Goal: Task Accomplishment & Management: Manage account settings

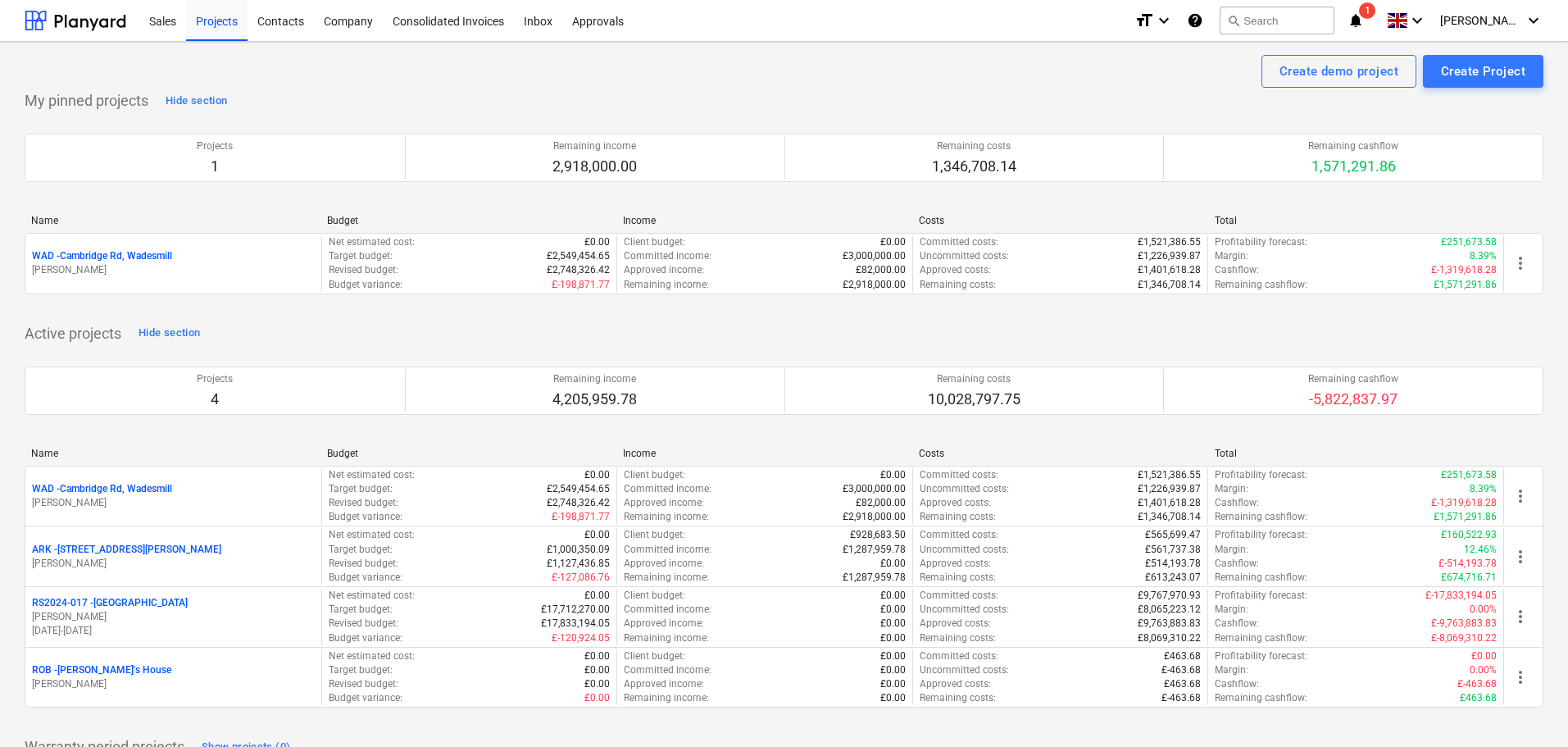
click at [121, 490] on p "WAD - Cambridge Rd, Wadesmill" at bounding box center [101, 489] width 140 height 14
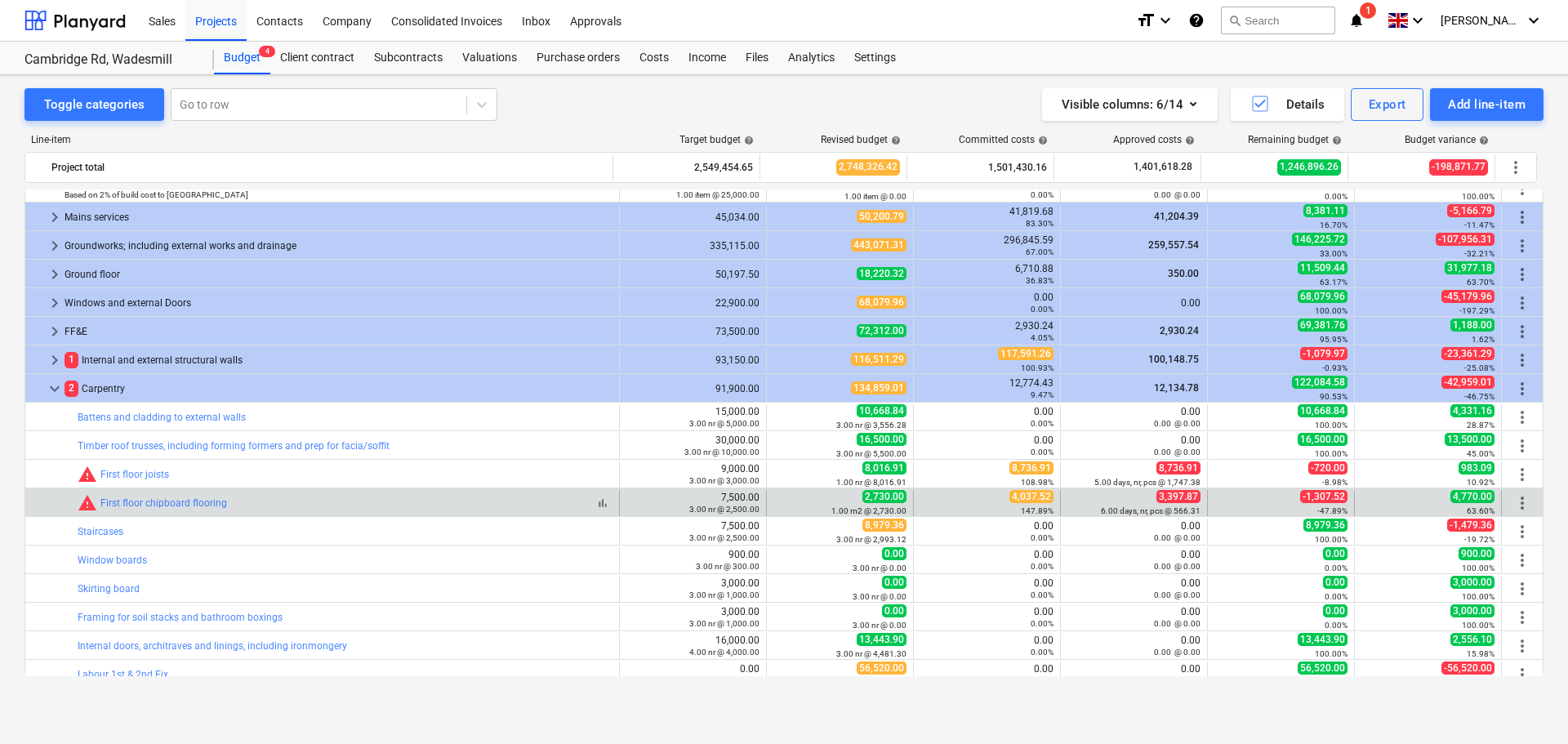
scroll to position [980, 0]
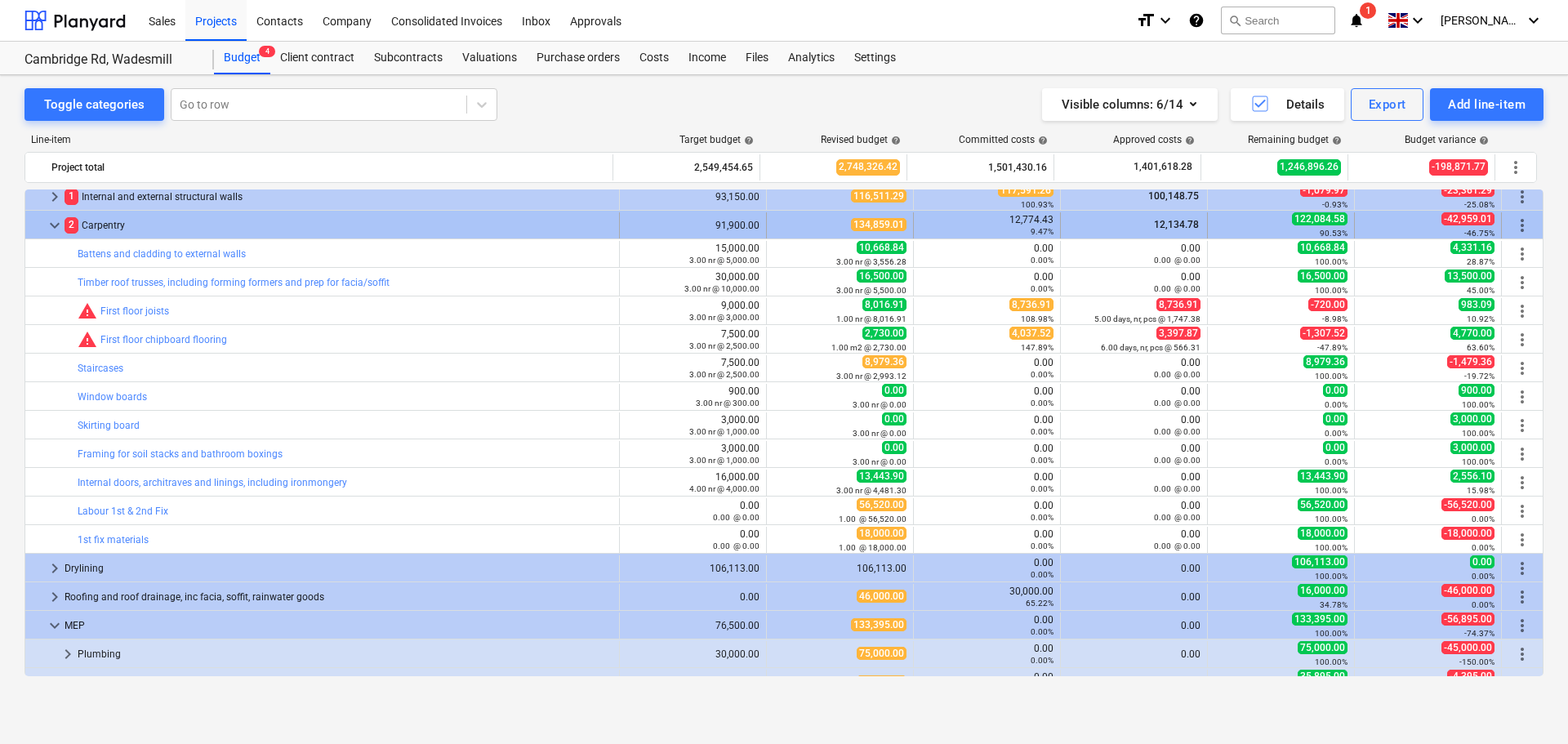
click at [1514, 223] on span "more_vert" at bounding box center [1522, 226] width 20 height 20
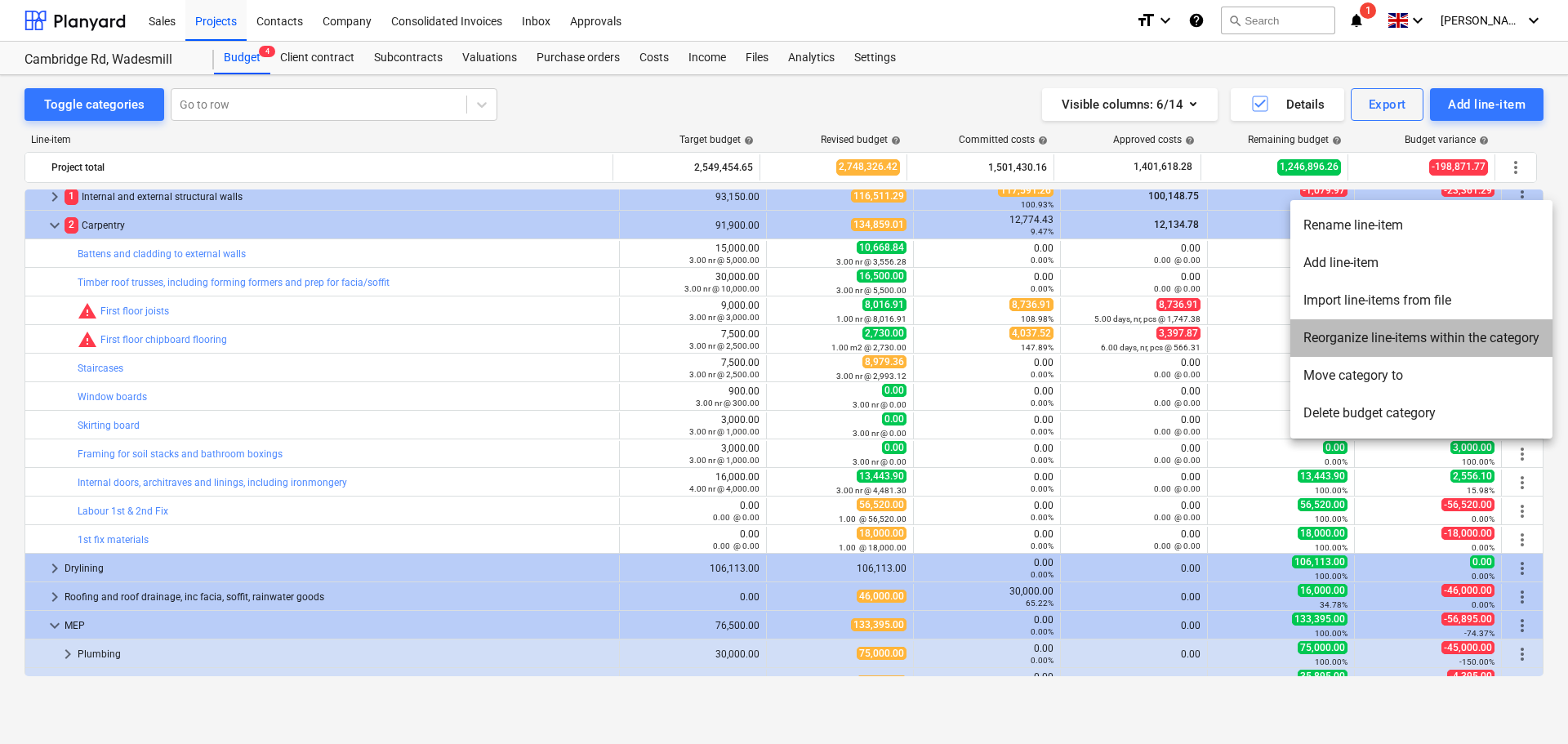
click at [1379, 334] on li "Reorganize line-items within the category" at bounding box center [1421, 338] width 262 height 37
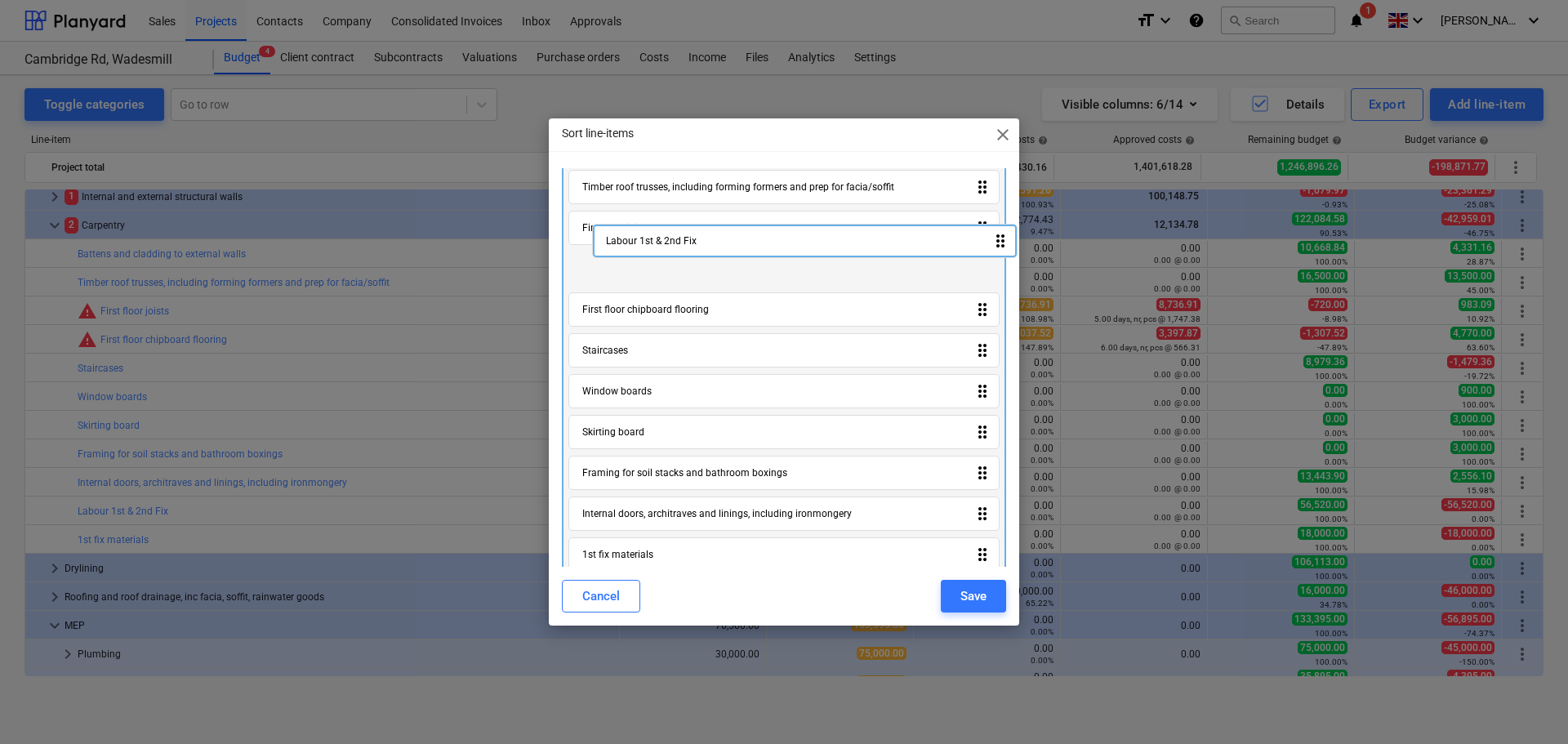
scroll to position [0, 0]
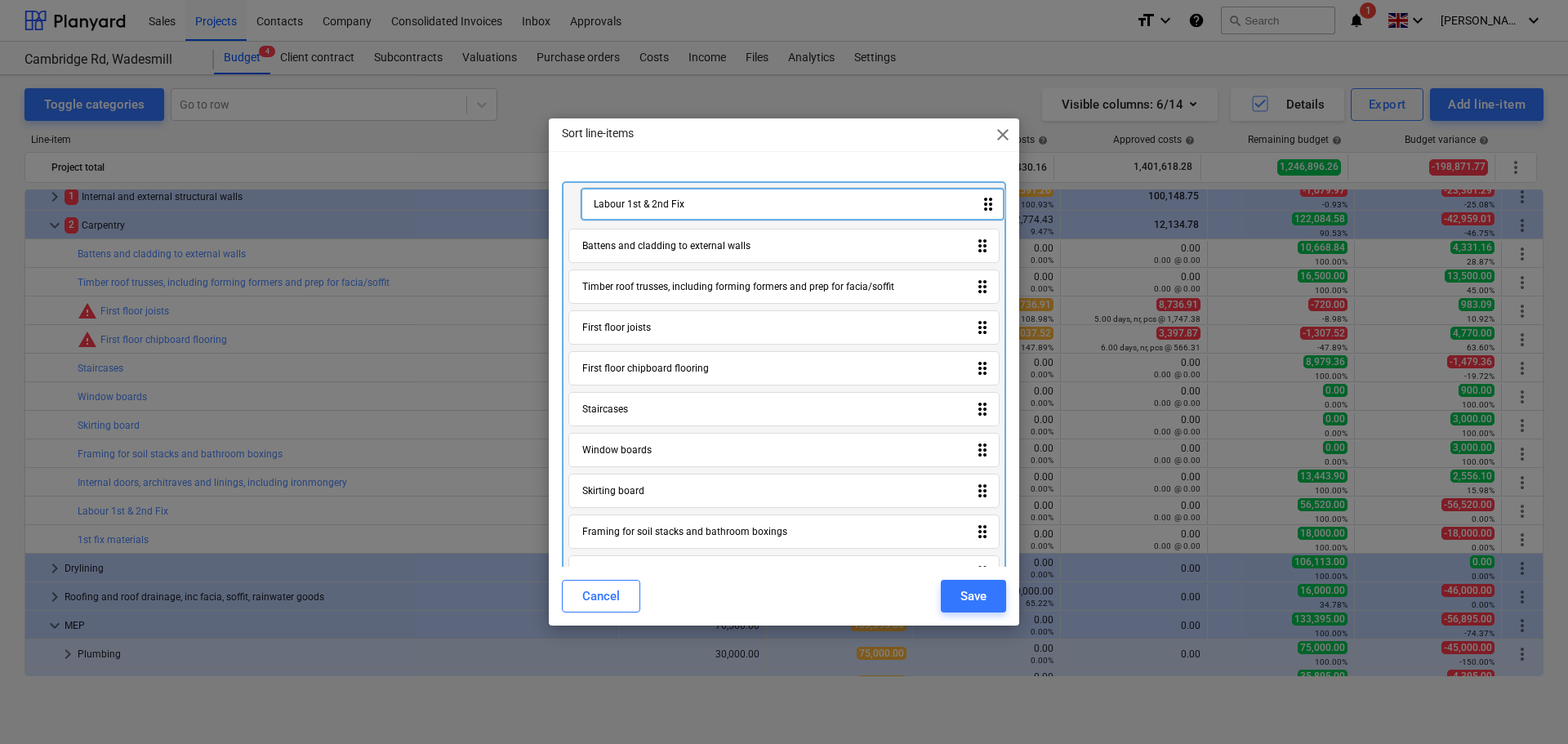
drag, startPoint x: 699, startPoint y: 501, endPoint x: 712, endPoint y: 205, distance: 296.3
click at [712, 205] on div "Battens and cladding to external walls drag_indicator Timber roof trusses, incl…" at bounding box center [784, 412] width 444 height 463
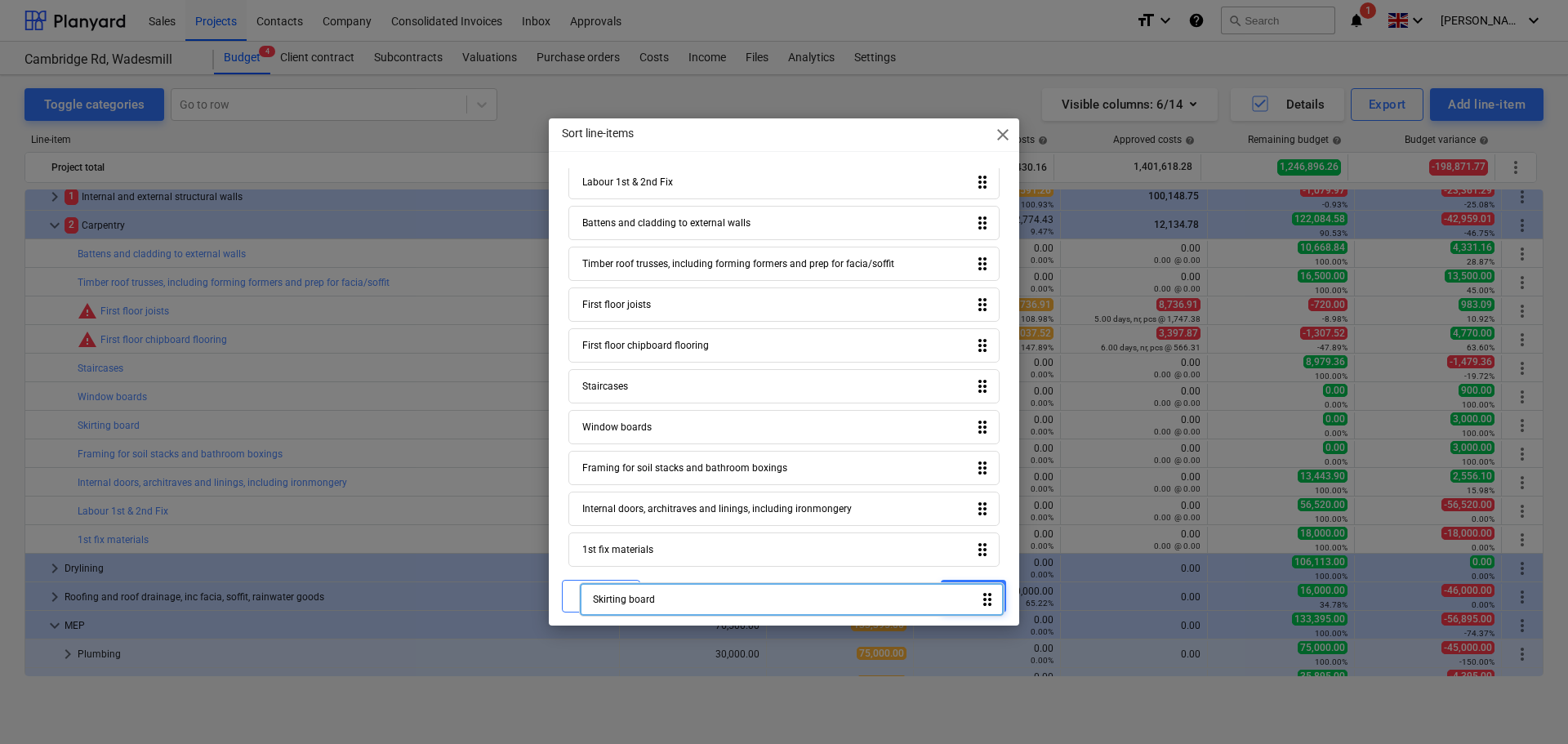
scroll to position [77, 0]
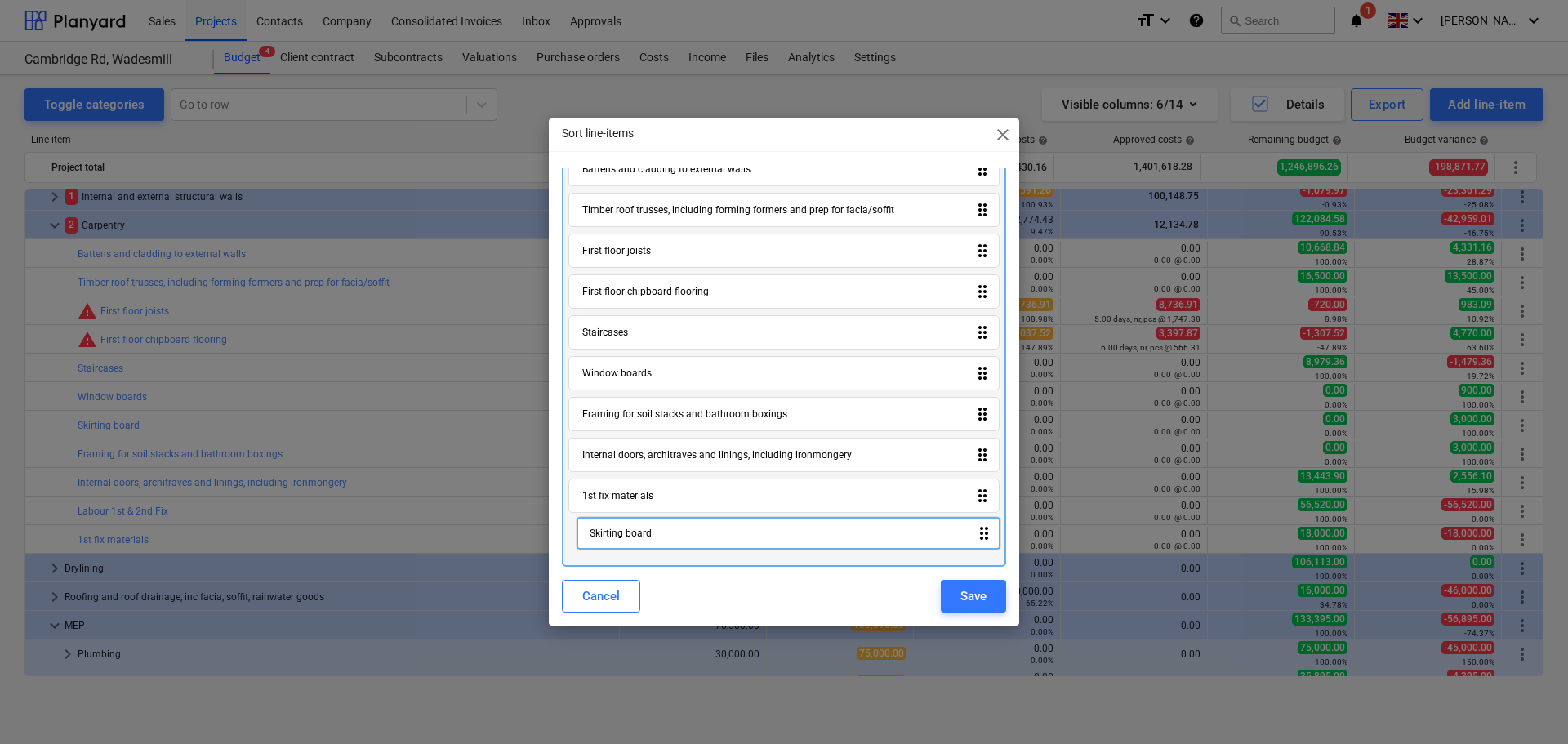
drag, startPoint x: 653, startPoint y: 491, endPoint x: 659, endPoint y: 539, distance: 48.4
click at [659, 539] on div "Labour 1st & 2nd Fix drag_indicator Battens and cladding to external walls drag…" at bounding box center [784, 335] width 444 height 463
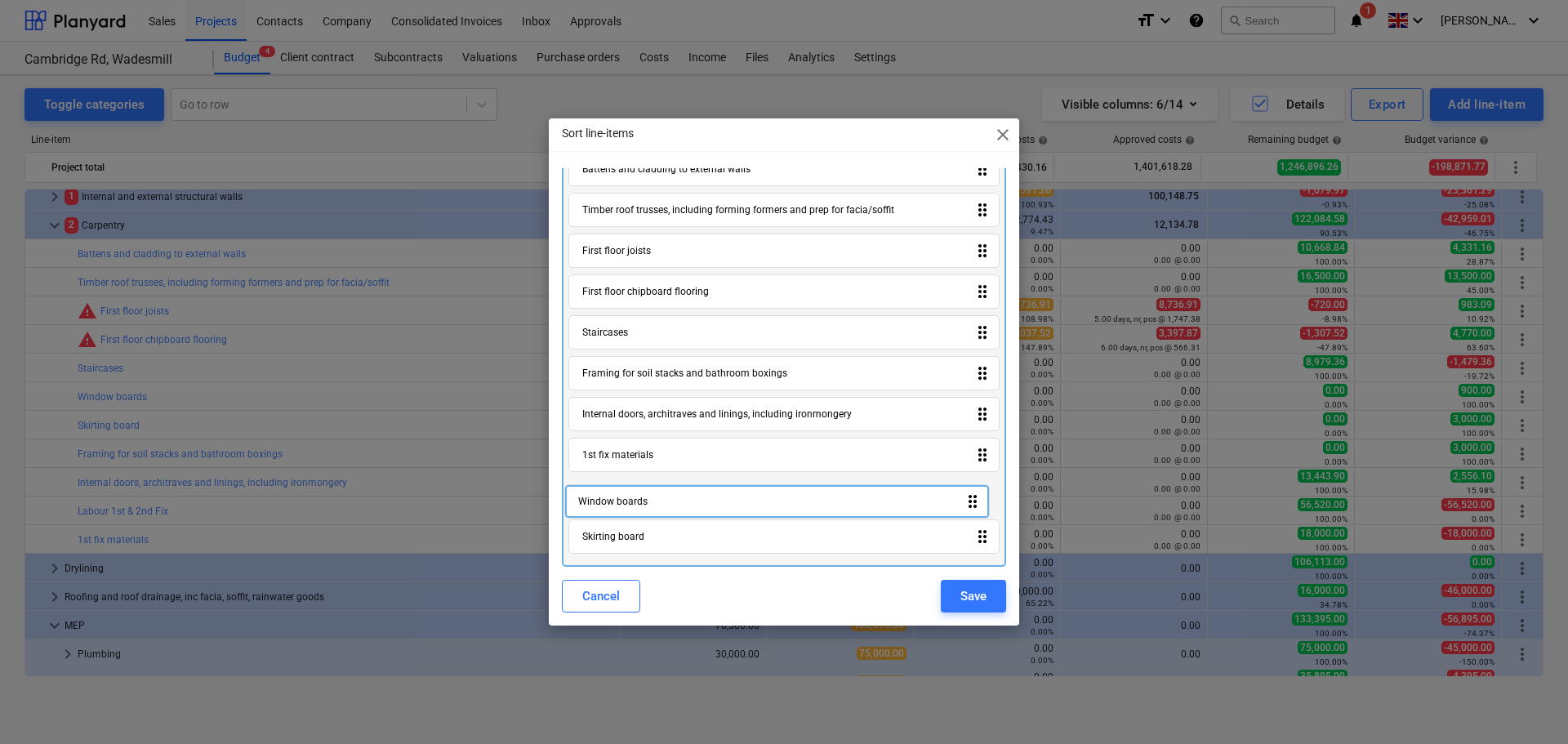
drag, startPoint x: 672, startPoint y: 379, endPoint x: 667, endPoint y: 514, distance: 135.1
click at [667, 514] on div "Labour 1st & 2nd Fix drag_indicator Battens and cladding to external walls drag…" at bounding box center [784, 335] width 444 height 463
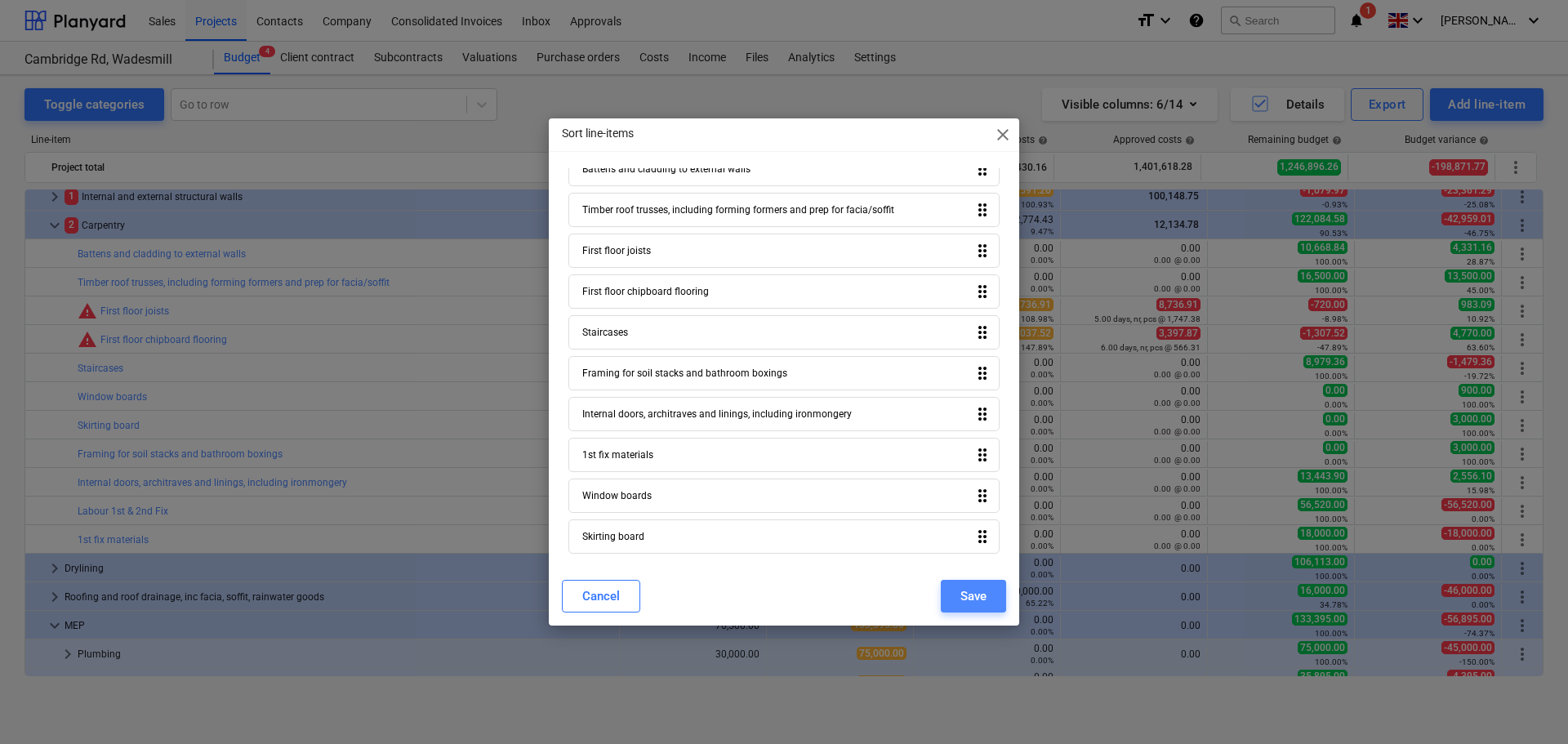
click at [964, 597] on div "Save" at bounding box center [974, 597] width 26 height 22
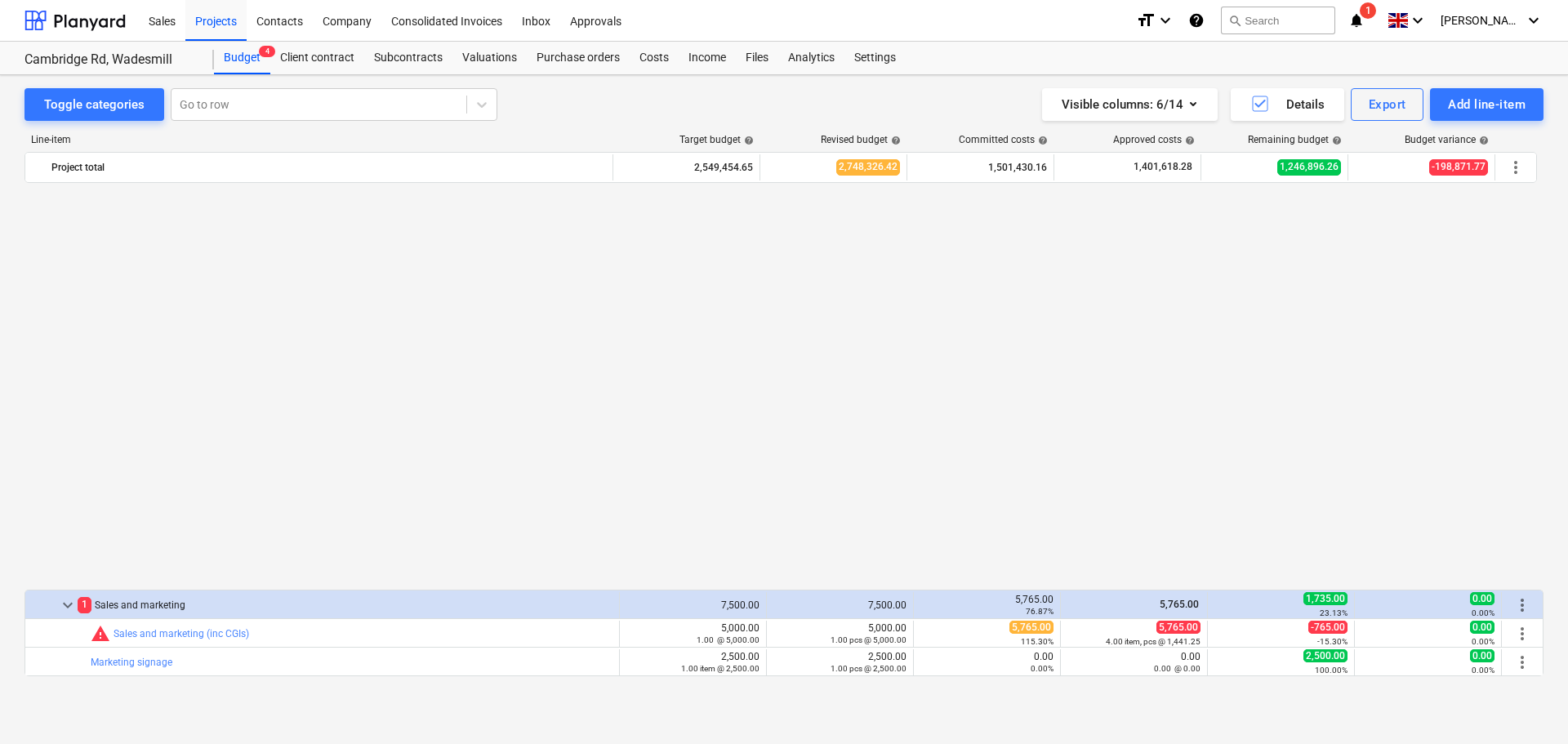
scroll to position [980, 0]
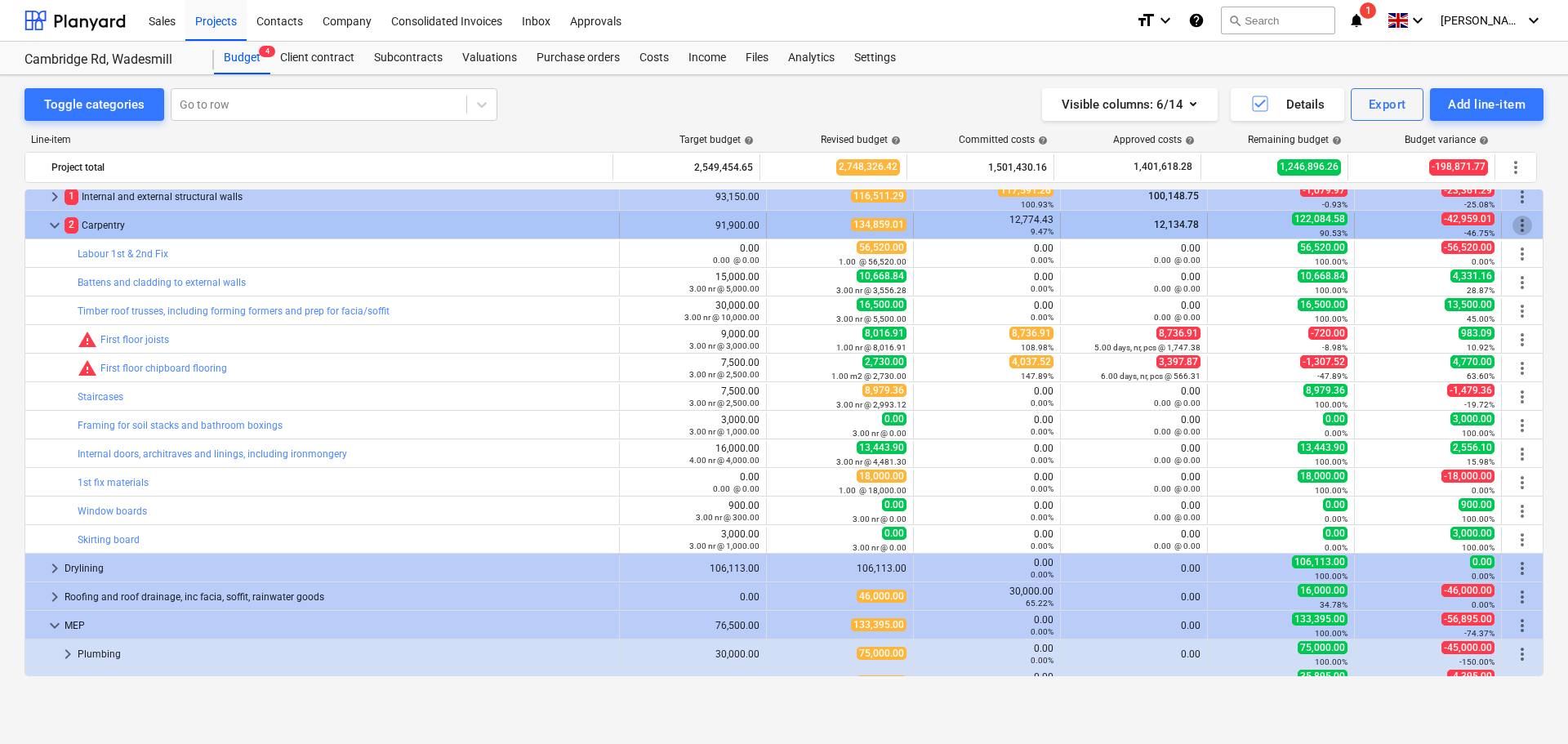
click at [1525, 225] on span "more_vert" at bounding box center [1522, 226] width 20 height 20
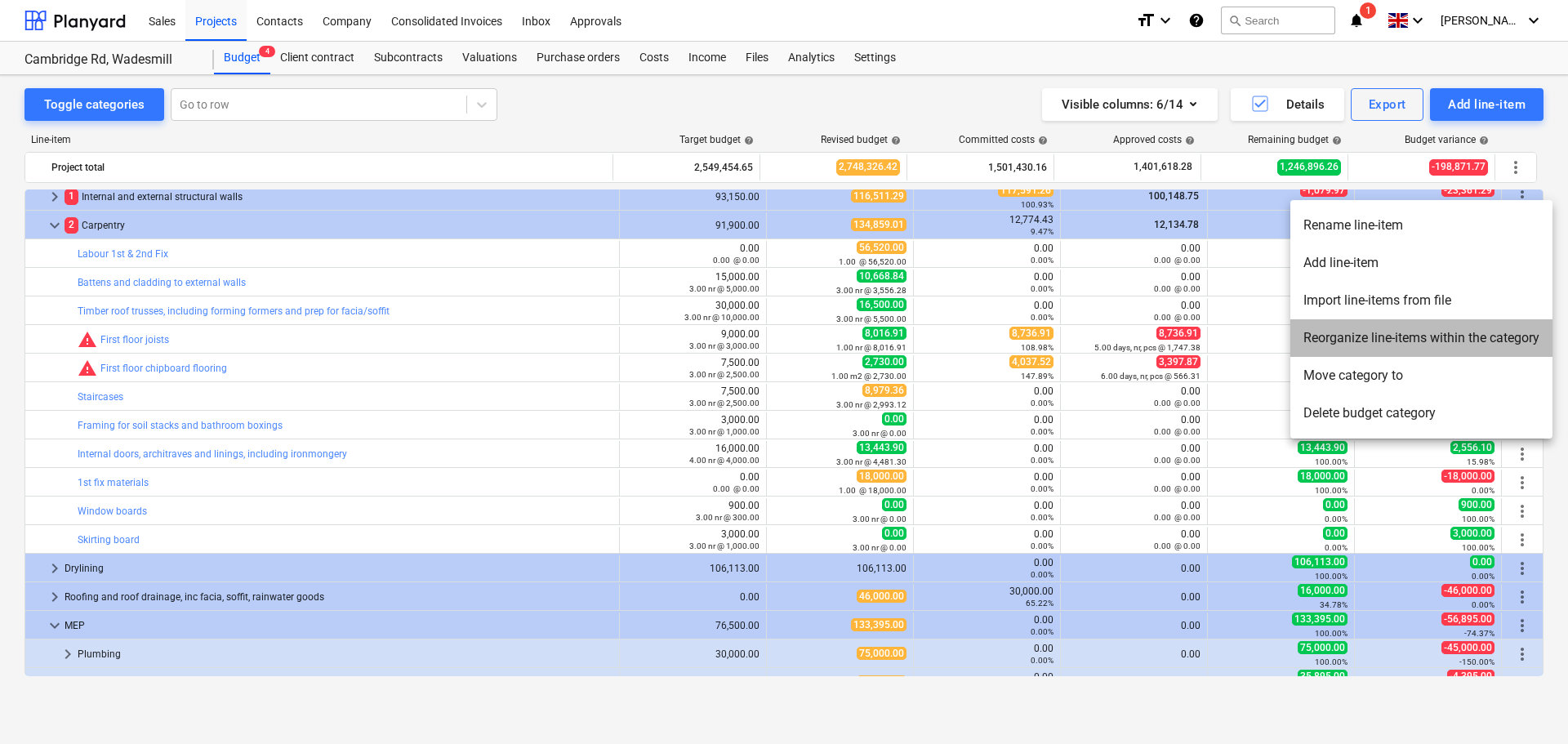
click at [1400, 333] on li "Reorganize line-items within the category" at bounding box center [1421, 338] width 262 height 37
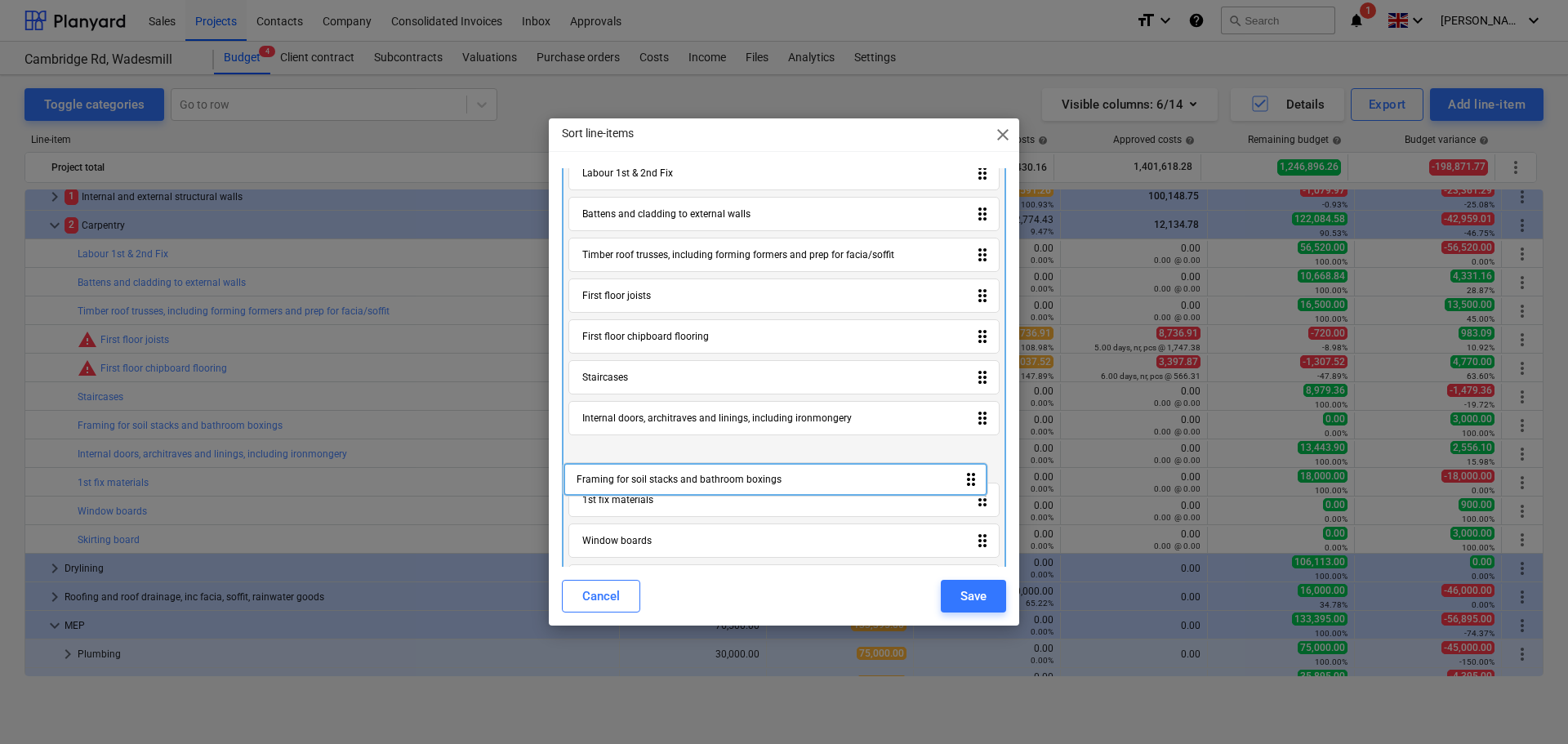
scroll to position [77, 0]
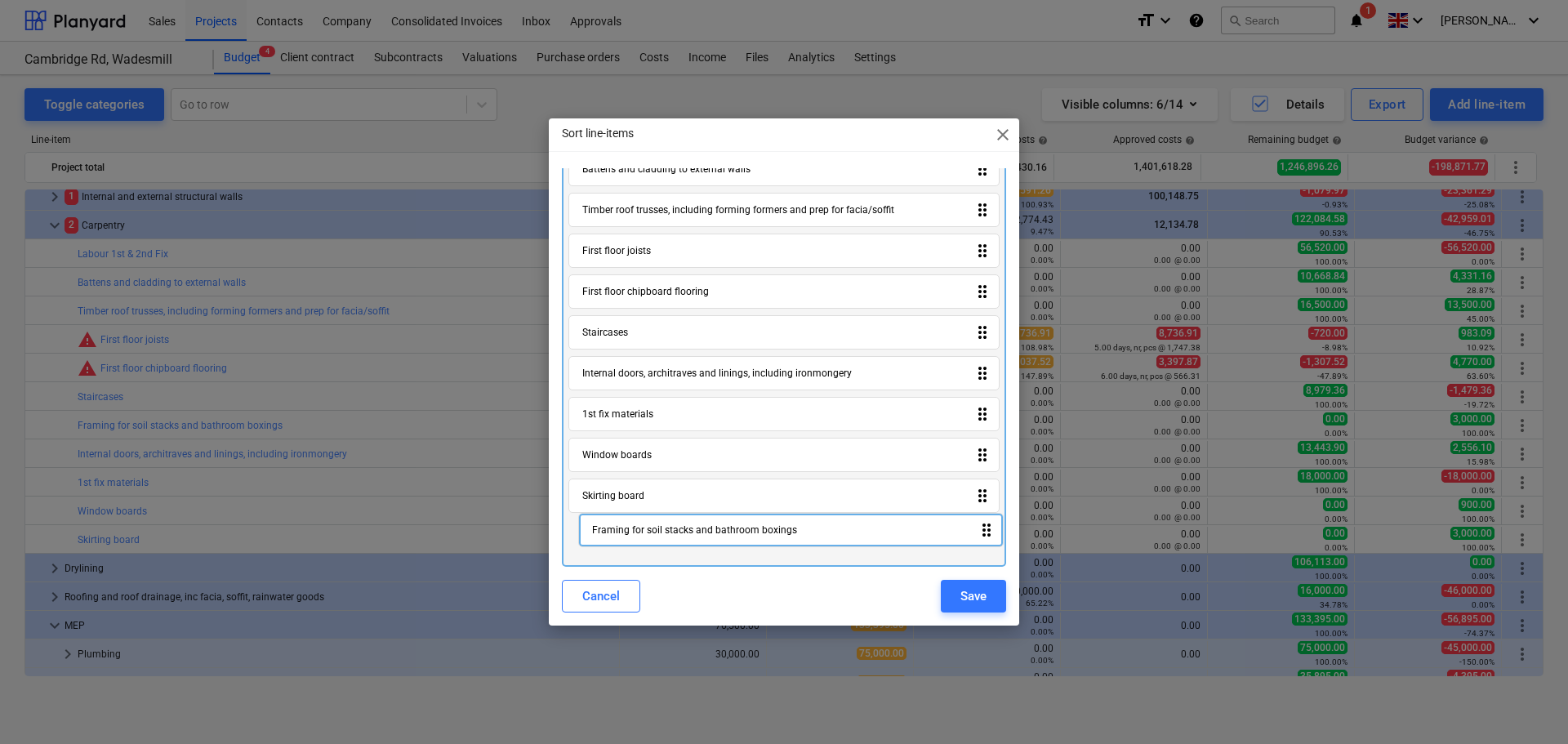
drag, startPoint x: 679, startPoint y: 458, endPoint x: 688, endPoint y: 541, distance: 83.5
click at [688, 541] on div "Labour 1st & 2nd Fix drag_indicator Battens and cladding to external walls drag…" at bounding box center [784, 335] width 444 height 463
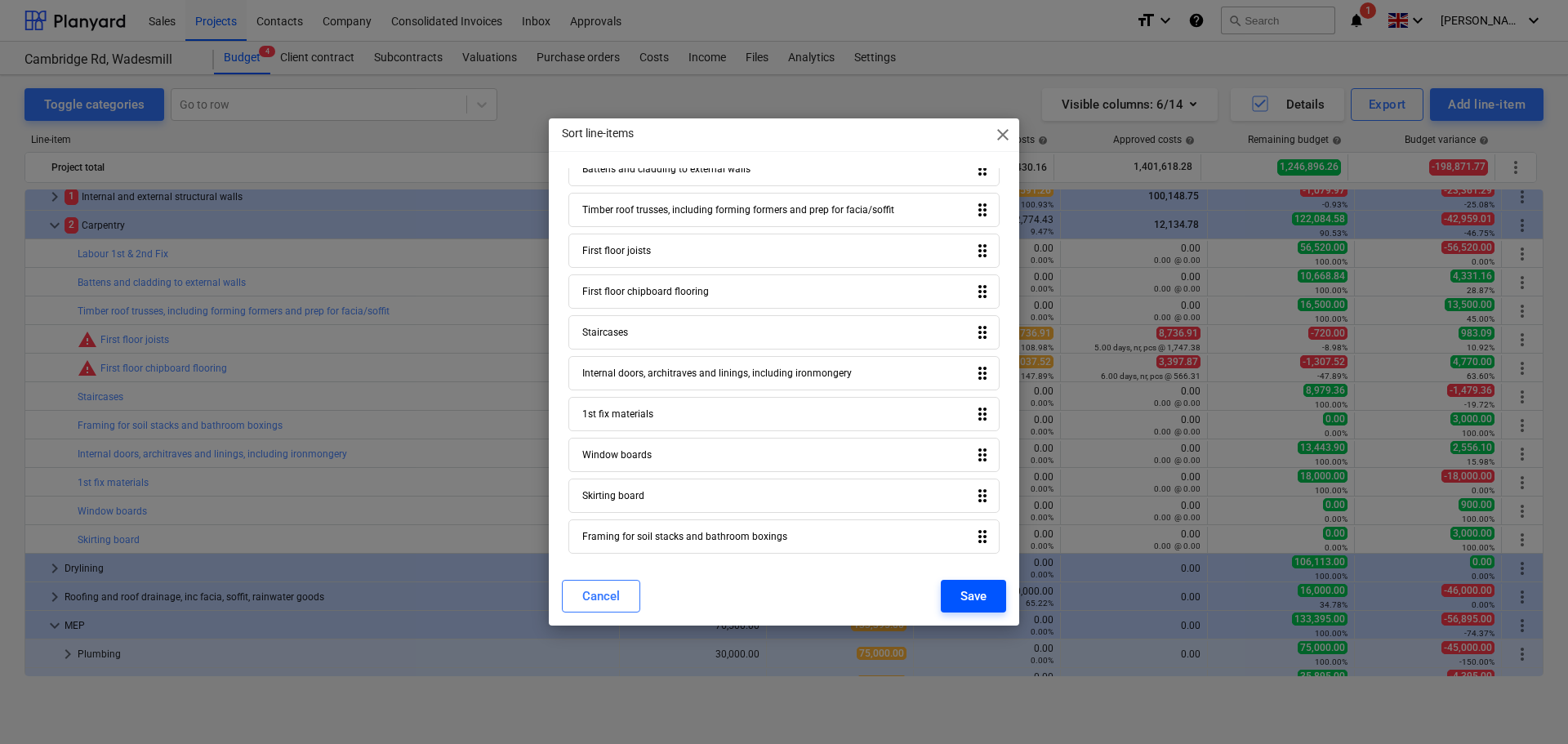
click at [959, 603] on button "Save" at bounding box center [973, 596] width 65 height 32
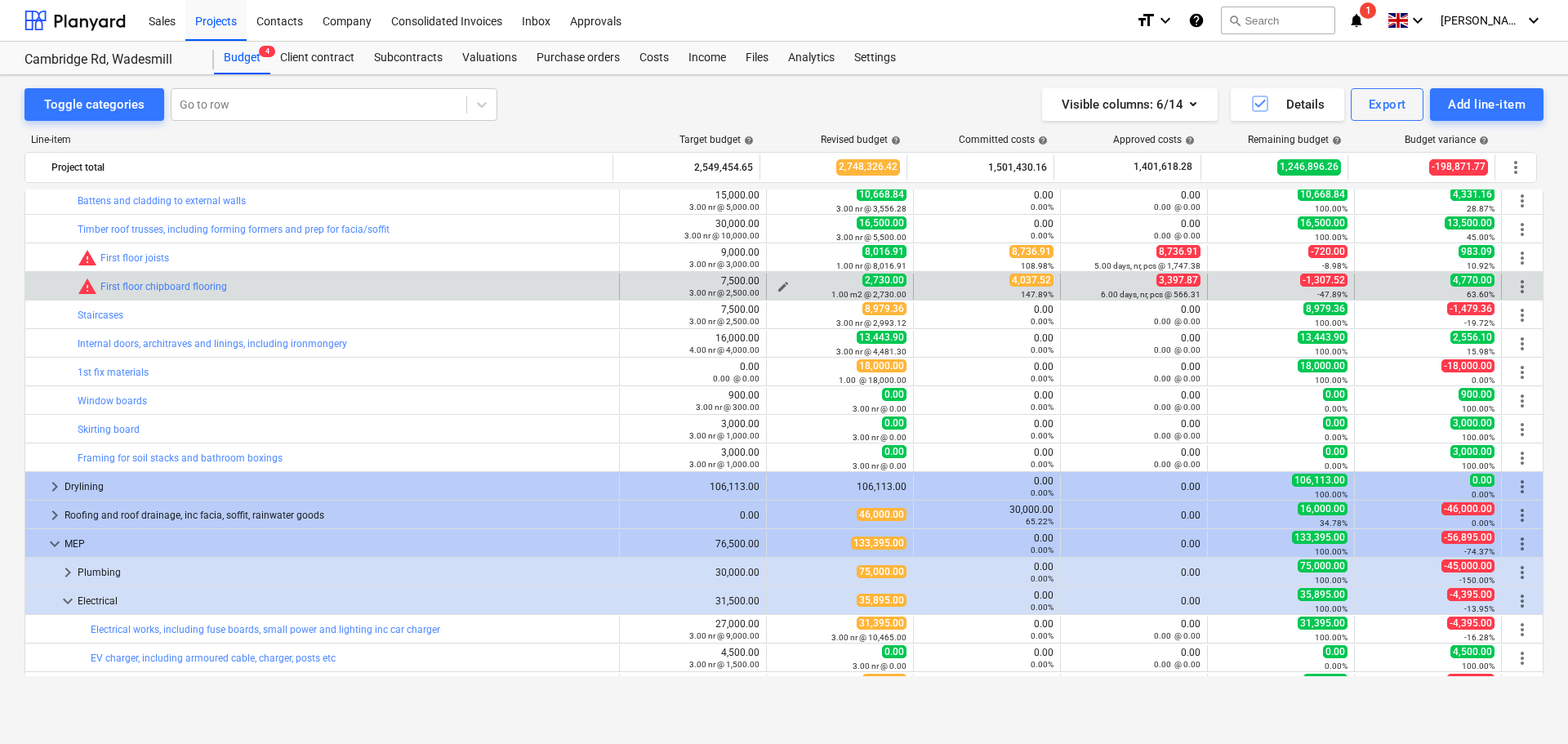
scroll to position [899, 0]
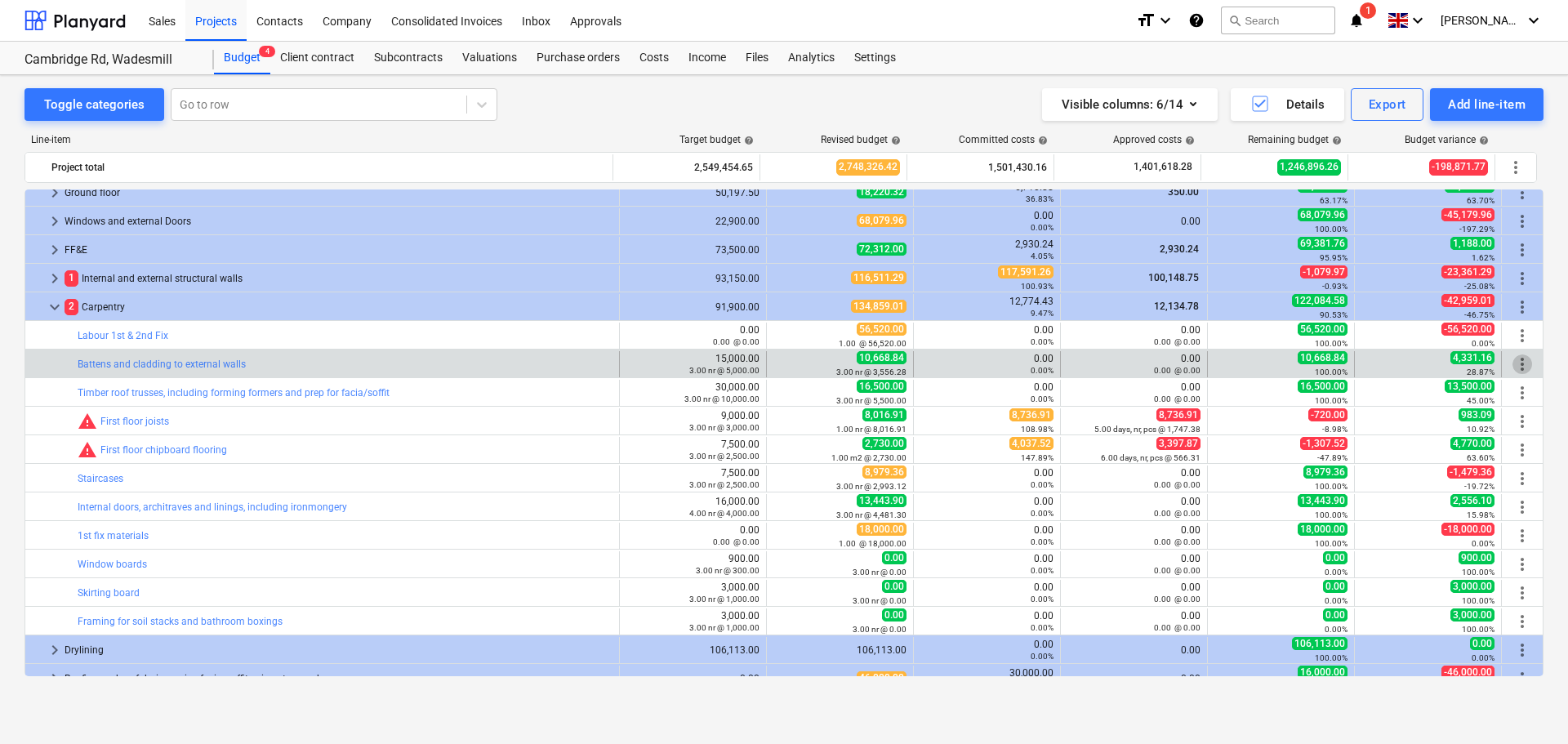
click at [1522, 361] on span "more_vert" at bounding box center [1522, 364] width 20 height 20
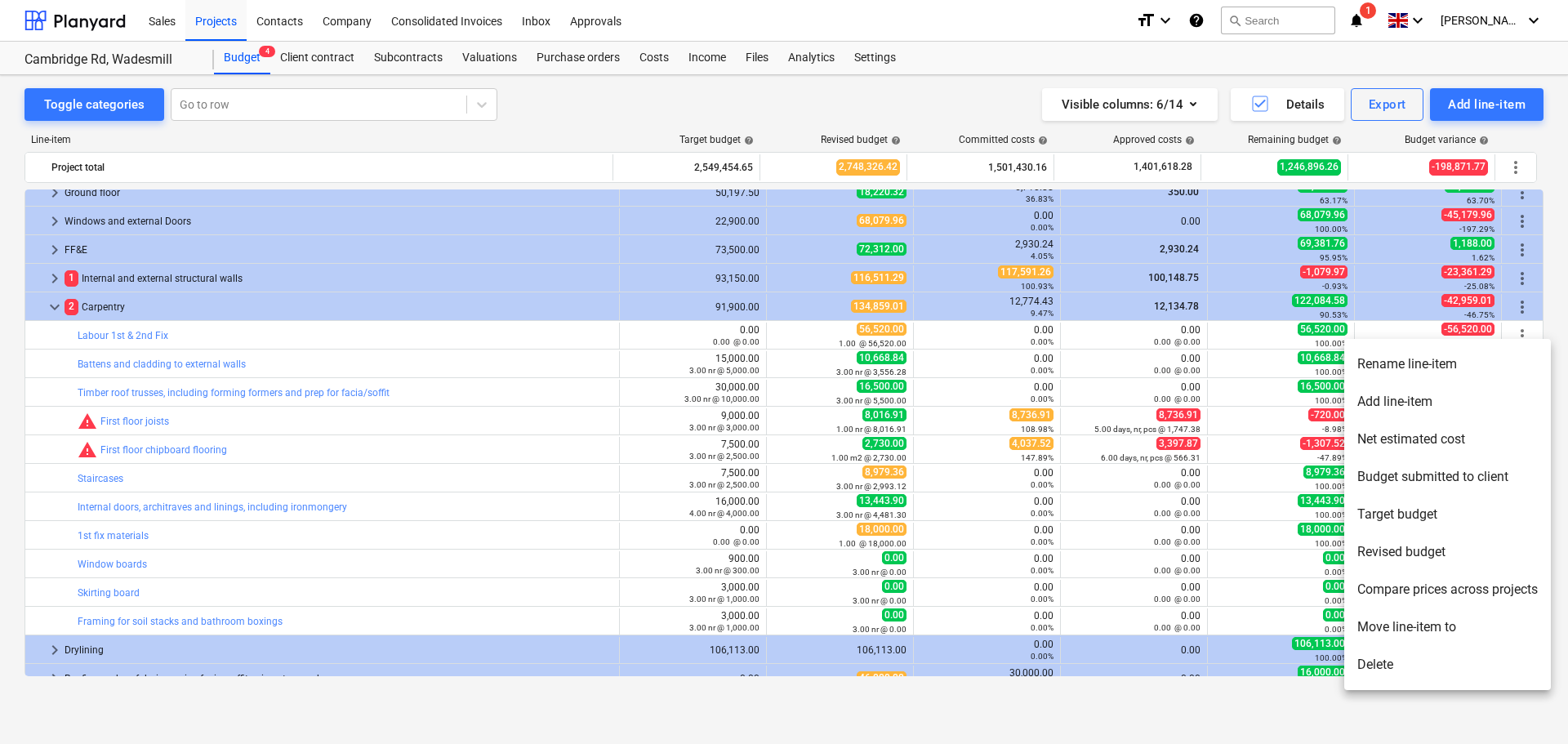
click at [1423, 368] on li "Rename line-item" at bounding box center [1447, 363] width 207 height 37
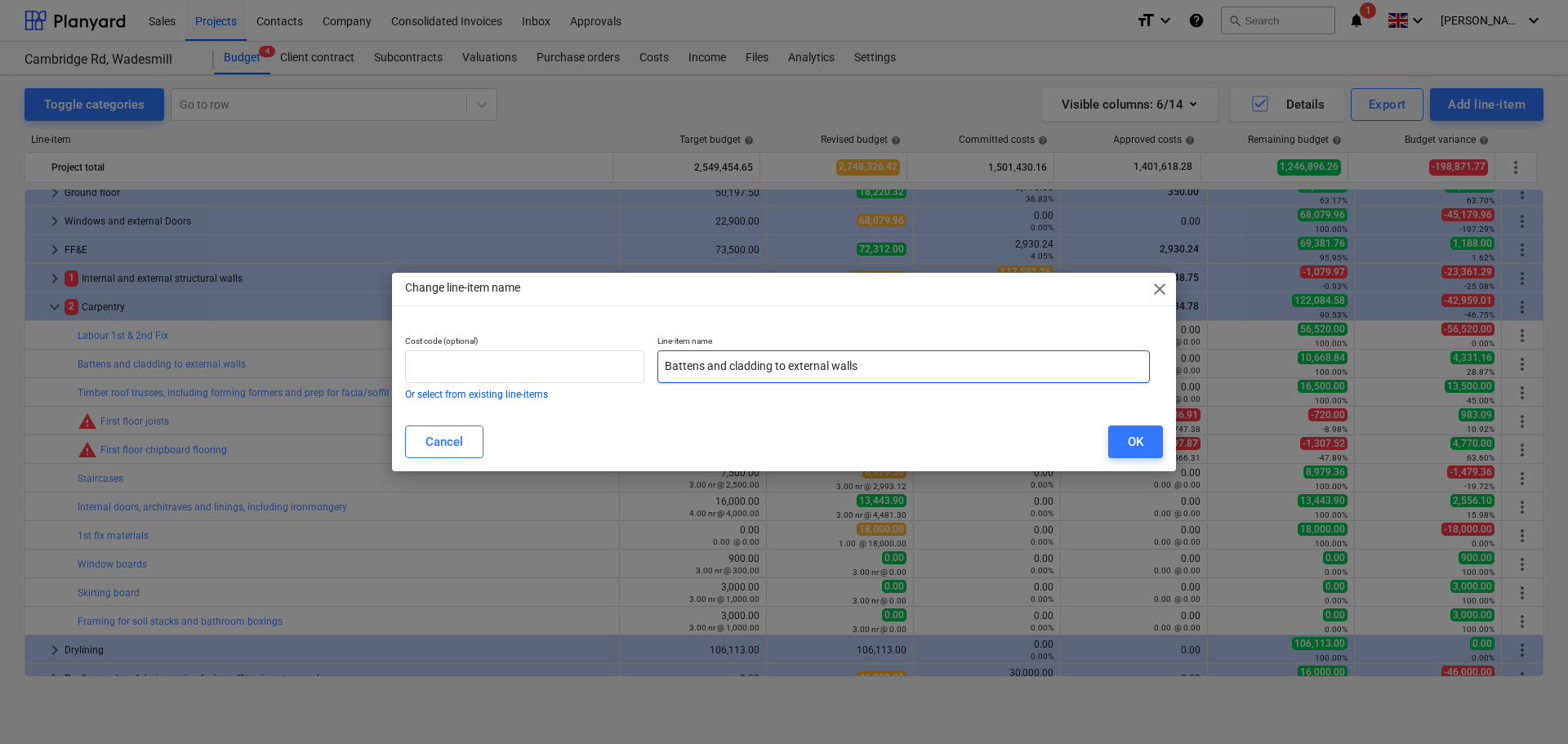
click at [880, 364] on input "Battens and cladding to external walls" at bounding box center [903, 366] width 492 height 32
type input "Battens and cladding to external walls - material only"
click at [1140, 439] on div "OK" at bounding box center [1135, 442] width 16 height 22
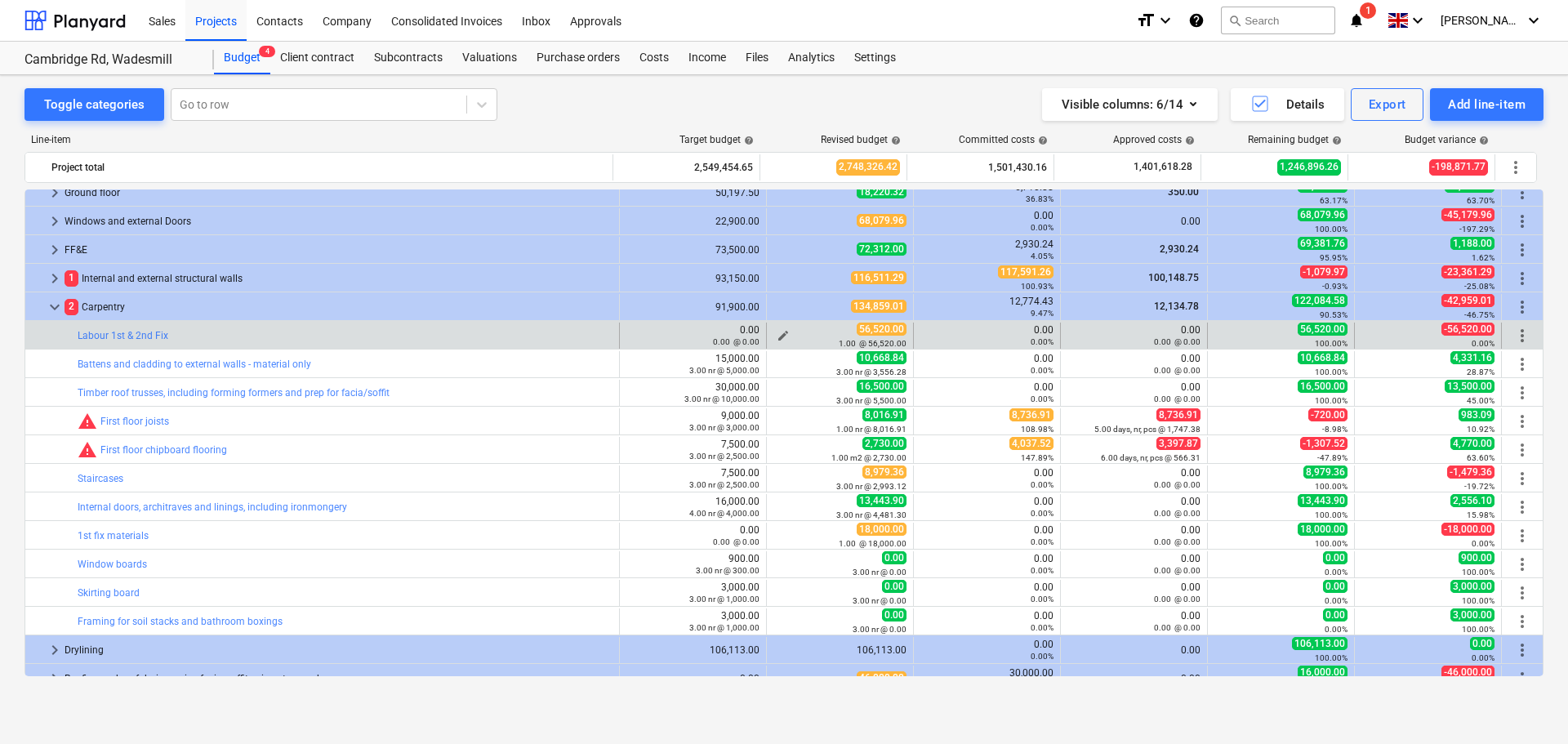
click at [779, 335] on span "edit" at bounding box center [784, 336] width 13 height 13
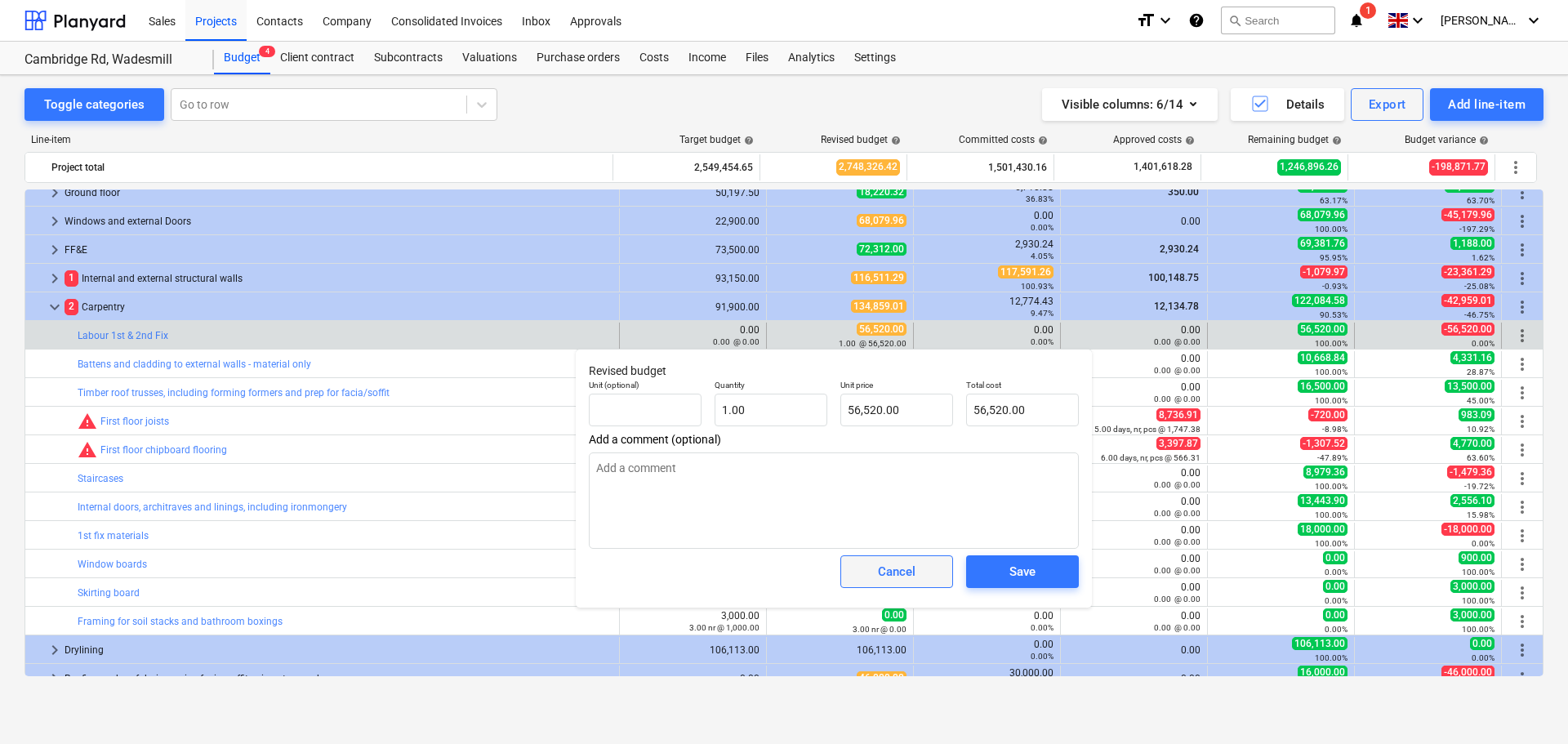
click at [913, 564] on div "Cancel" at bounding box center [896, 572] width 37 height 22
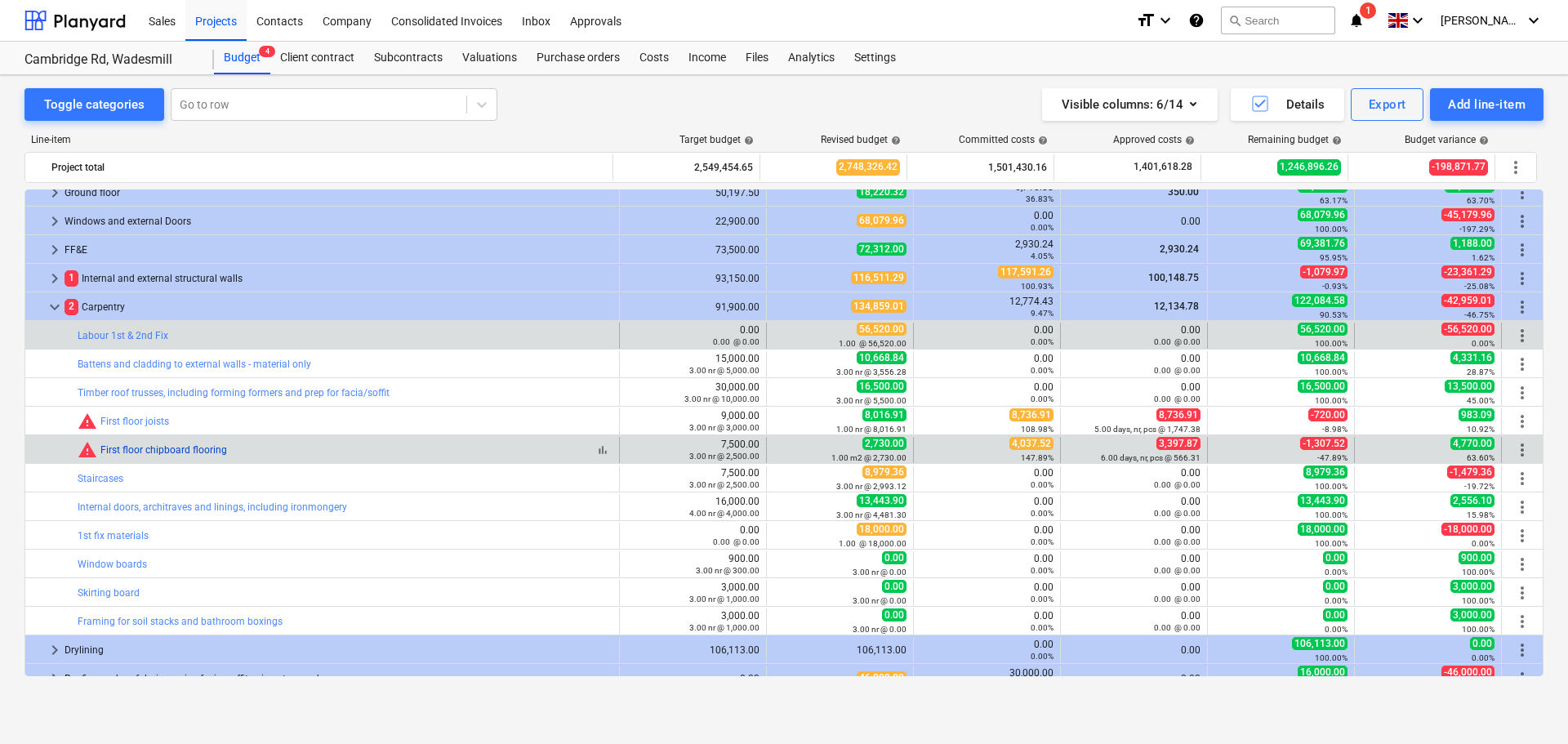
click at [198, 450] on link "First floor chipboard flooring" at bounding box center [163, 450] width 127 height 12
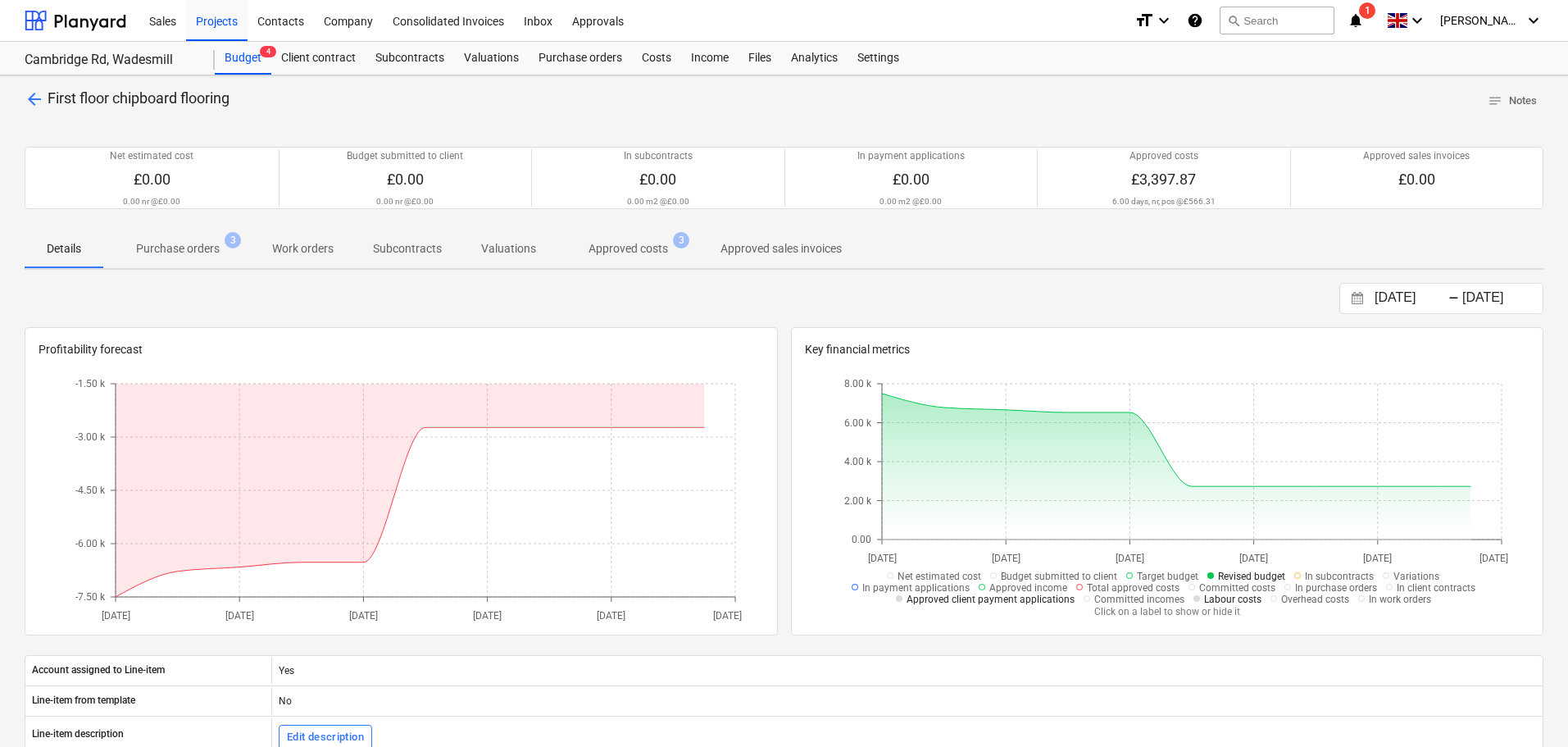
click at [192, 250] on p "Purchase orders" at bounding box center [178, 248] width 84 height 17
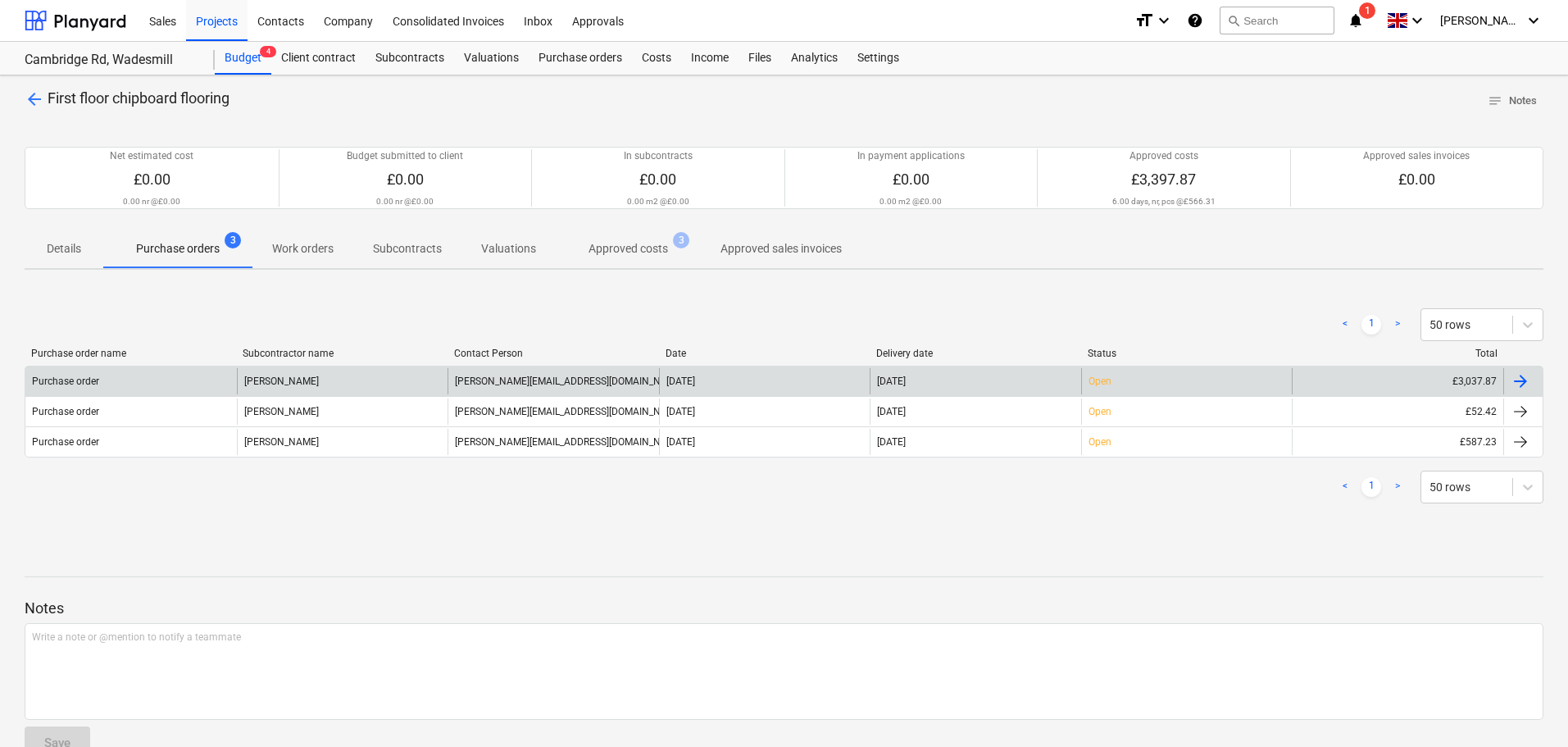
click at [365, 379] on div "[PERSON_NAME]" at bounding box center [342, 381] width 212 height 27
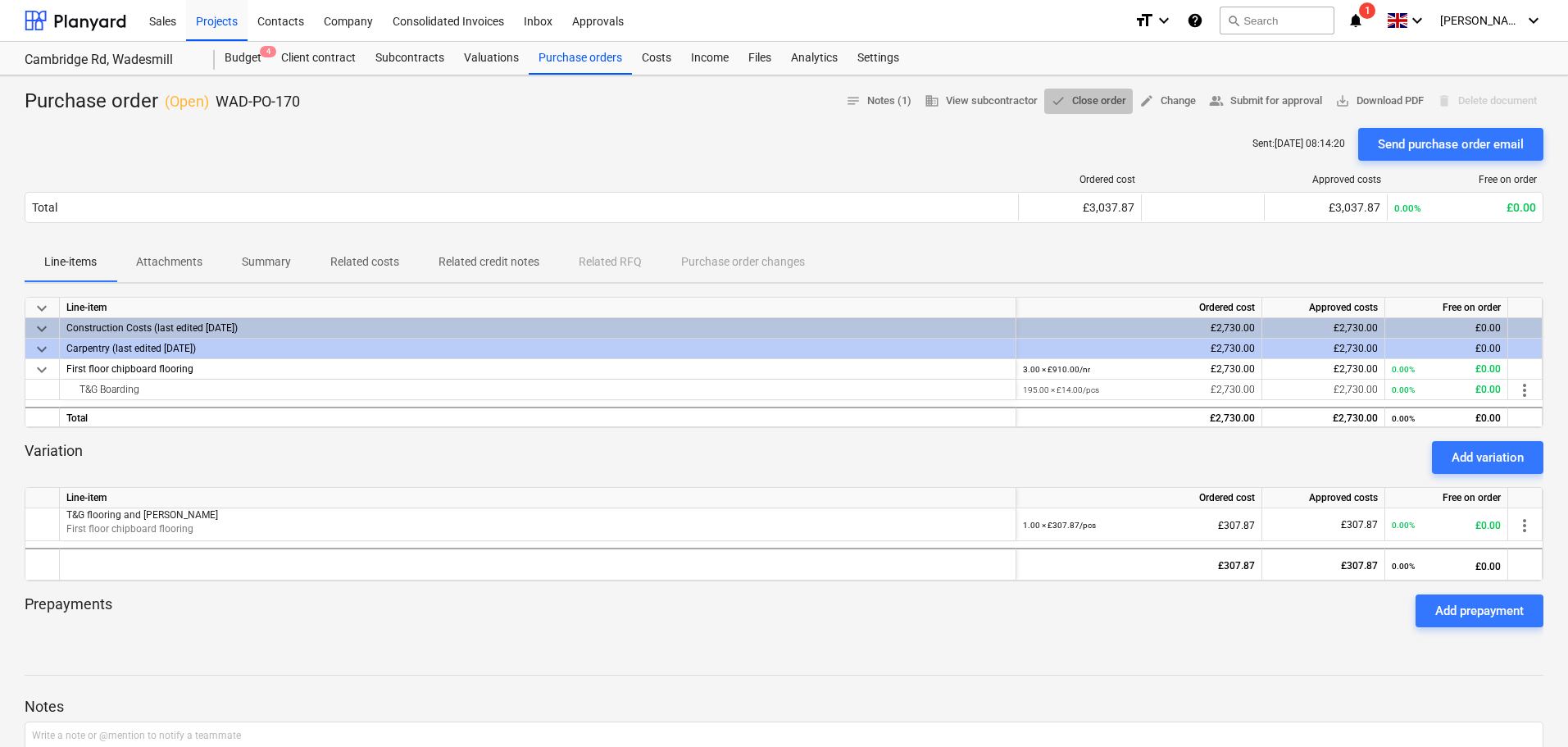
click at [1100, 103] on span "done Close order" at bounding box center [1088, 101] width 76 height 19
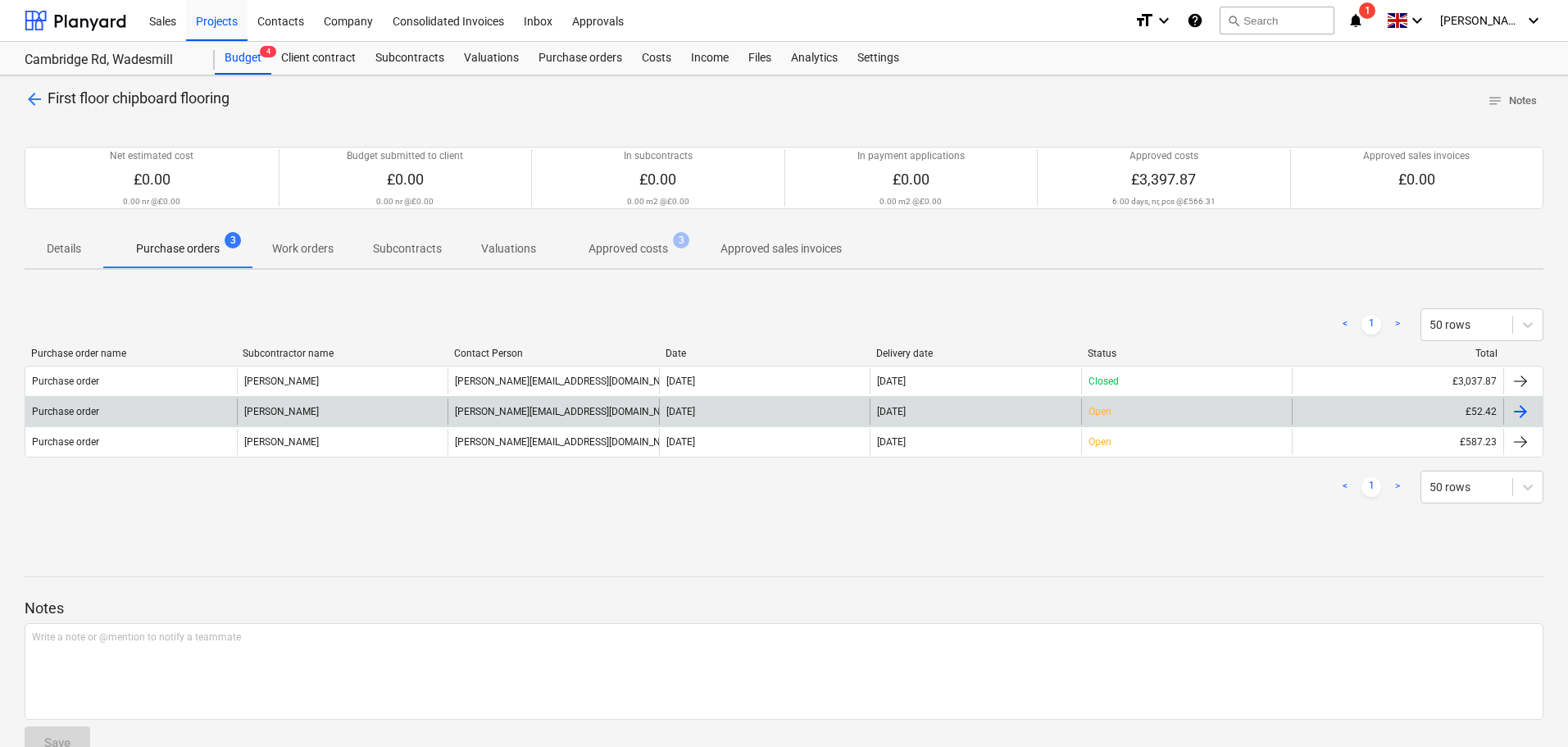
click at [363, 410] on div "[PERSON_NAME]" at bounding box center [342, 412] width 212 height 27
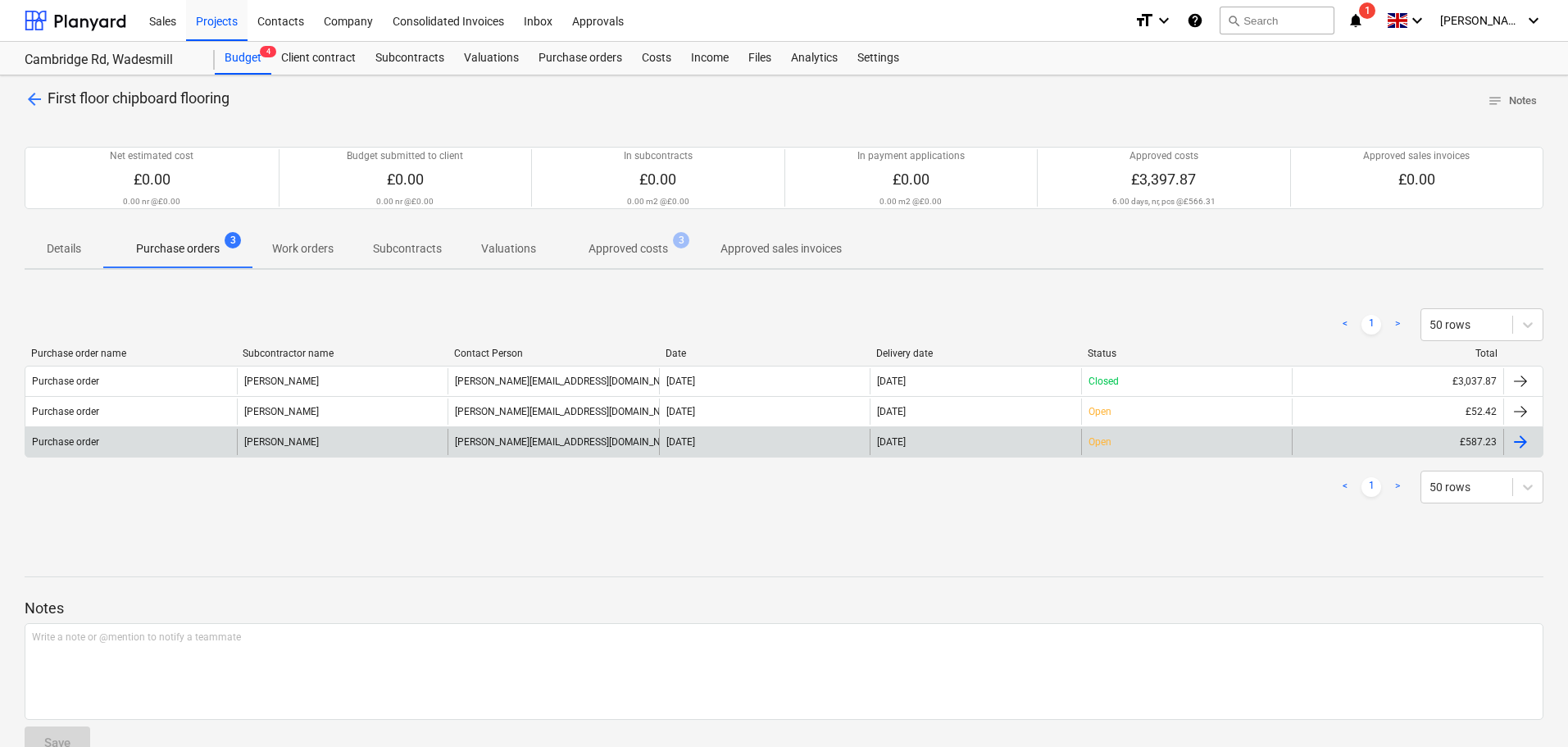
click at [102, 441] on div "Purchase order" at bounding box center [131, 442] width 212 height 27
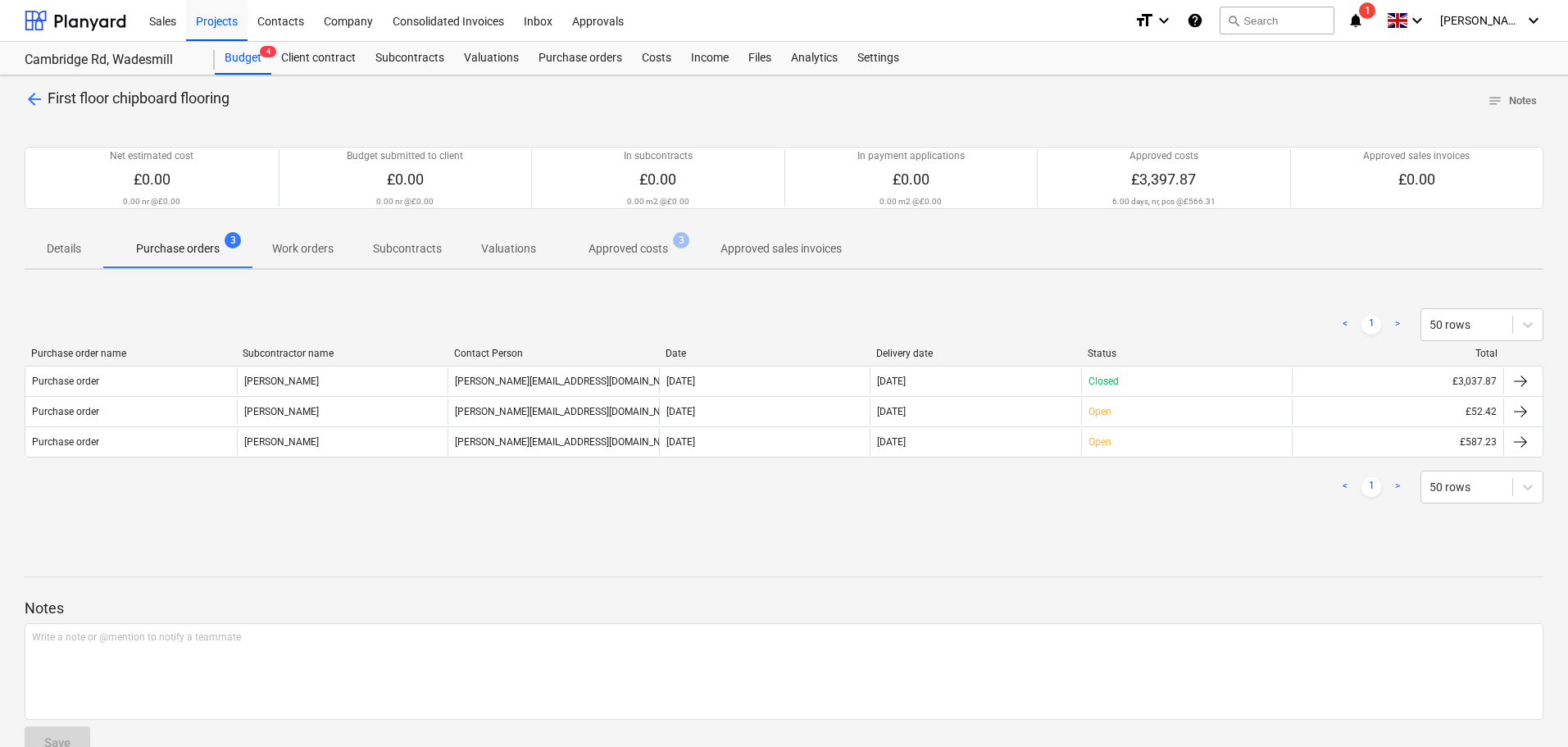
click at [659, 255] on p "Approved costs" at bounding box center [629, 248] width 80 height 17
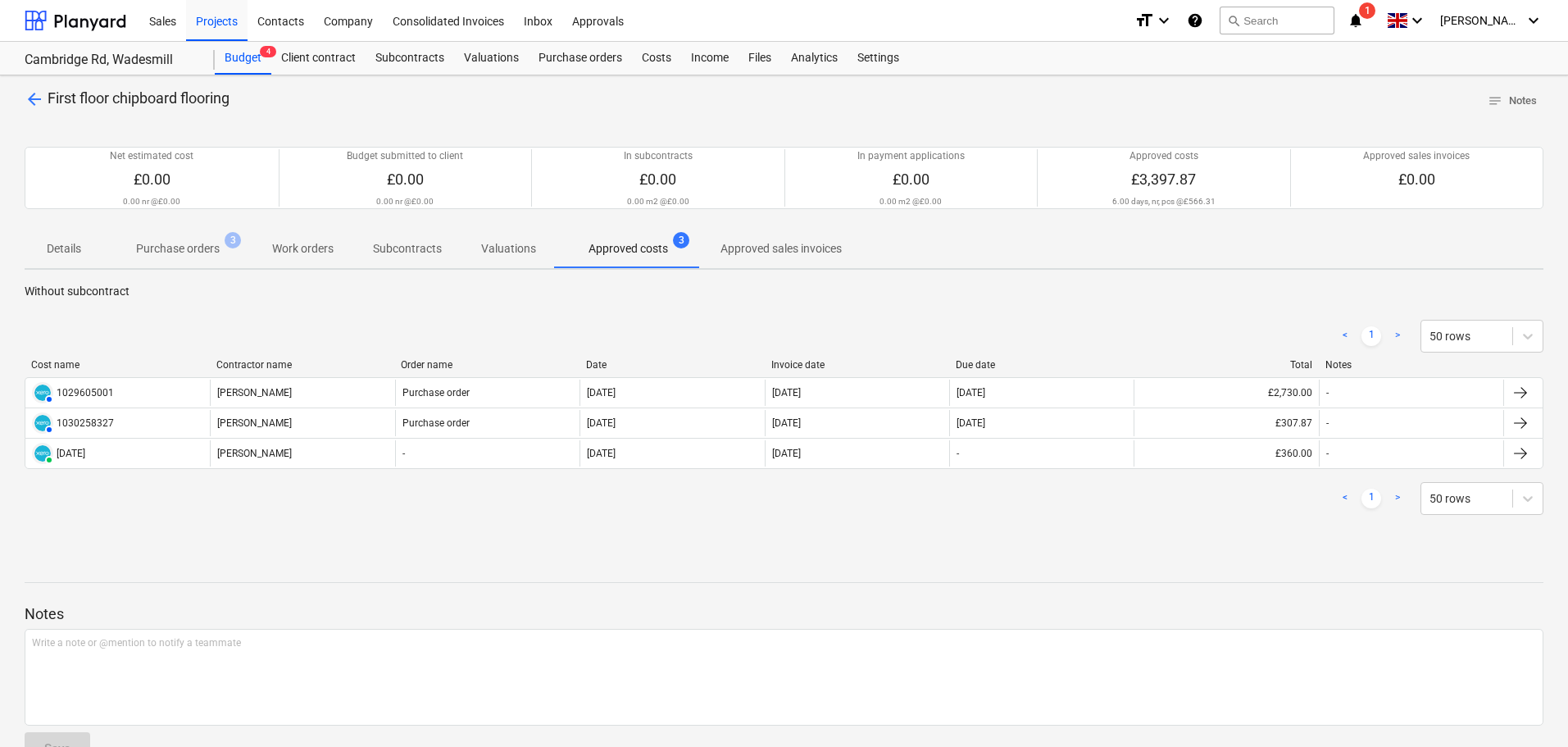
click at [43, 103] on span "arrow_back" at bounding box center [35, 100] width 20 height 20
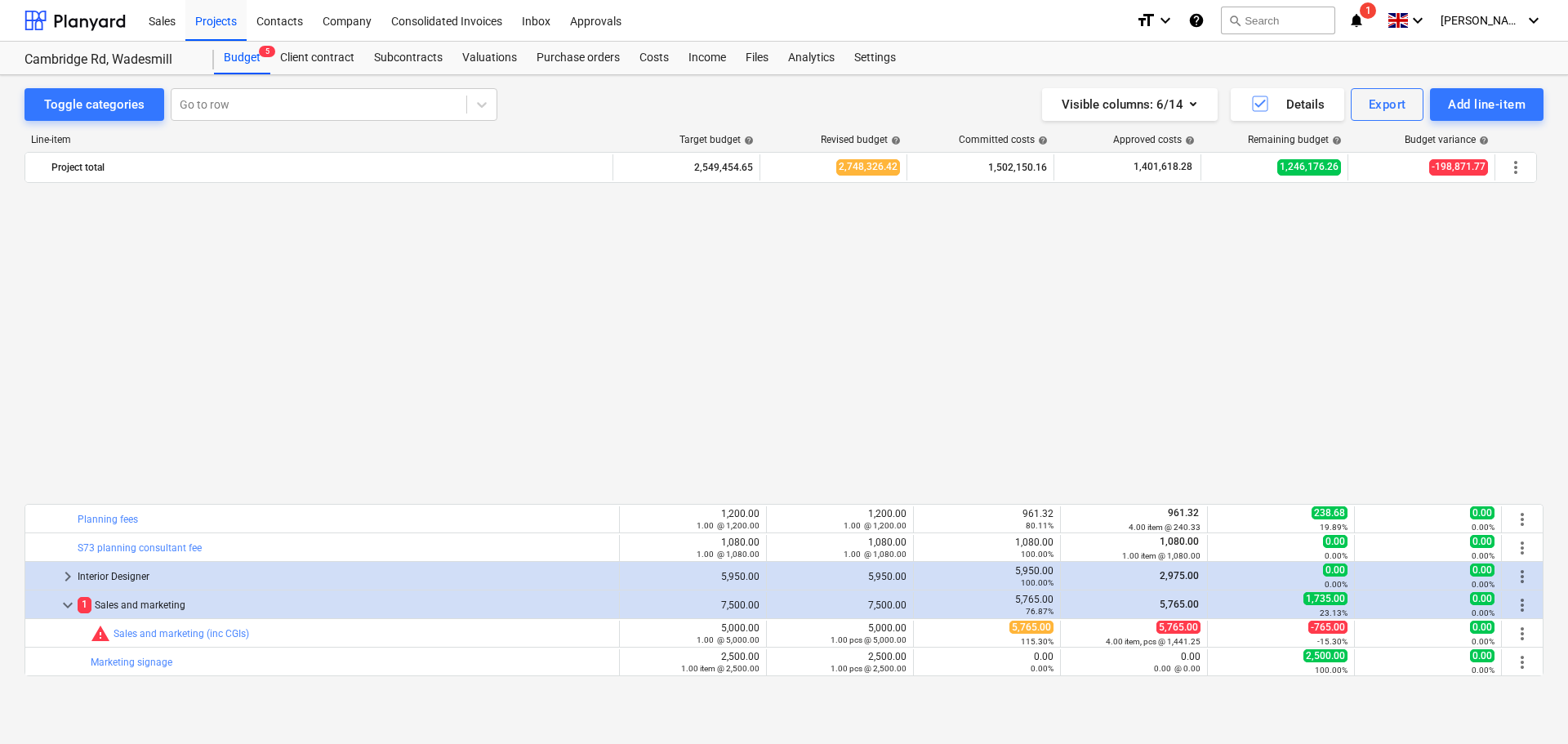
scroll to position [899, 0]
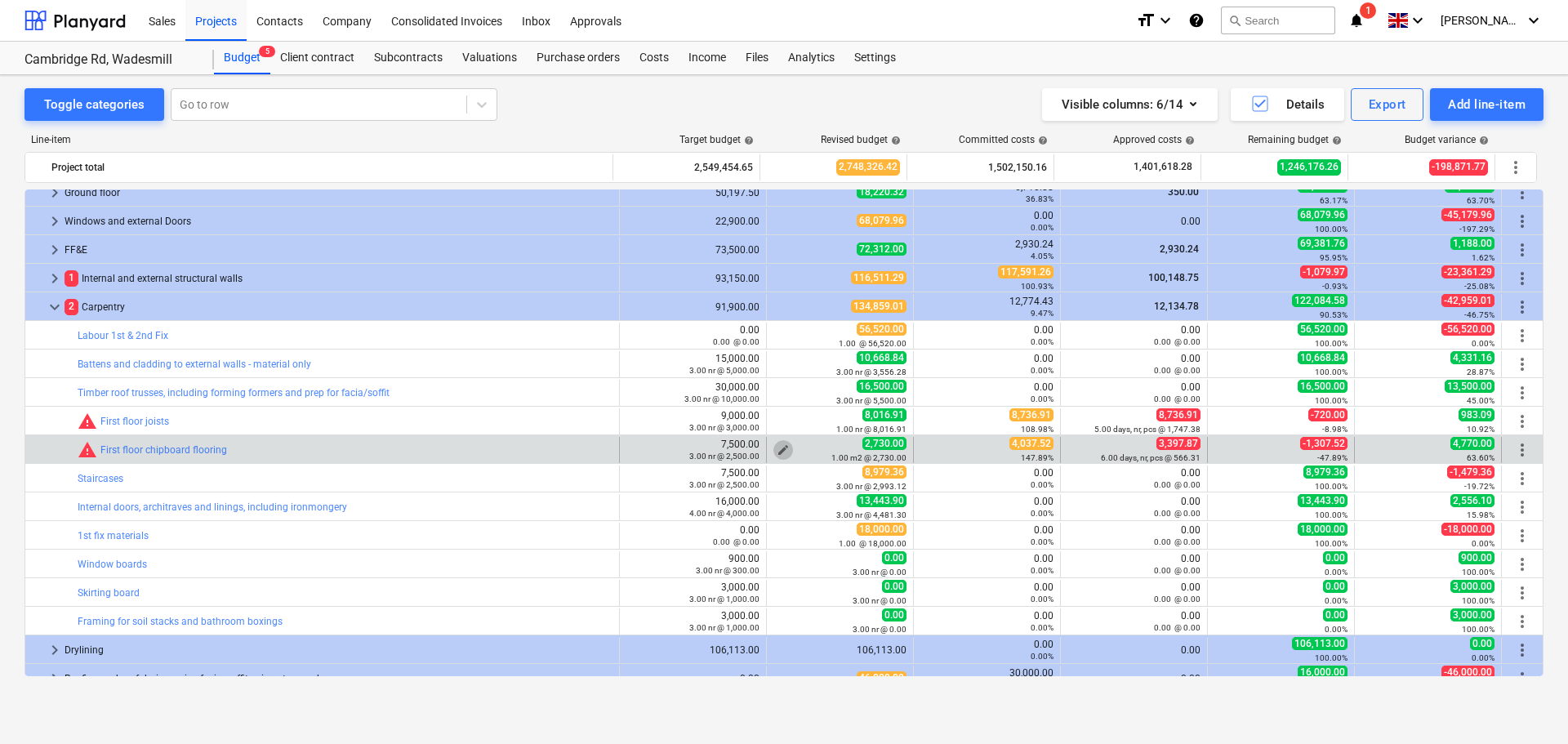
click at [783, 449] on span "edit" at bounding box center [784, 450] width 13 height 13
type textarea "x"
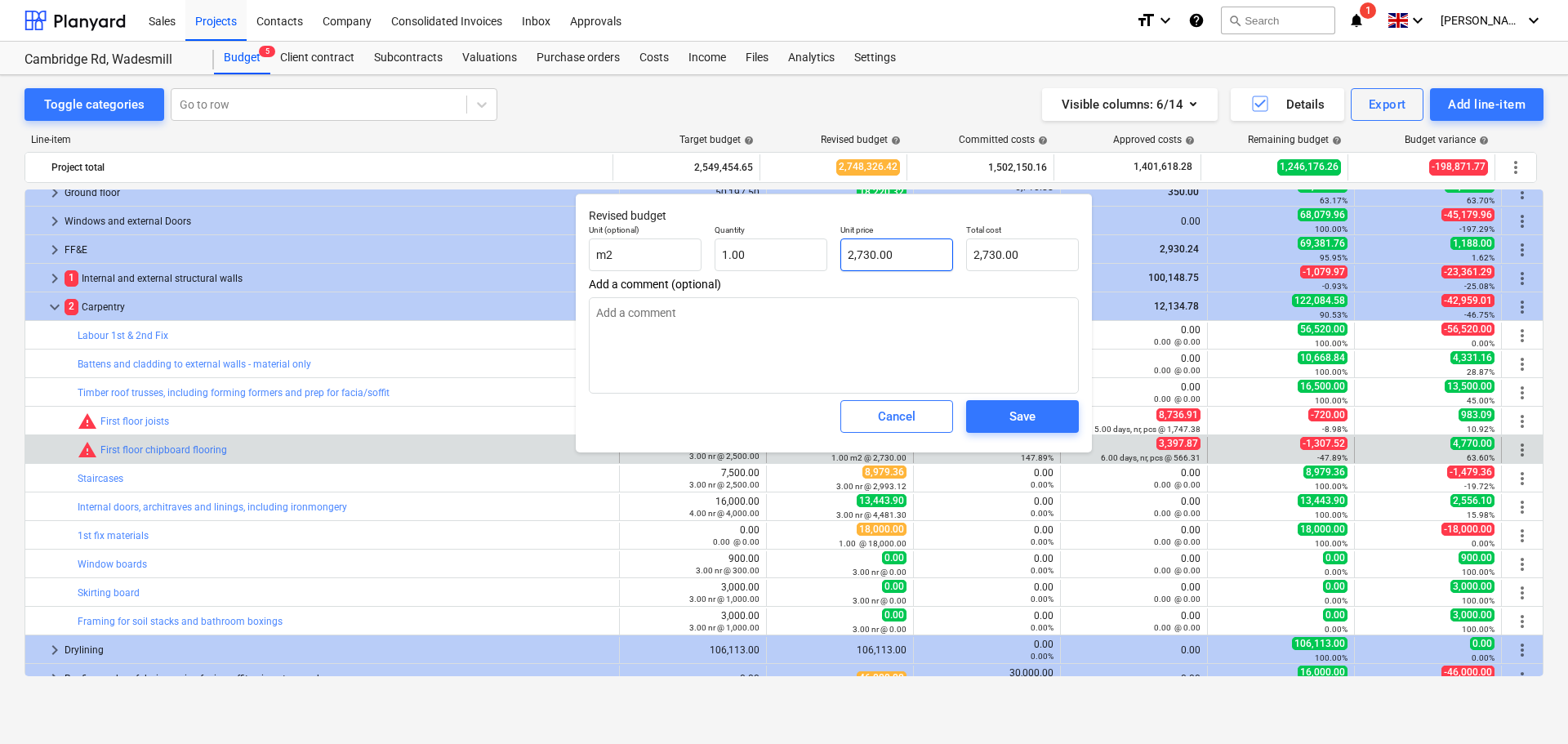
type input "2730"
click at [901, 258] on input "2730" at bounding box center [897, 254] width 113 height 32
drag, startPoint x: 919, startPoint y: 249, endPoint x: 740, endPoint y: 231, distance: 179.9
click at [740, 231] on div "Unit (optional) m2 Quantity 1.00 Unit price 2730 Total cost 2,730.00" at bounding box center [834, 248] width 503 height 60
type textarea "x"
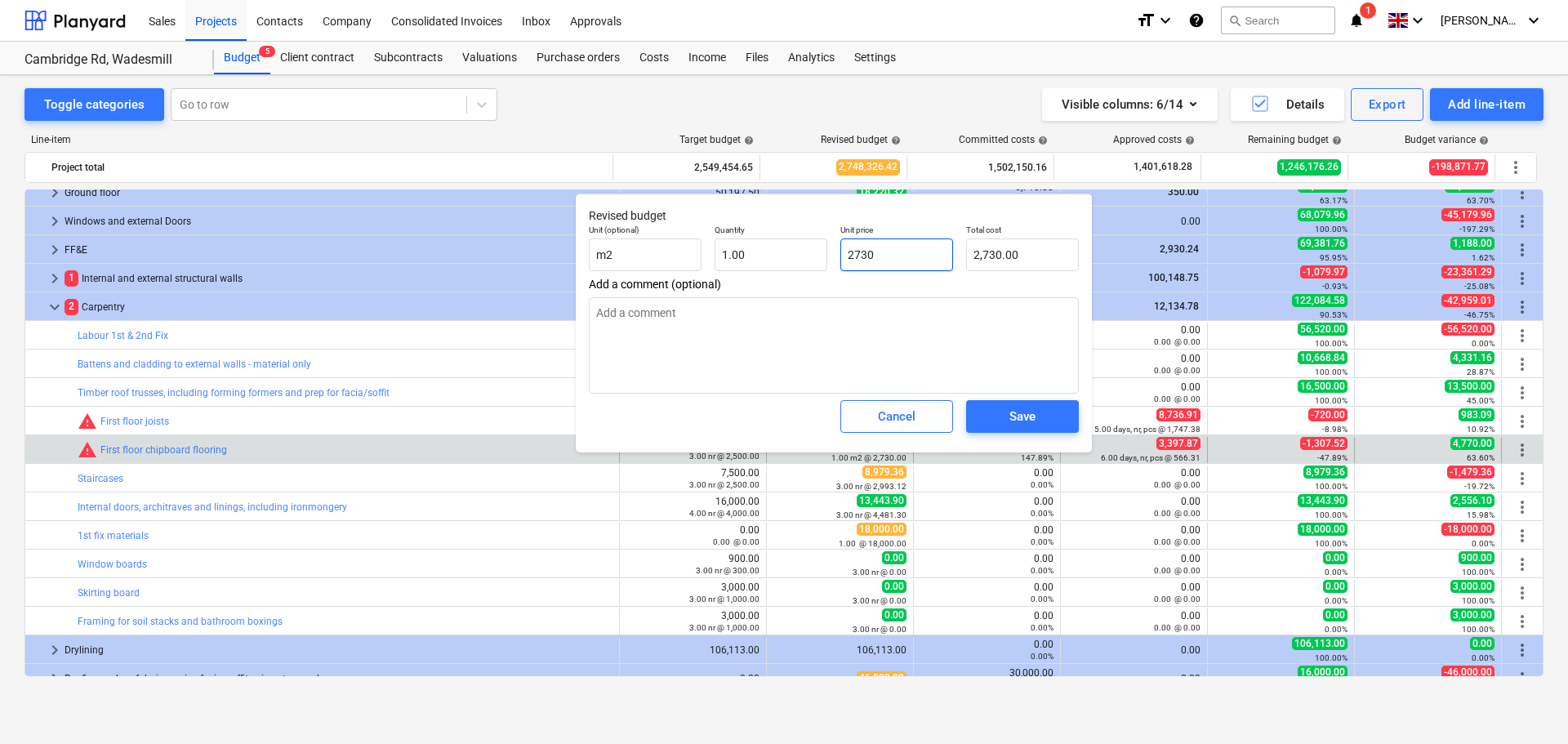
type input "4"
type input "4.00"
type textarea "x"
type input "42"
type input "42.00"
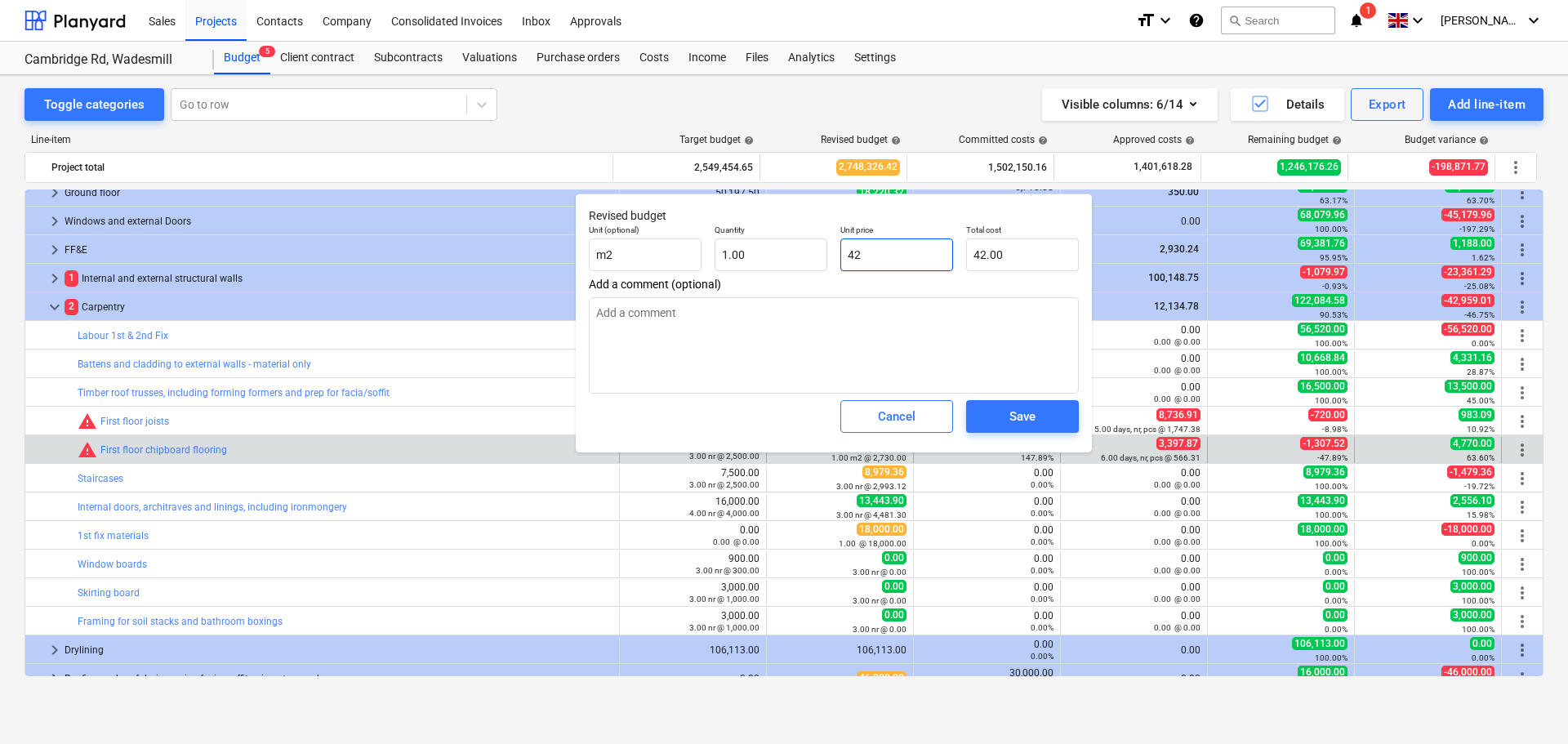
type textarea "x"
type input "420"
type input "420.00"
type textarea "x"
type input "4200"
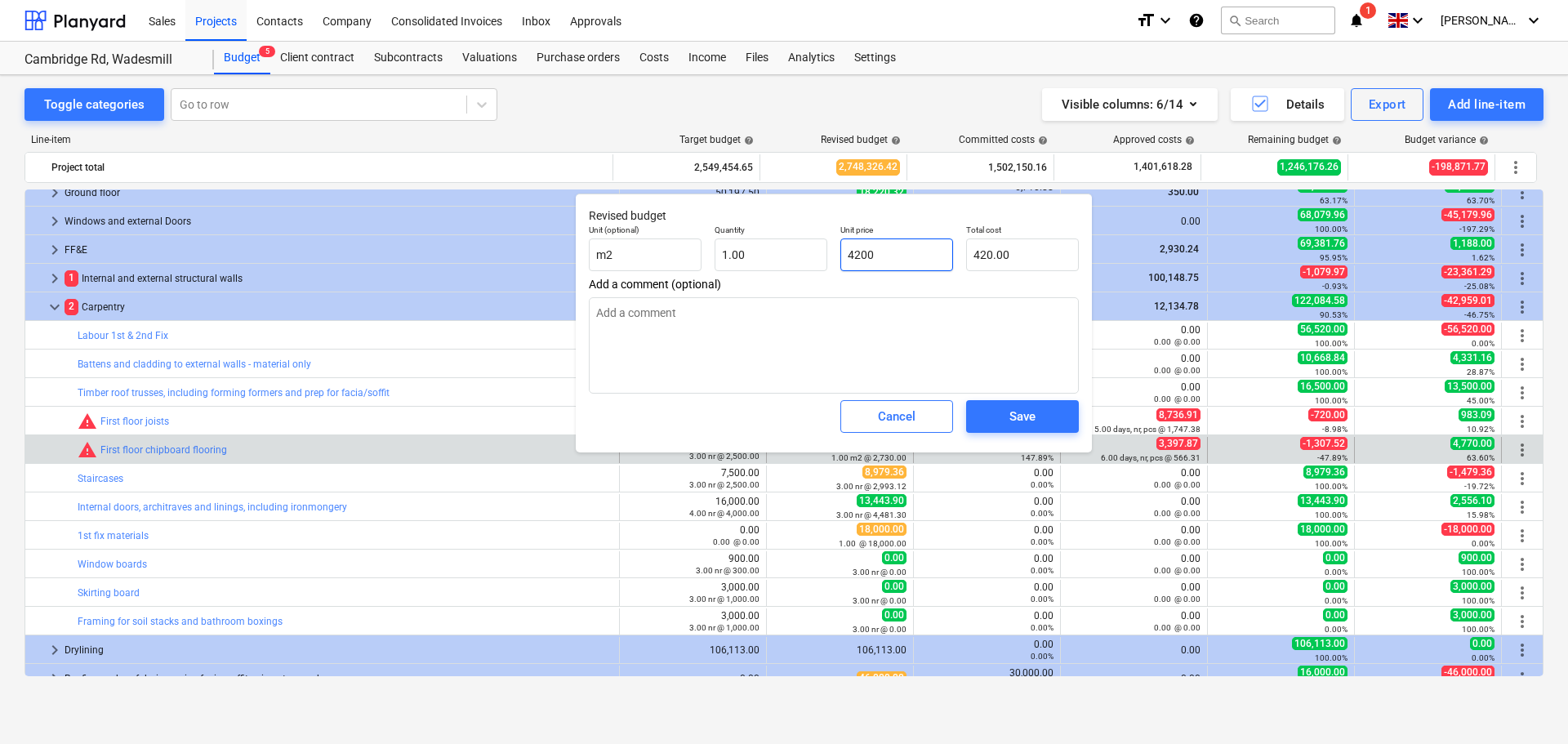
type input "4,200.00"
type input "4200"
type textarea "x"
type input "4,200.00"
click at [995, 406] on button "Save" at bounding box center [1023, 416] width 113 height 32
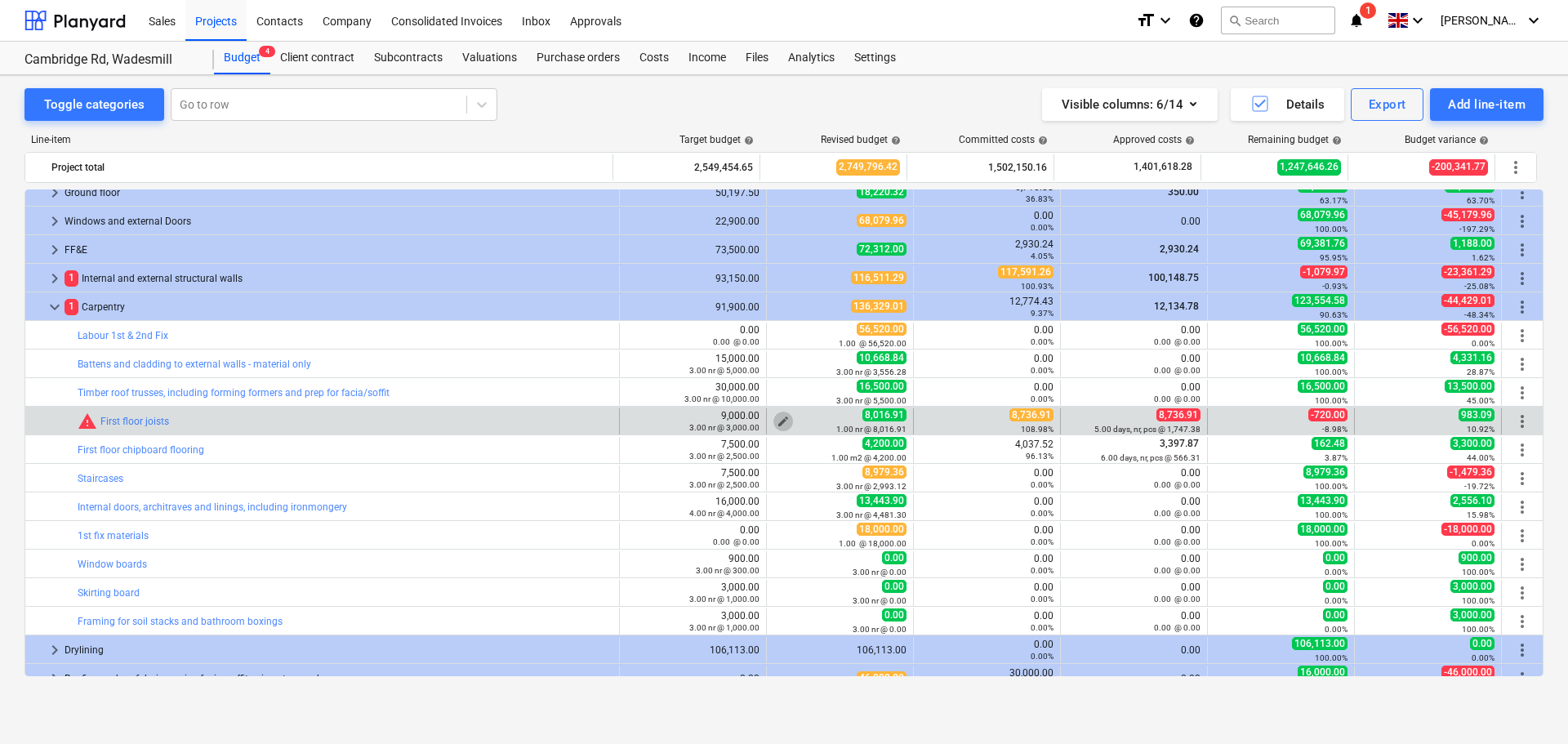
click at [777, 419] on span "edit" at bounding box center [784, 421] width 13 height 13
type textarea "x"
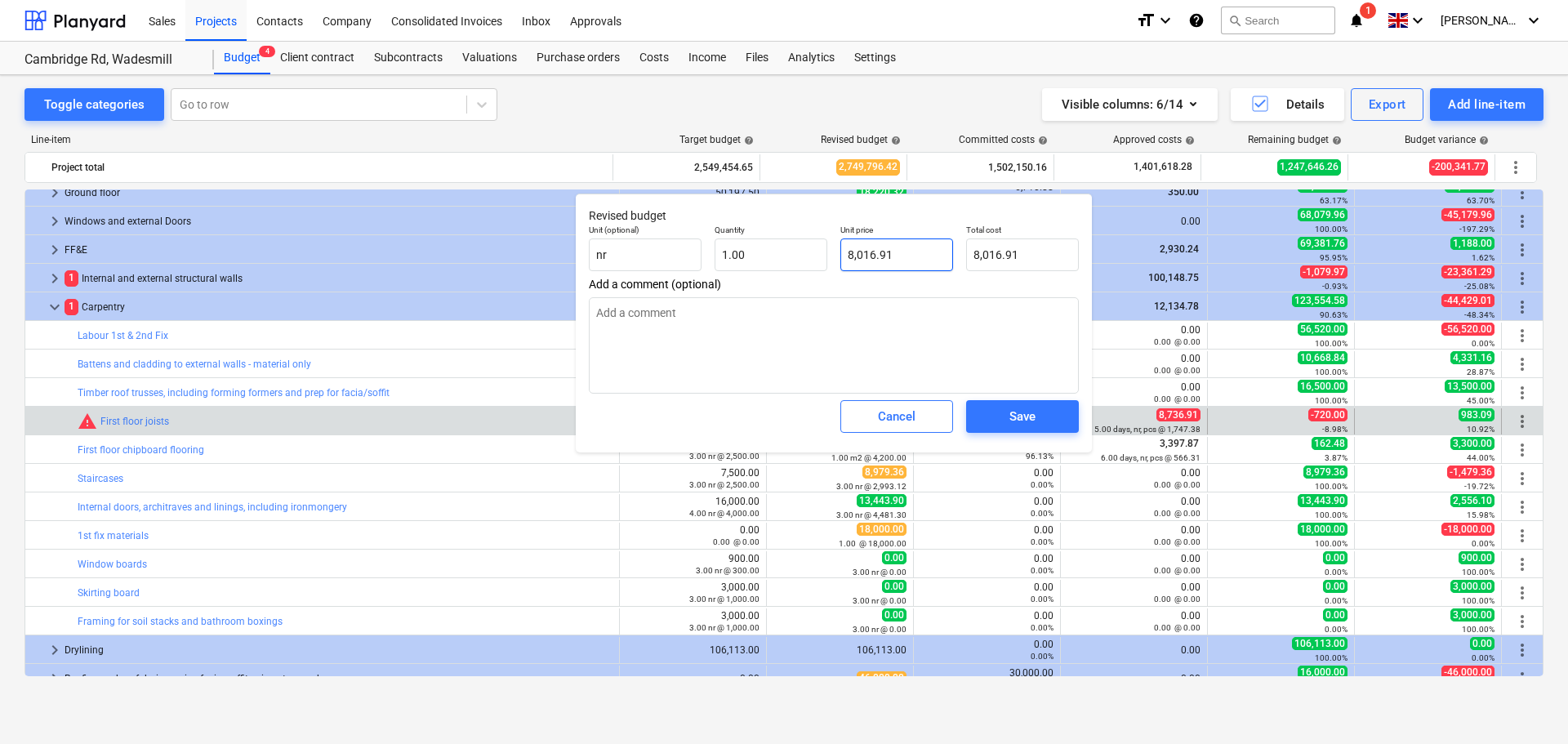
type input "8016.91"
drag, startPoint x: 915, startPoint y: 254, endPoint x: 755, endPoint y: 247, distance: 160.2
click at [755, 247] on div "Unit (optional) nr Quantity 1.00 Unit price 8016.91 Total cost 8,016.91" at bounding box center [834, 248] width 503 height 60
type textarea "x"
type input "8"
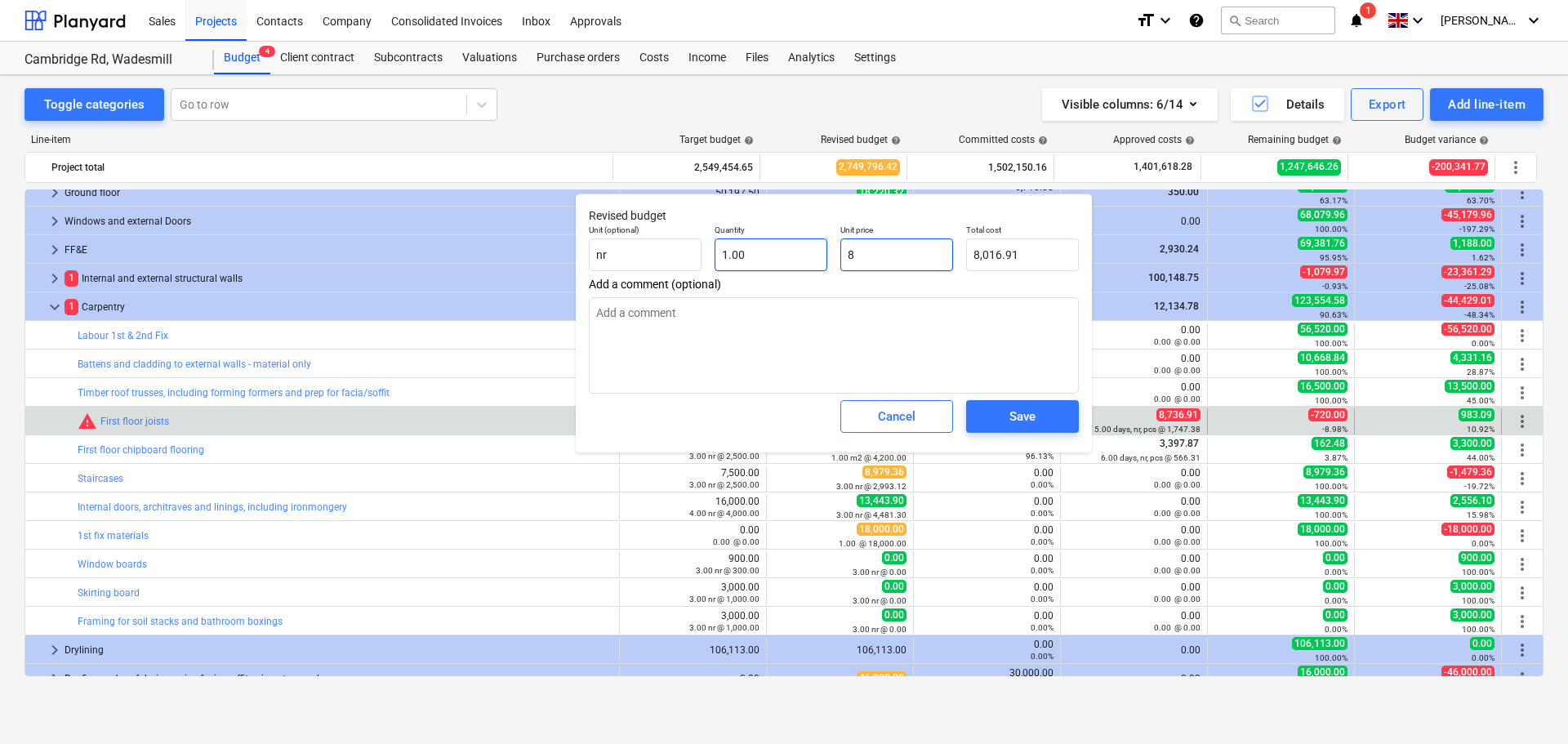
type input "8.00"
type textarea "x"
type input "88"
type input "88.00"
type textarea "x"
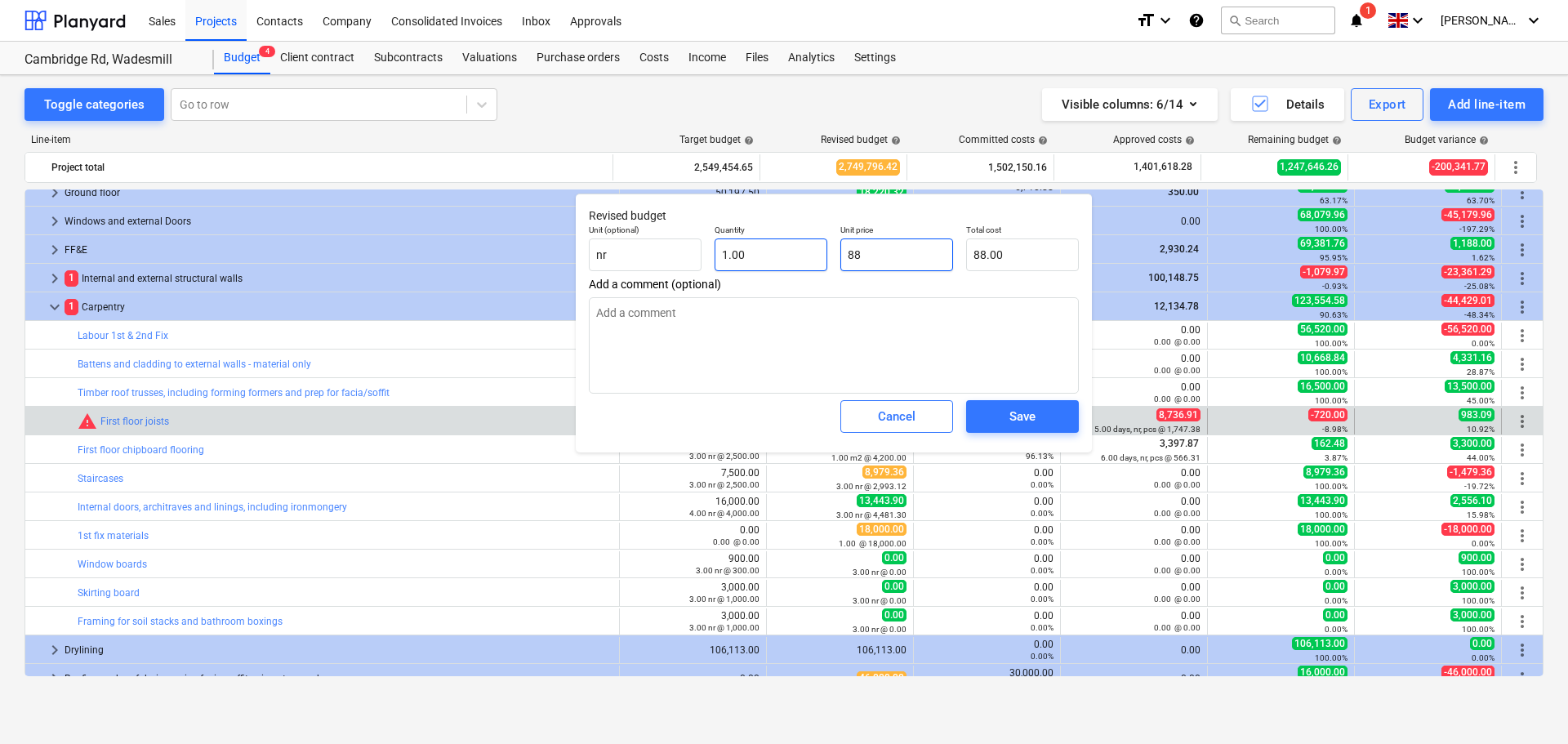
type input "880"
type input "880.00"
type textarea "x"
type input "8800"
type input "8,800.00"
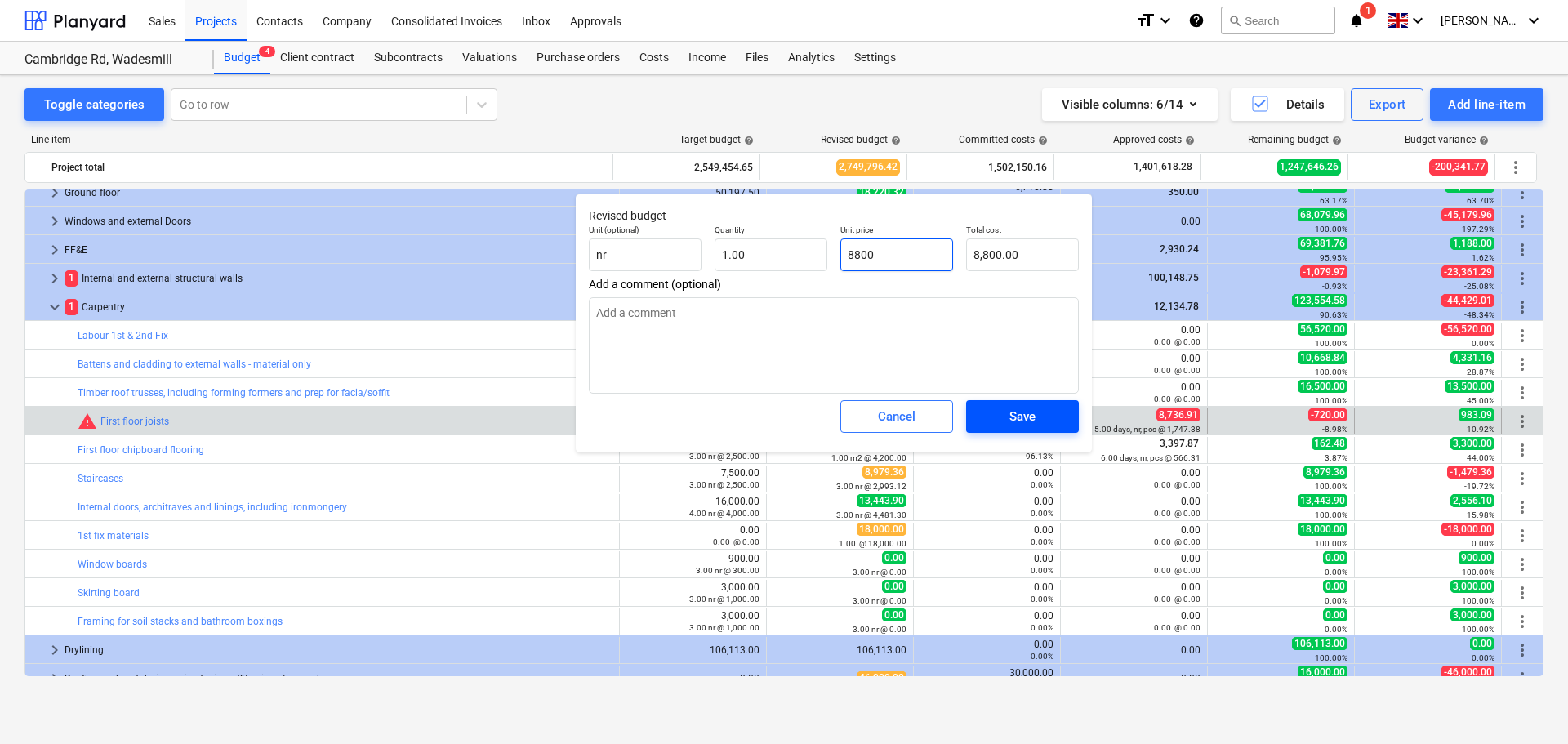
type input "8800"
type textarea "x"
type input "8,800.00"
click at [1017, 412] on div "Save" at bounding box center [1023, 417] width 26 height 22
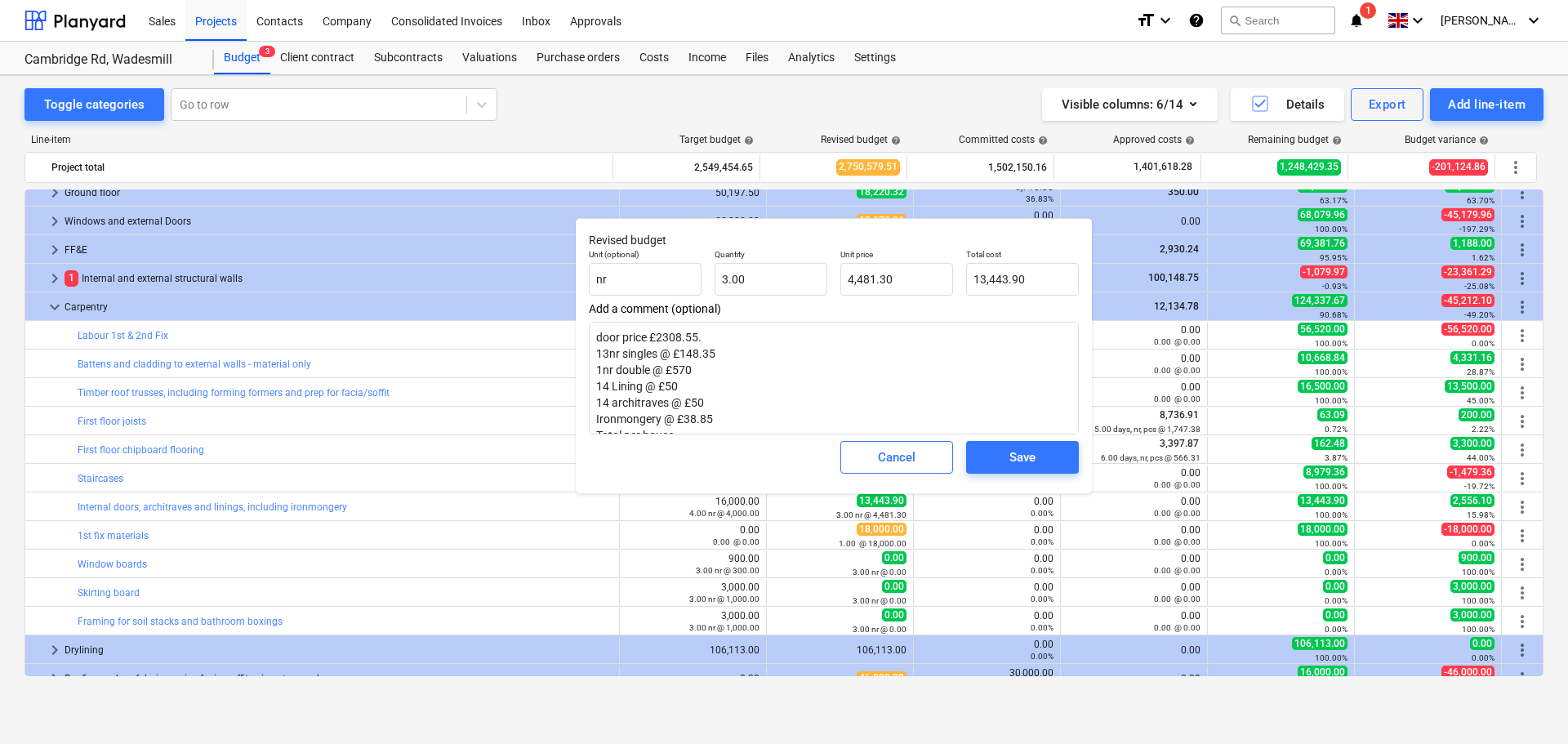
type textarea "x"
type input "3"
drag, startPoint x: 772, startPoint y: 281, endPoint x: 649, endPoint y: 275, distance: 123.1
click at [649, 275] on div "Unit (optional) nr Quantity 3 Unit price 4,481.30 Total cost 13,443.90" at bounding box center [834, 272] width 503 height 60
type textarea "x"
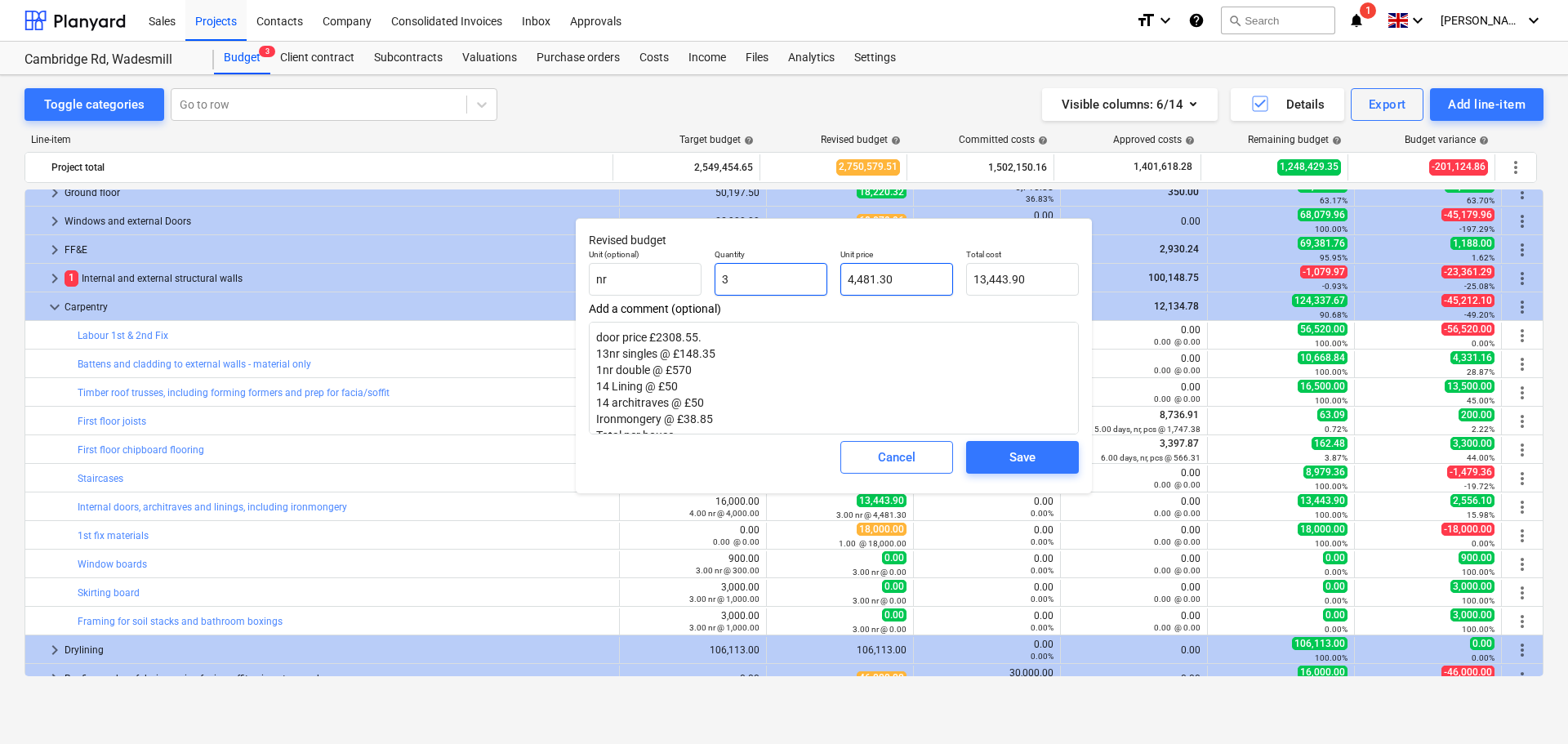
type input "1"
type input "4,481.30"
type input "1"
type textarea "x"
type input "1.00"
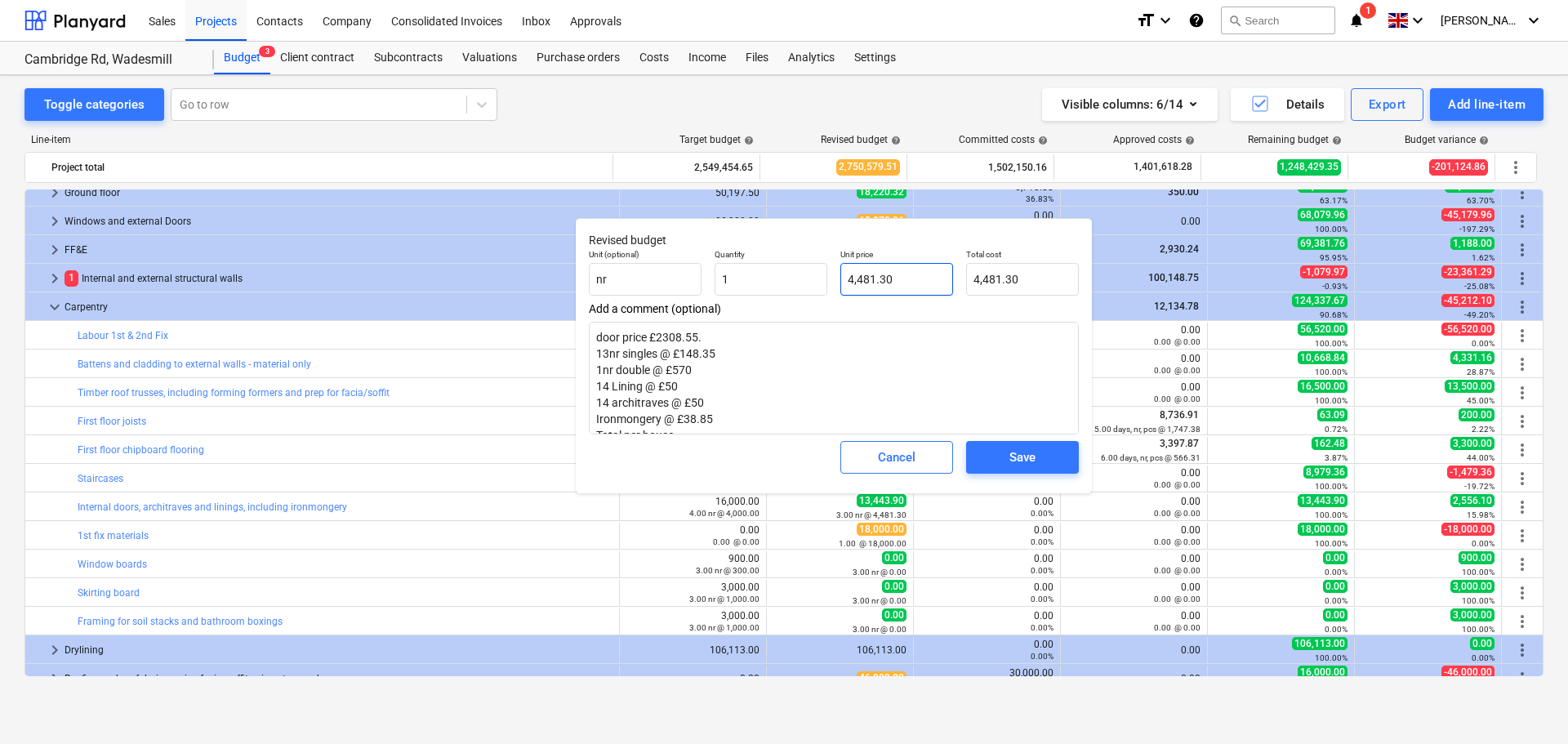
type input "4481.3"
click at [909, 289] on input "4481.3" at bounding box center [897, 279] width 113 height 32
drag, startPoint x: 918, startPoint y: 277, endPoint x: 715, endPoint y: 274, distance: 203.0
click at [715, 274] on div "Unit (optional) nr Quantity 1.00 Unit price 4481.3 Total cost 4,481.30" at bounding box center [834, 272] width 503 height 60
type textarea "x"
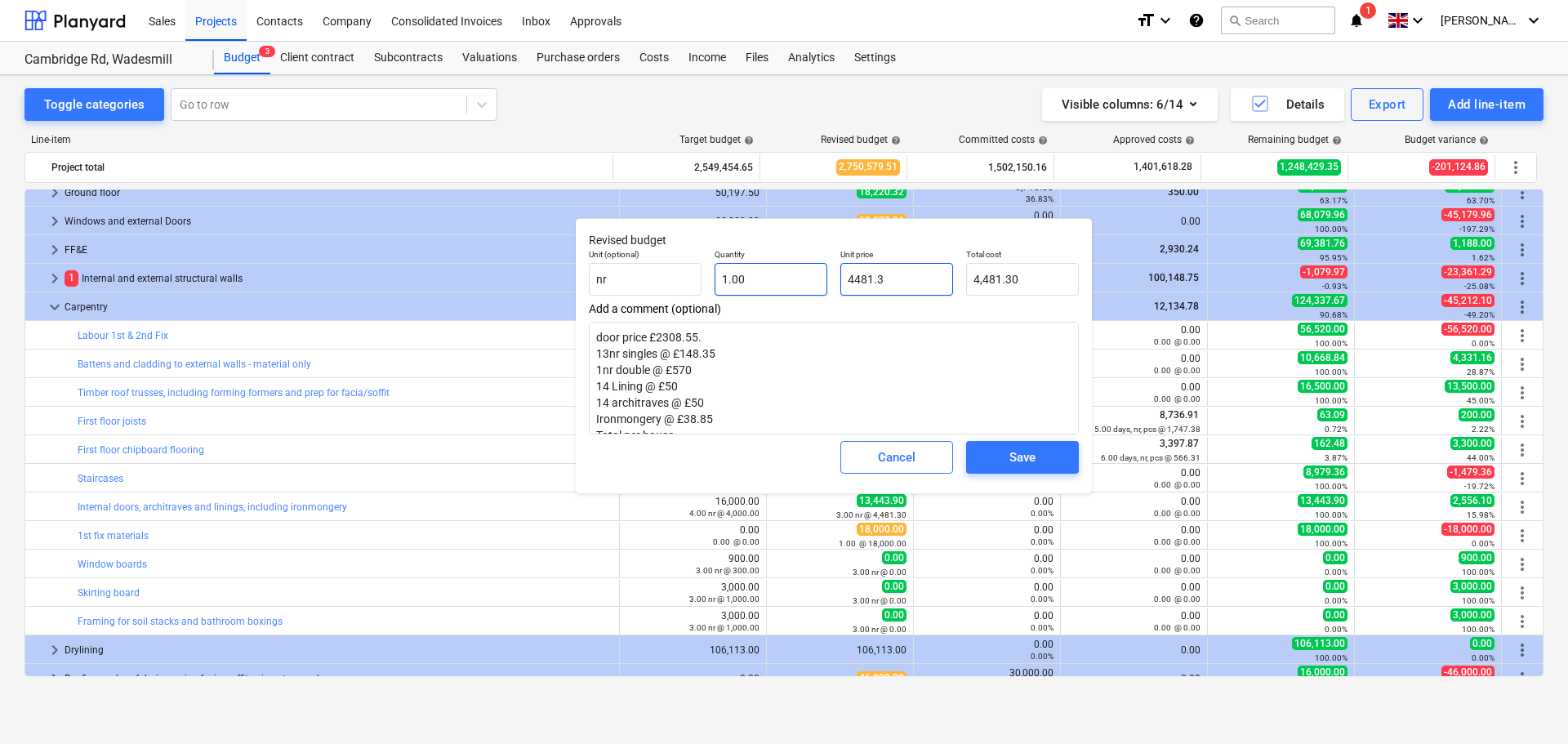
type input "1"
type input "1.00"
type textarea "x"
type input "18"
type input "18.00"
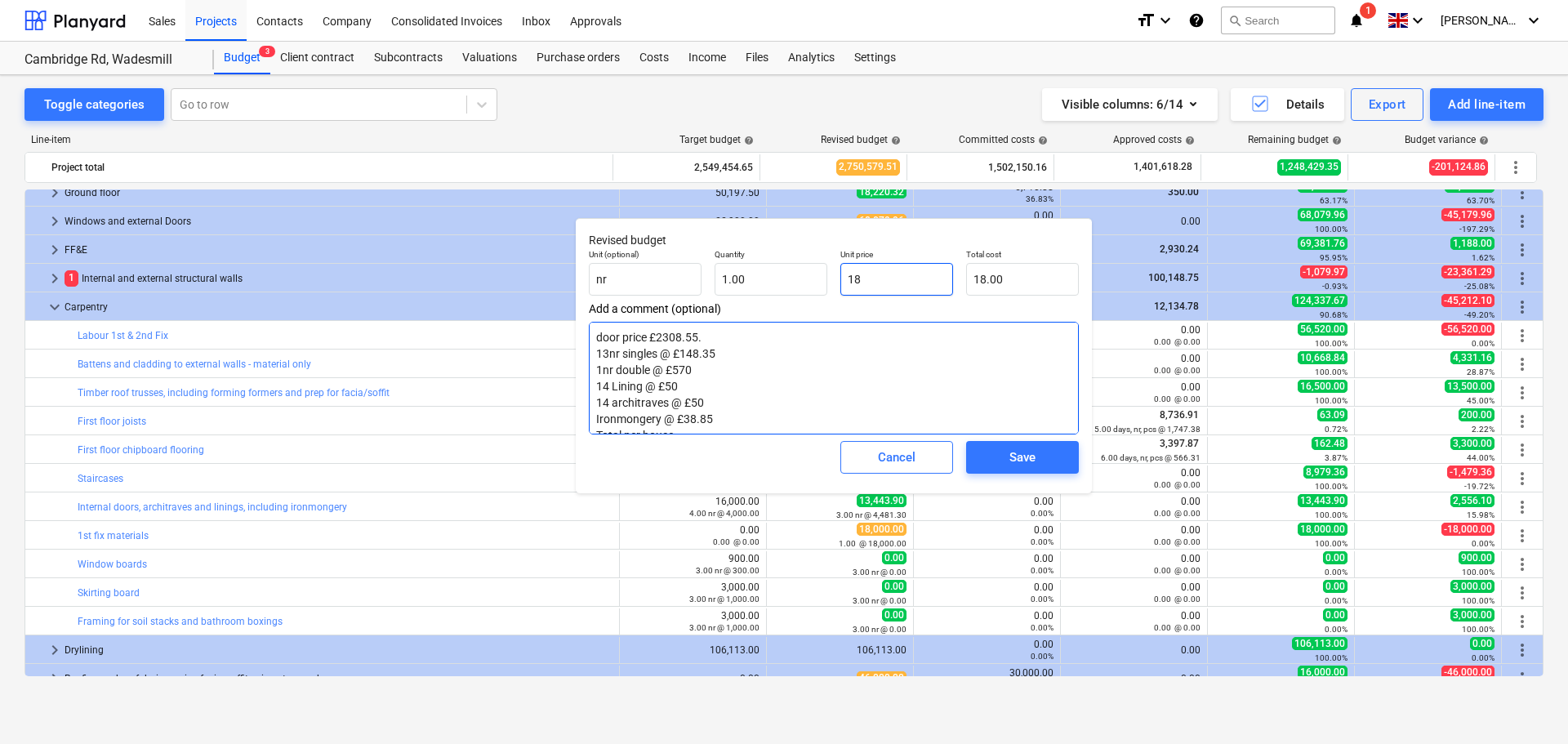
type textarea "x"
type input "180"
type input "180.00"
type textarea "x"
type input "1800"
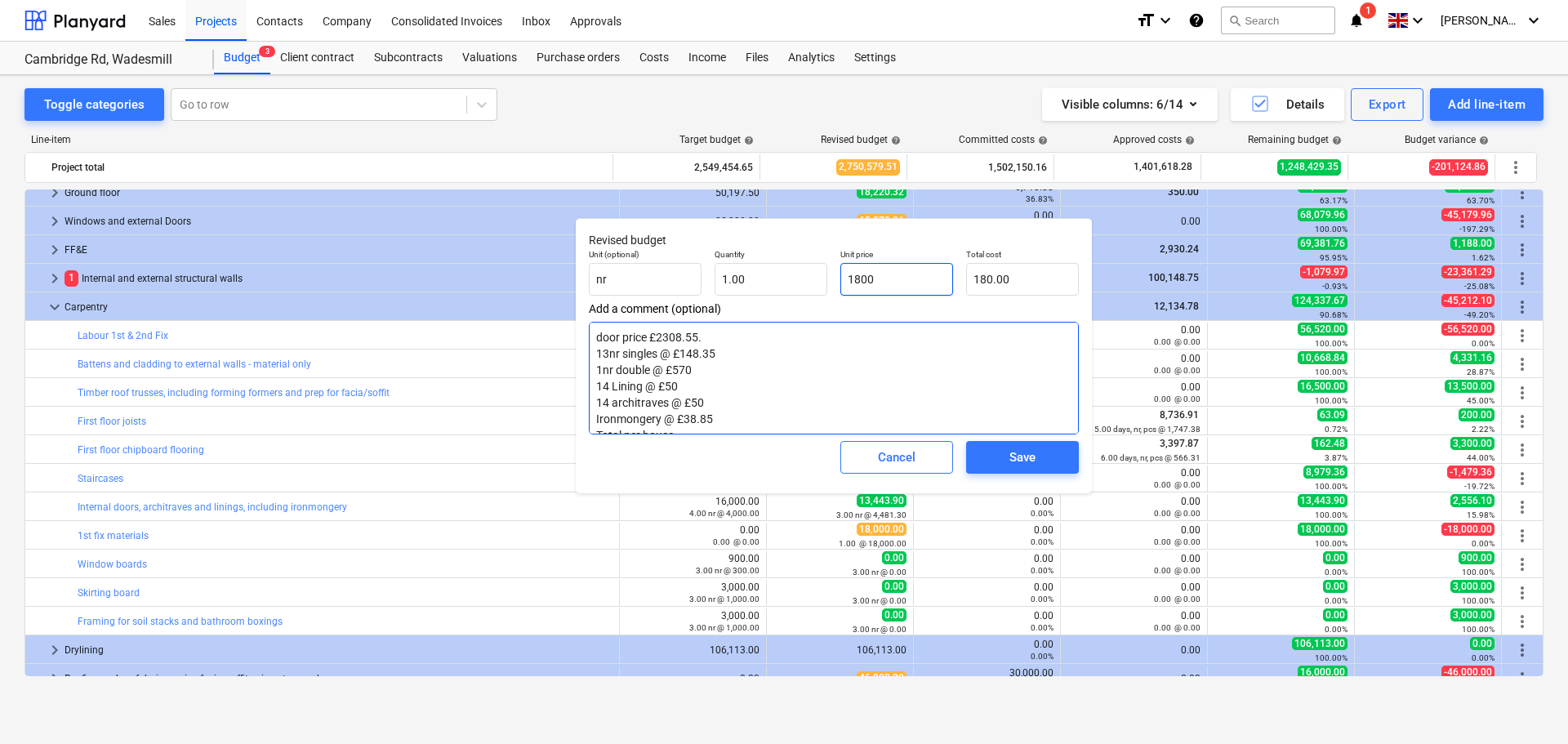
type input "1,800.00"
type textarea "x"
type input "18000"
type input "18,000.00"
type input "18000"
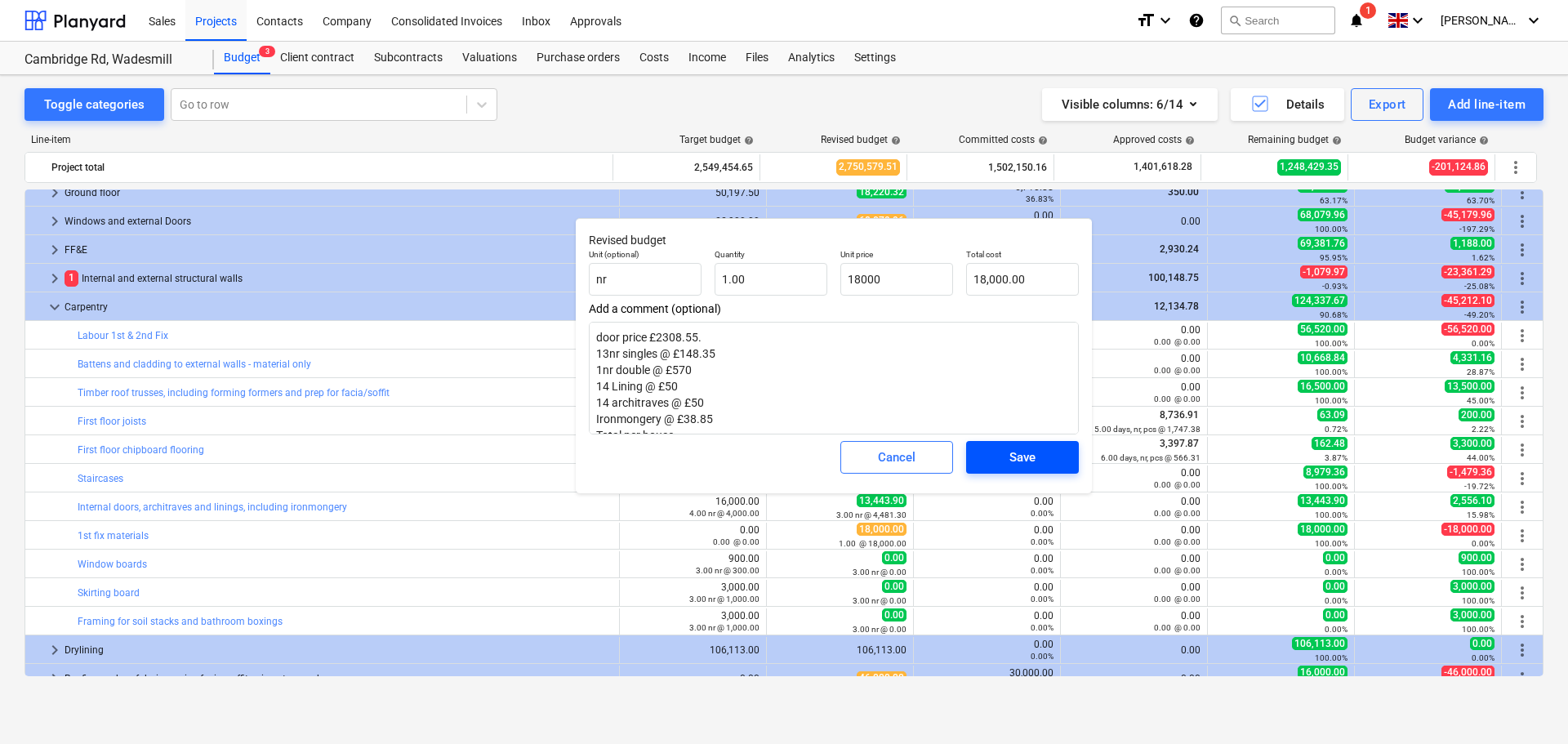
type textarea "x"
type input "18,000.00"
click at [1040, 454] on span "Save" at bounding box center [1022, 458] width 74 height 22
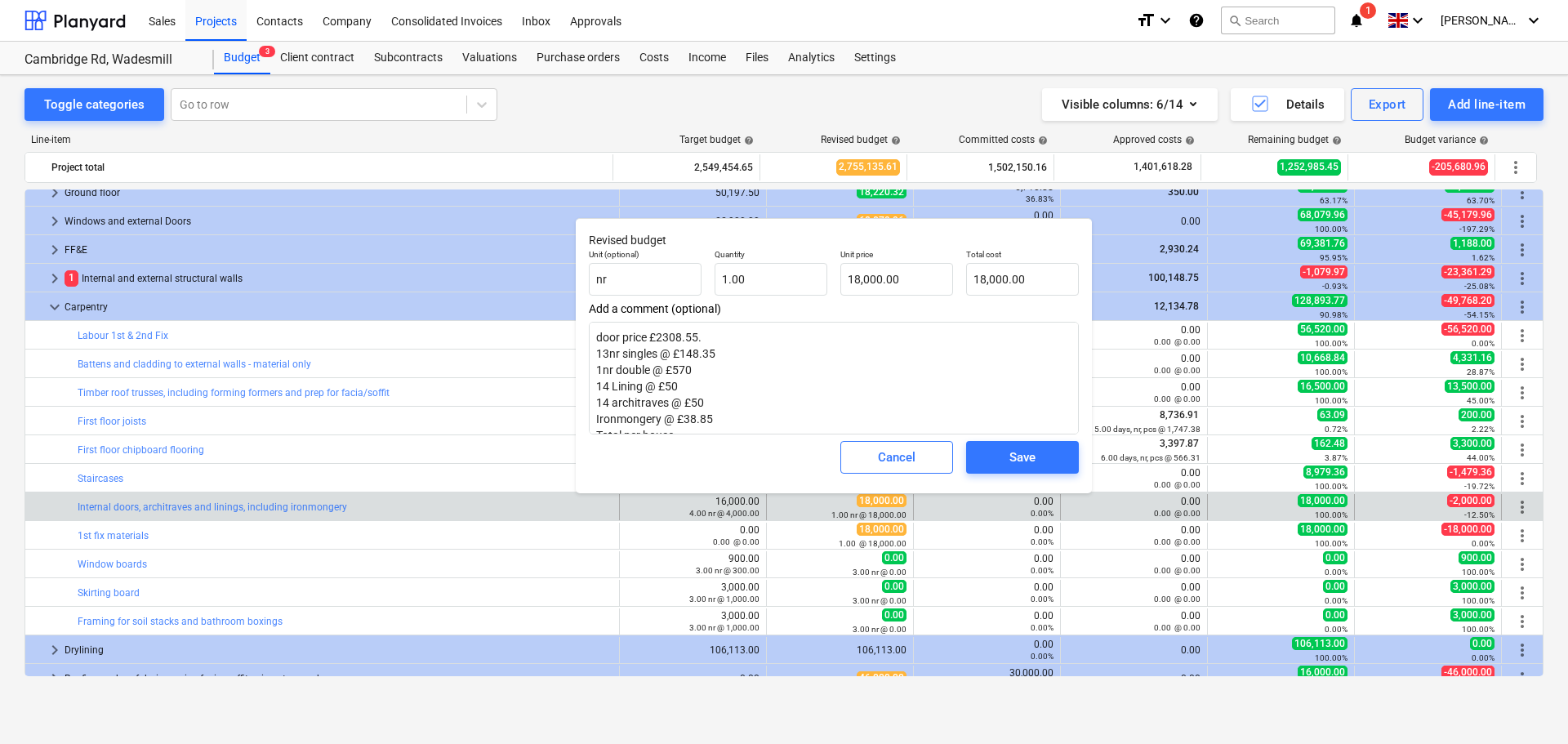
type textarea "x"
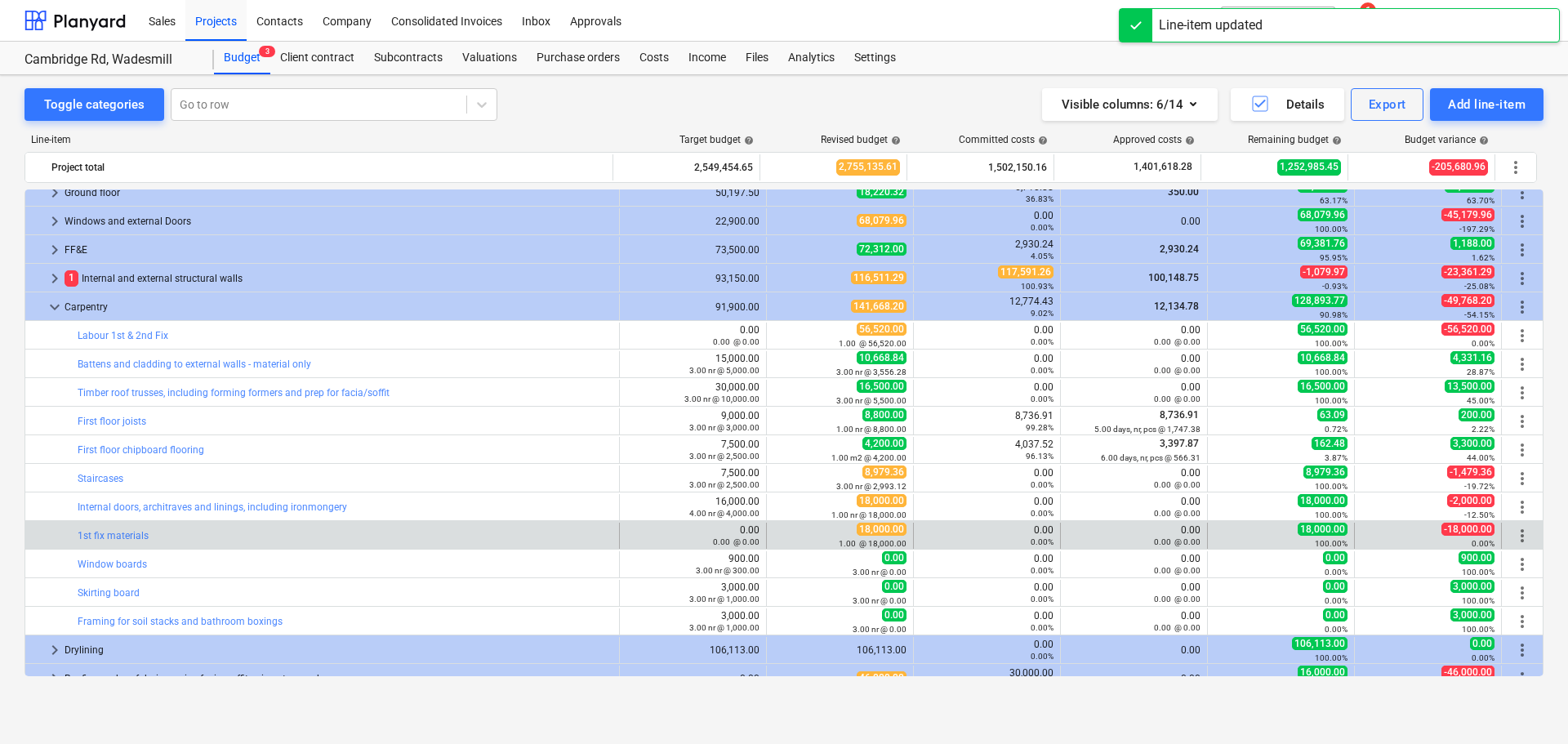
click at [1523, 534] on span "more_vert" at bounding box center [1522, 536] width 20 height 20
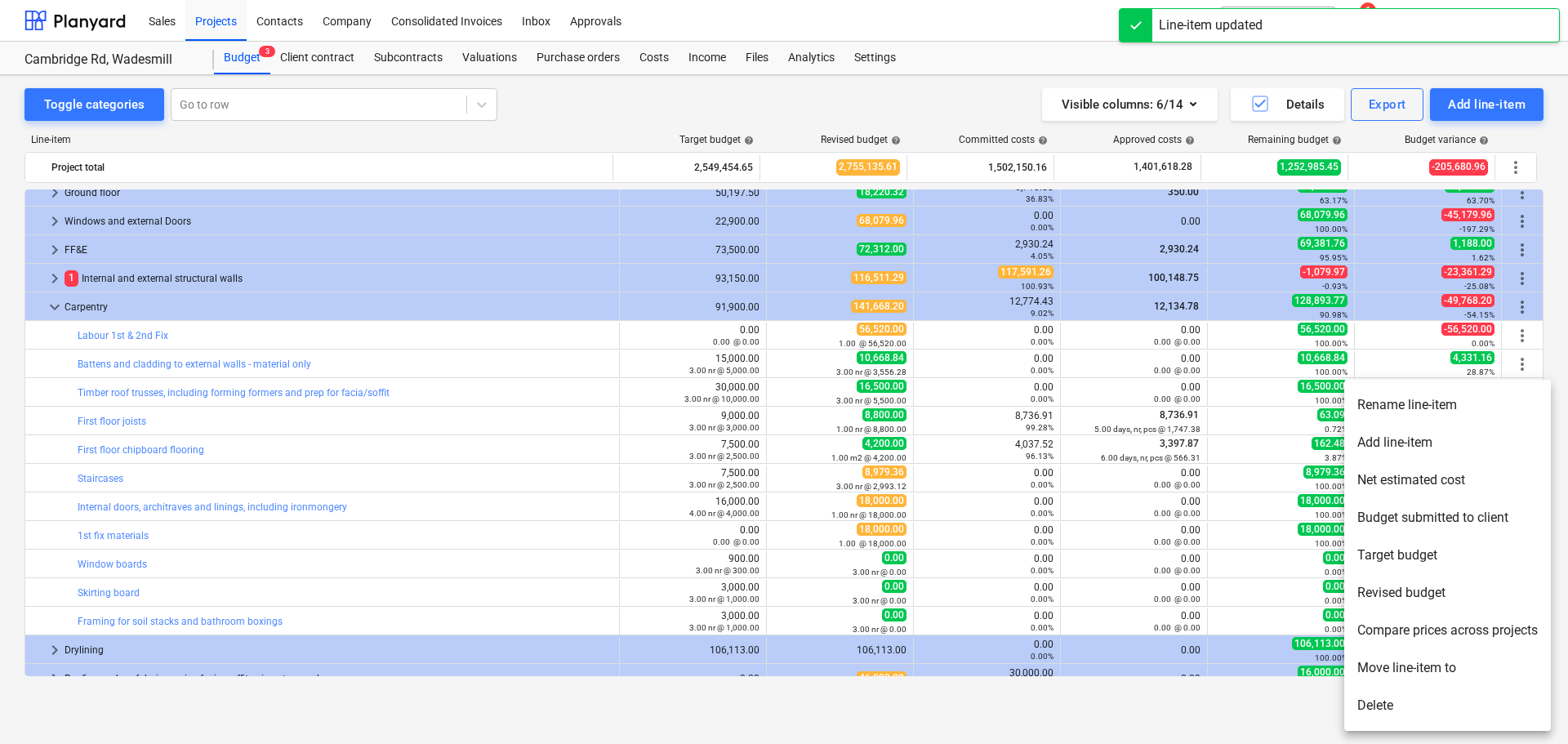
click at [1395, 697] on li "Delete" at bounding box center [1447, 705] width 207 height 37
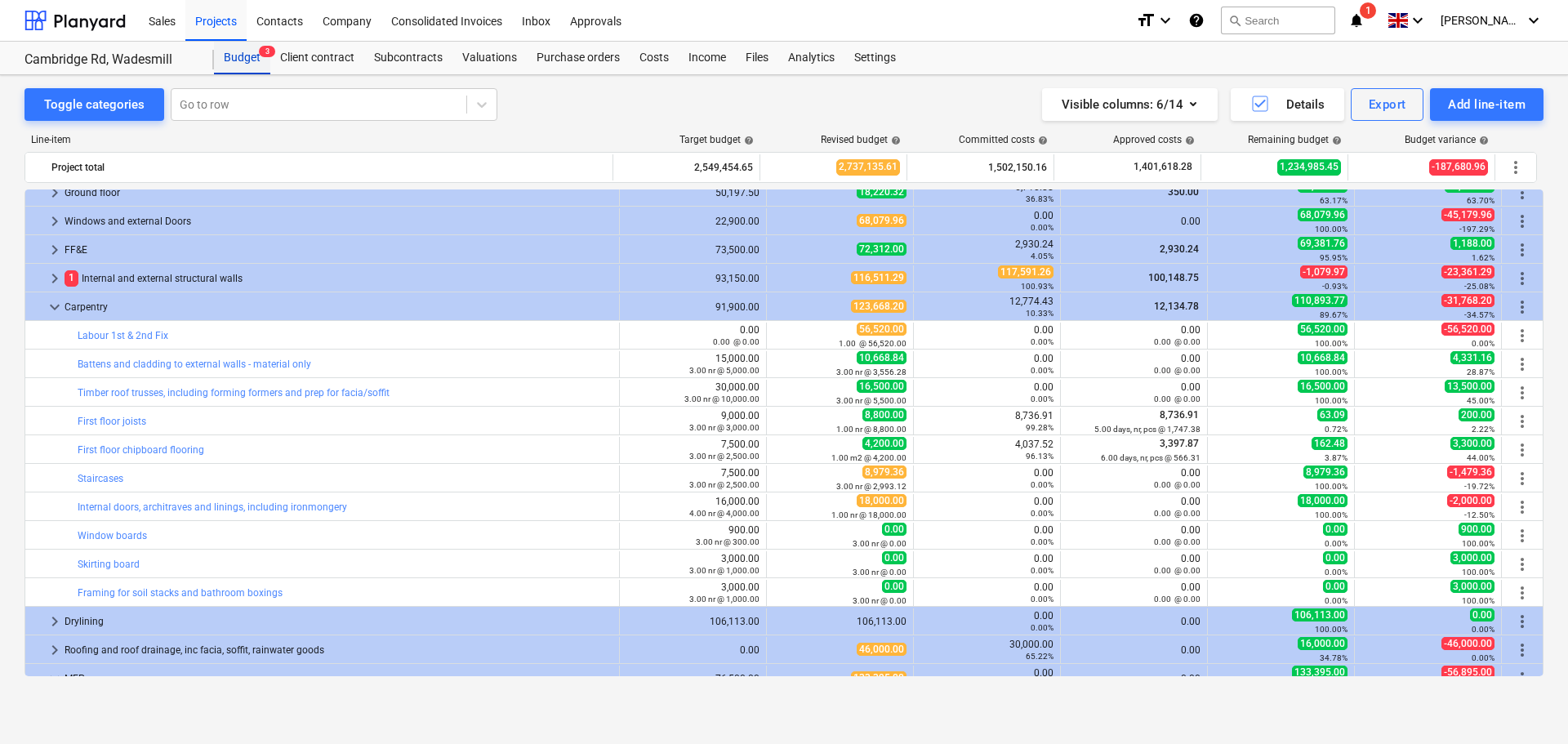
click at [233, 54] on div "Budget 3" at bounding box center [242, 57] width 56 height 32
click at [803, 57] on div "Analytics" at bounding box center [812, 57] width 66 height 32
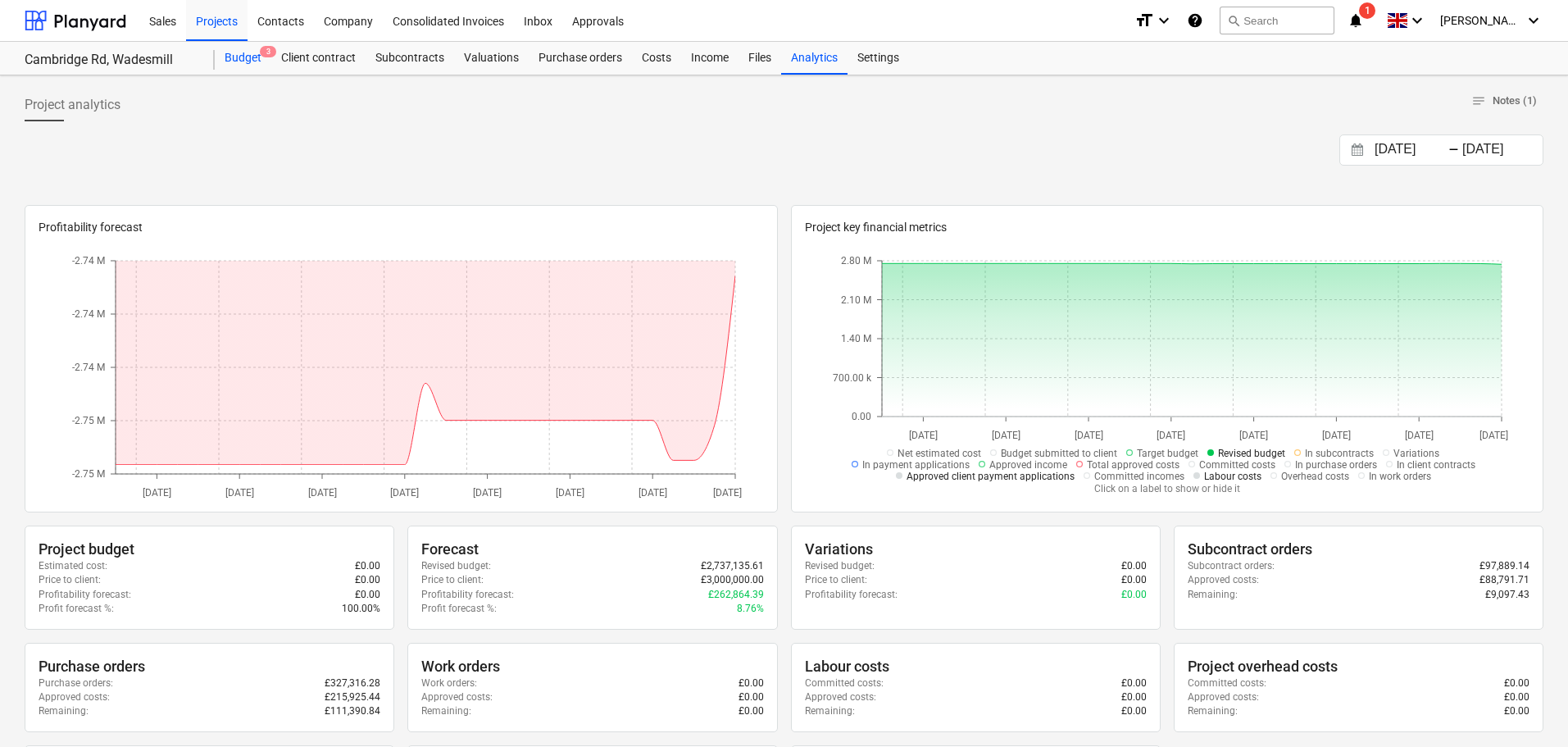
drag, startPoint x: 233, startPoint y: 57, endPoint x: 262, endPoint y: 72, distance: 32.6
click at [233, 57] on div "Budget 3" at bounding box center [243, 57] width 56 height 32
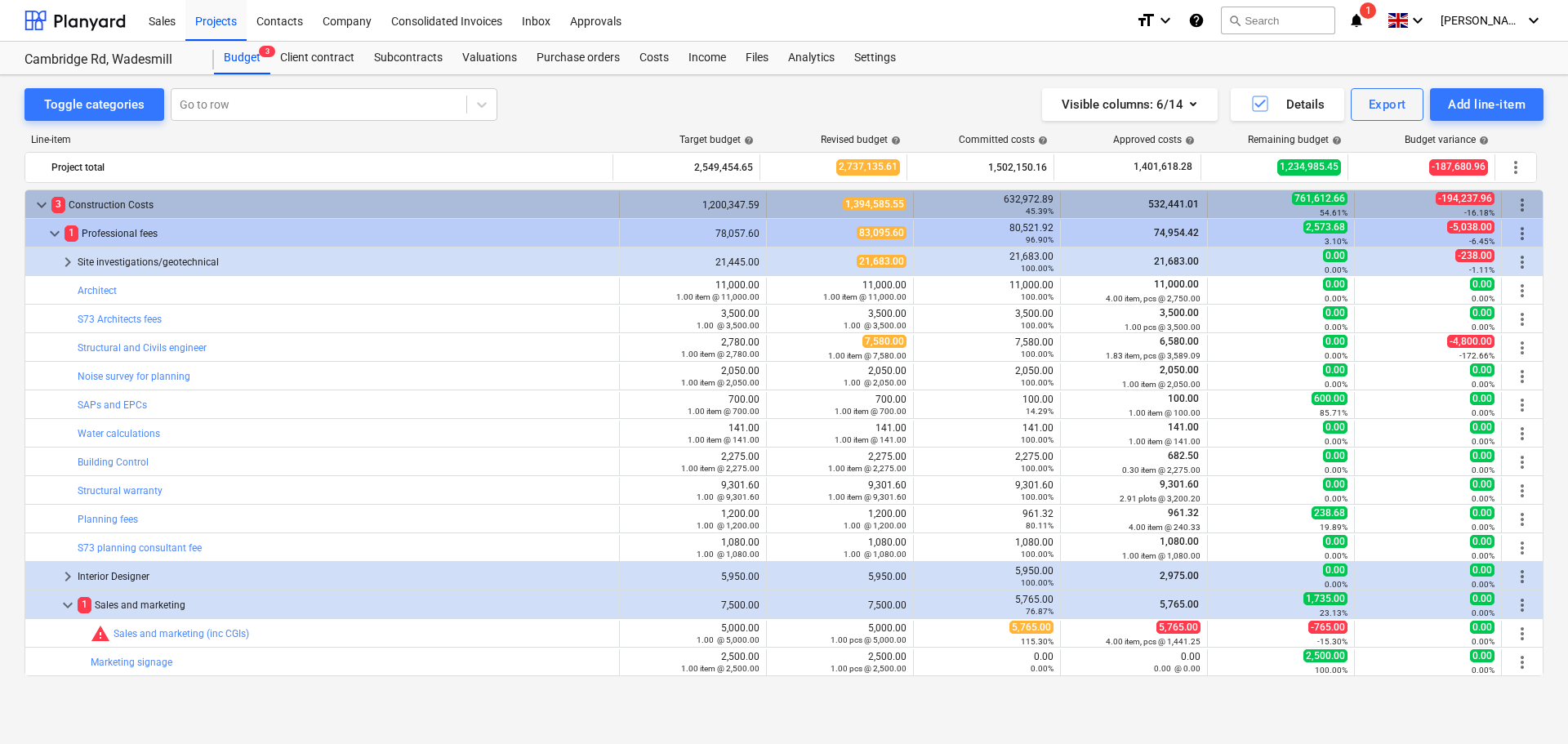
click at [111, 203] on div "3 Construction Costs" at bounding box center [332, 205] width 561 height 26
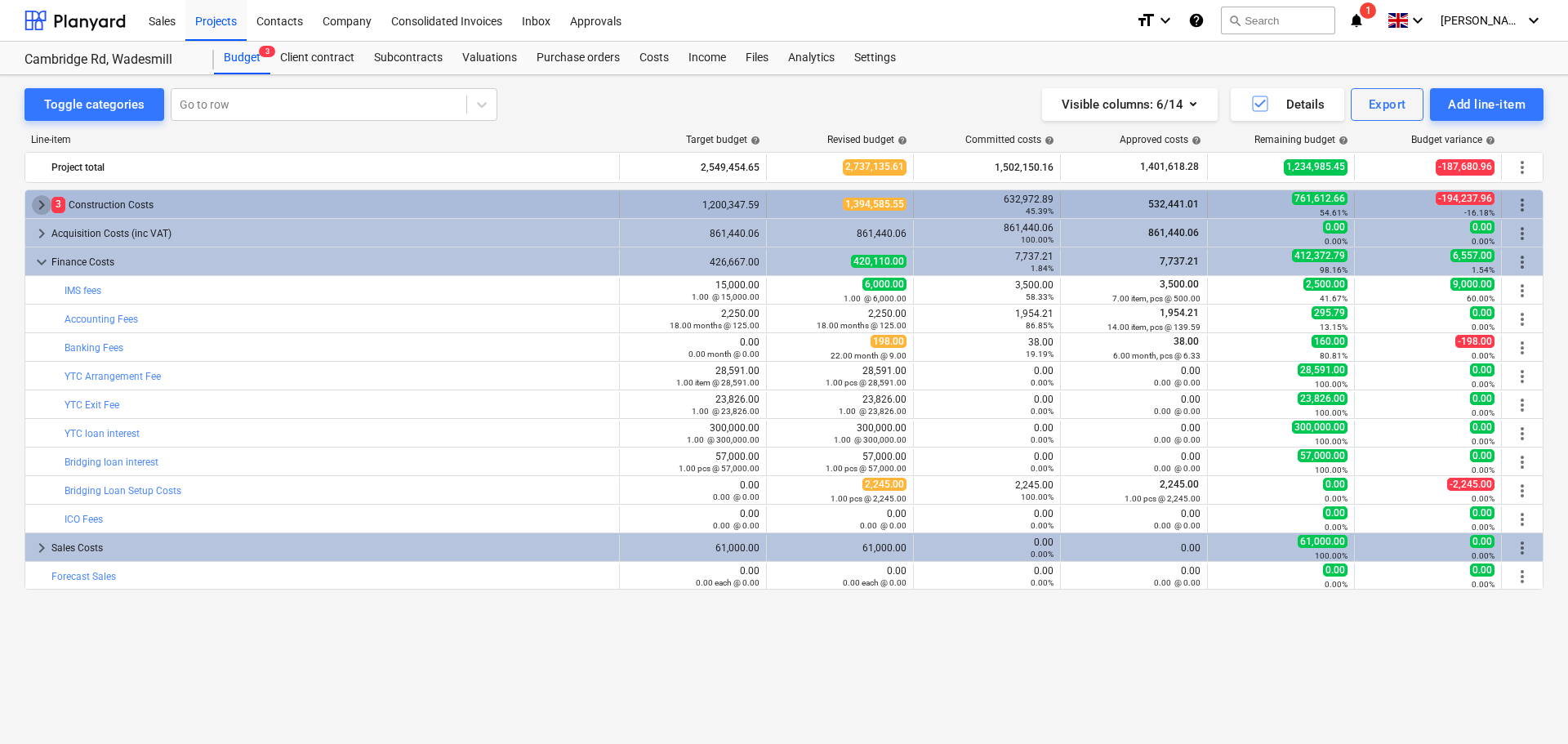
click at [36, 202] on span "keyboard_arrow_right" at bounding box center [41, 205] width 20 height 20
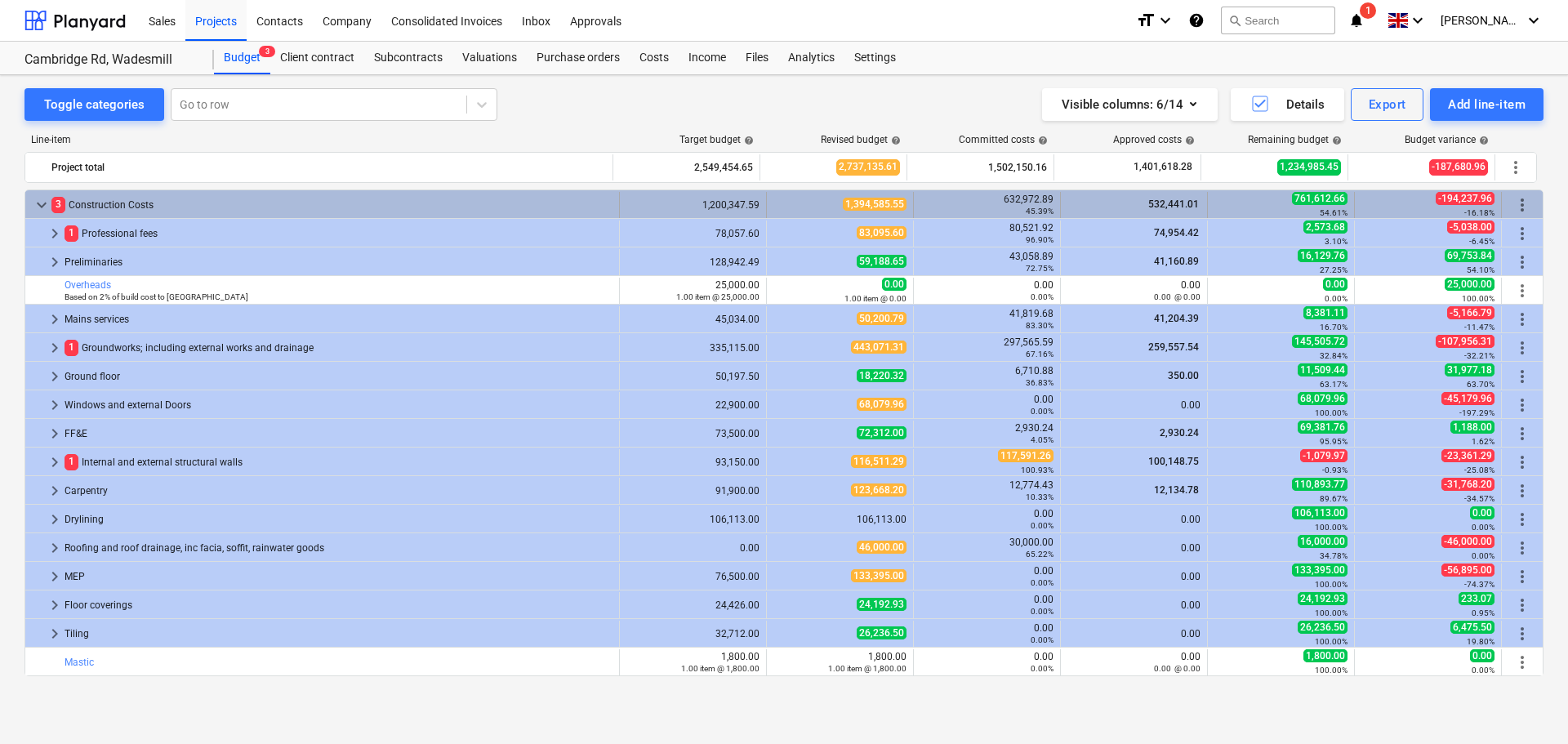
click at [41, 205] on span "keyboard_arrow_down" at bounding box center [41, 205] width 20 height 20
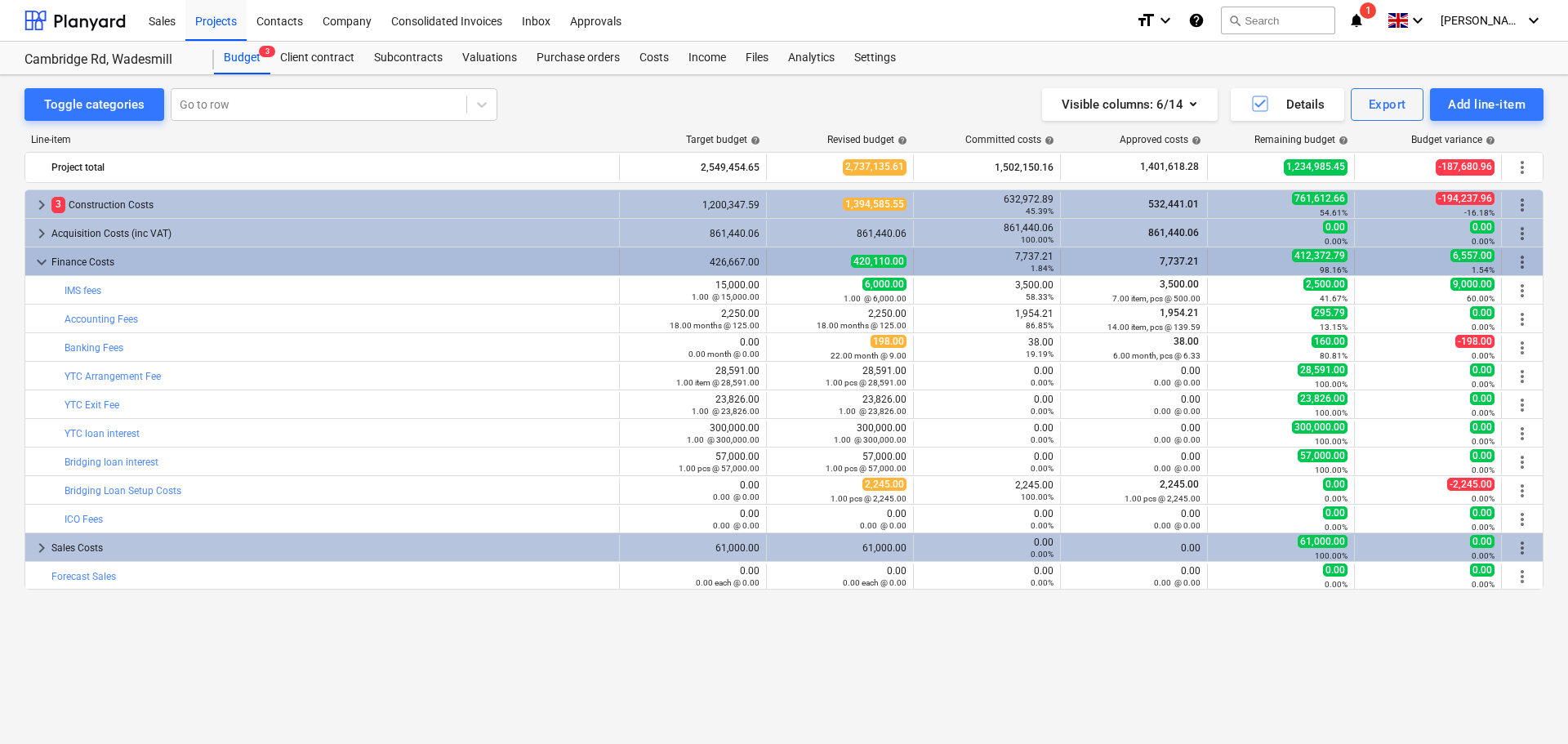
click at [38, 259] on span "keyboard_arrow_down" at bounding box center [41, 262] width 20 height 20
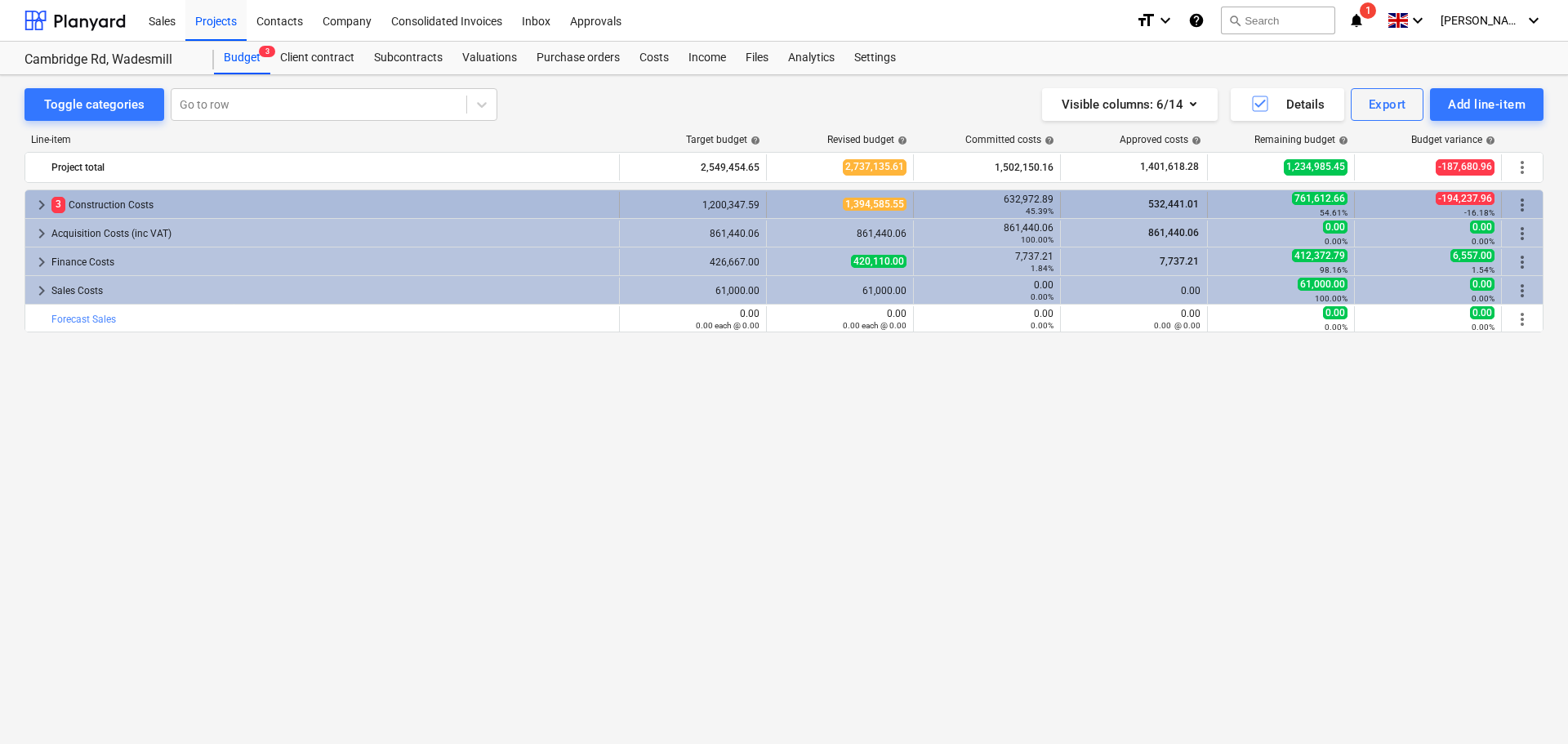
click at [309, 201] on div "3 Construction Costs" at bounding box center [332, 205] width 561 height 26
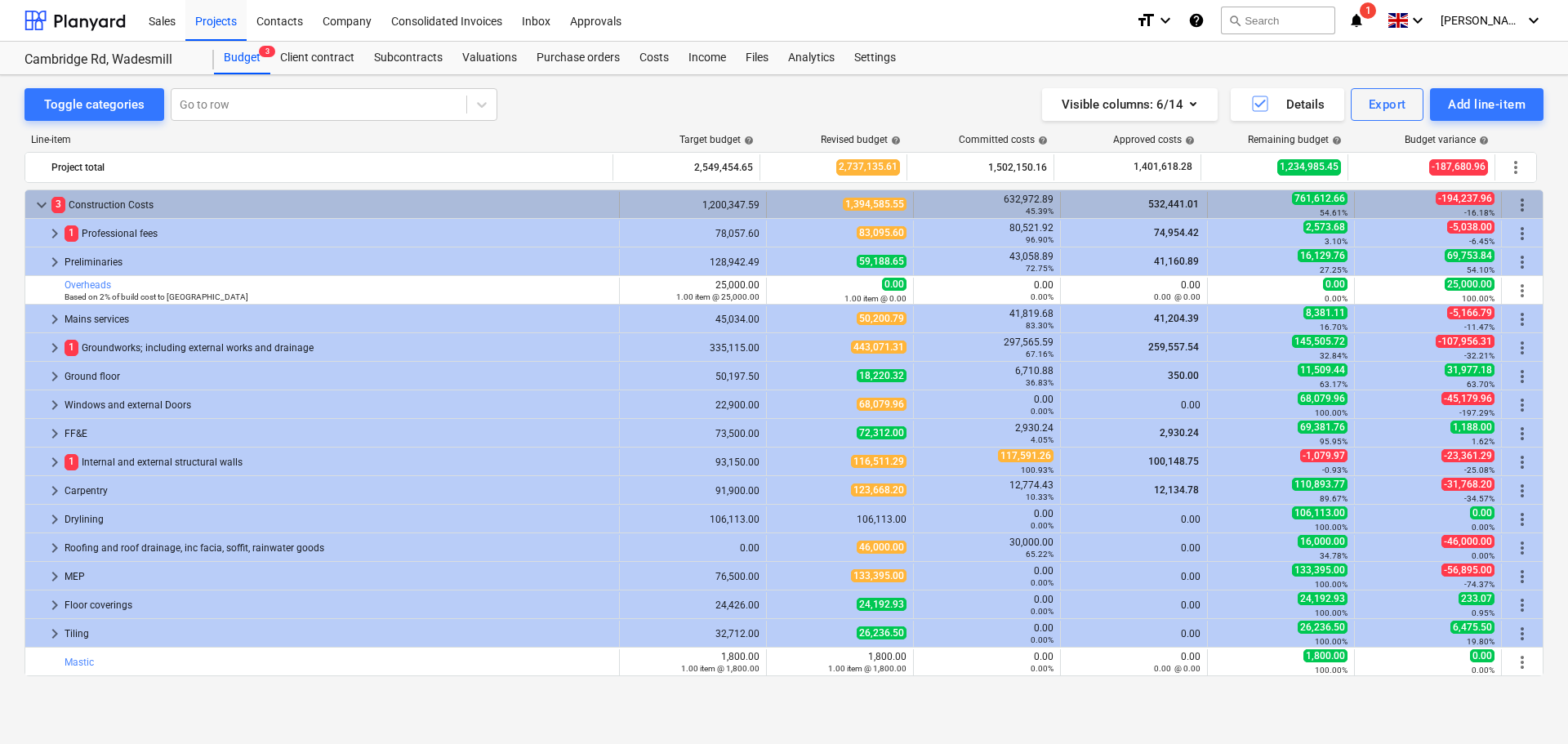
click at [1513, 203] on span "more_vert" at bounding box center [1522, 205] width 20 height 20
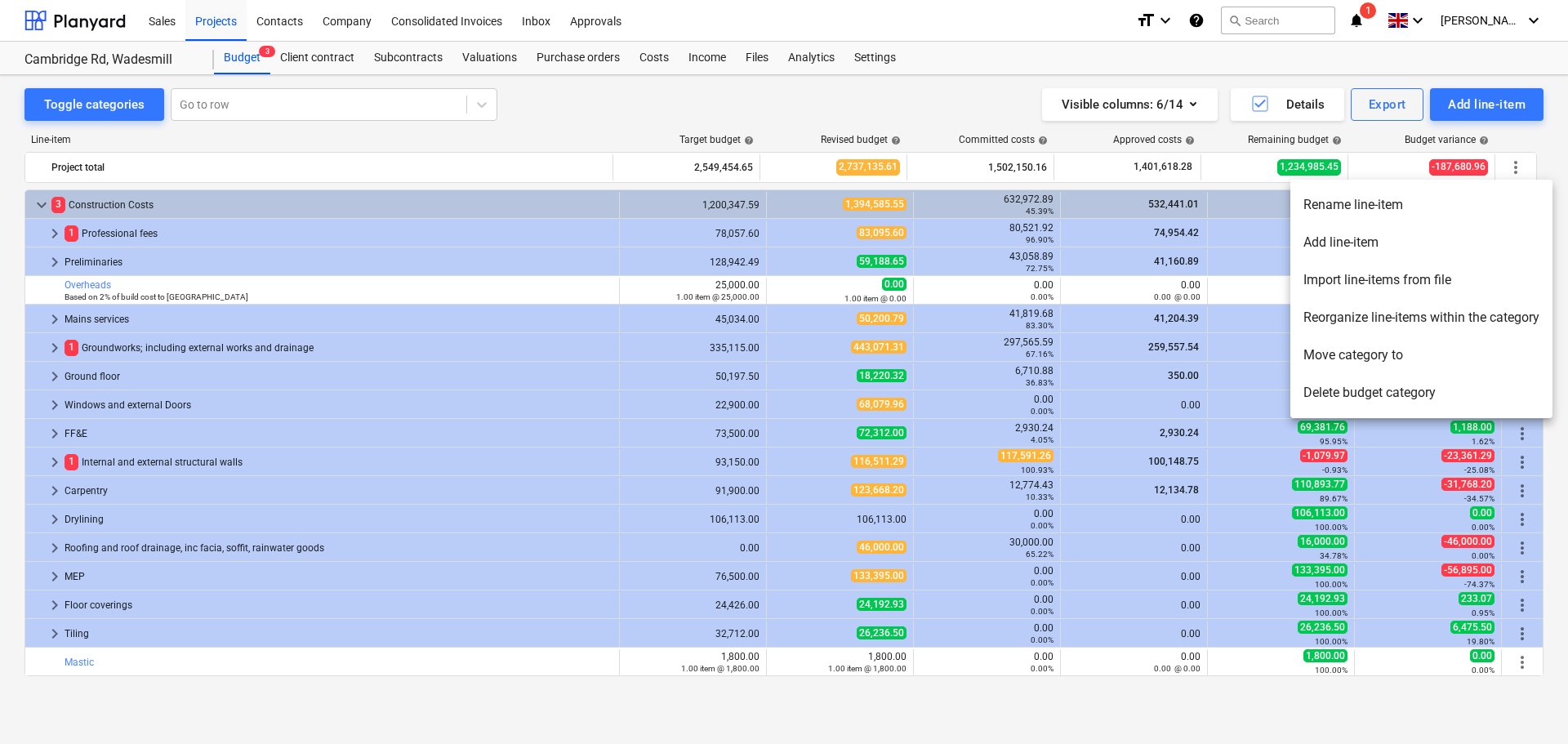
click at [607, 106] on div at bounding box center [784, 372] width 1568 height 744
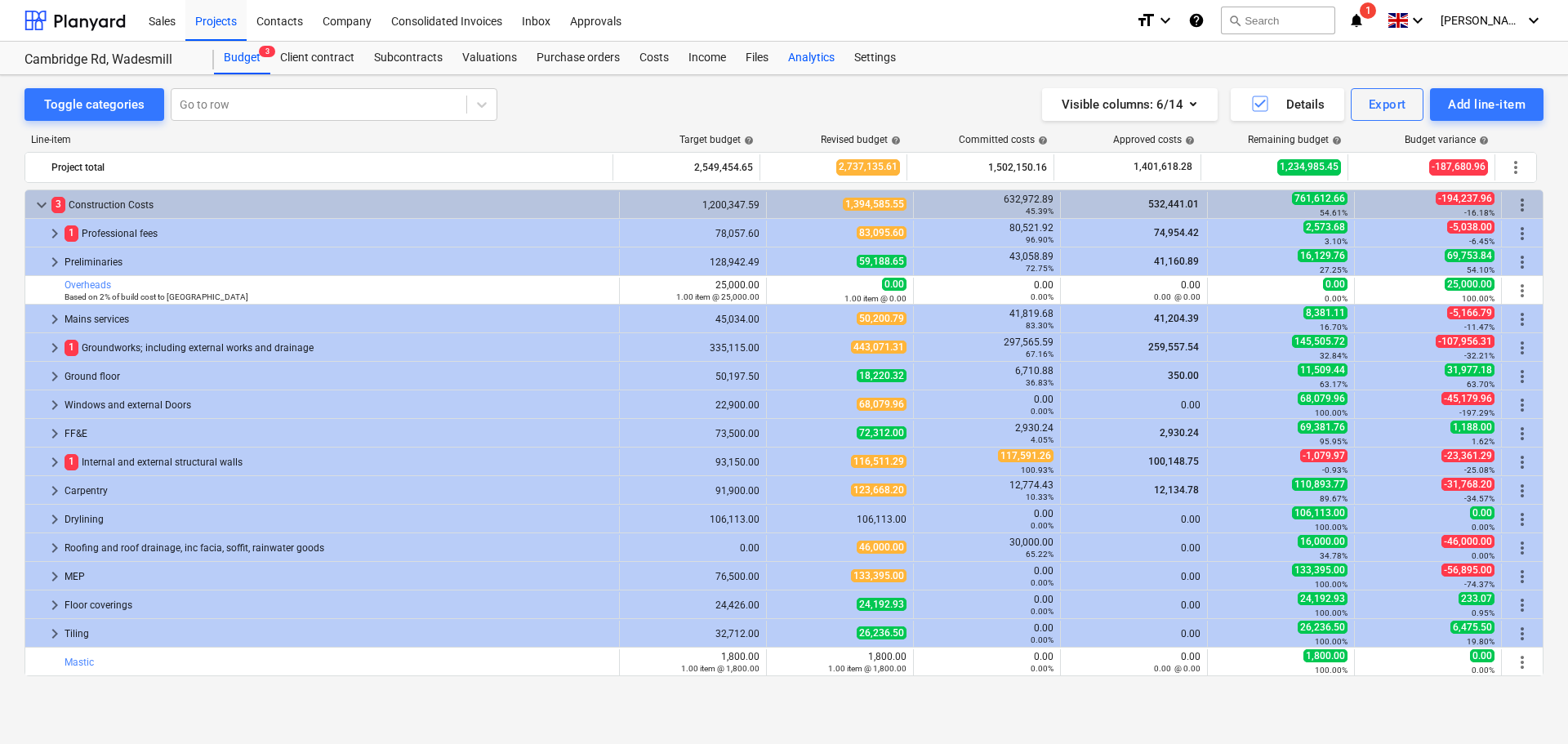
click at [797, 59] on div "Analytics" at bounding box center [812, 57] width 66 height 32
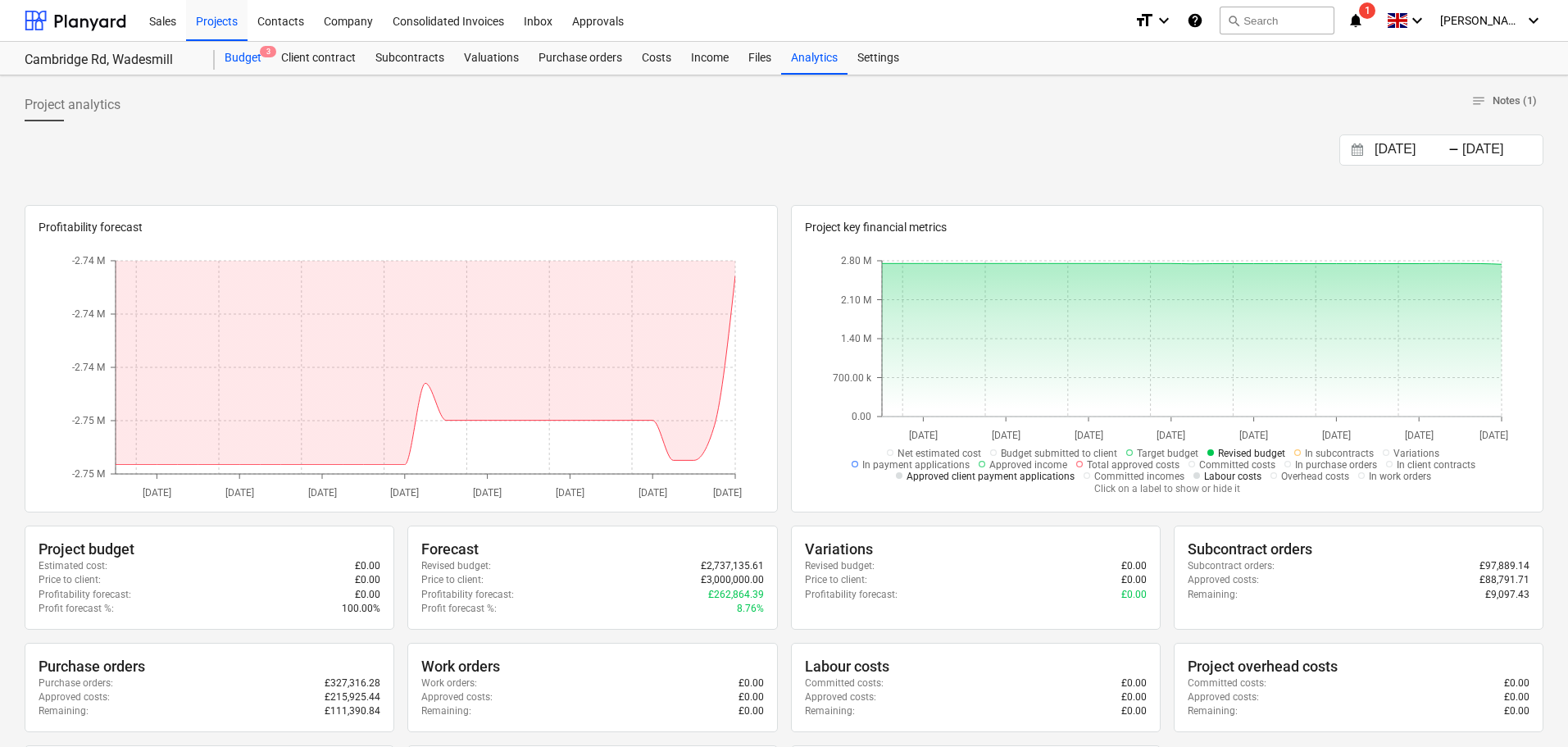
click at [242, 58] on div "Budget 3" at bounding box center [243, 57] width 56 height 32
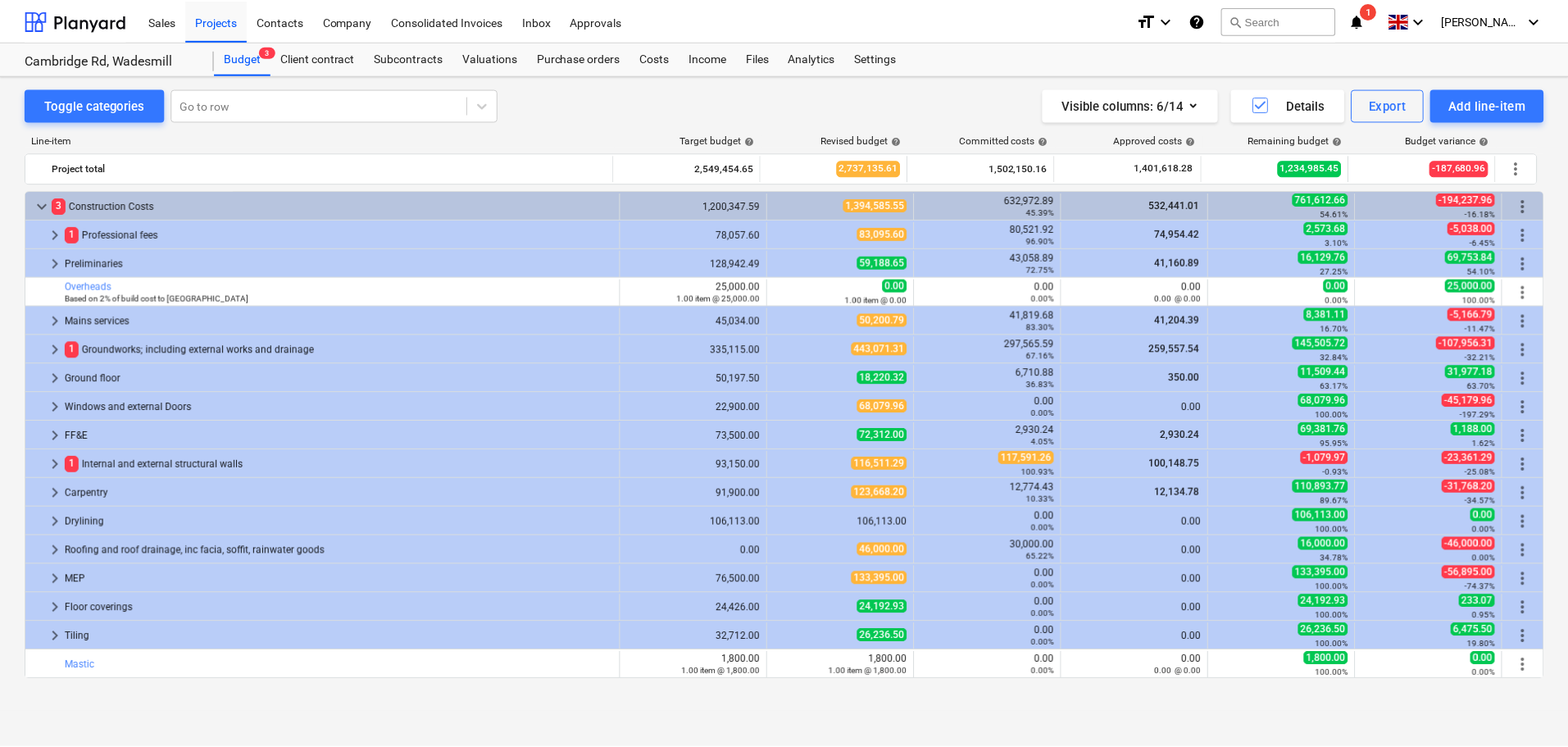
scroll to position [143, 0]
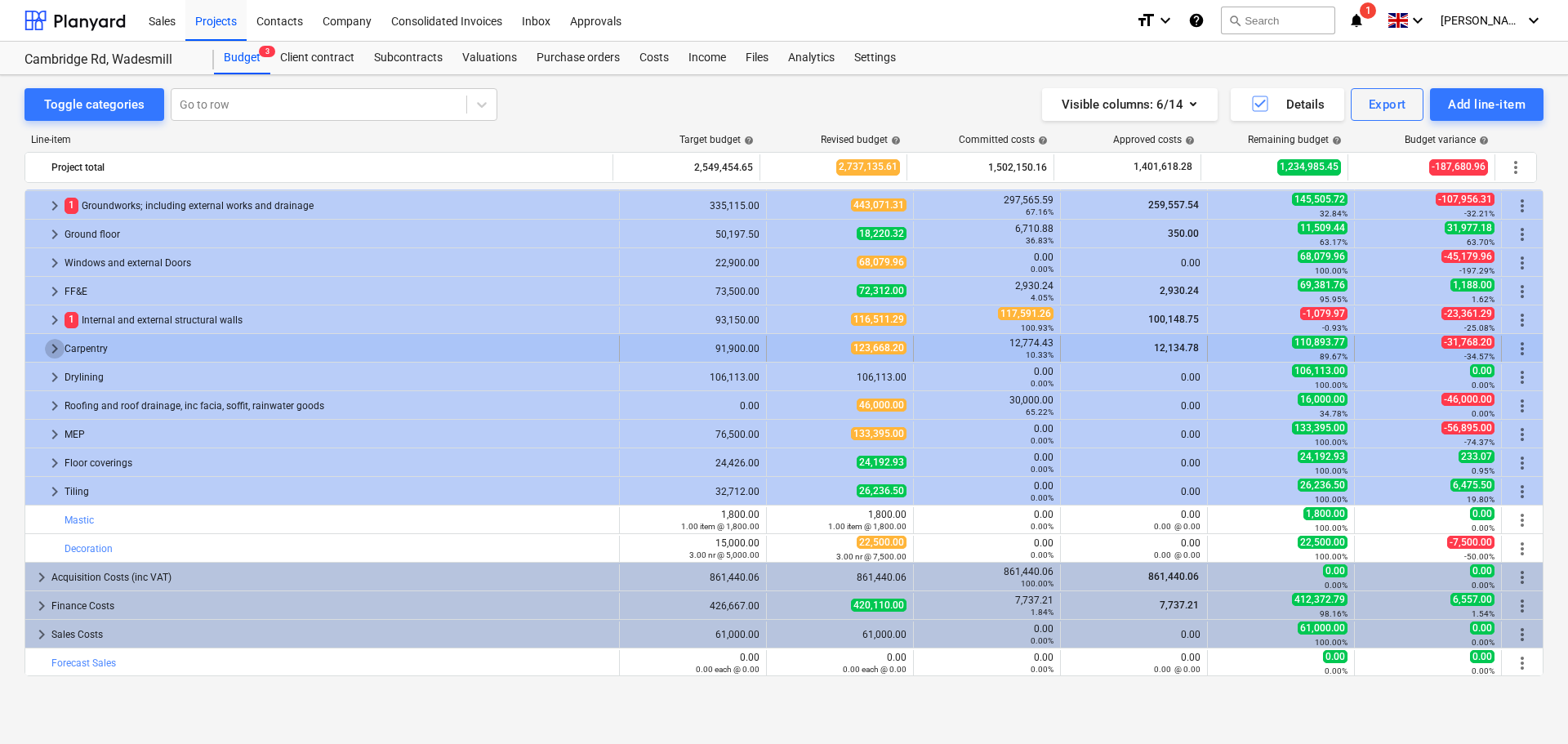
click at [48, 348] on span "keyboard_arrow_right" at bounding box center [55, 349] width 20 height 20
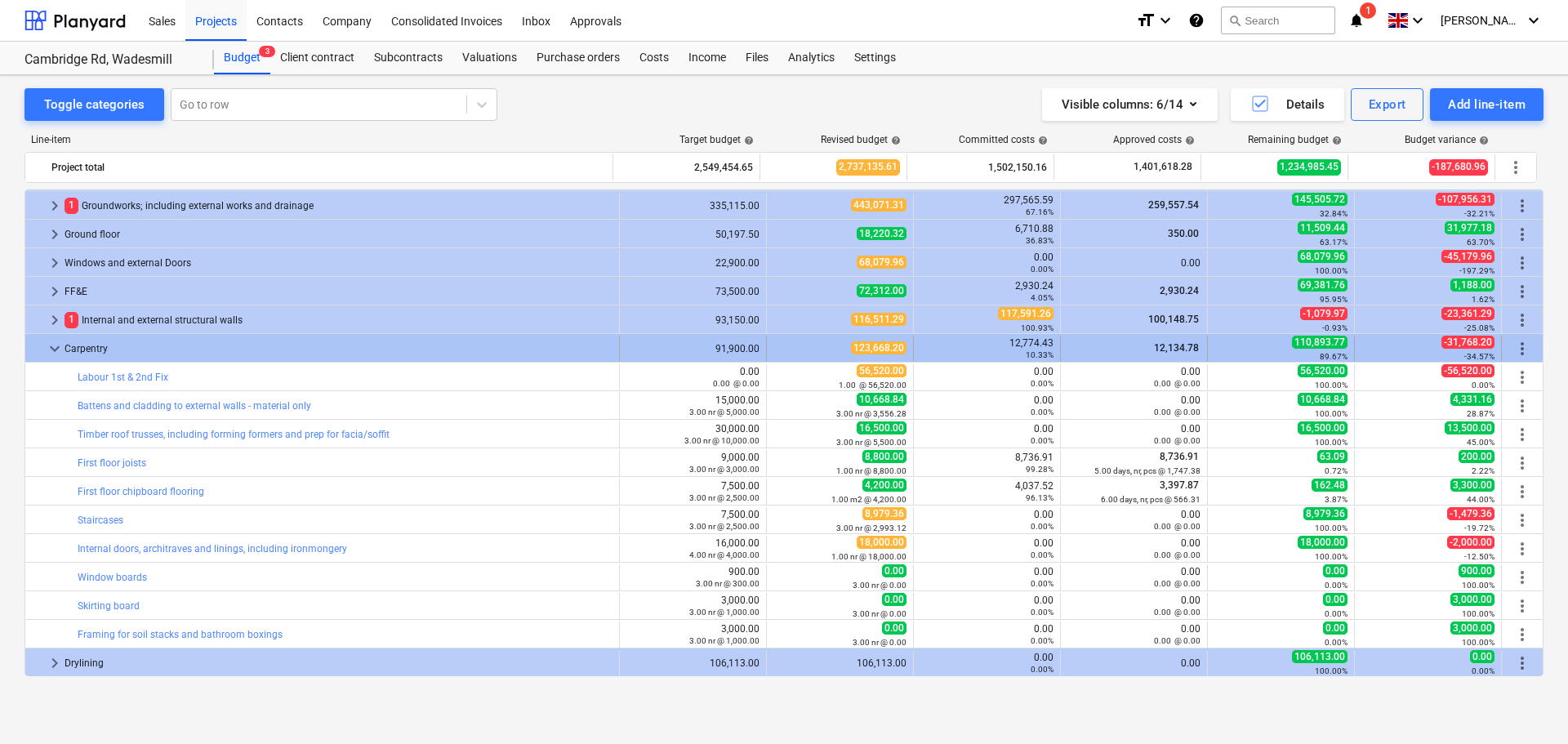
click at [1513, 347] on span "more_vert" at bounding box center [1522, 349] width 20 height 20
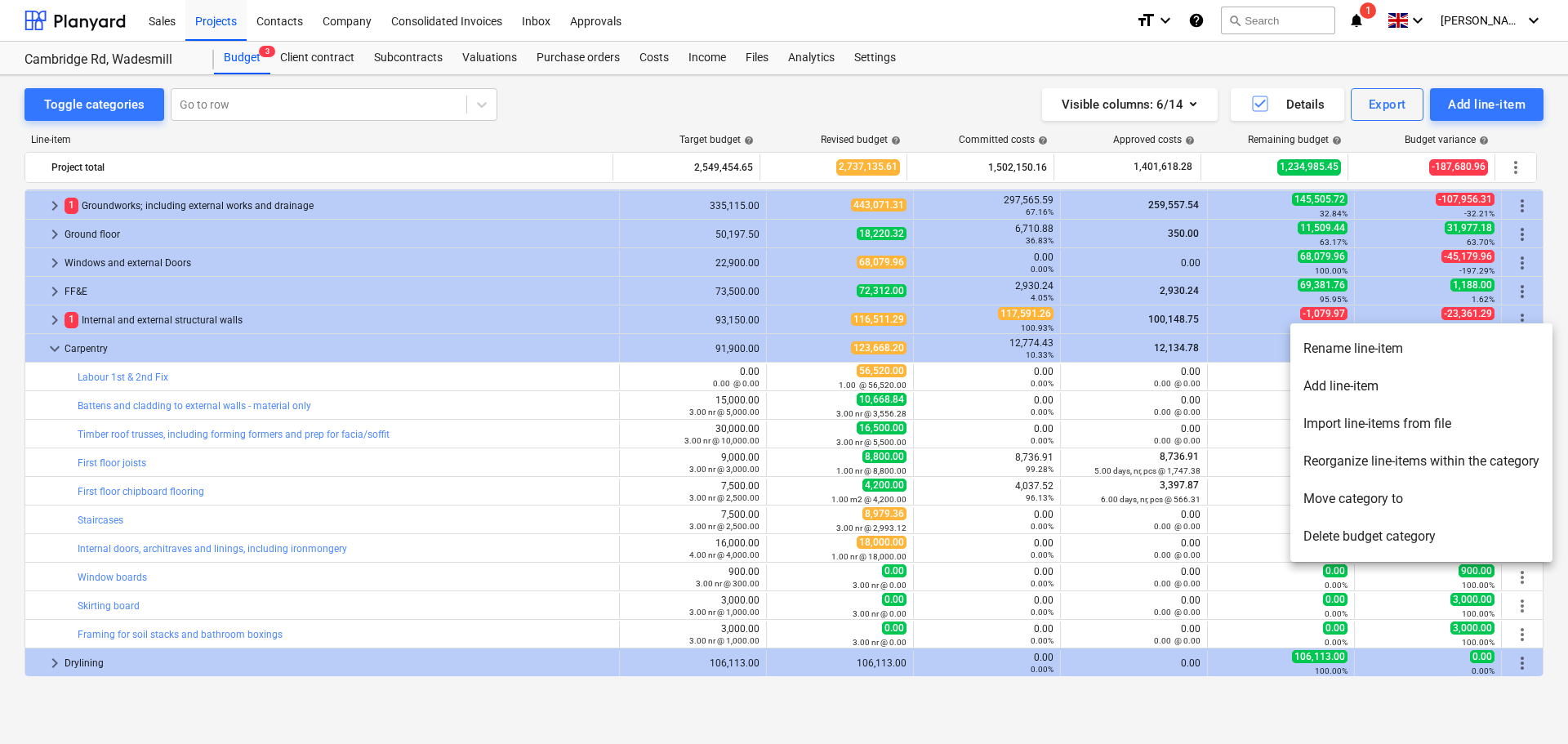
click at [552, 348] on div at bounding box center [784, 372] width 1568 height 744
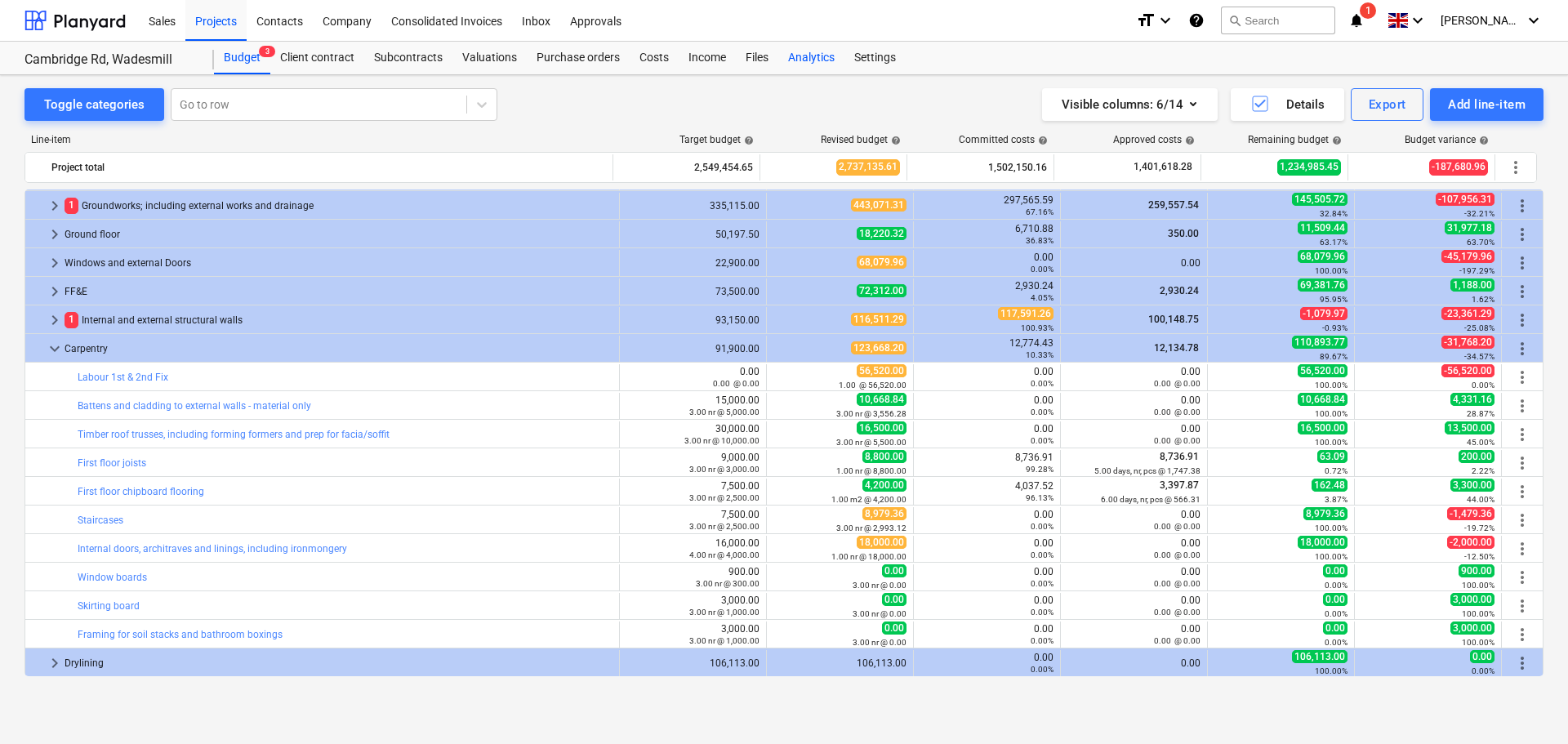
click at [817, 52] on div "Analytics" at bounding box center [812, 57] width 66 height 32
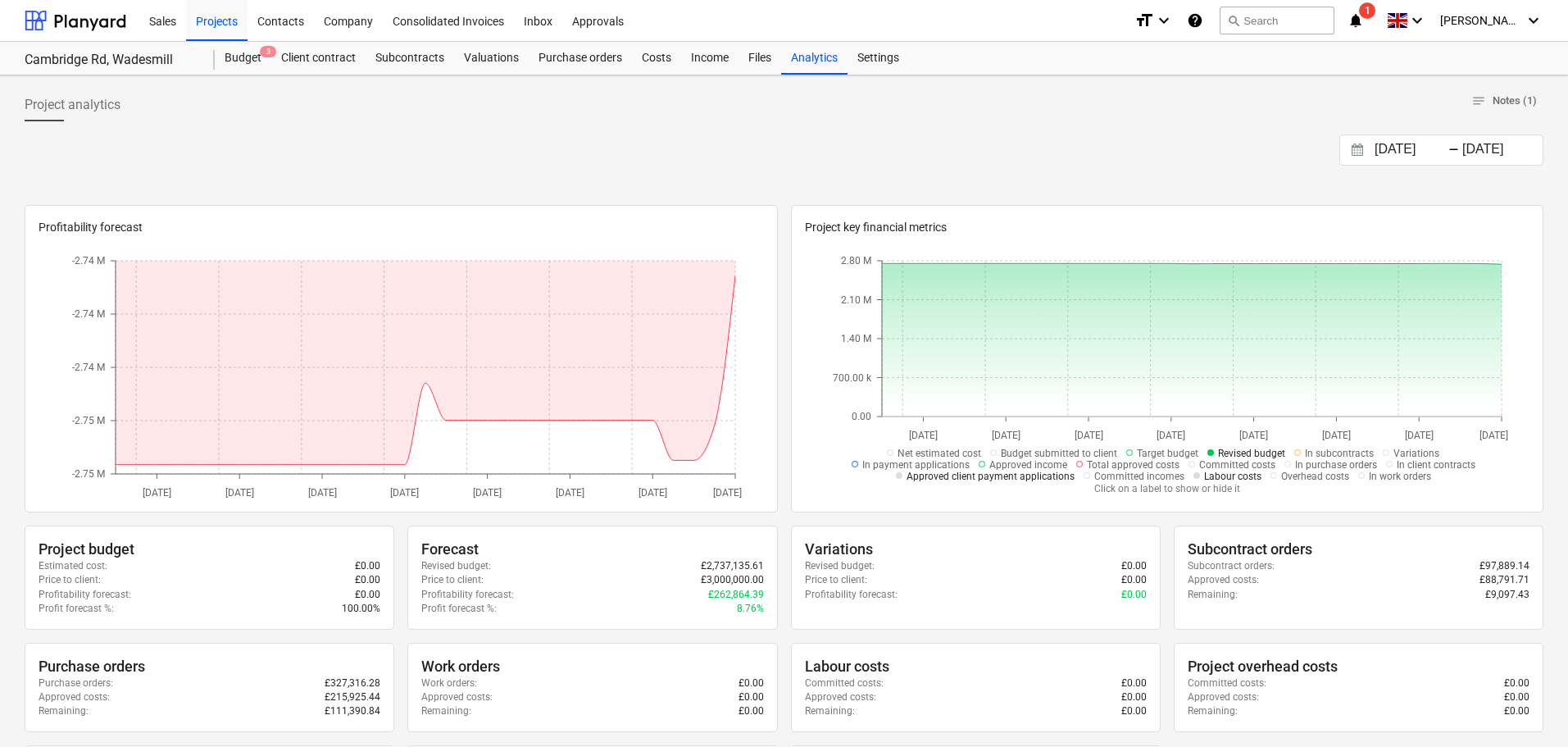
click at [1456, 152] on div "-" at bounding box center [1453, 150] width 11 height 10
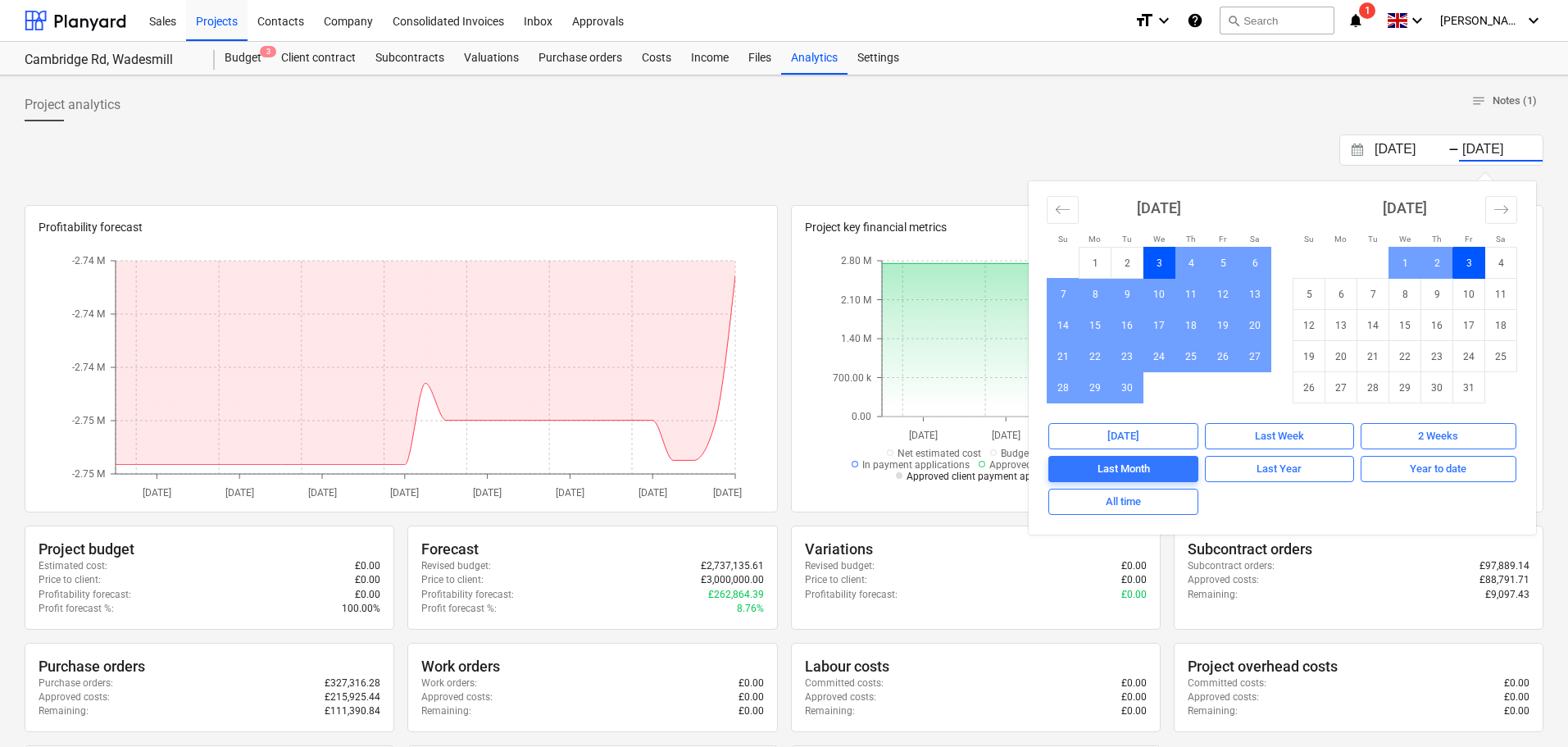
click at [1506, 151] on input "[DATE]" at bounding box center [1501, 150] width 84 height 23
click at [1413, 146] on input "[DATE]" at bounding box center [1413, 150] width 84 height 23
click at [1051, 214] on button "Move backward to switch to the previous month." at bounding box center [1062, 210] width 32 height 28
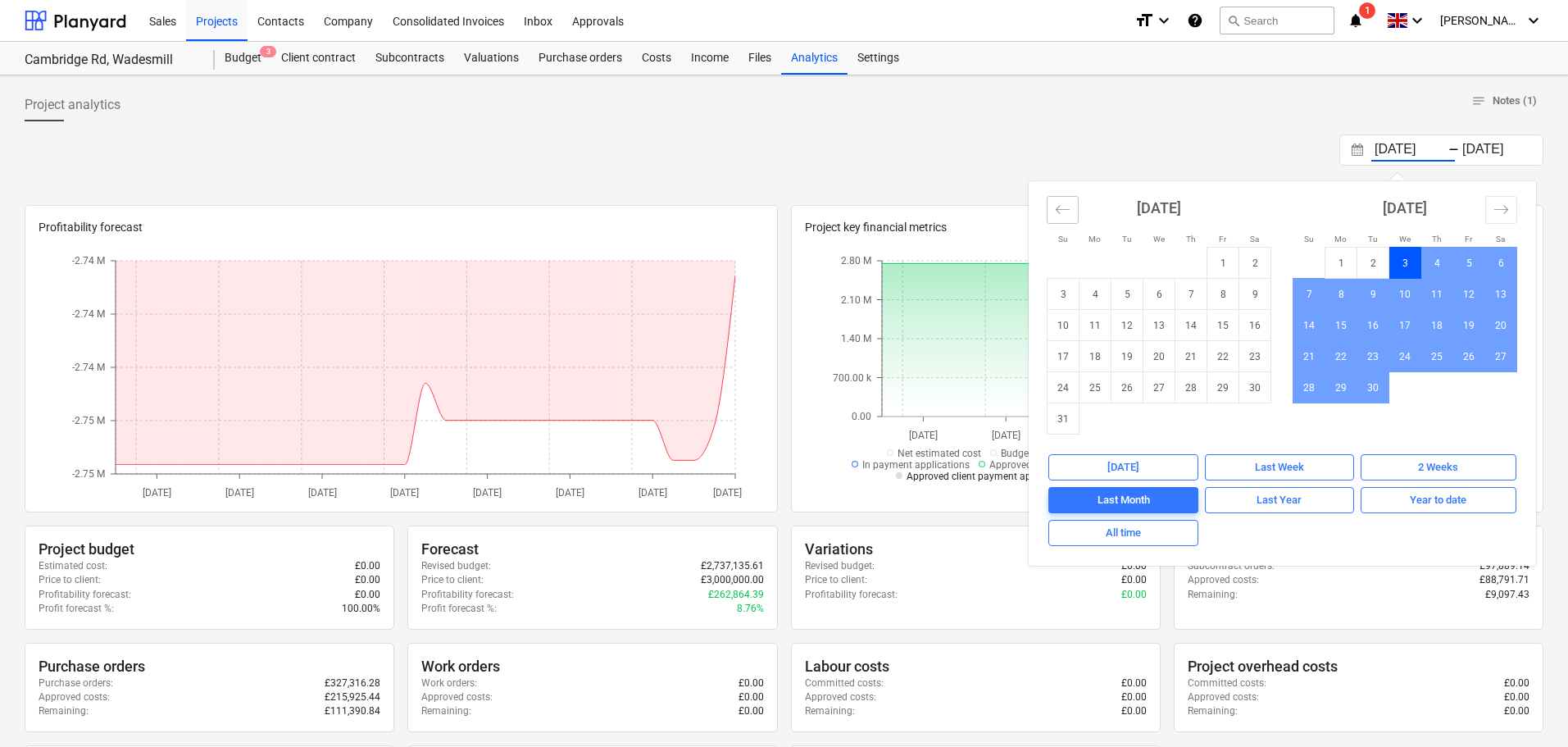
click at [1051, 214] on button "Move backward to switch to the previous month." at bounding box center [1062, 210] width 32 height 28
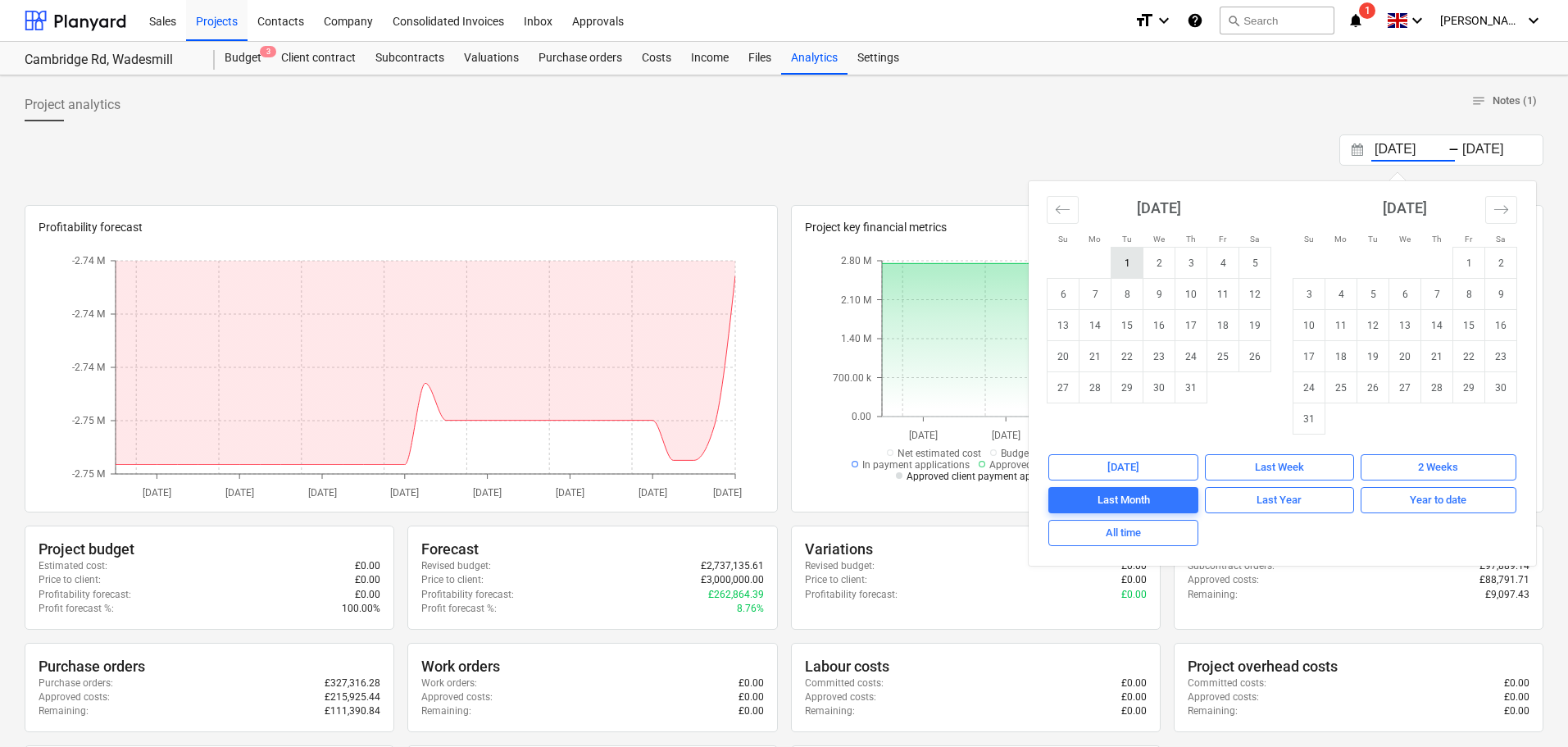
click at [1123, 264] on td "1" at bounding box center [1127, 263] width 32 height 32
type input "[DATE]"
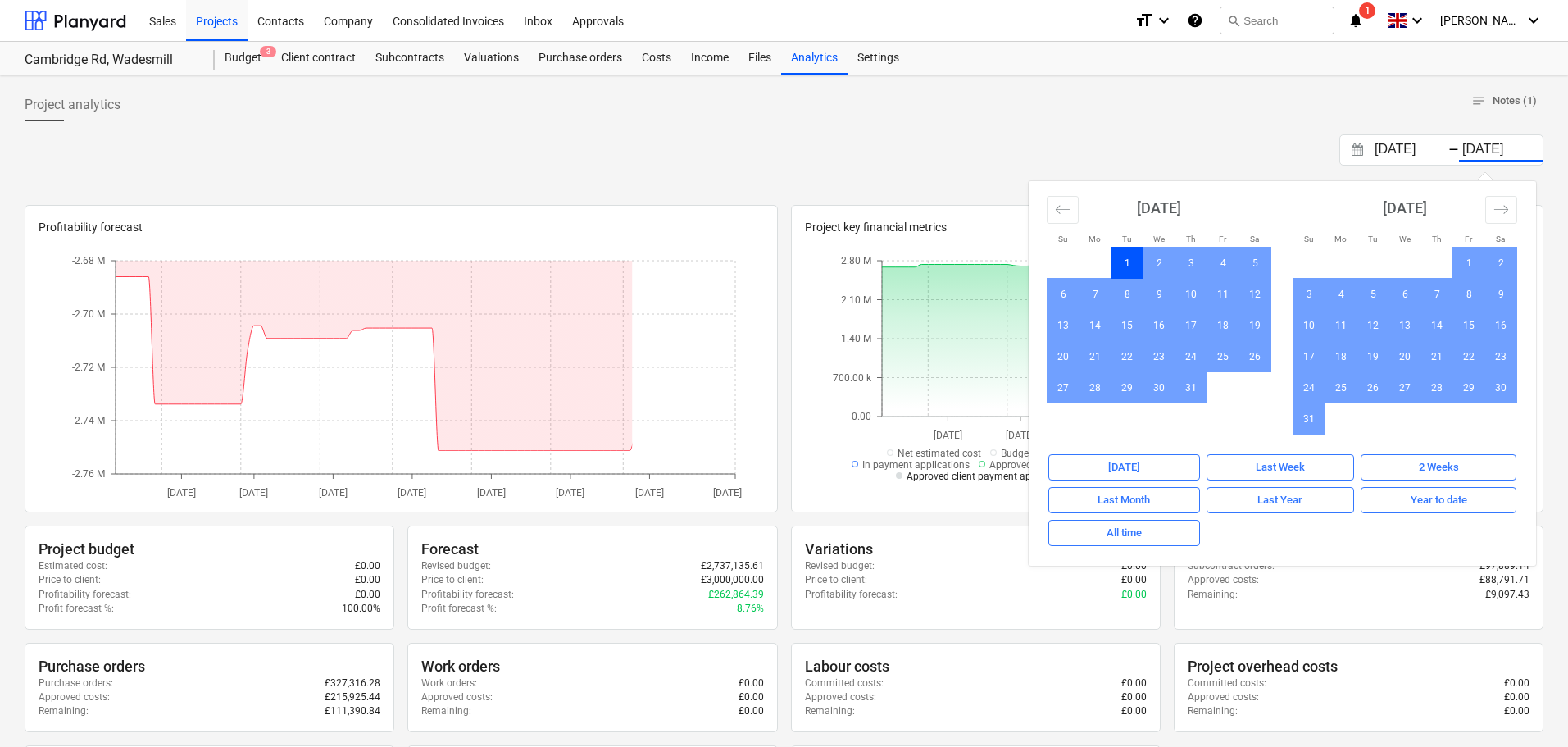
click at [1232, 130] on div at bounding box center [784, 128] width 1519 height 13
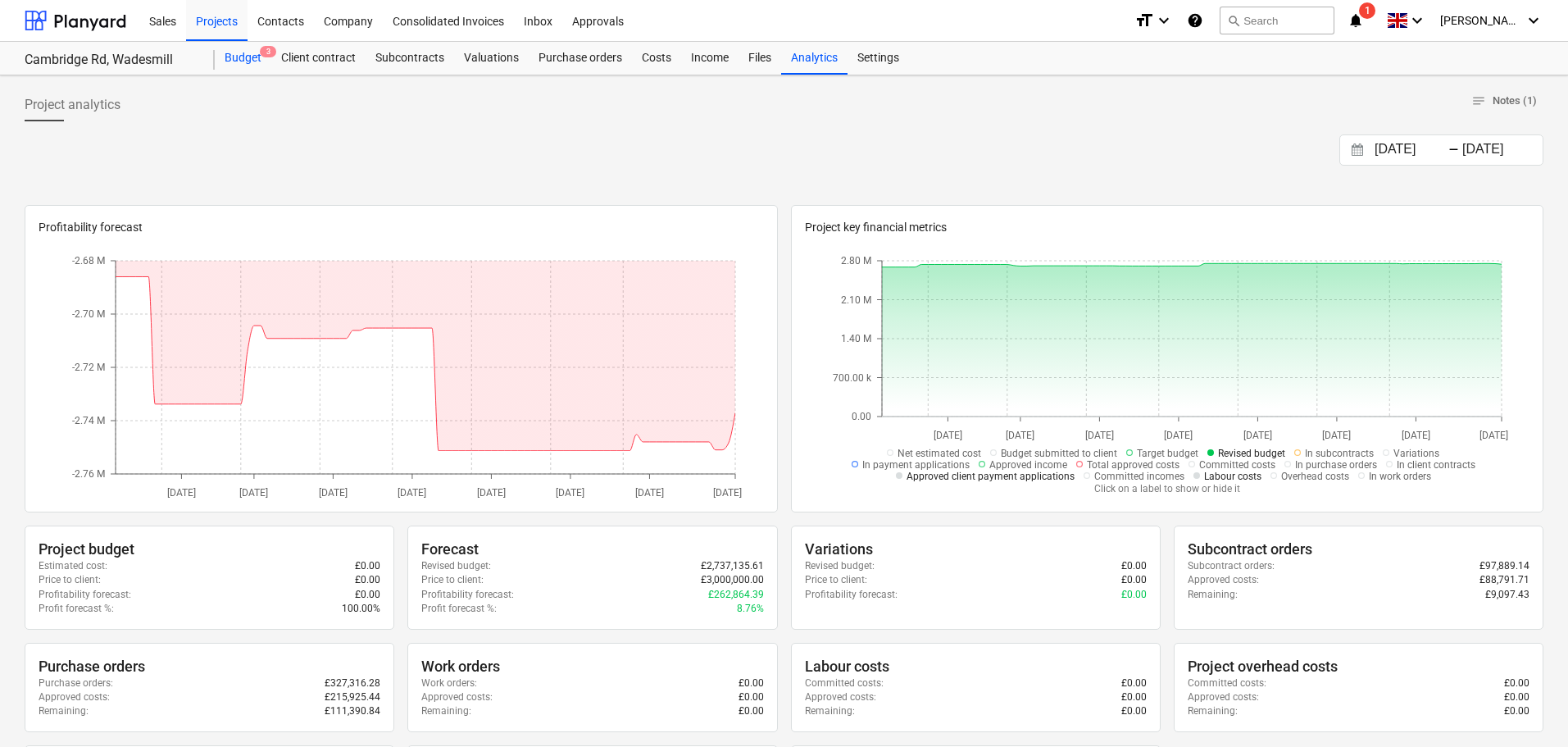
click at [247, 57] on div "Budget 3" at bounding box center [243, 57] width 56 height 32
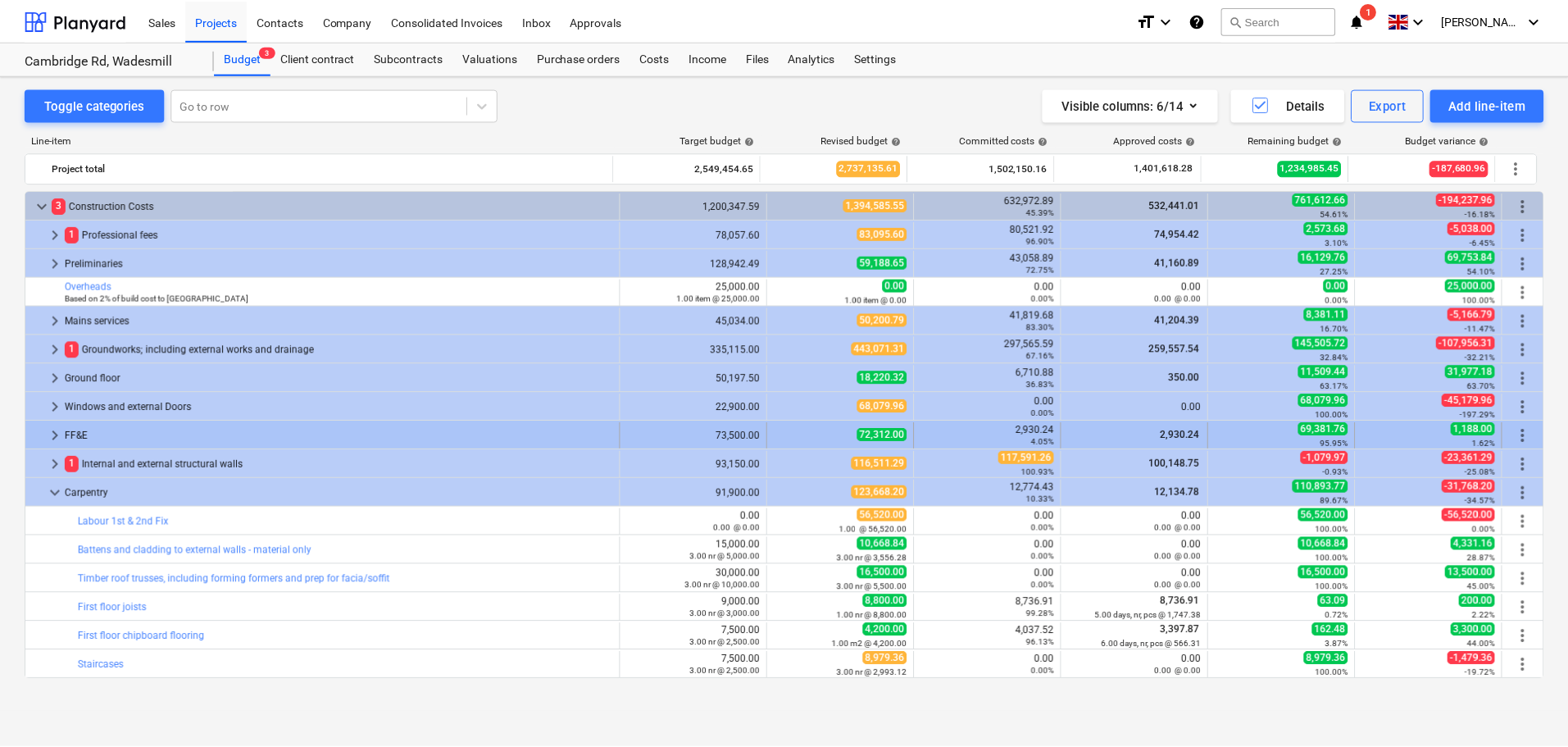
scroll to position [143, 0]
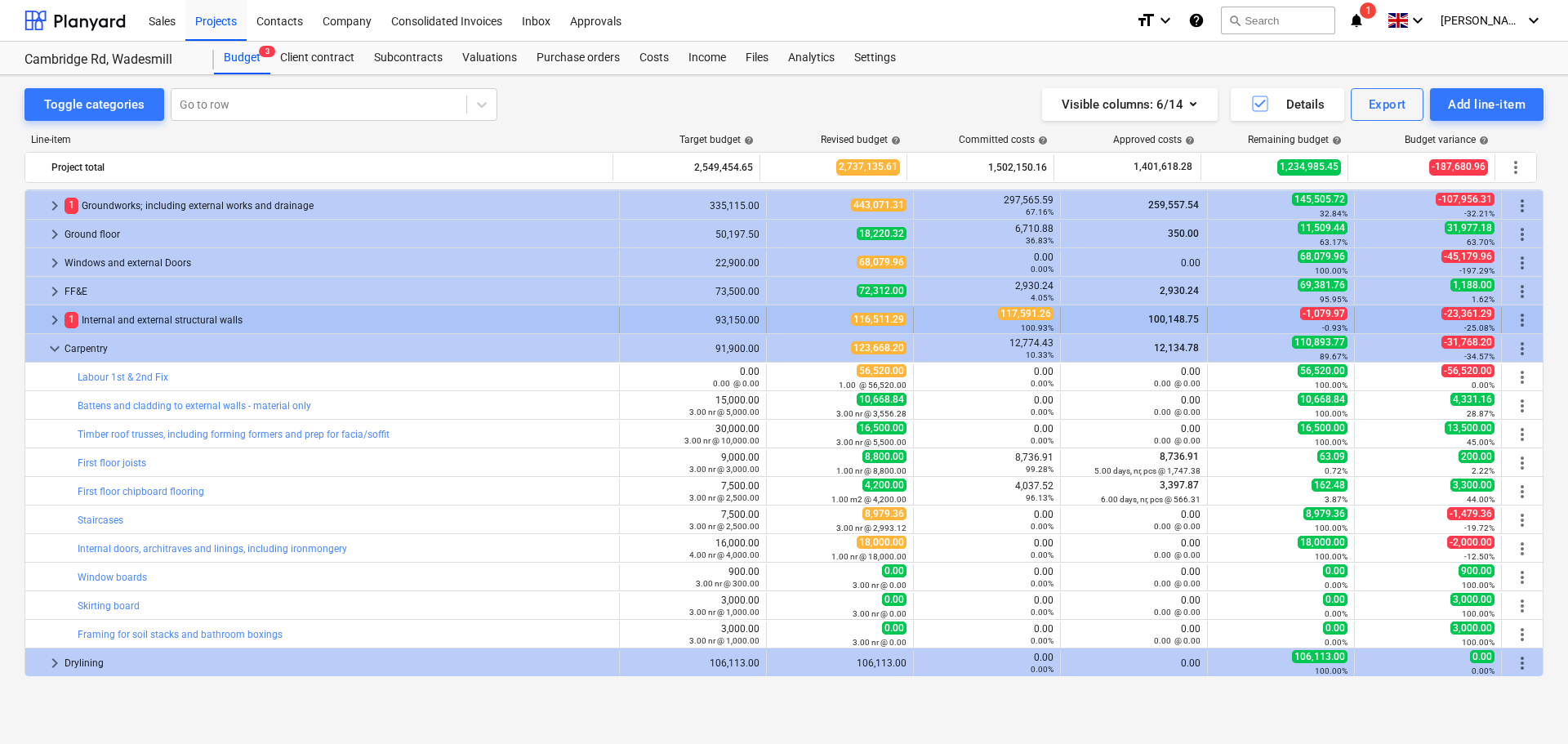
click at [58, 314] on span "keyboard_arrow_right" at bounding box center [55, 320] width 20 height 20
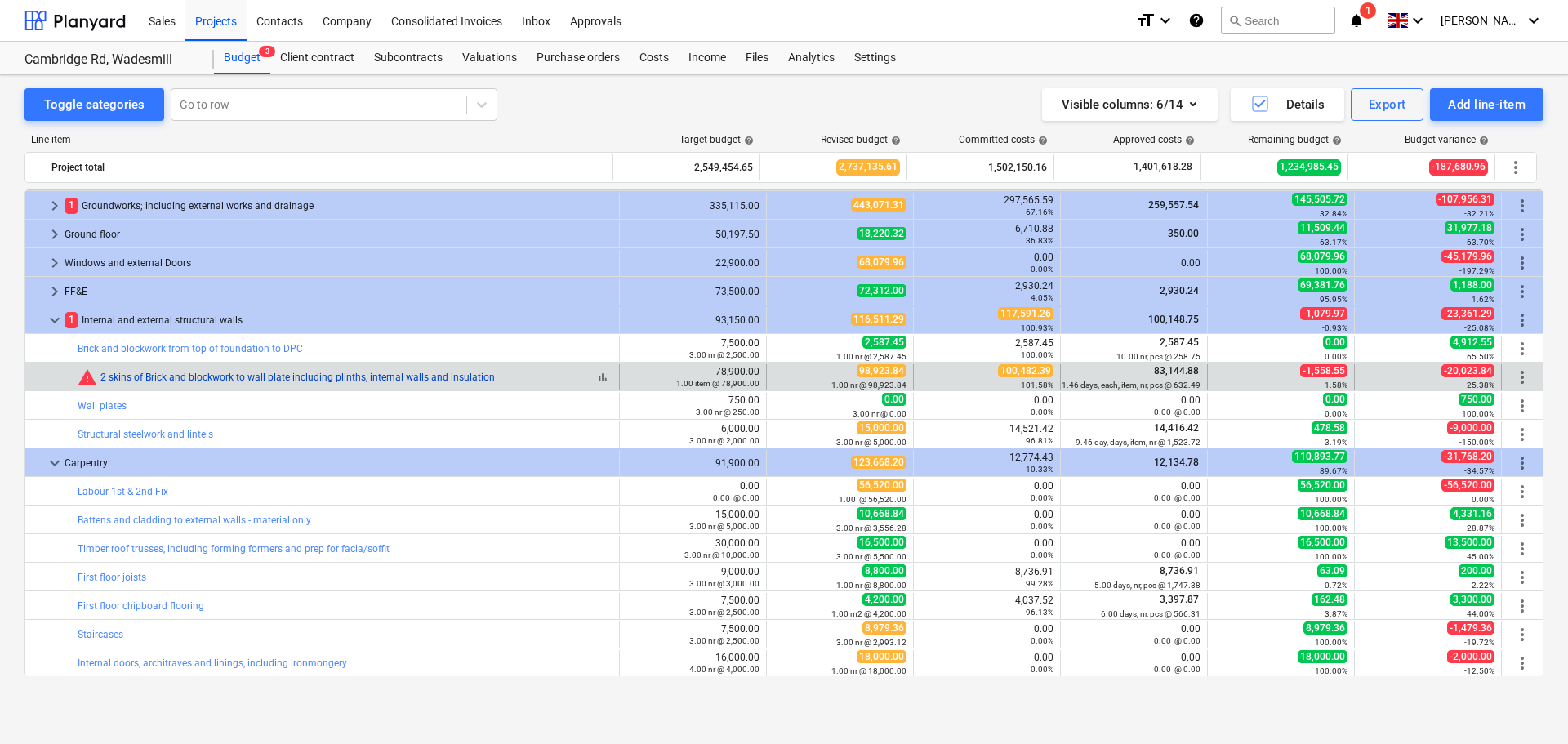
click at [312, 377] on link "2 skins of Brick and blockwork to wall plate including plinths, internal walls …" at bounding box center [297, 377] width 395 height 12
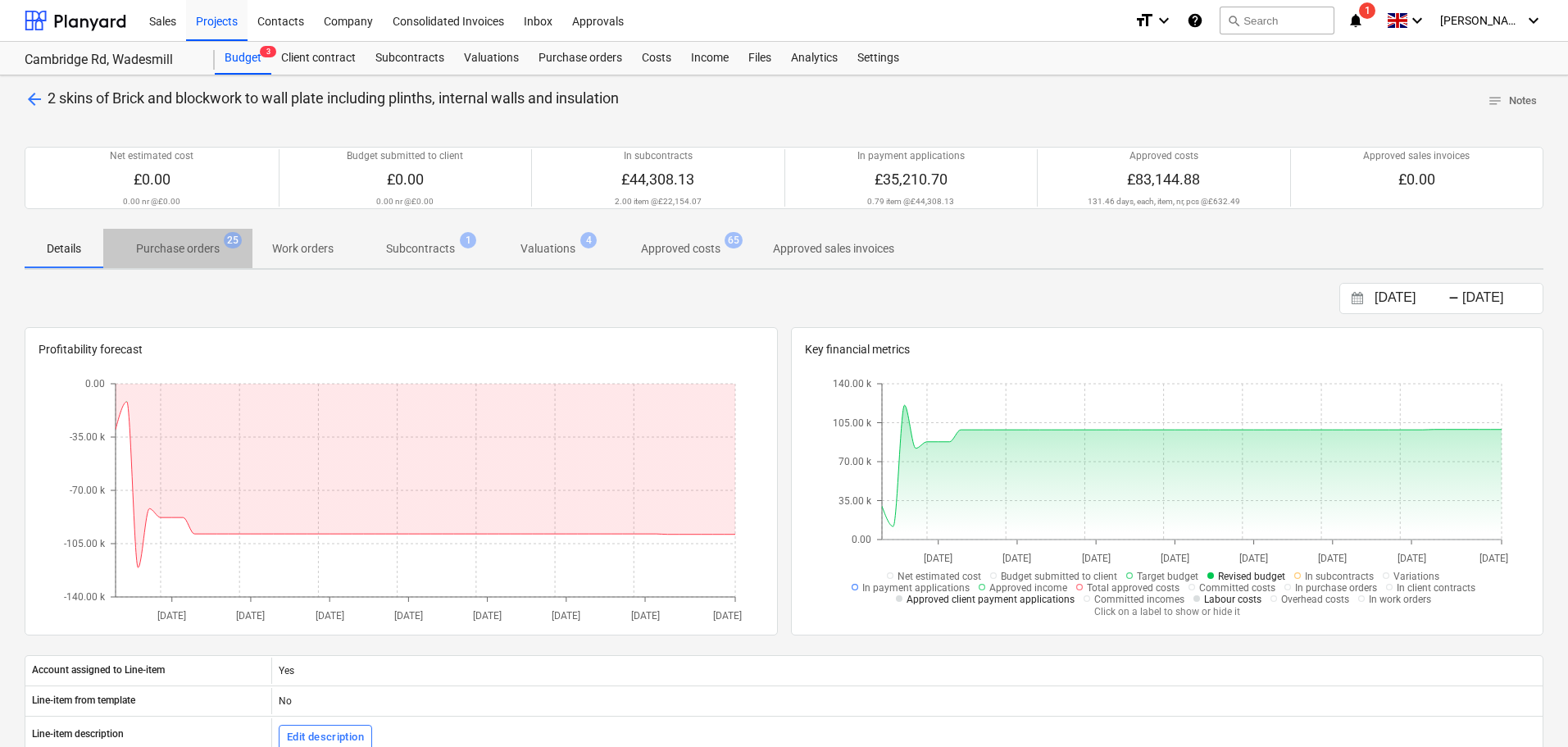
click at [210, 253] on p "Purchase orders" at bounding box center [178, 248] width 84 height 17
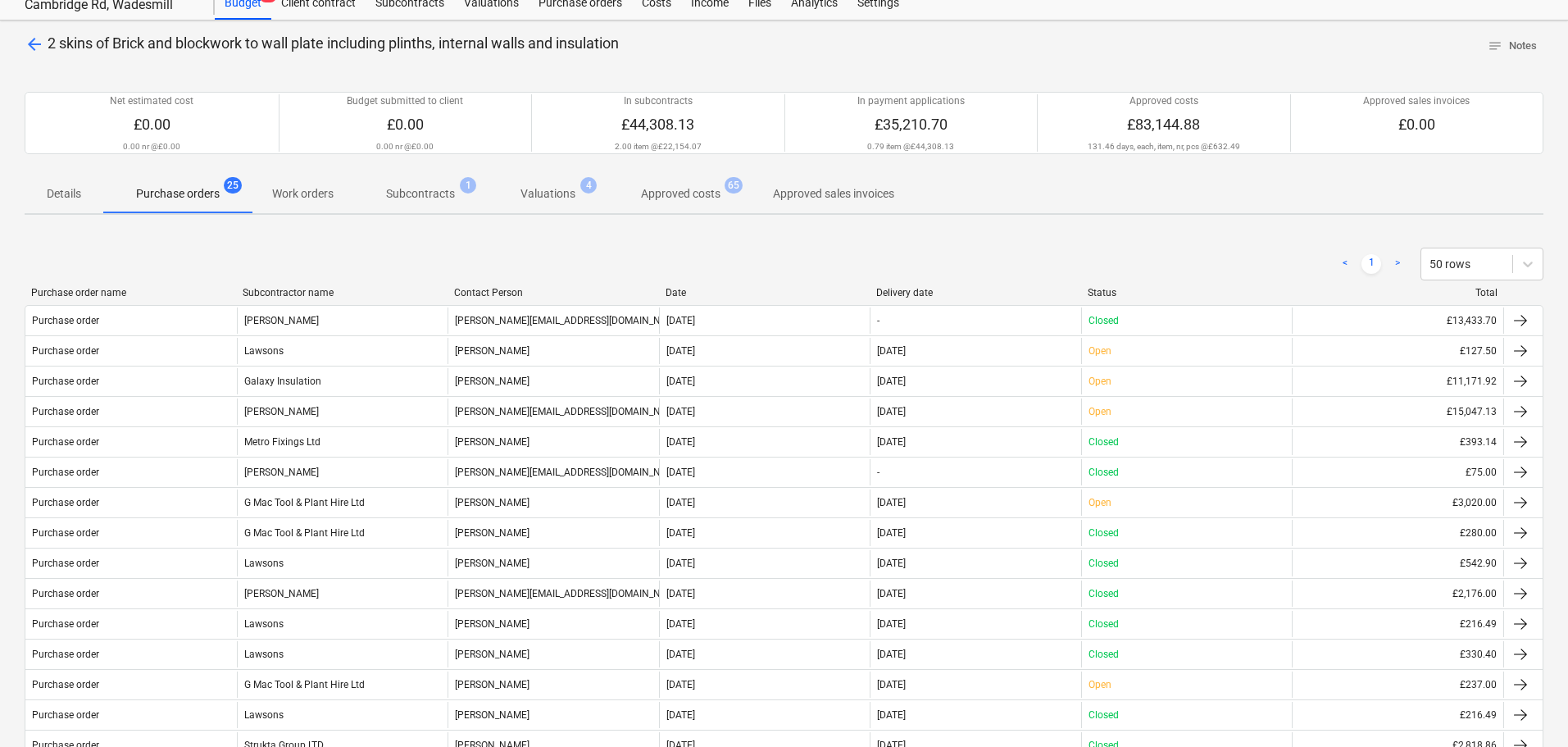
scroll to position [82, 0]
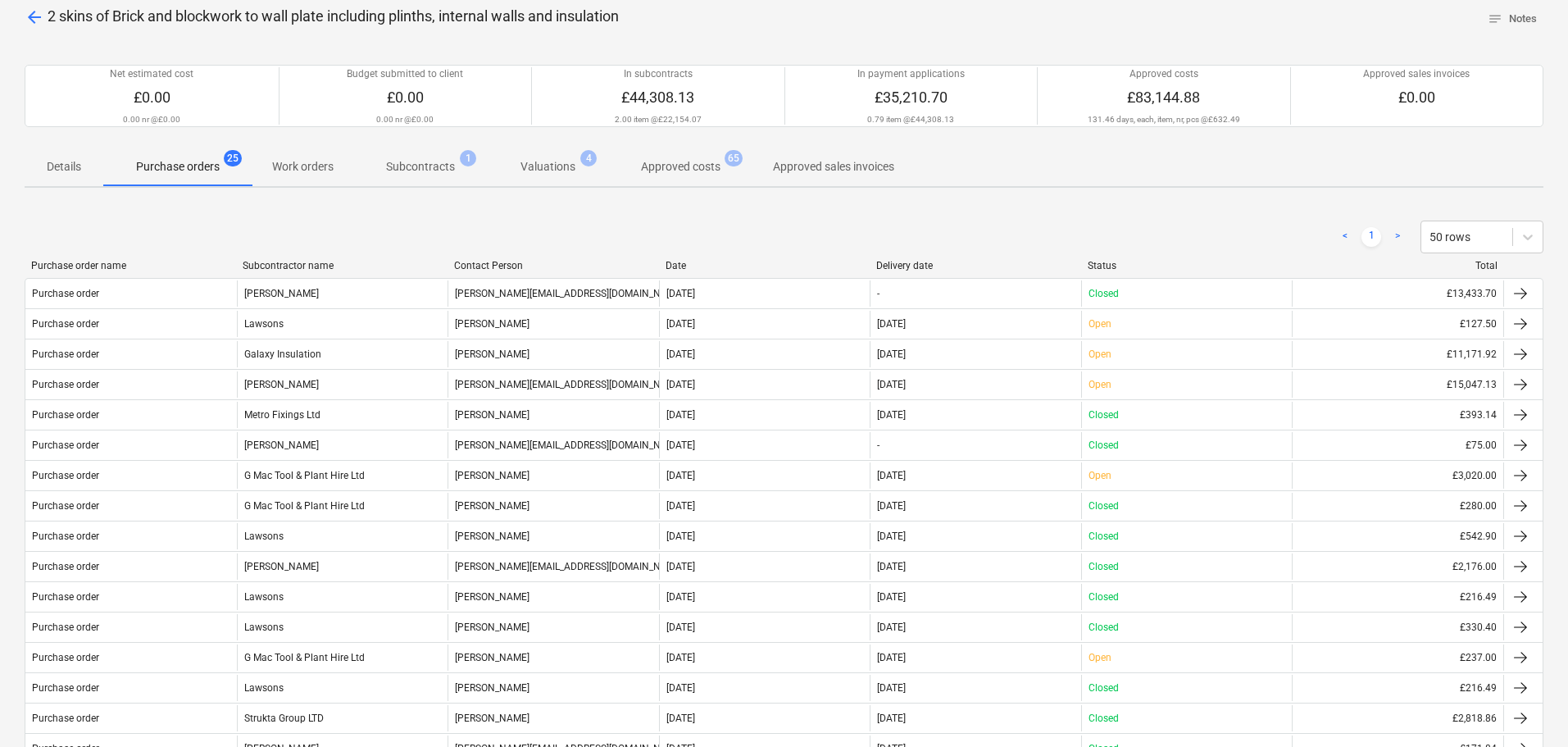
click at [1109, 262] on div "Status" at bounding box center [1187, 266] width 198 height 12
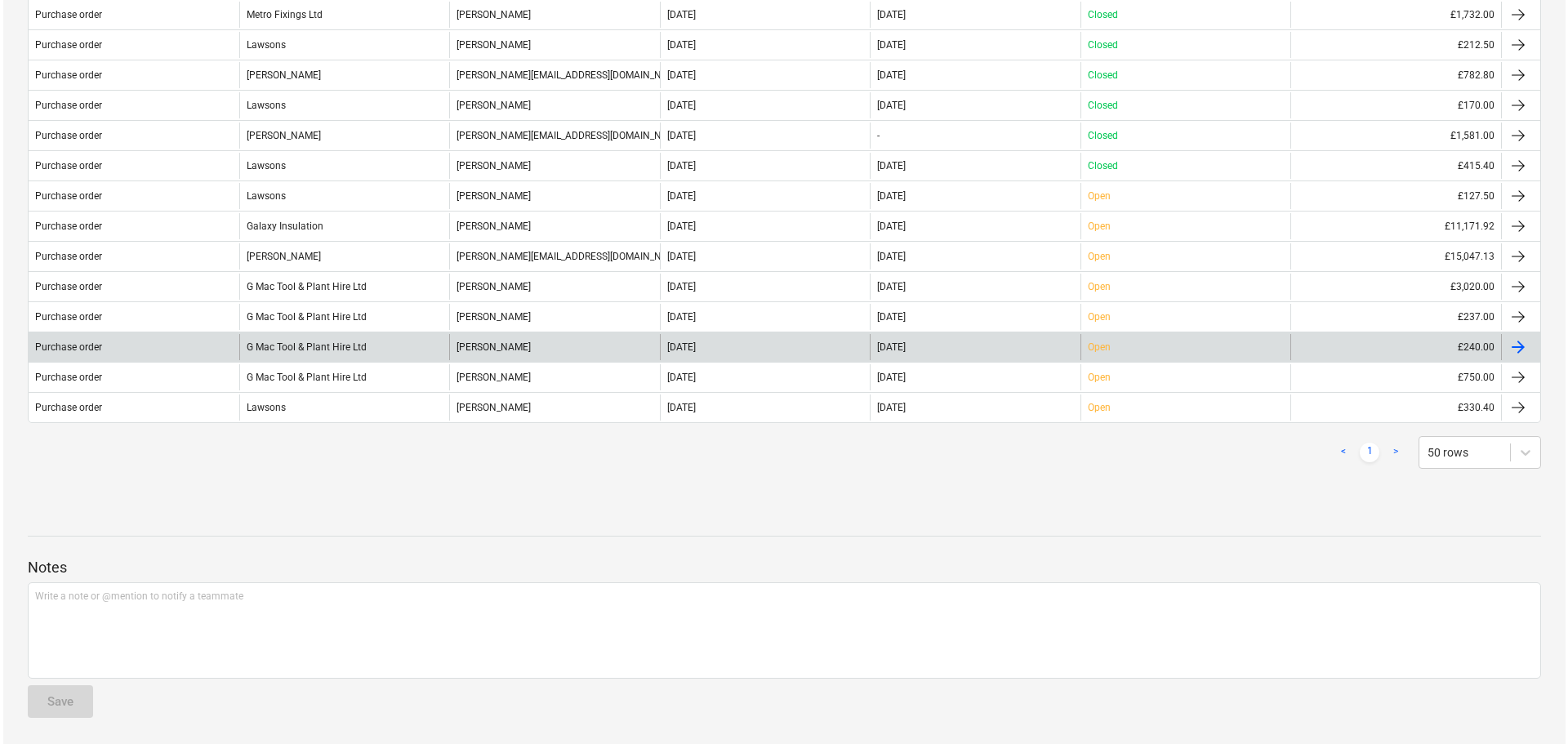
scroll to position [0, 0]
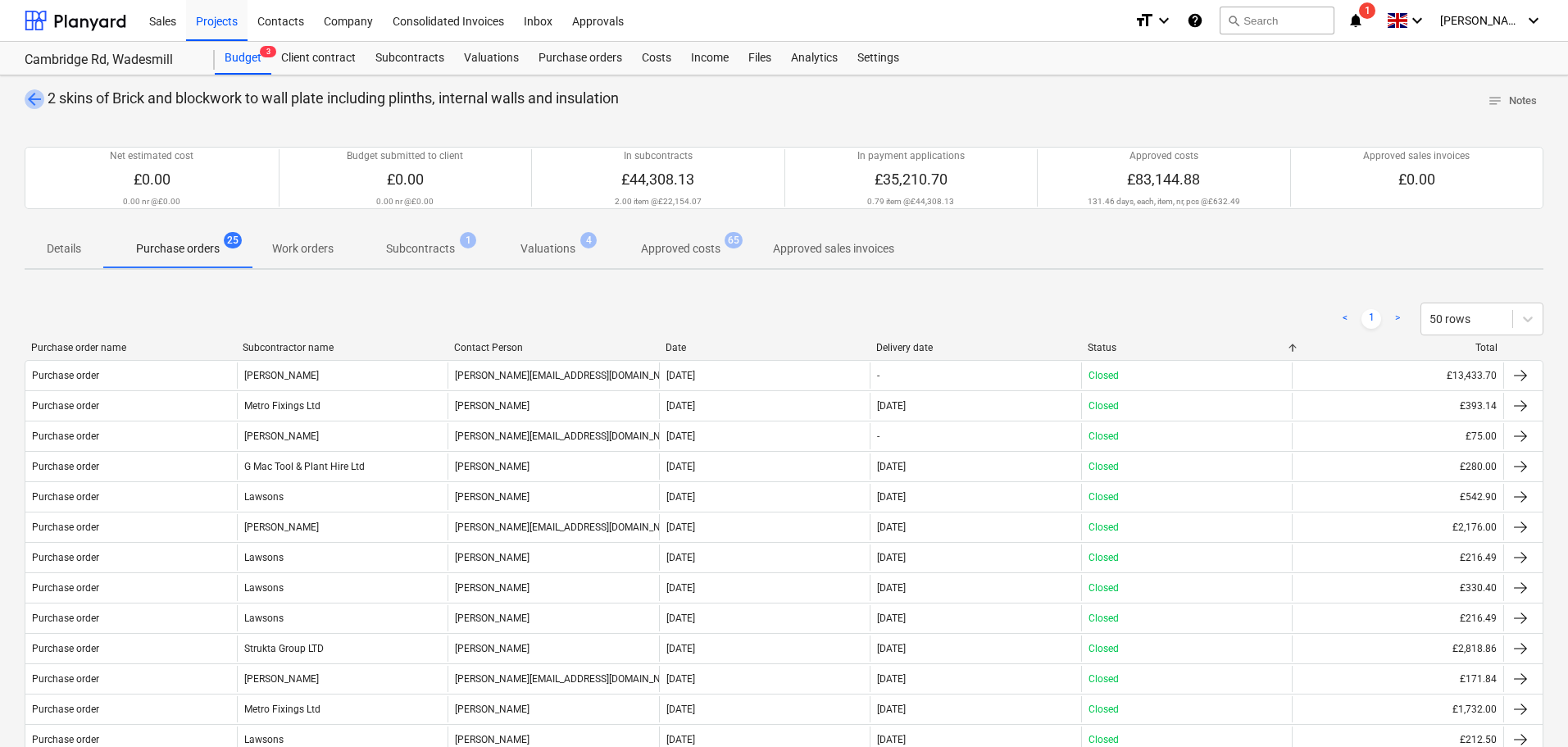
click at [32, 97] on span "arrow_back" at bounding box center [35, 100] width 20 height 20
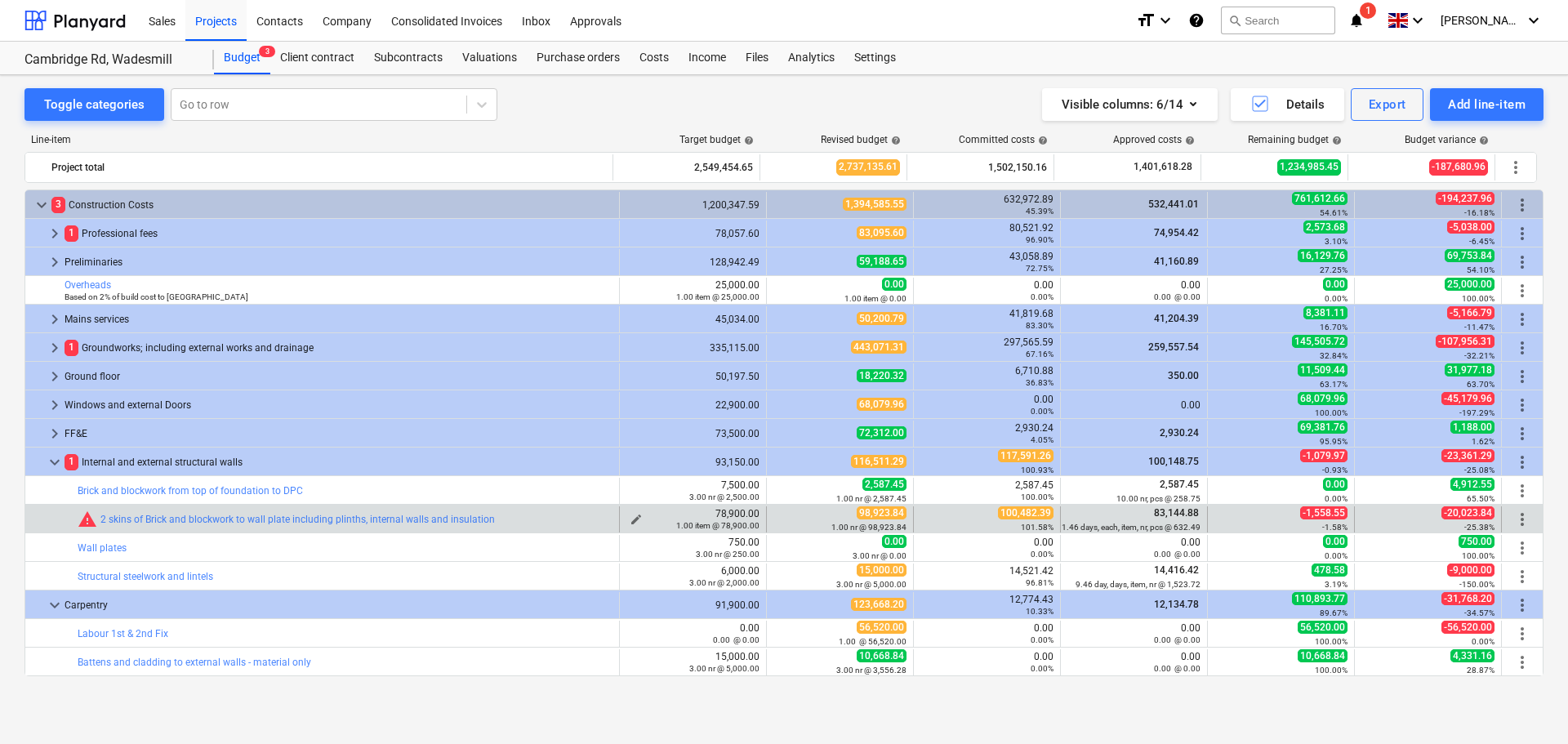
scroll to position [142, 0]
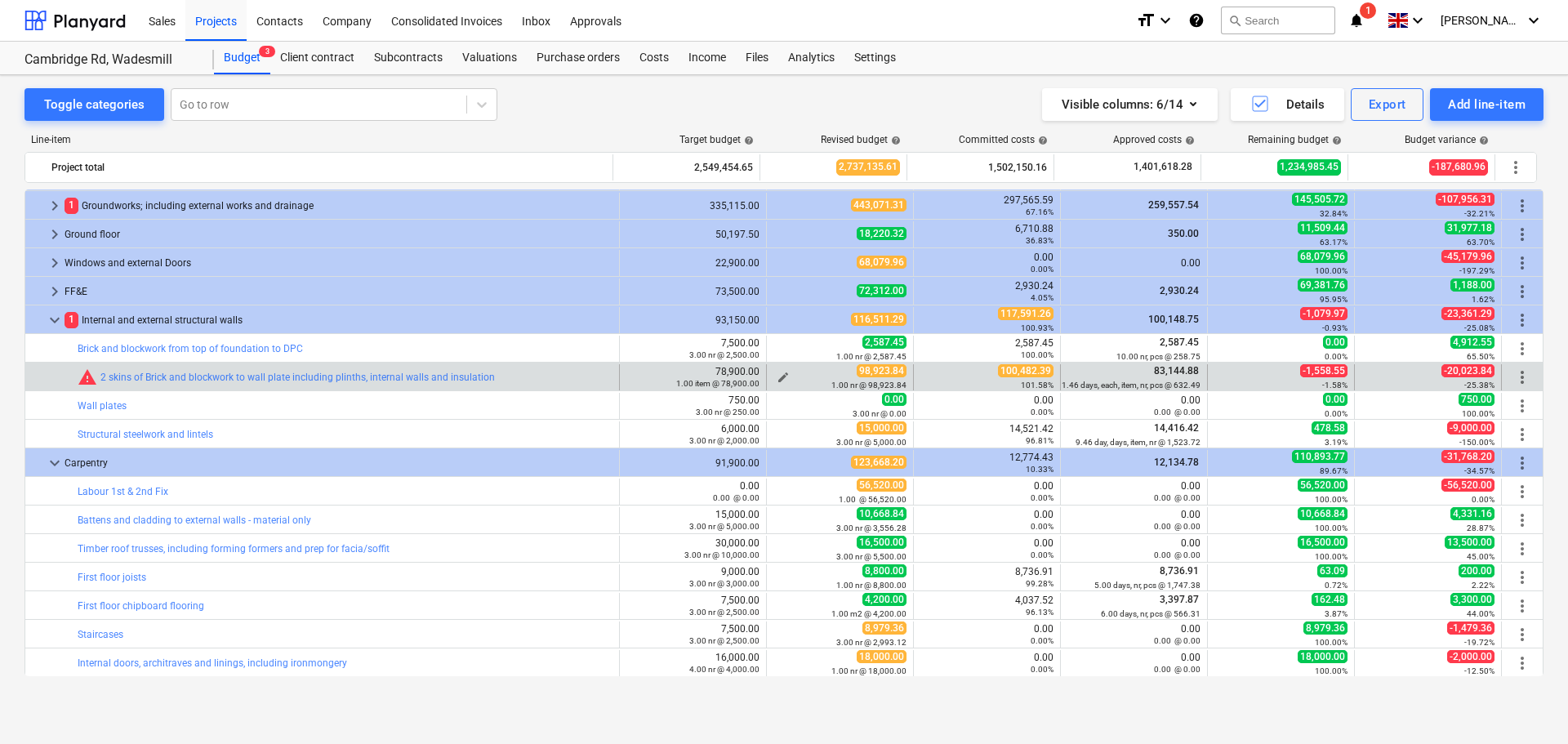
click at [778, 377] on span "edit" at bounding box center [784, 377] width 13 height 13
type textarea "x"
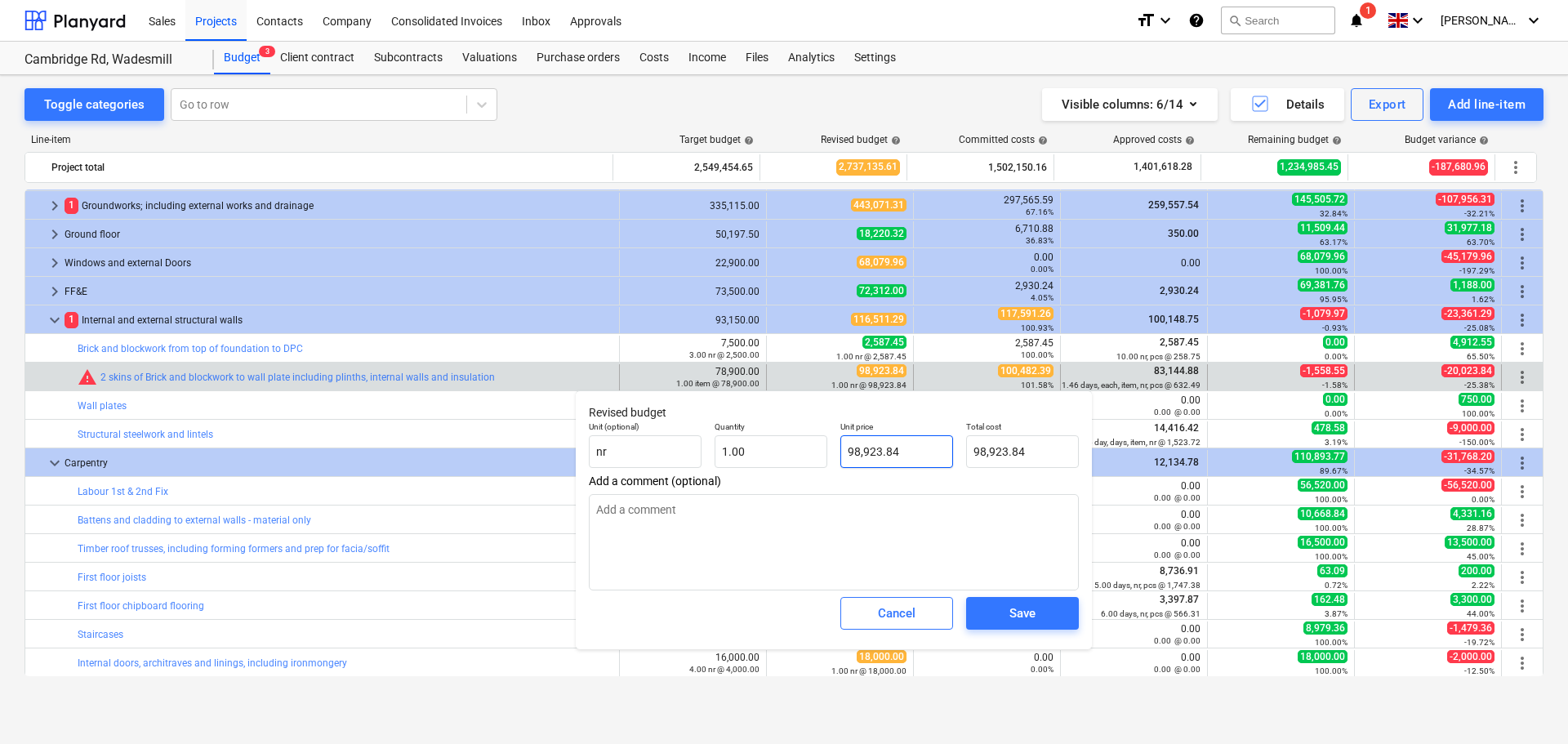
type input "98923.84"
drag, startPoint x: 913, startPoint y: 445, endPoint x: 784, endPoint y: 435, distance: 129.4
click at [784, 435] on div "Unit (optional) nr Quantity 1.00 Unit price 98923.84 Total cost 98,923.84" at bounding box center [834, 444] width 503 height 60
type textarea "x"
type input "1"
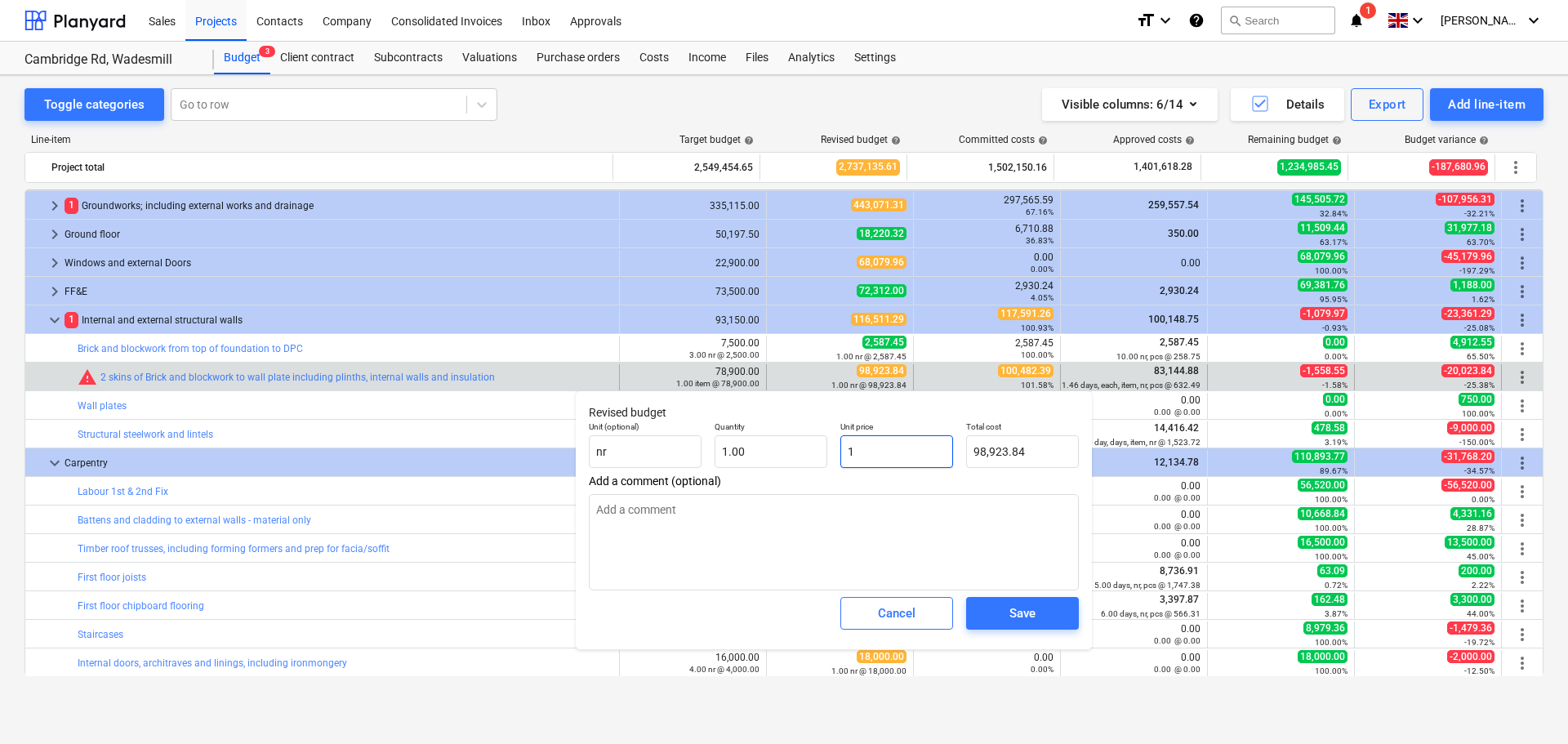
type input "1.00"
type textarea "x"
type input "10"
type input "10.00"
type textarea "x"
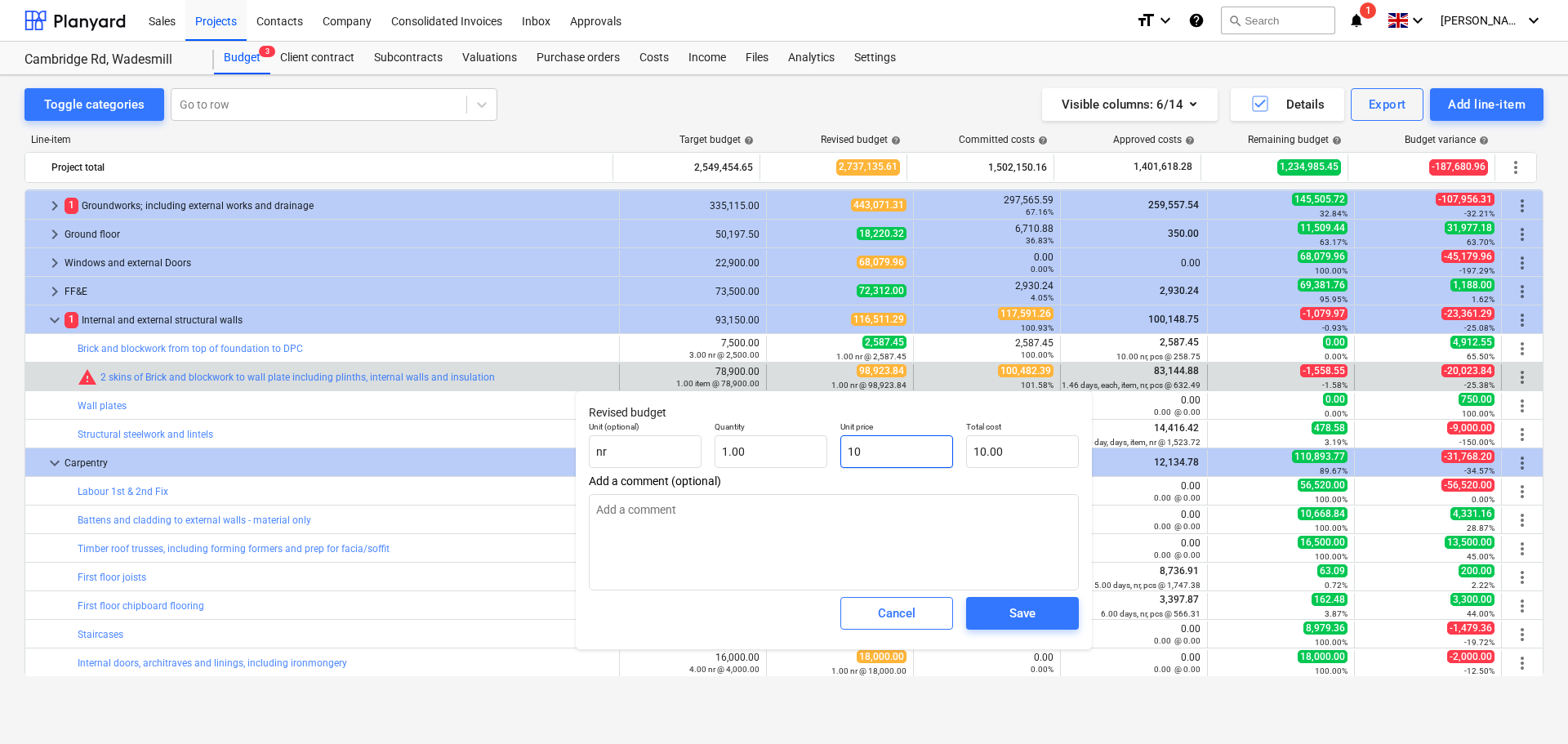
type input "101"
type input "101.00"
type textarea "x"
type input "1010"
type input "1,010.00"
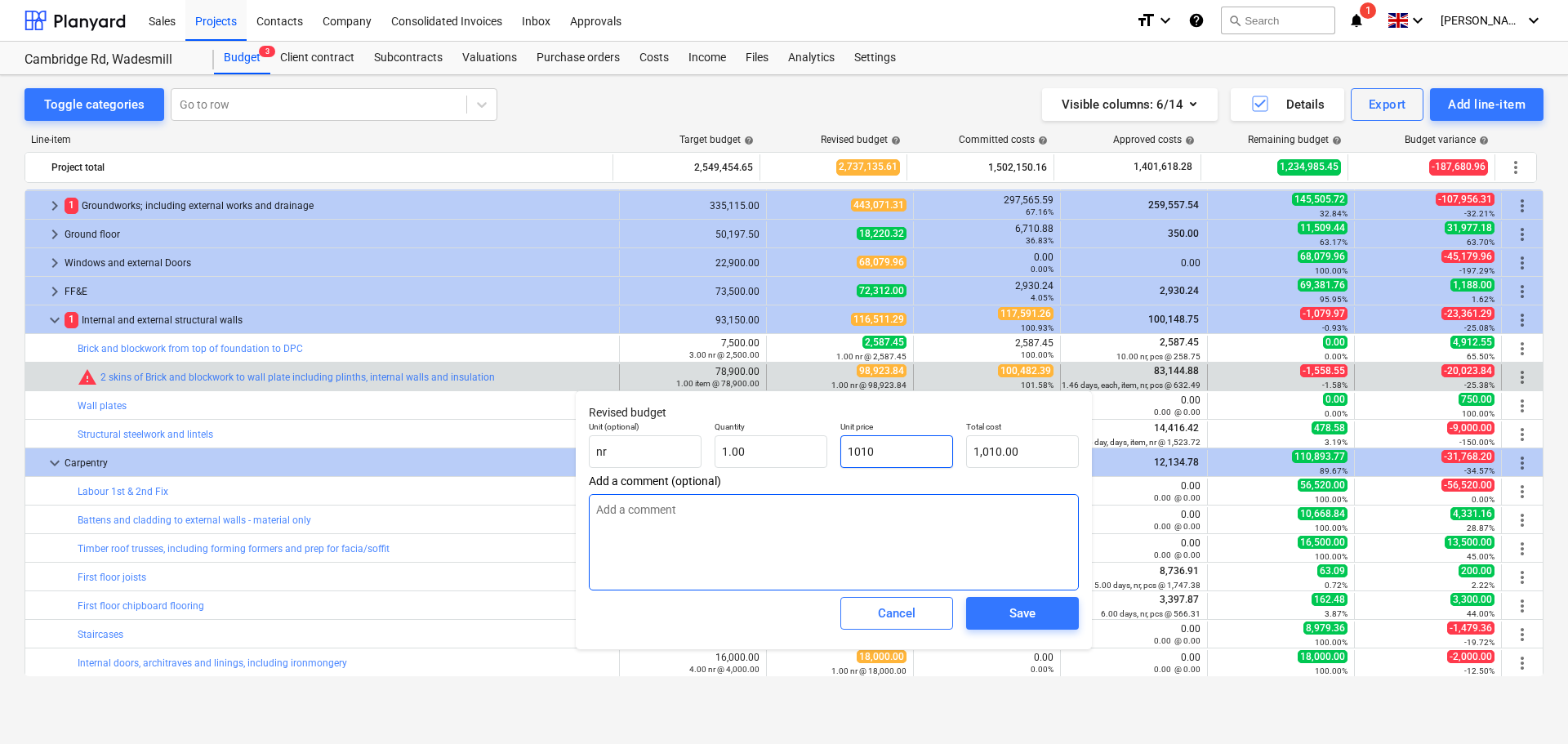
type textarea "x"
type input "10100"
type input "10,100.00"
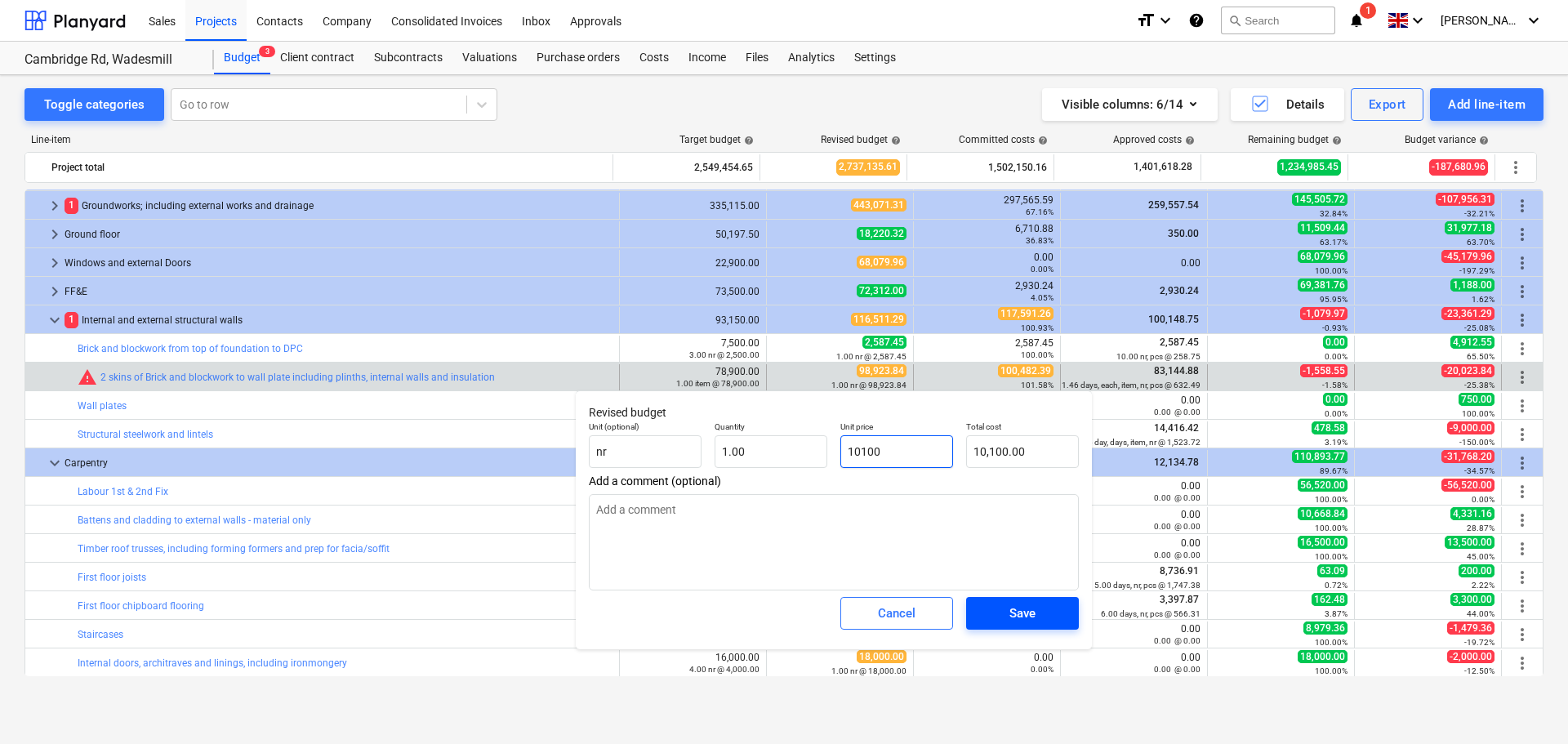
type textarea "x"
type input "101000"
type input "101,000.00"
type input "101000"
type textarea "x"
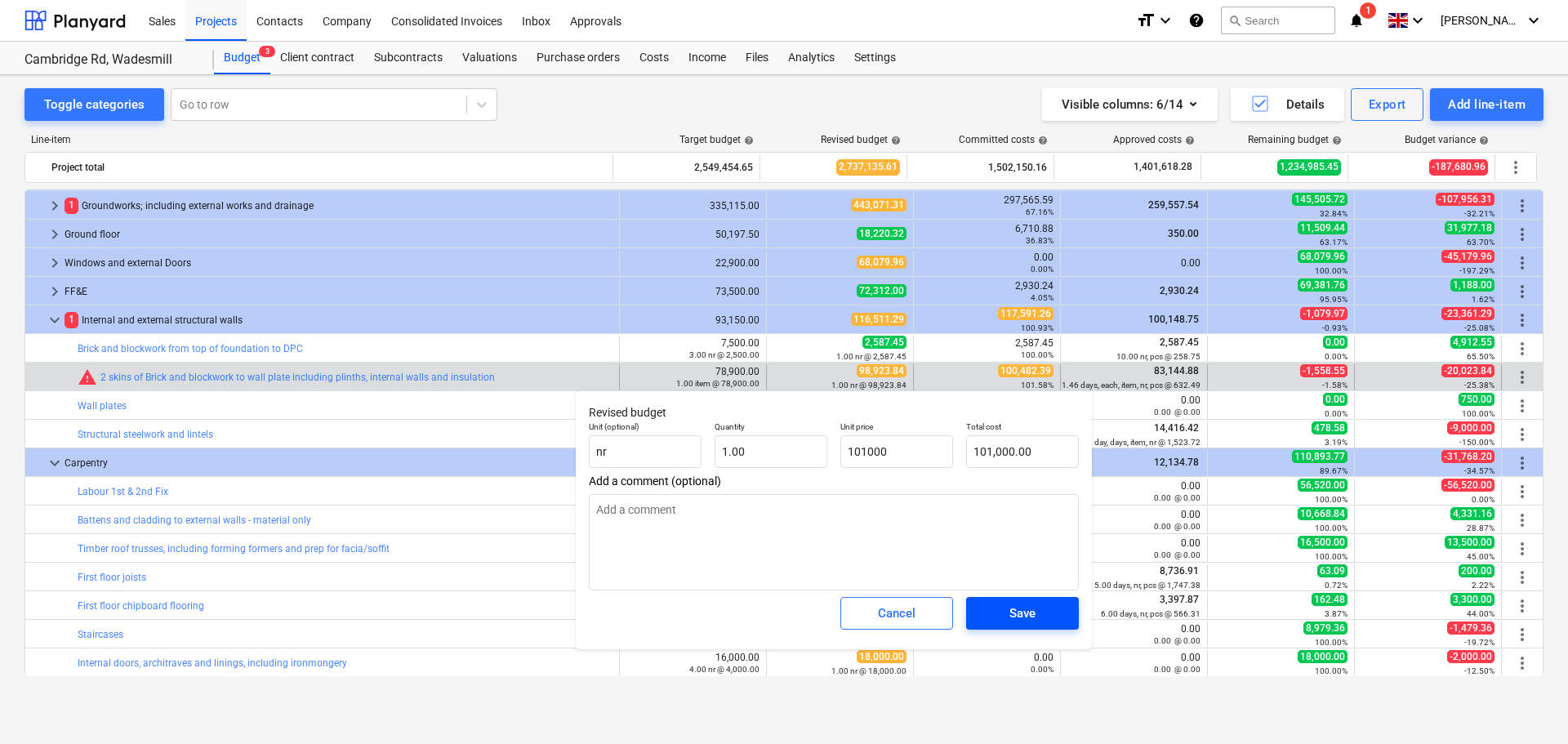
type input "101,000.00"
click at [1027, 622] on div "Save" at bounding box center [1023, 613] width 26 height 22
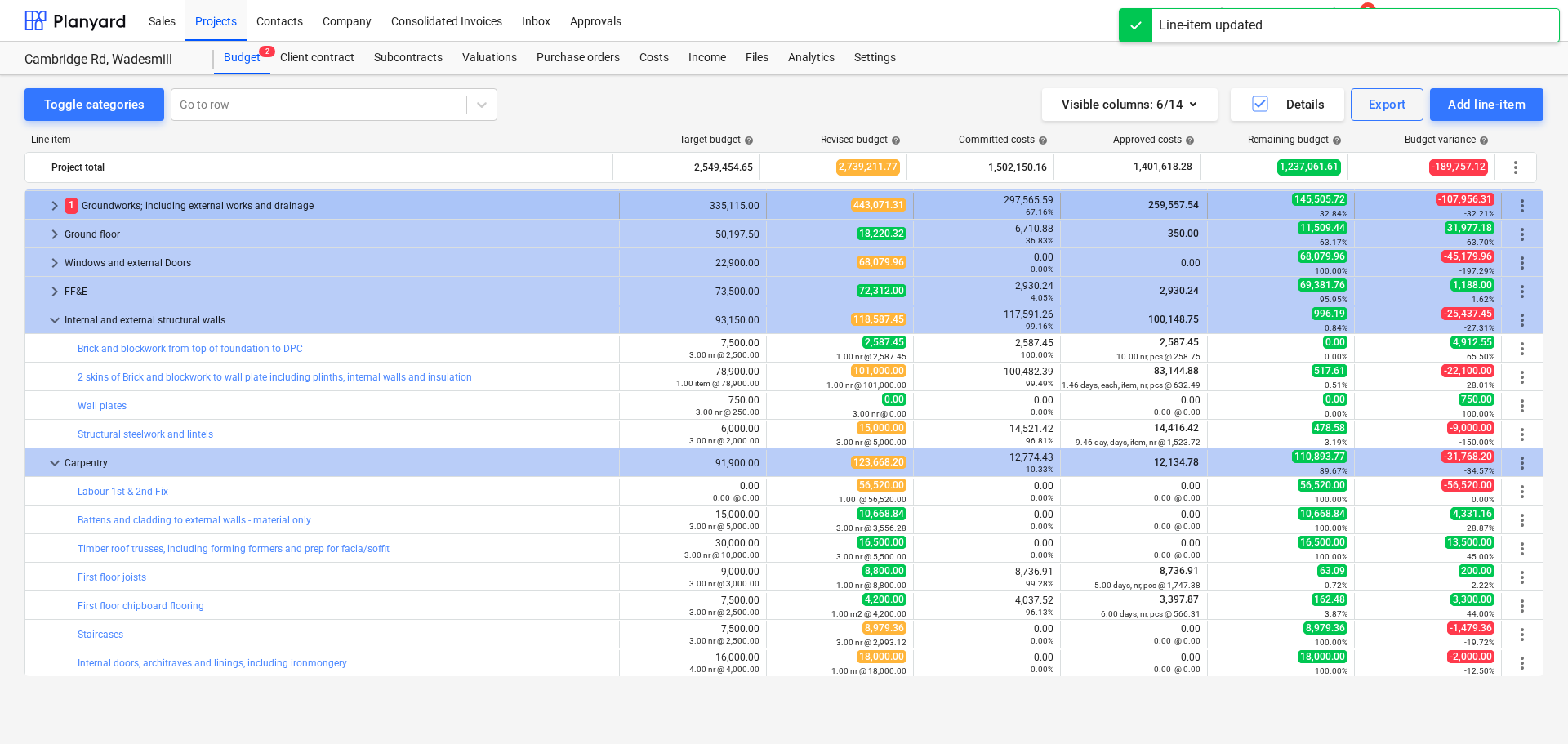
click at [54, 209] on span "keyboard_arrow_right" at bounding box center [55, 206] width 20 height 20
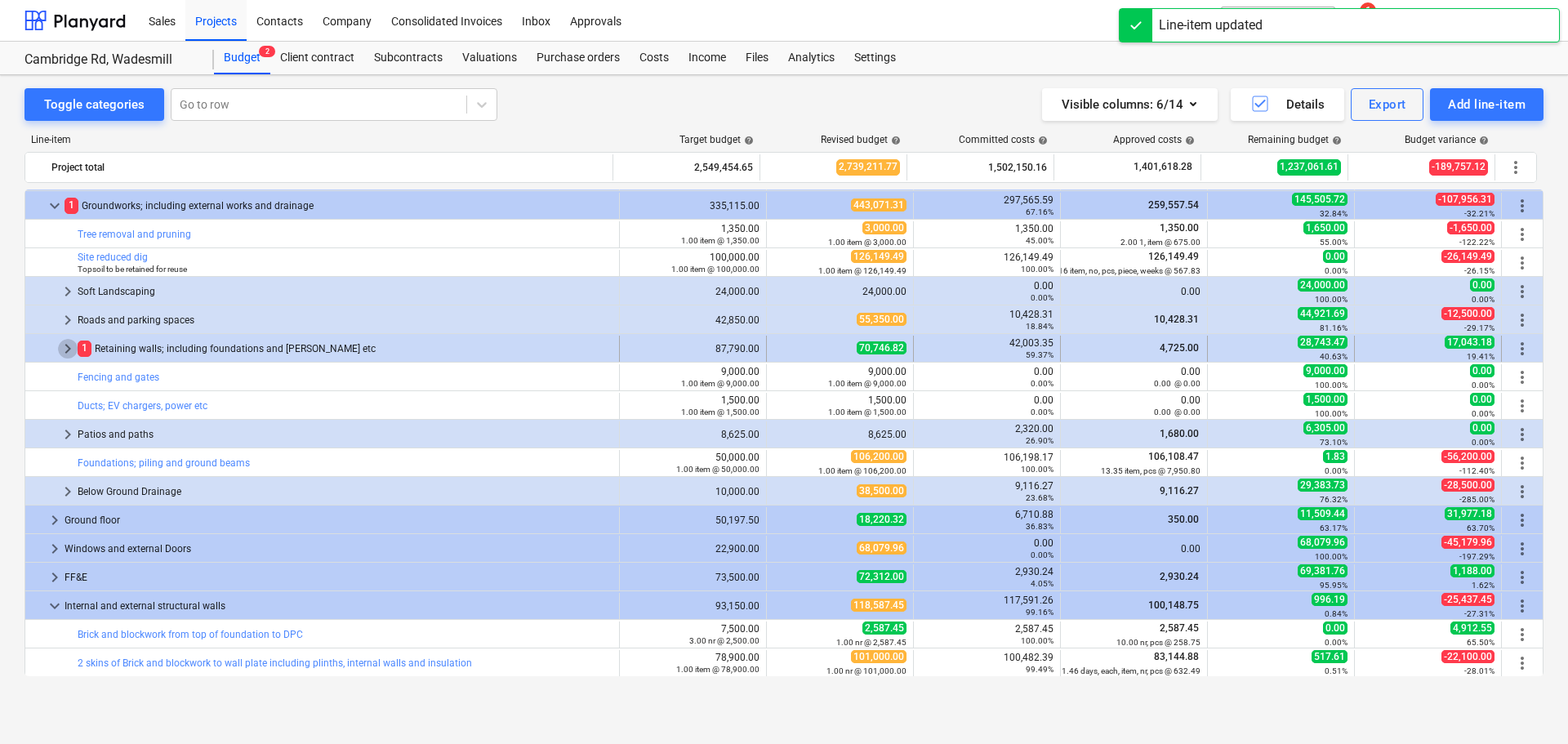
click at [71, 351] on span "keyboard_arrow_right" at bounding box center [68, 349] width 20 height 20
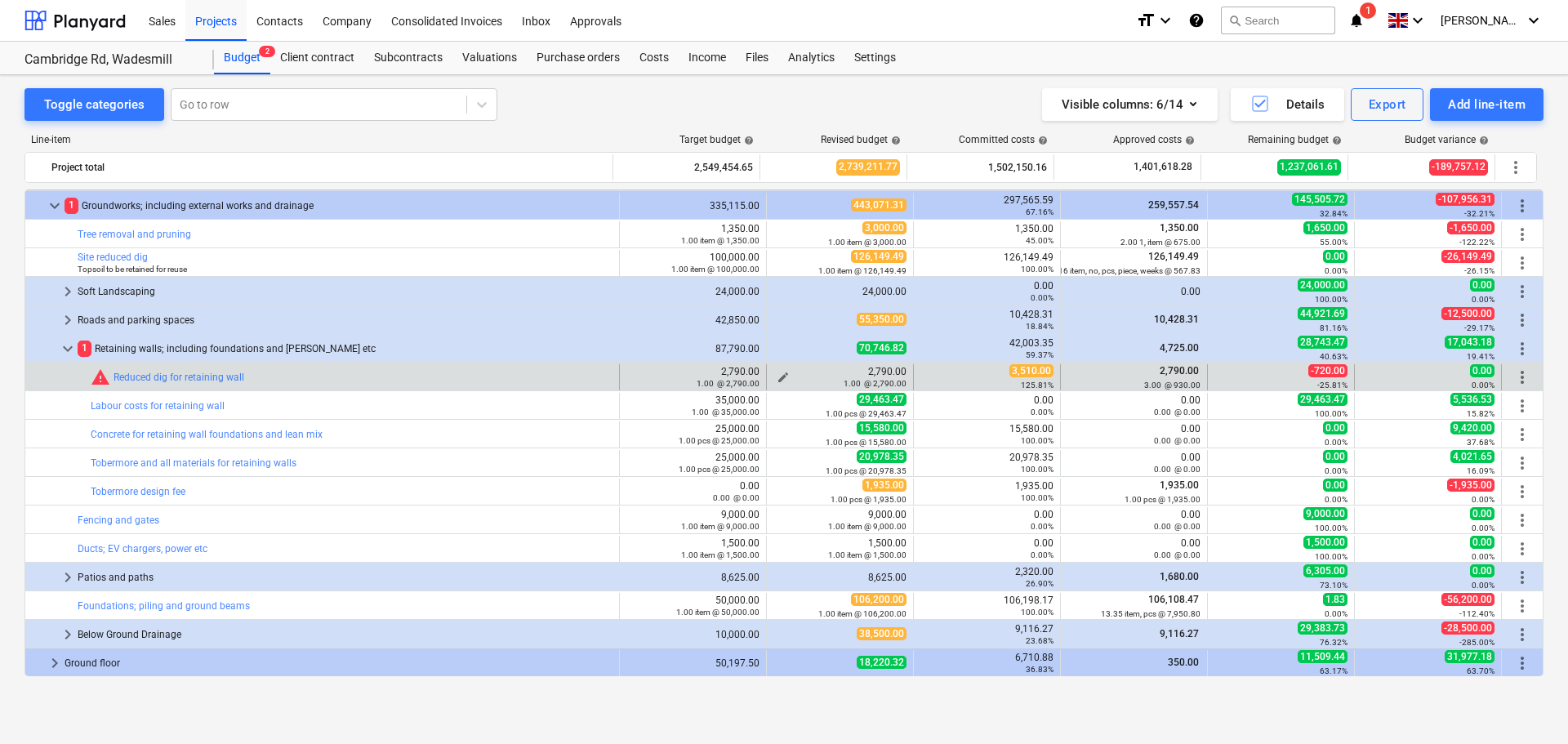
click at [781, 376] on span "edit" at bounding box center [784, 377] width 13 height 13
type textarea "x"
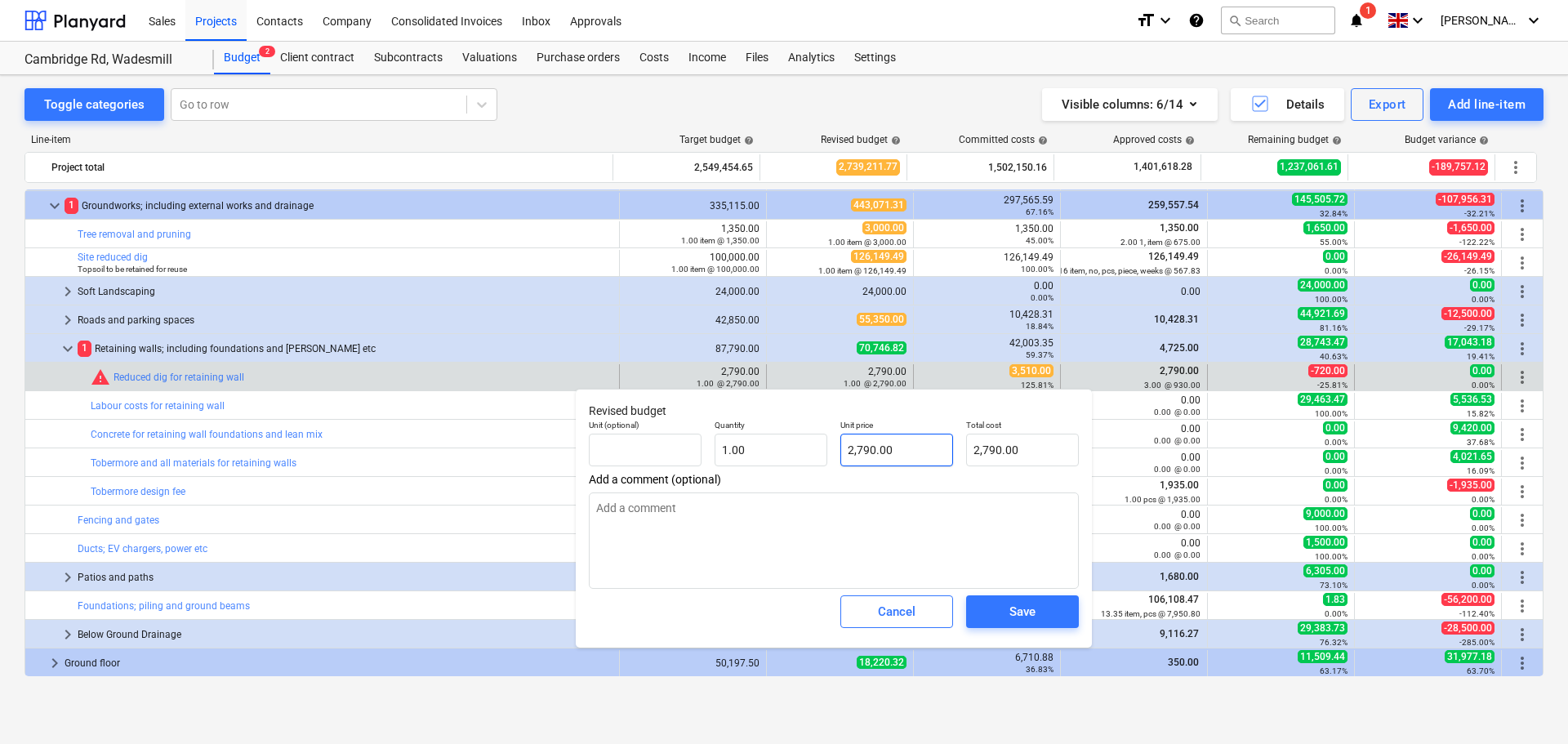
type input "2790"
drag, startPoint x: 908, startPoint y: 449, endPoint x: 726, endPoint y: 442, distance: 182.1
click at [726, 442] on div "Unit (optional) Quantity 1.00 Unit price 2790 Total cost 2,790.00" at bounding box center [834, 443] width 503 height 60
type textarea "x"
type input "3"
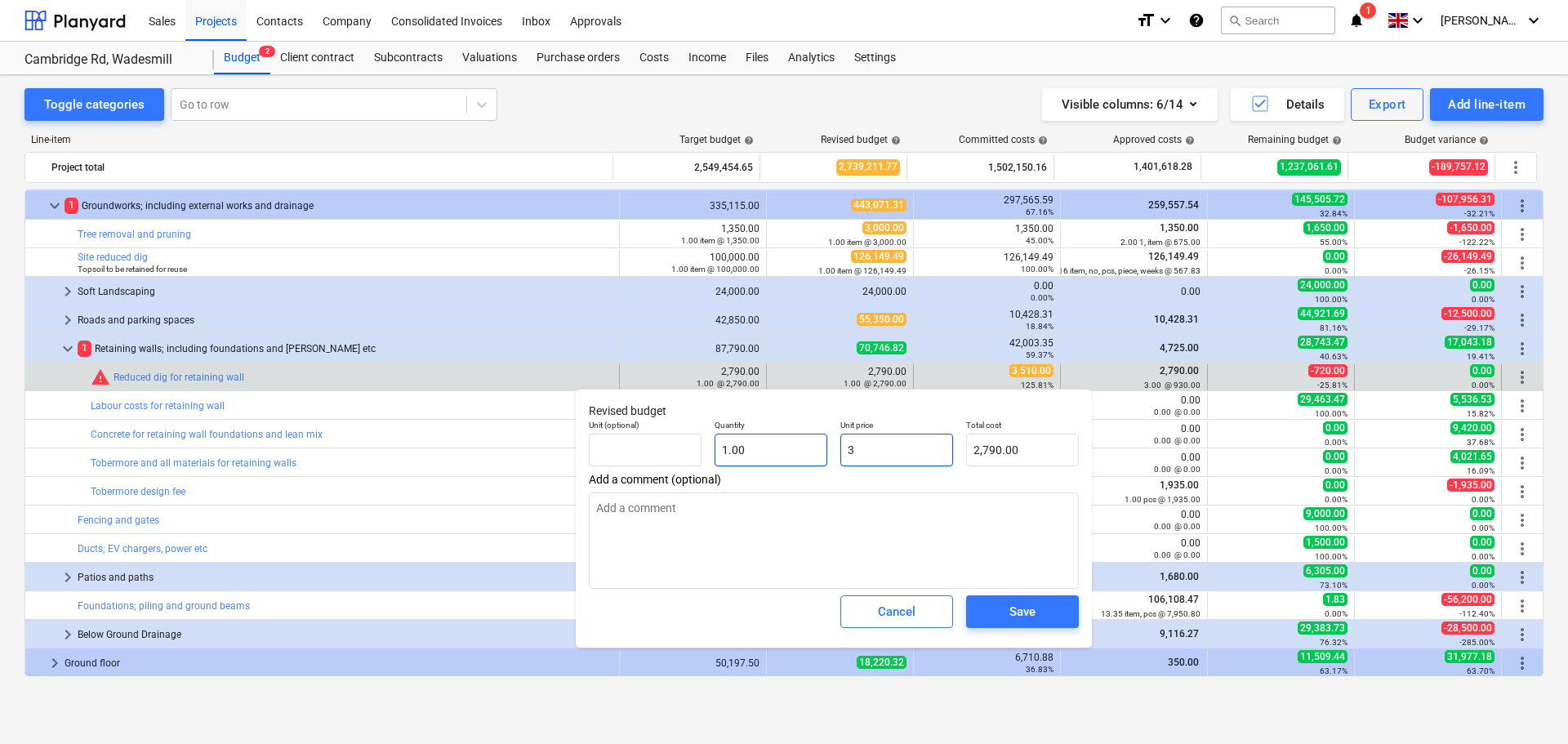
type input "3.00"
type textarea "x"
type input "35"
type input "35.00"
type textarea "x"
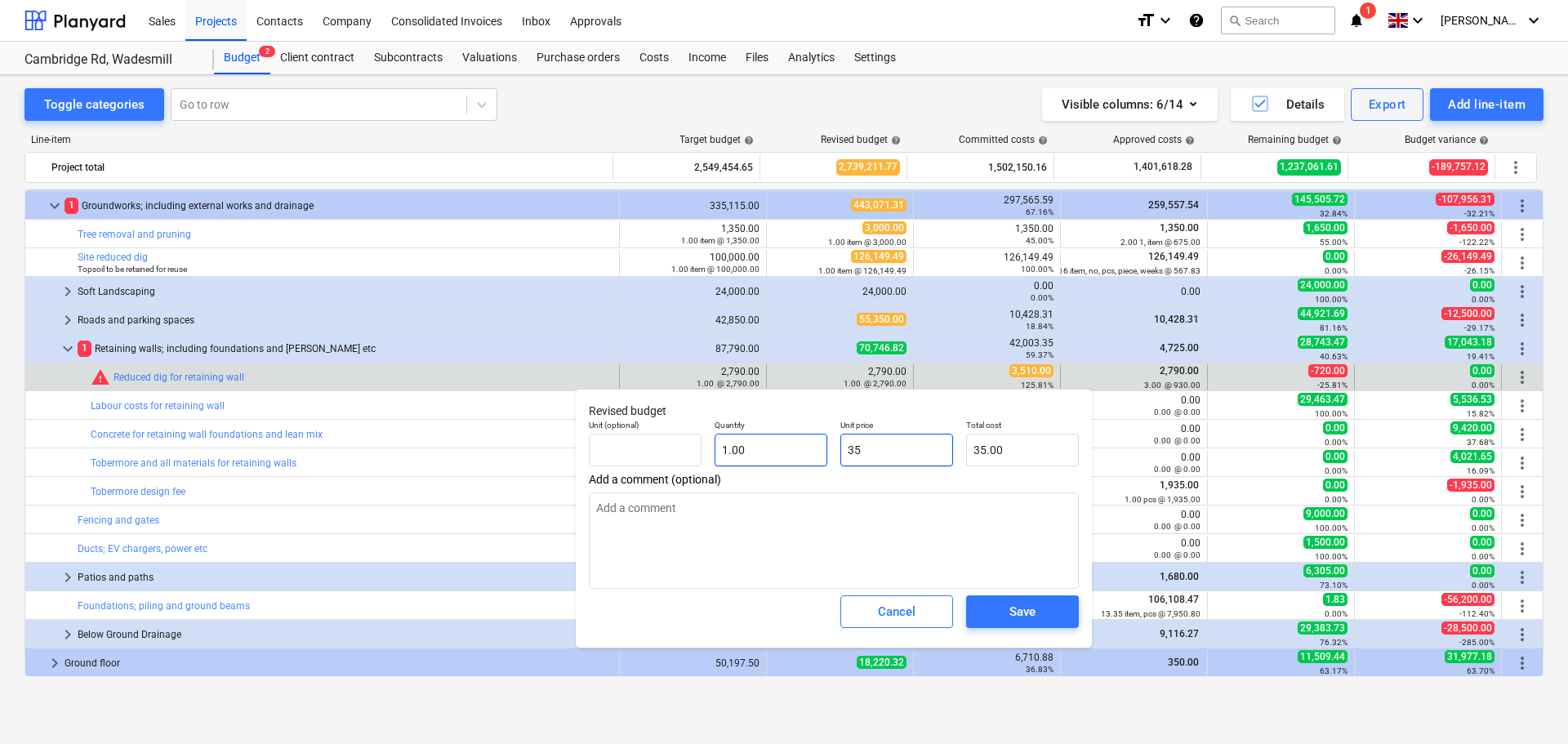
type input "351"
type input "351.00"
type textarea "x"
type input "3510"
type input "3,510.00"
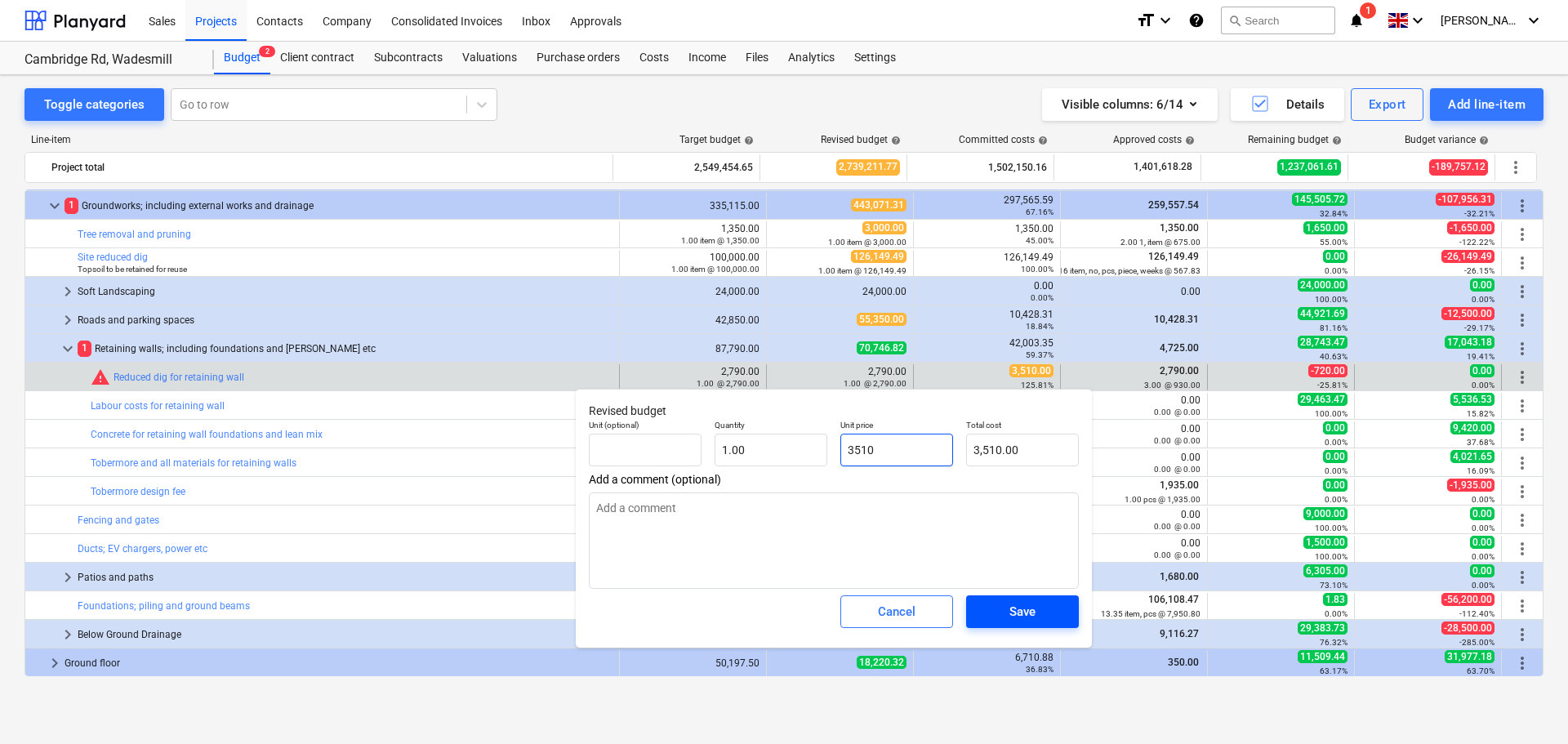
type input "3510"
type textarea "x"
type input "3,510.00"
click at [1031, 610] on div "Save" at bounding box center [1023, 612] width 26 height 22
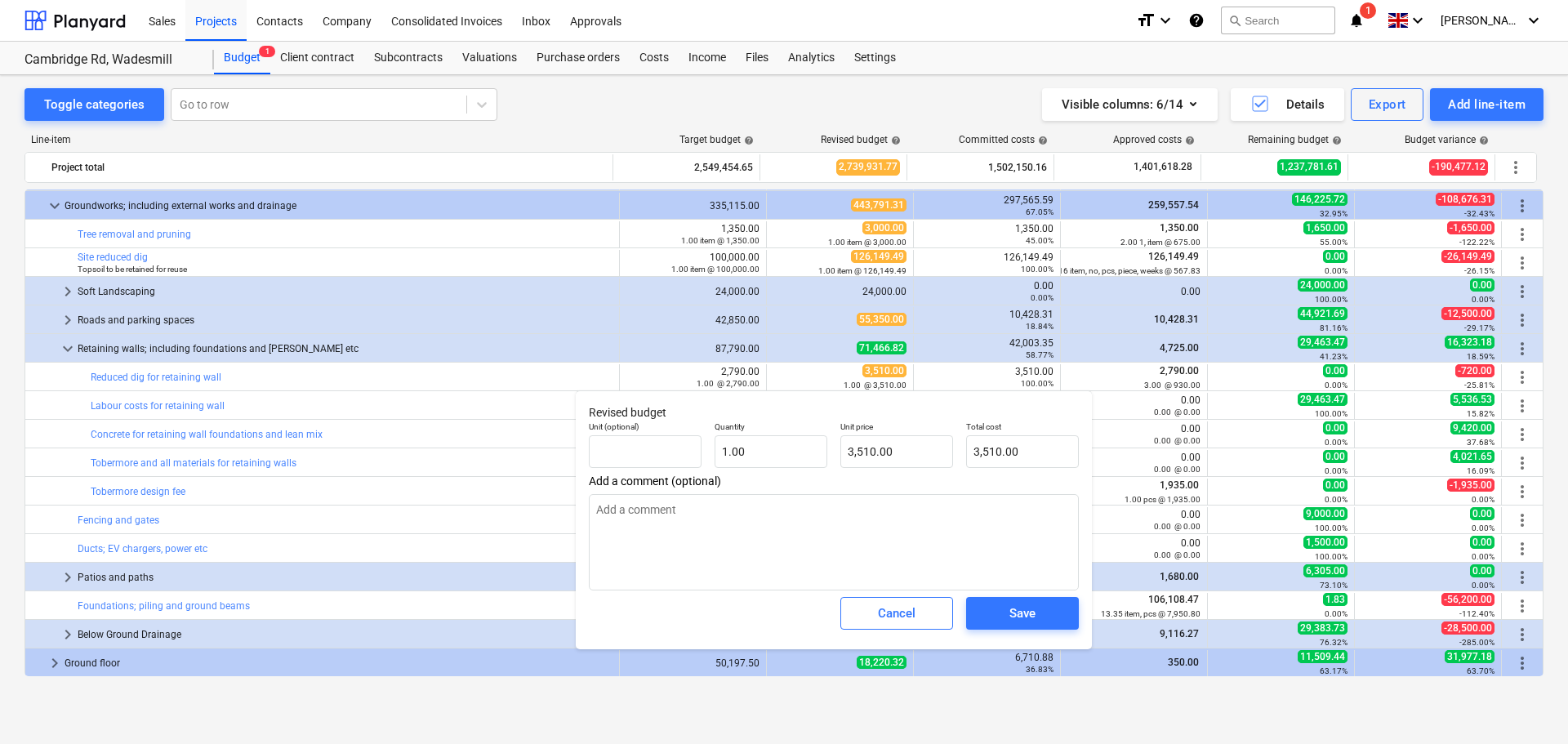
type textarea "x"
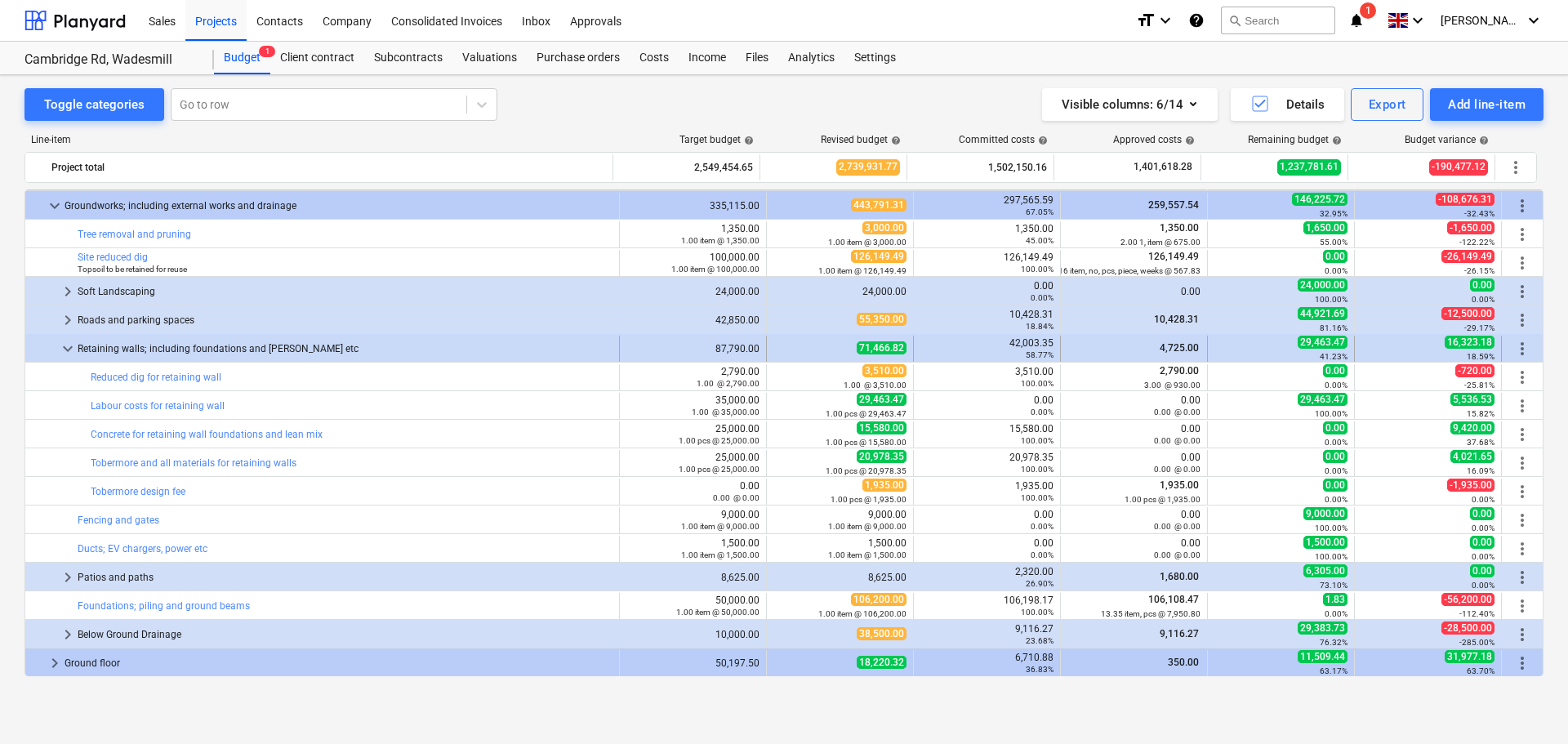
click at [70, 351] on span "keyboard_arrow_down" at bounding box center [68, 349] width 20 height 20
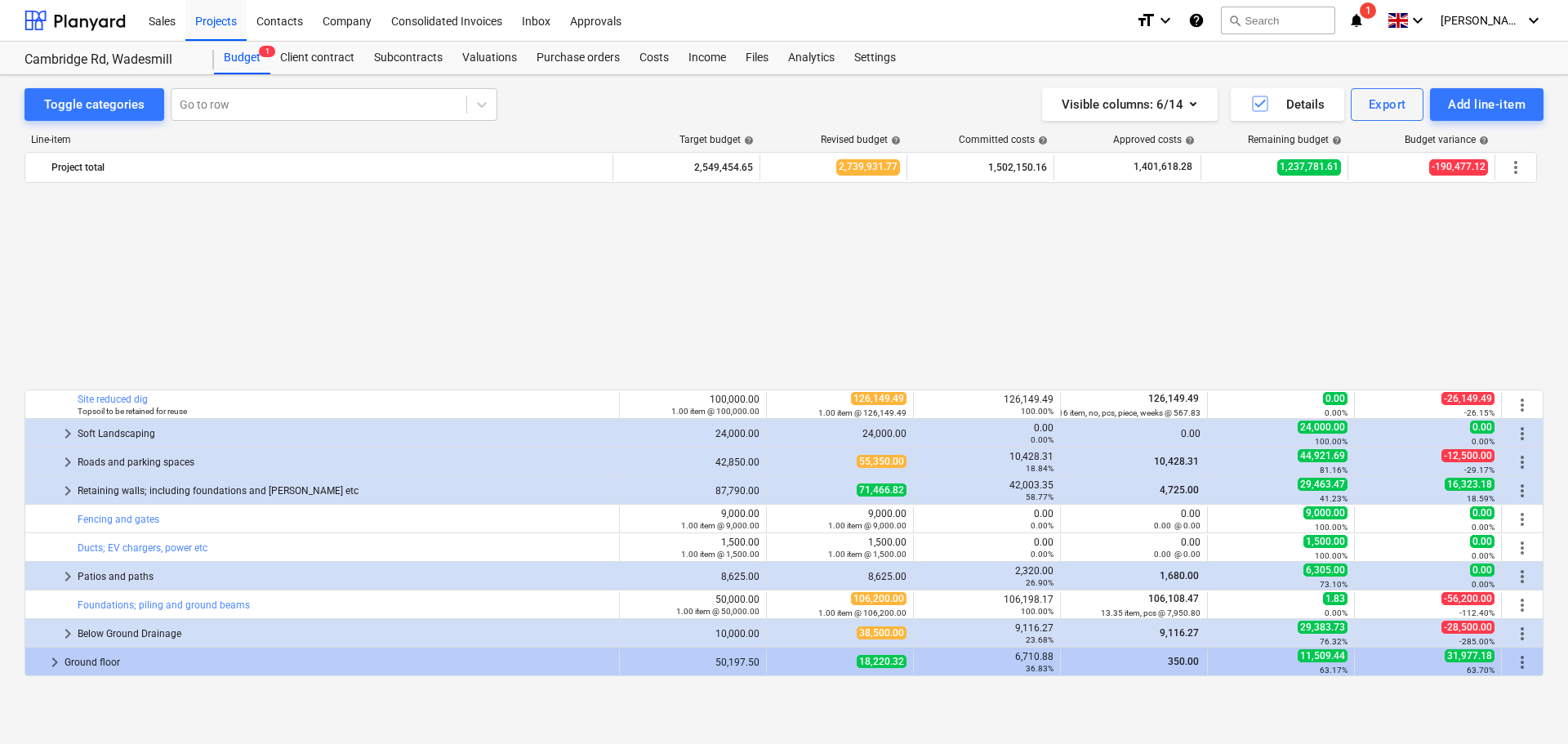
scroll to position [245, 0]
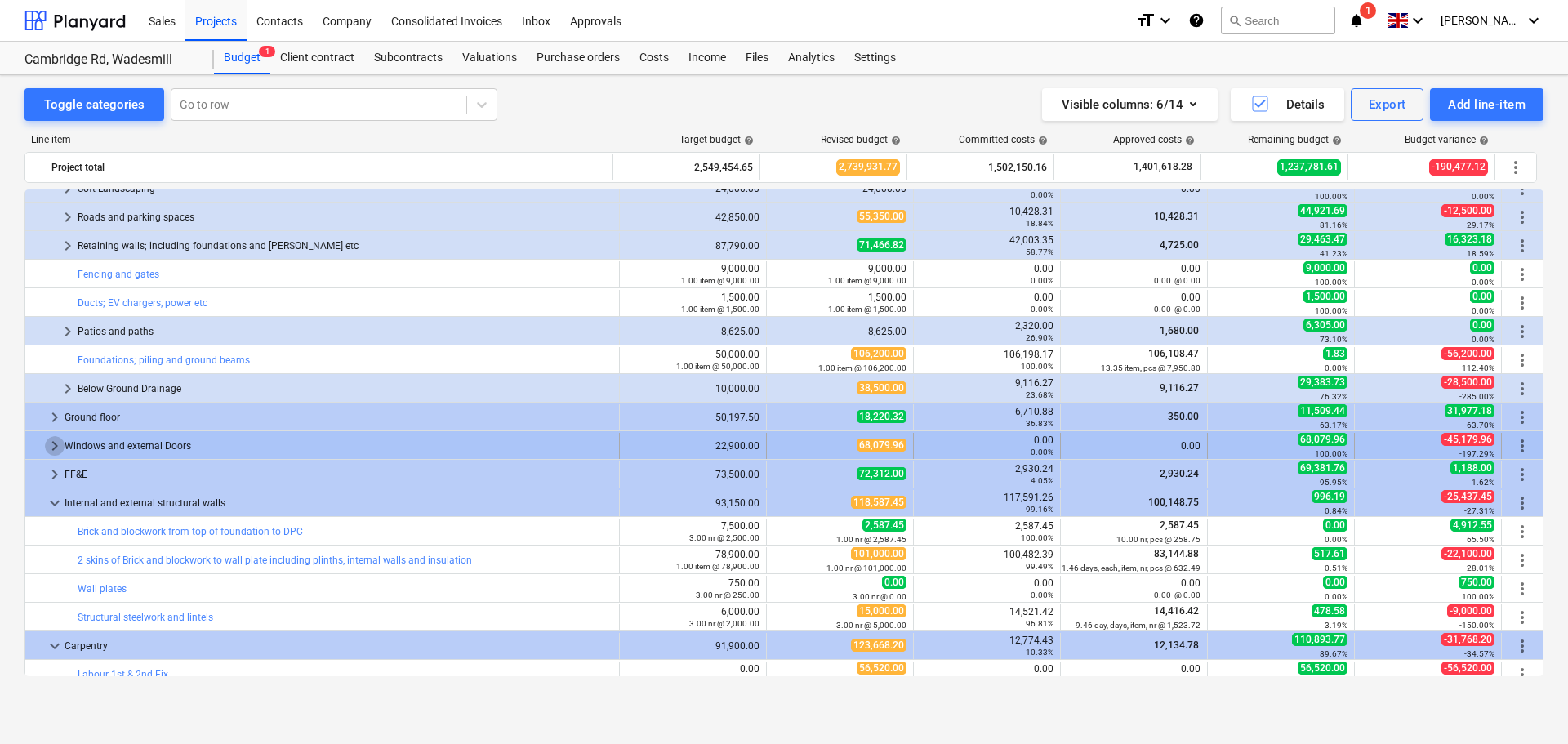
click at [53, 449] on span "keyboard_arrow_right" at bounding box center [55, 446] width 20 height 20
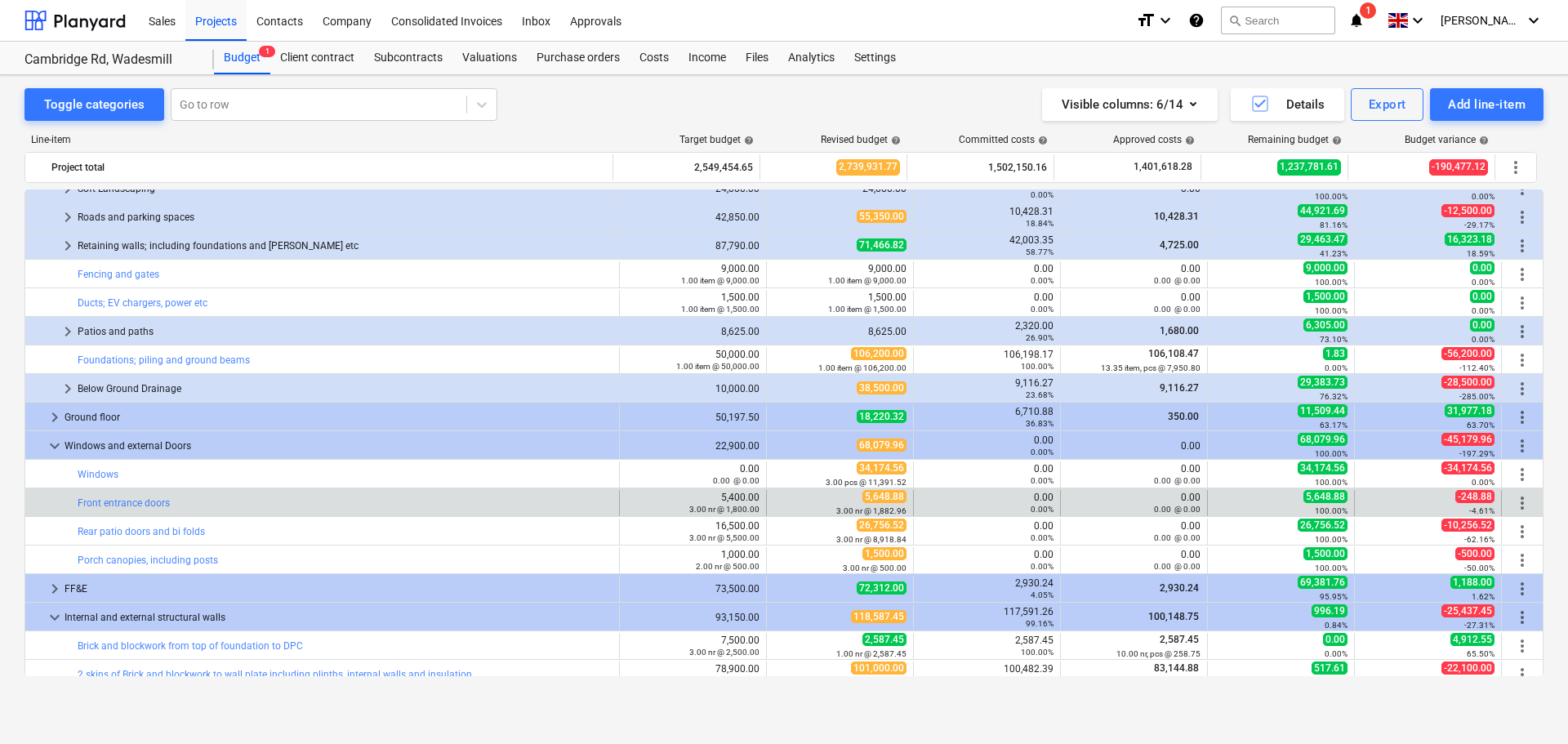
click at [1518, 505] on span "more_vert" at bounding box center [1522, 503] width 20 height 20
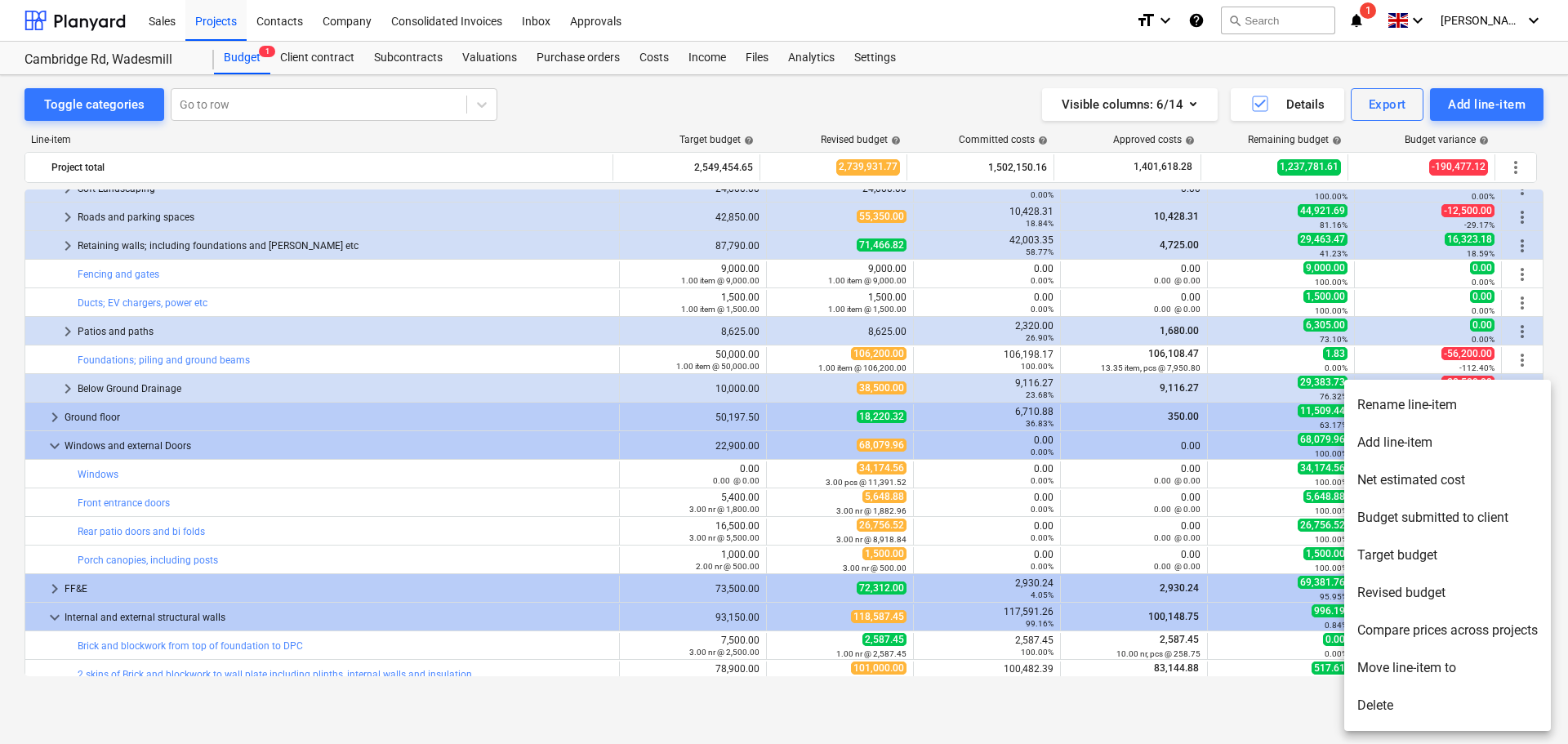
click at [704, 471] on div at bounding box center [784, 372] width 1568 height 744
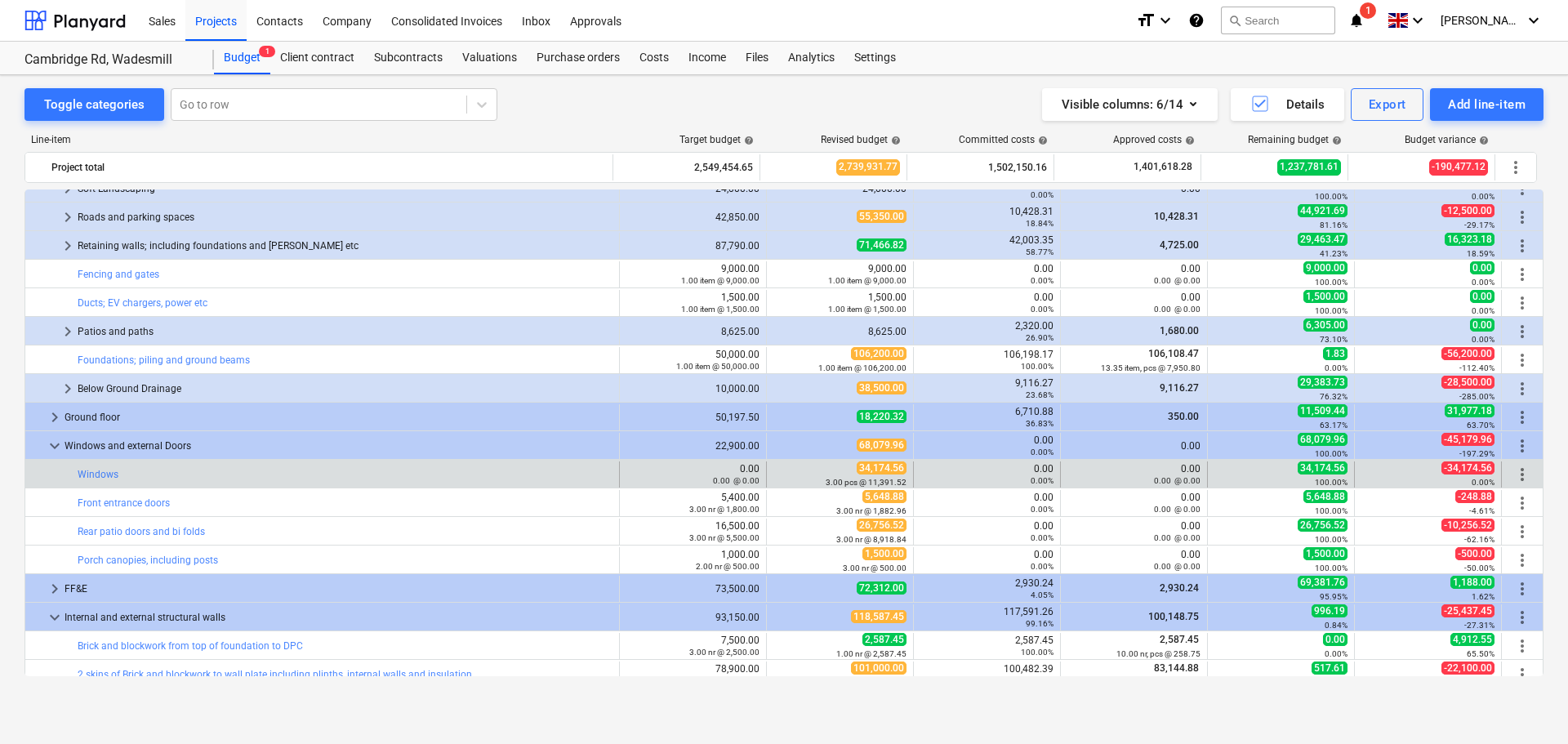
click at [1521, 479] on span "more_vert" at bounding box center [1522, 475] width 20 height 20
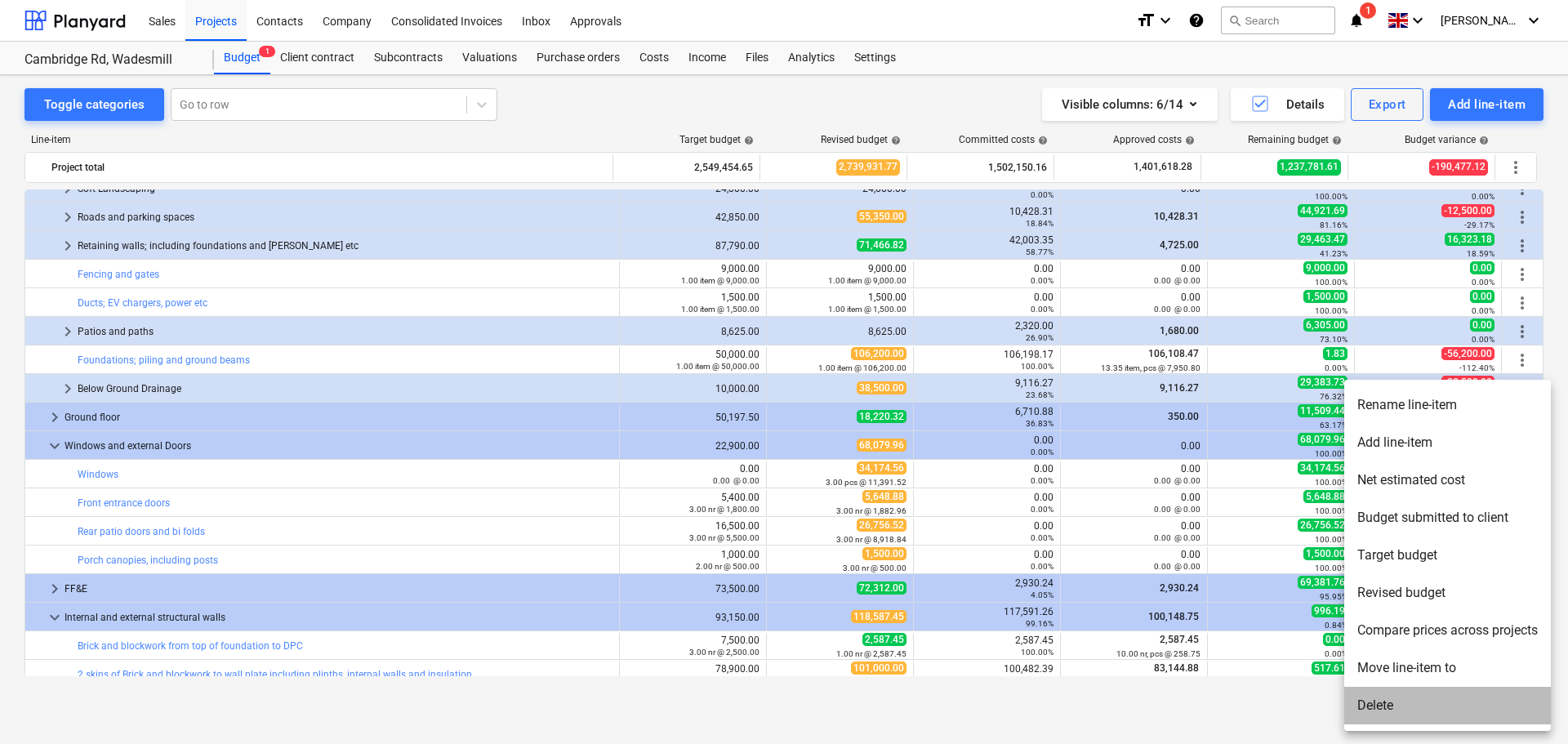
click at [1394, 704] on li "Delete" at bounding box center [1447, 705] width 207 height 37
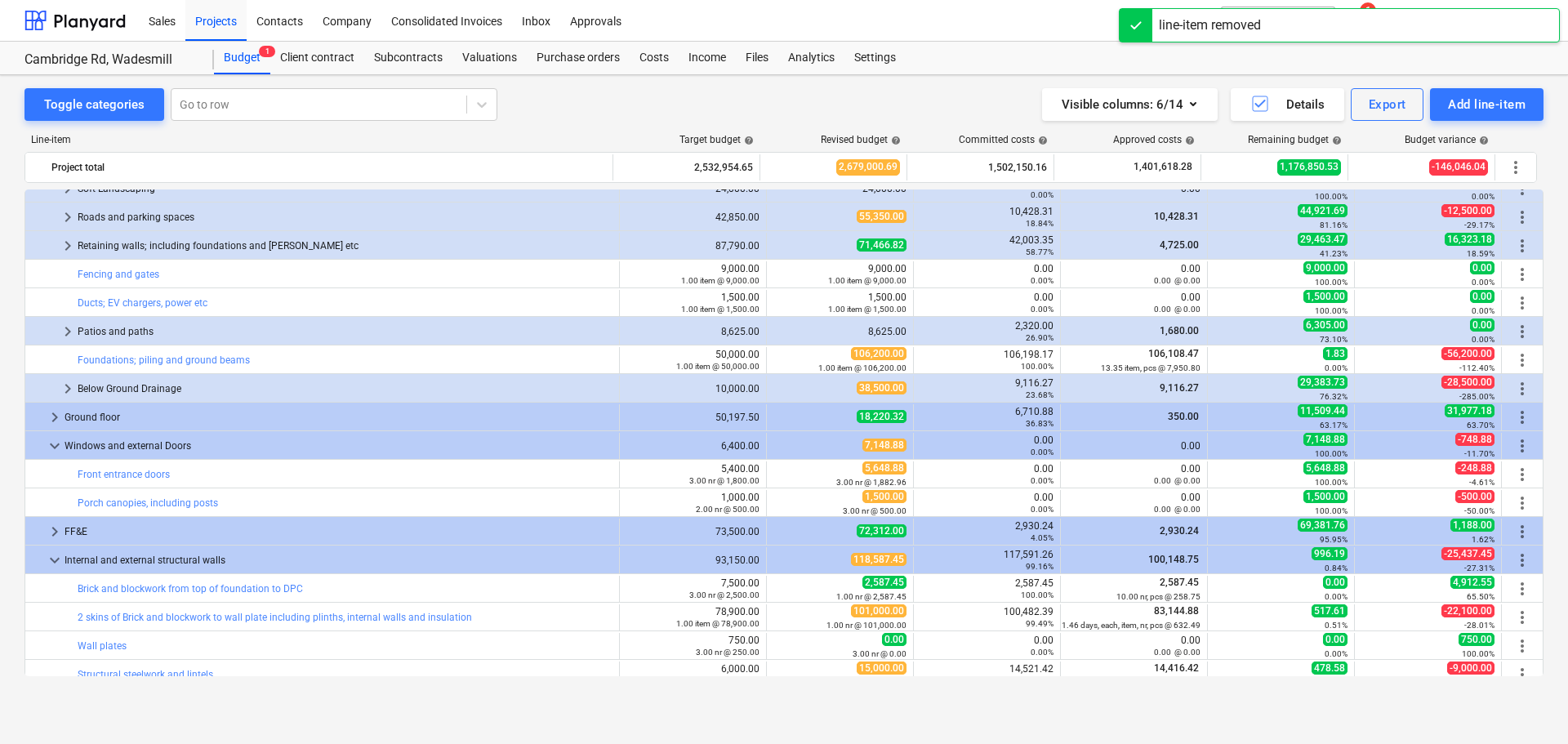
click at [1377, 31] on div "line-item removed" at bounding box center [1339, 25] width 441 height 34
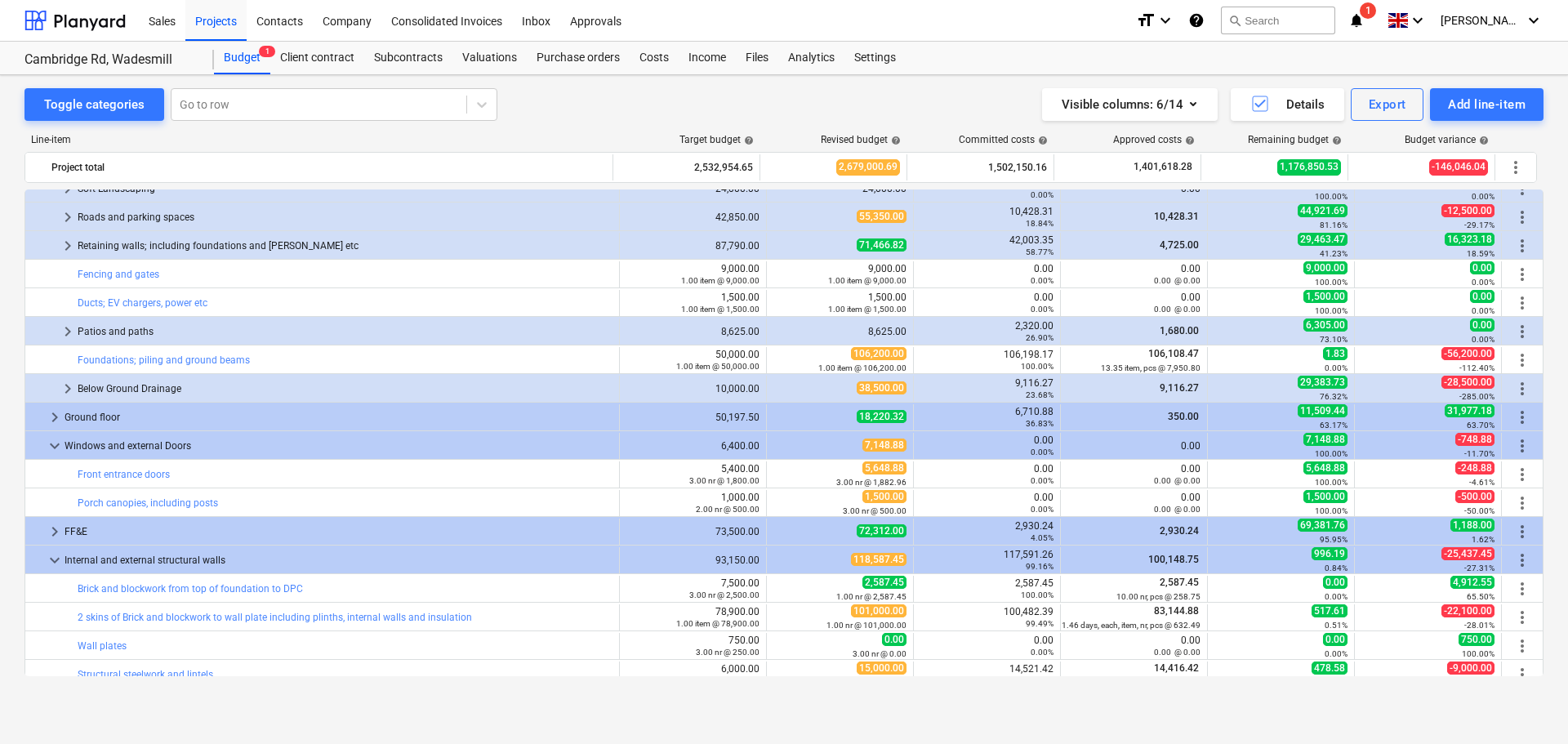
click at [595, 116] on div "Toggle categories Go to row Visible columns : 6/14 Details Export Add line-item" at bounding box center [784, 104] width 1519 height 32
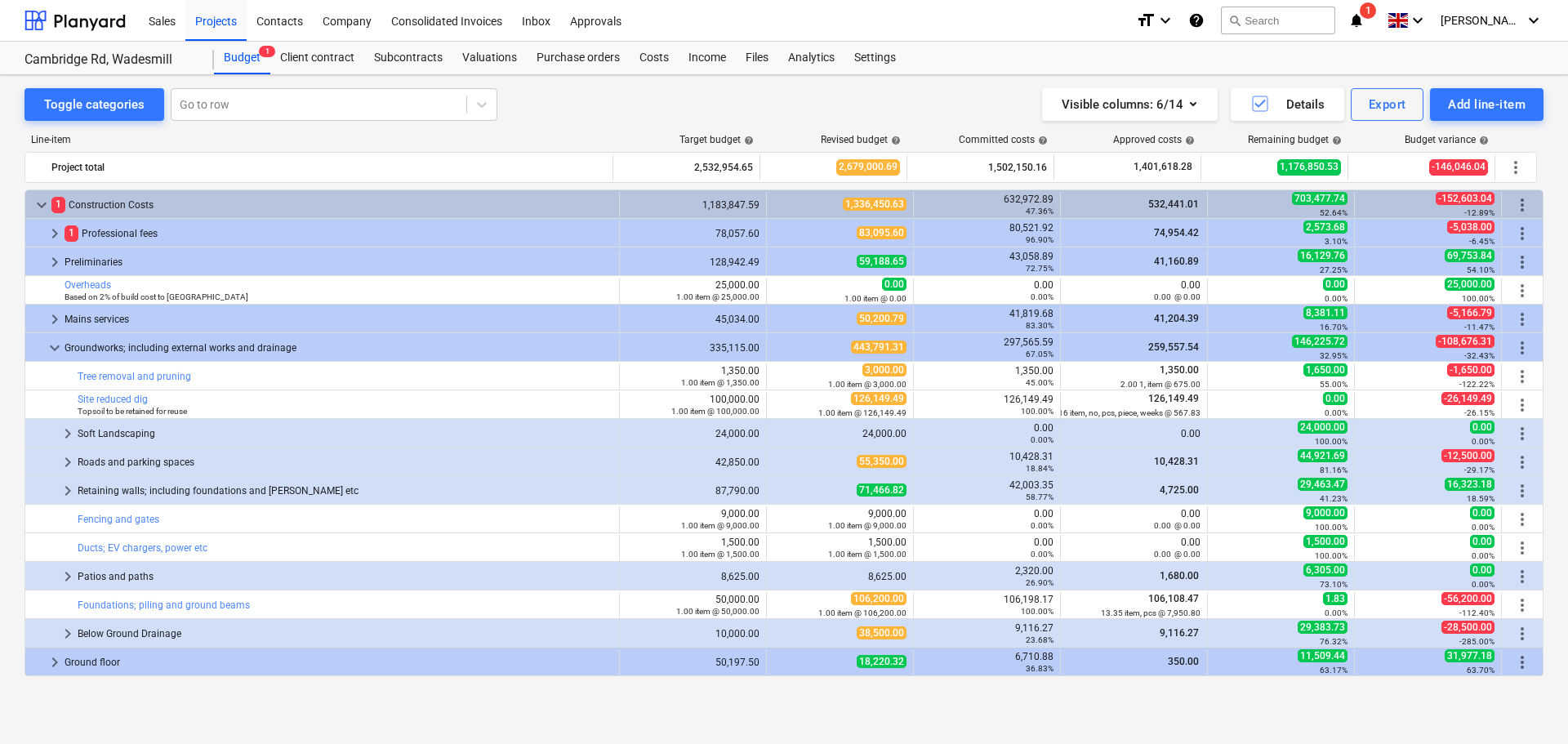
scroll to position [327, 0]
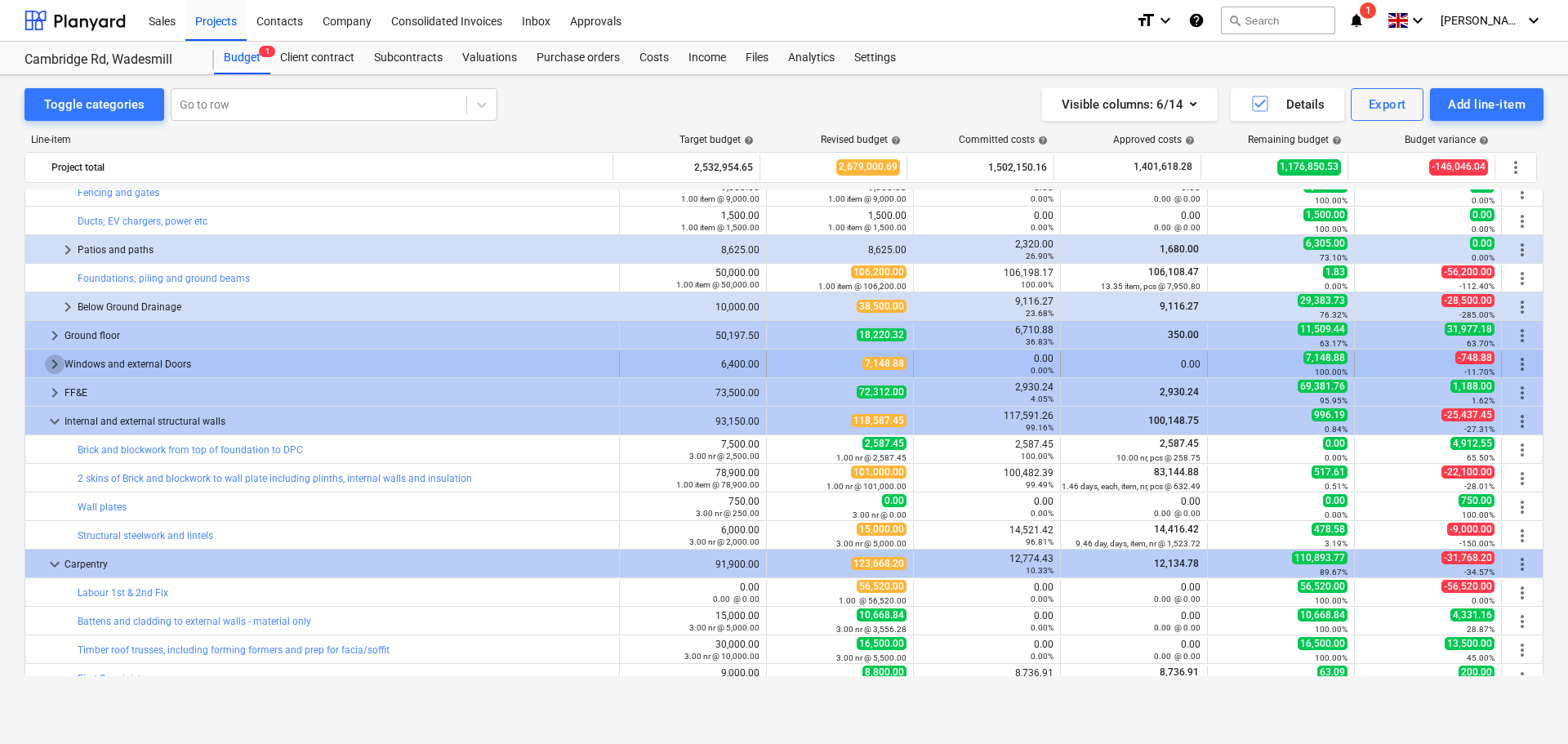
click at [50, 366] on span "keyboard_arrow_right" at bounding box center [55, 364] width 20 height 20
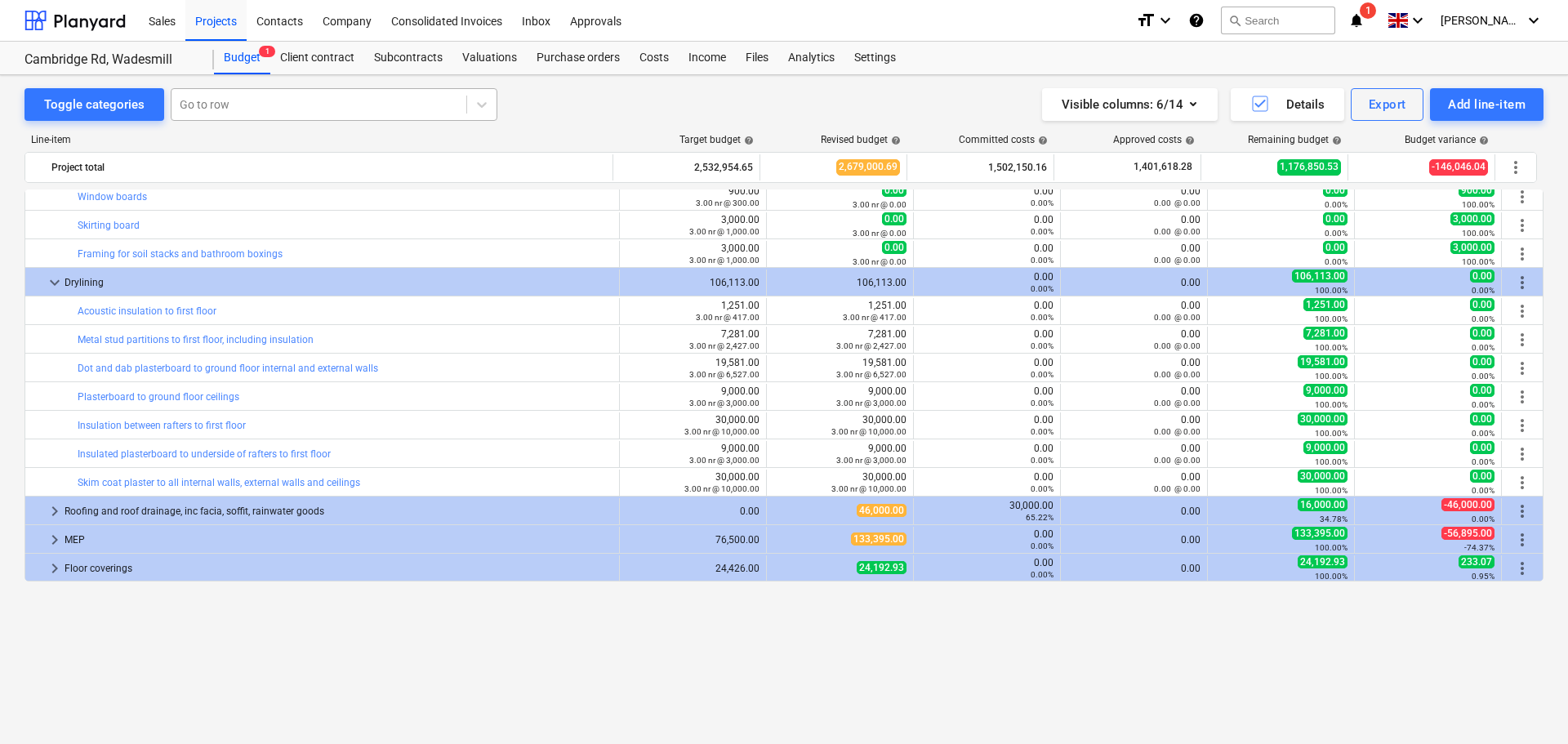
scroll to position [0, 0]
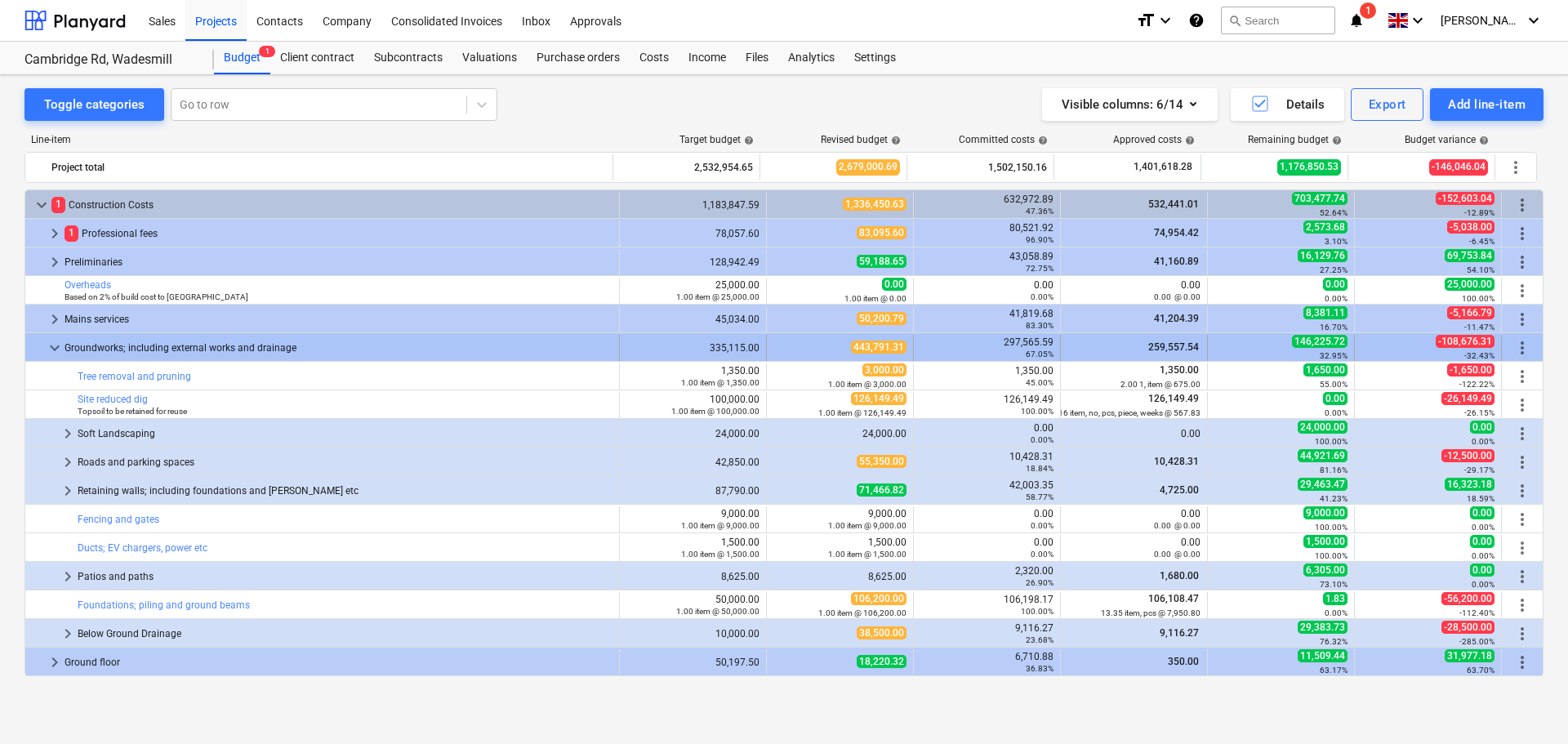
click at [55, 348] on span "keyboard_arrow_down" at bounding box center [55, 348] width 20 height 20
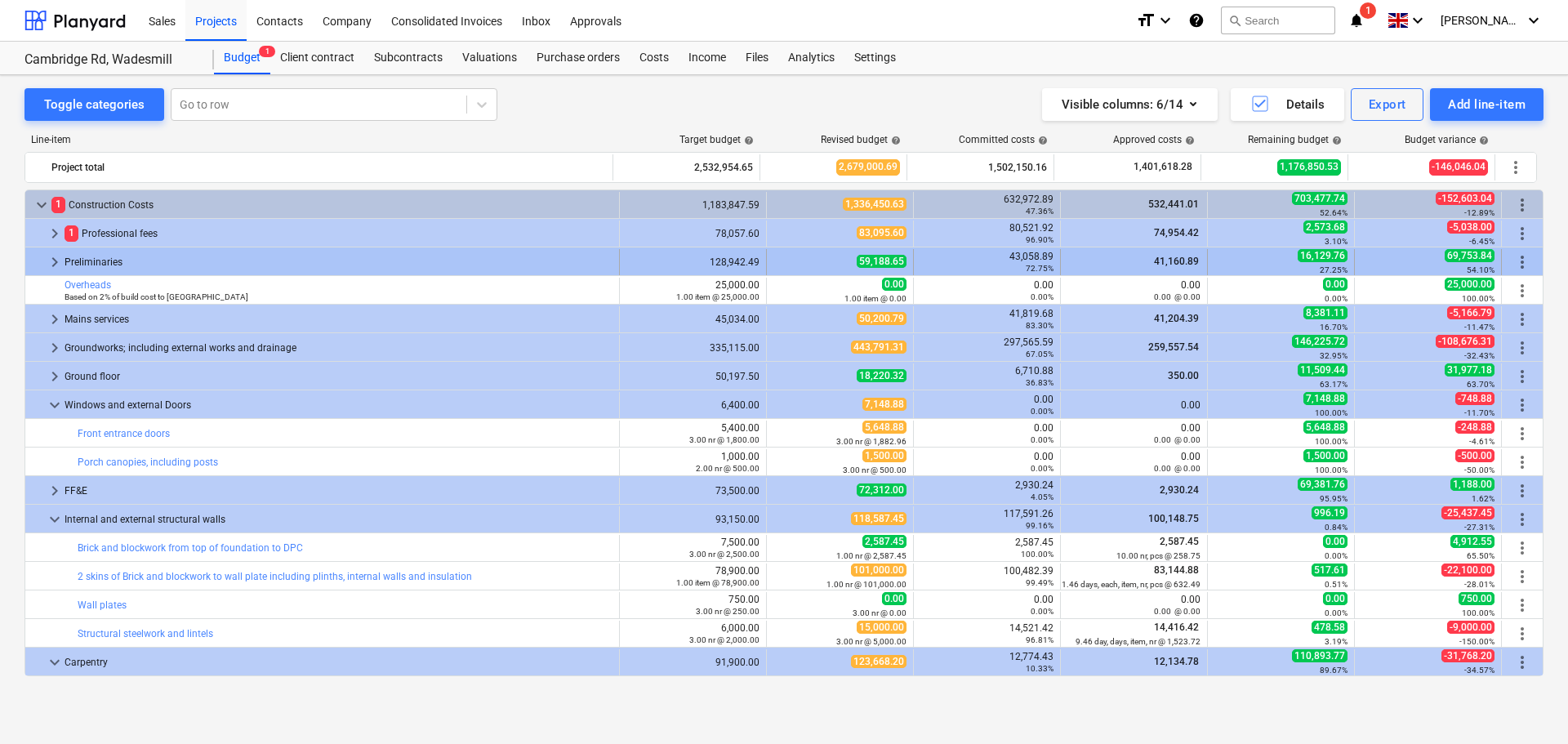
click at [53, 258] on span "keyboard_arrow_right" at bounding box center [55, 262] width 20 height 20
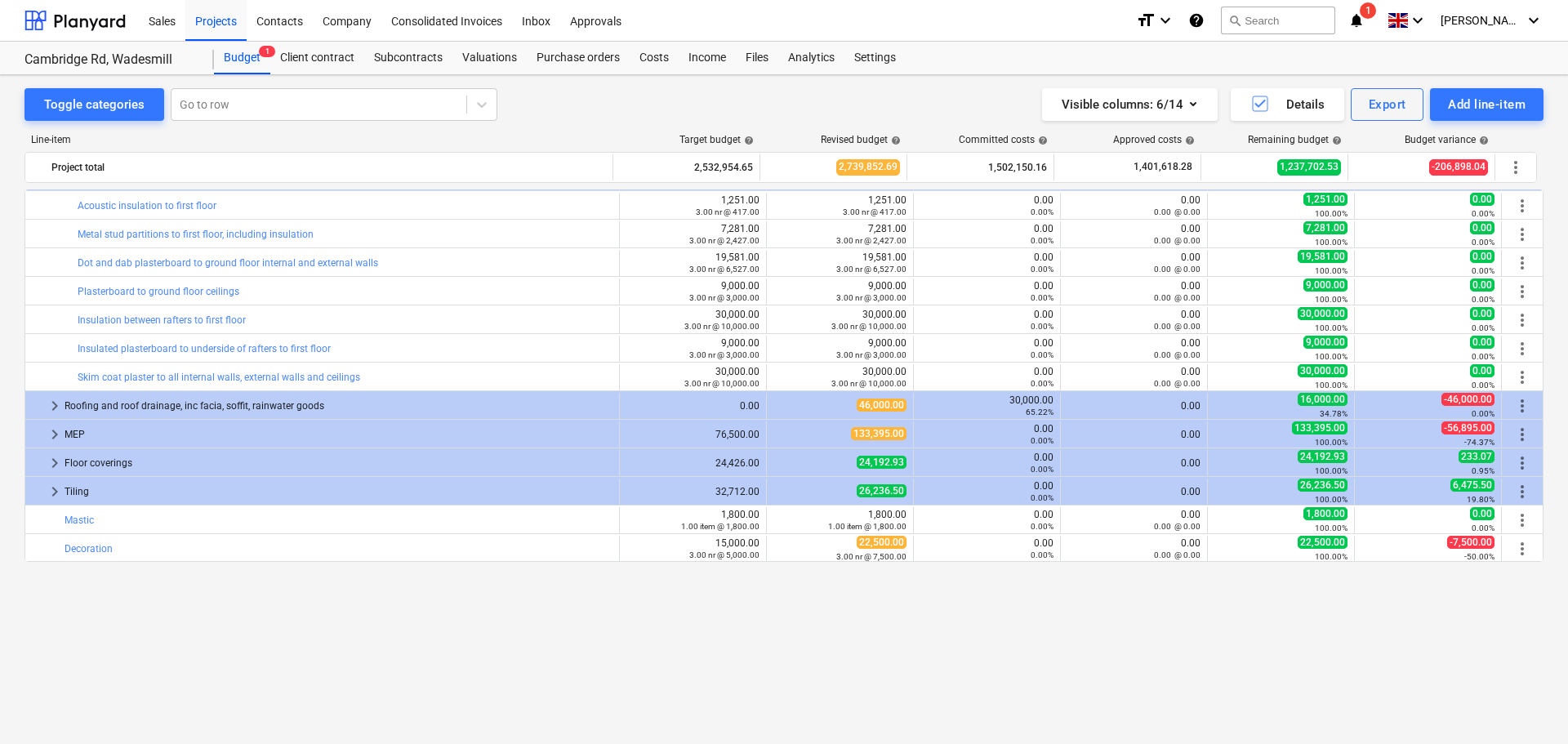
scroll to position [837, 0]
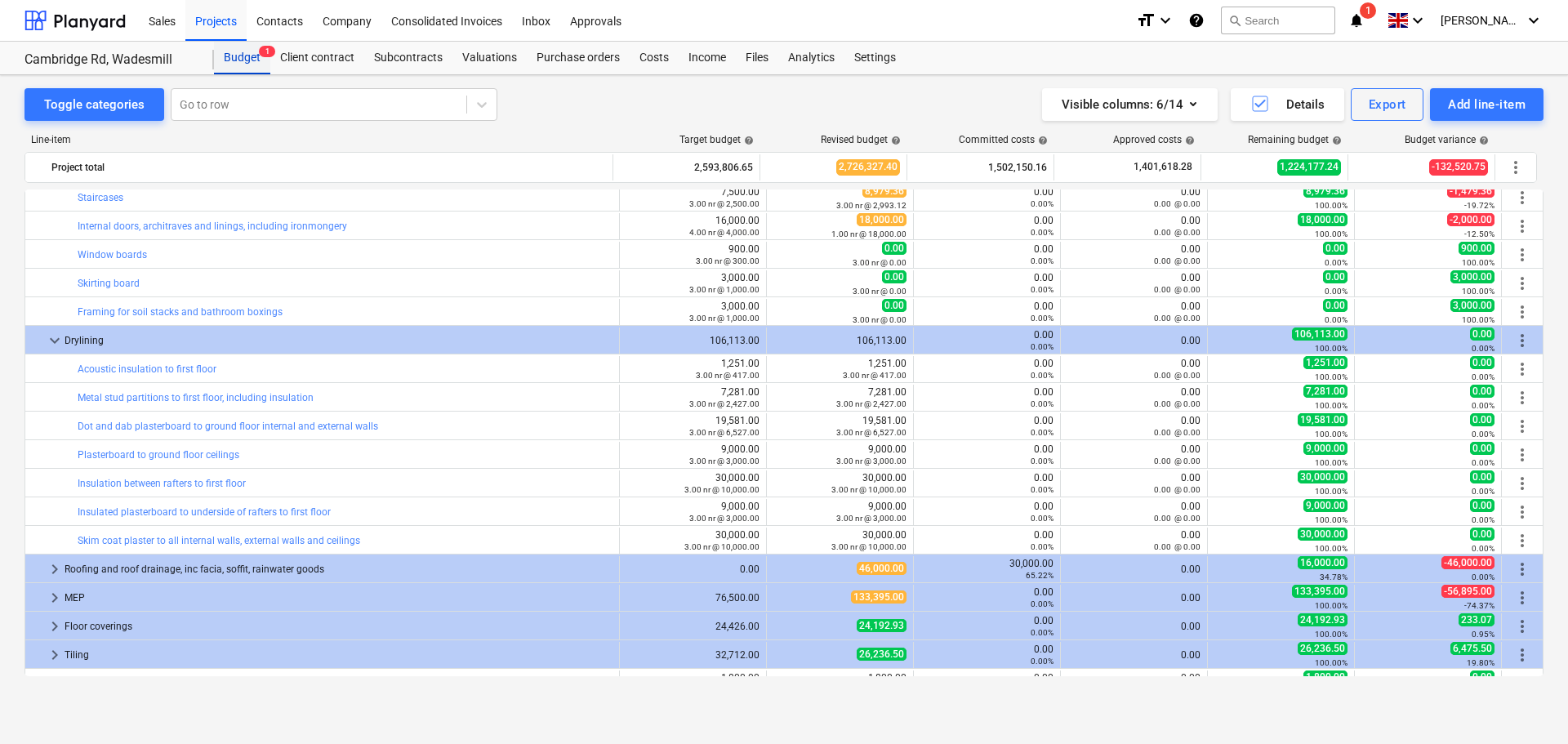
click at [240, 59] on div "Budget 1" at bounding box center [242, 57] width 56 height 32
click at [219, 22] on div "Projects" at bounding box center [216, 20] width 61 height 41
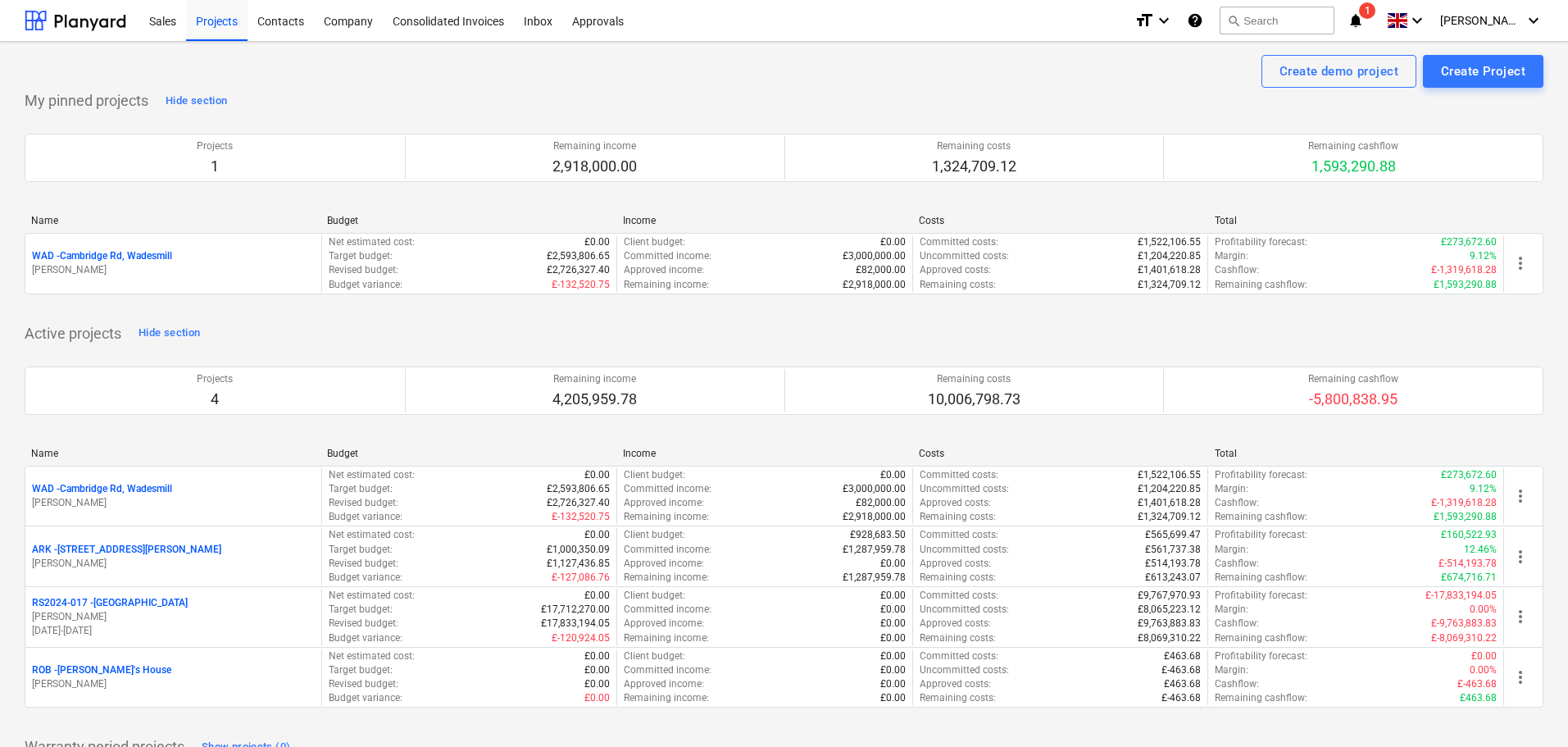
click at [1342, 328] on div "Active projects Hide section Projects 4 Remaining income 4,205,959.78 Remaining…" at bounding box center [784, 524] width 1519 height 408
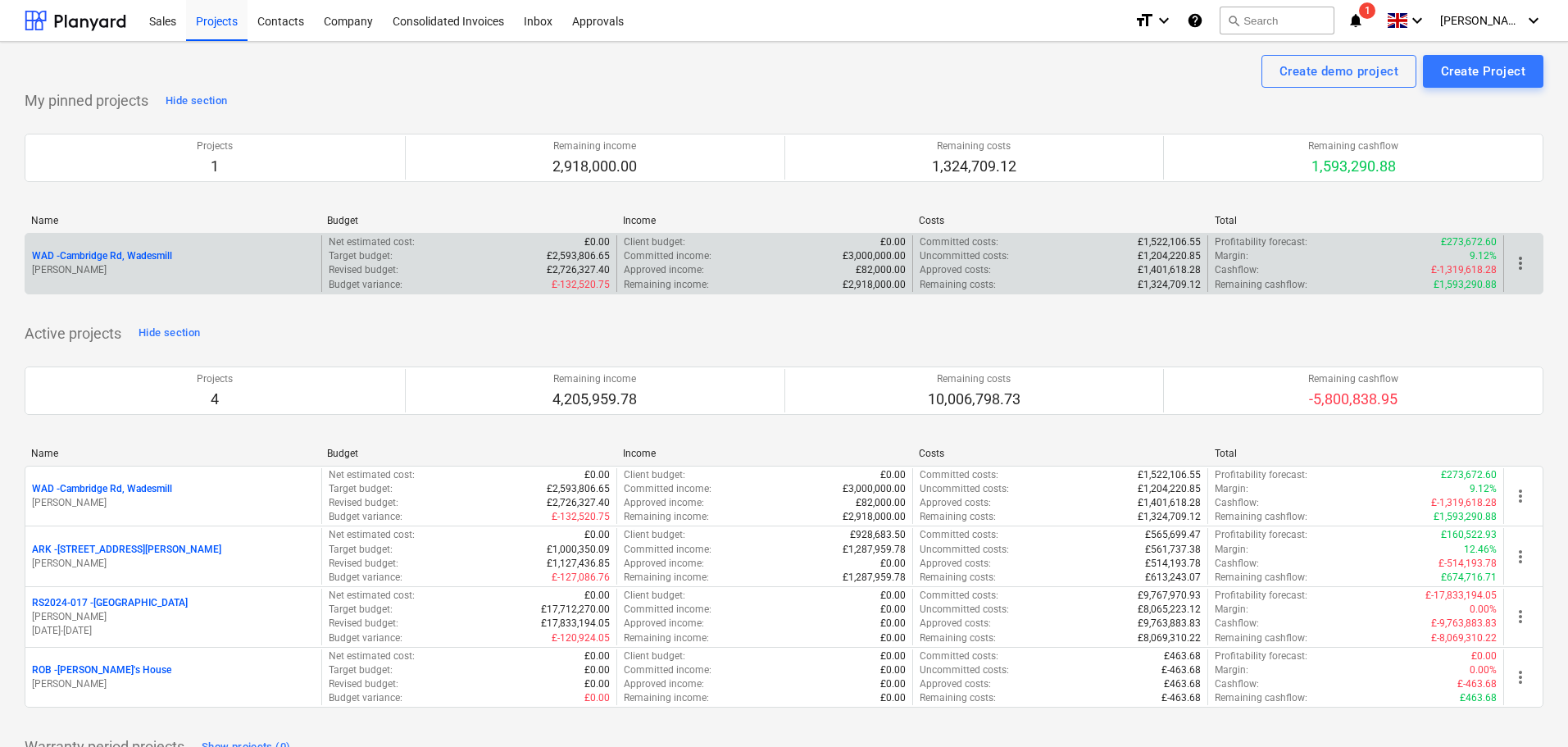
click at [110, 256] on p "WAD - Cambridge Rd, Wadesmill" at bounding box center [101, 256] width 140 height 14
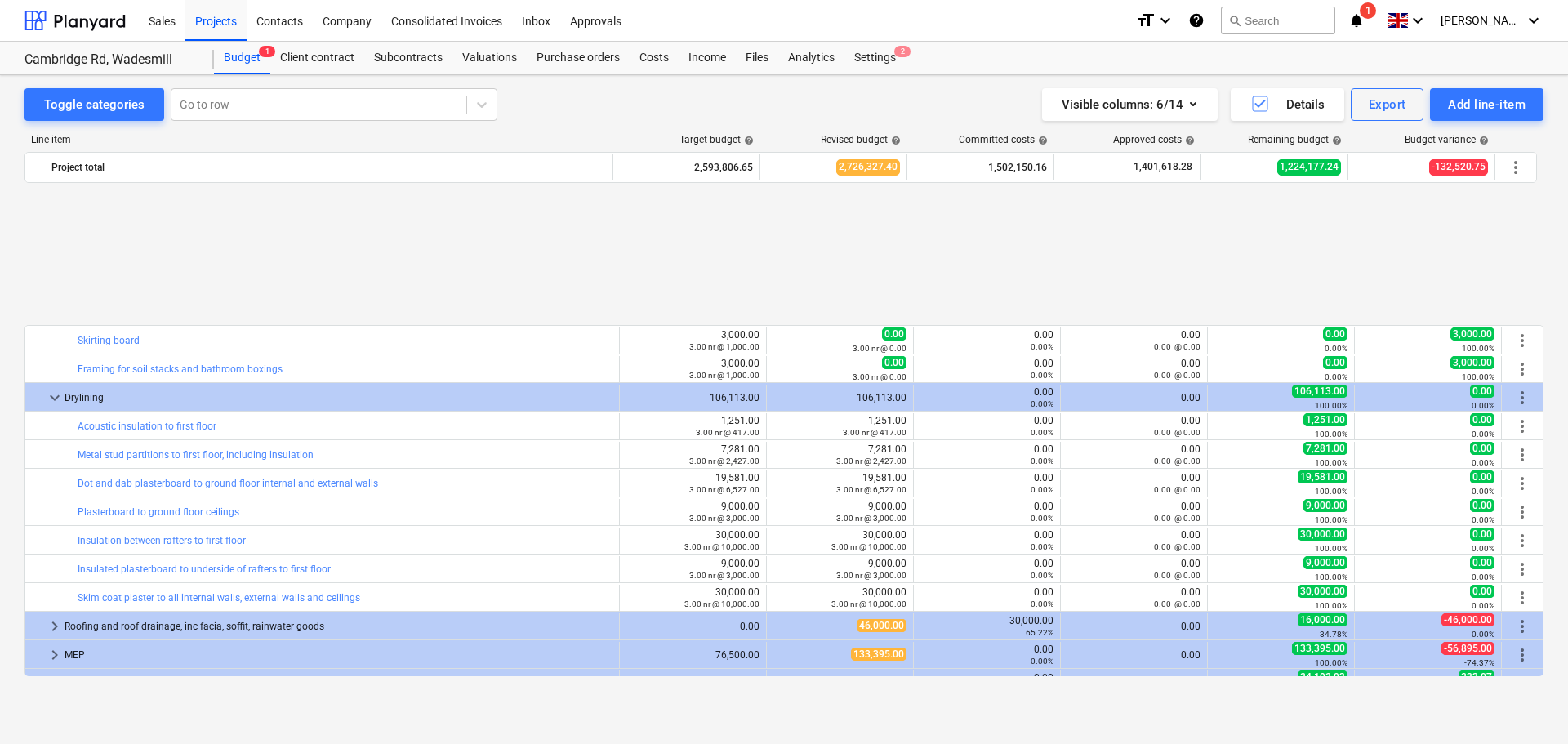
scroll to position [1057, 0]
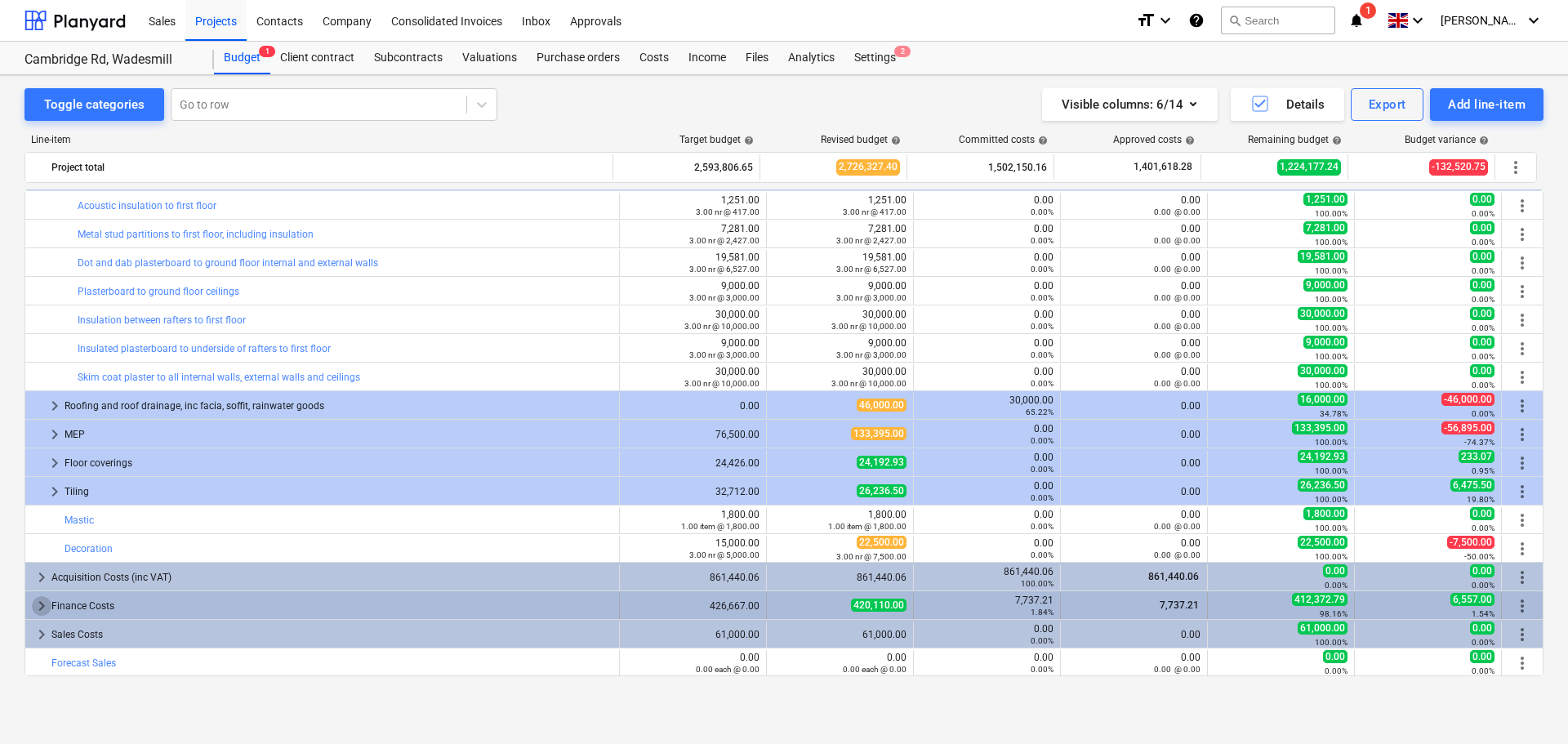
click at [40, 606] on span "keyboard_arrow_right" at bounding box center [41, 606] width 20 height 20
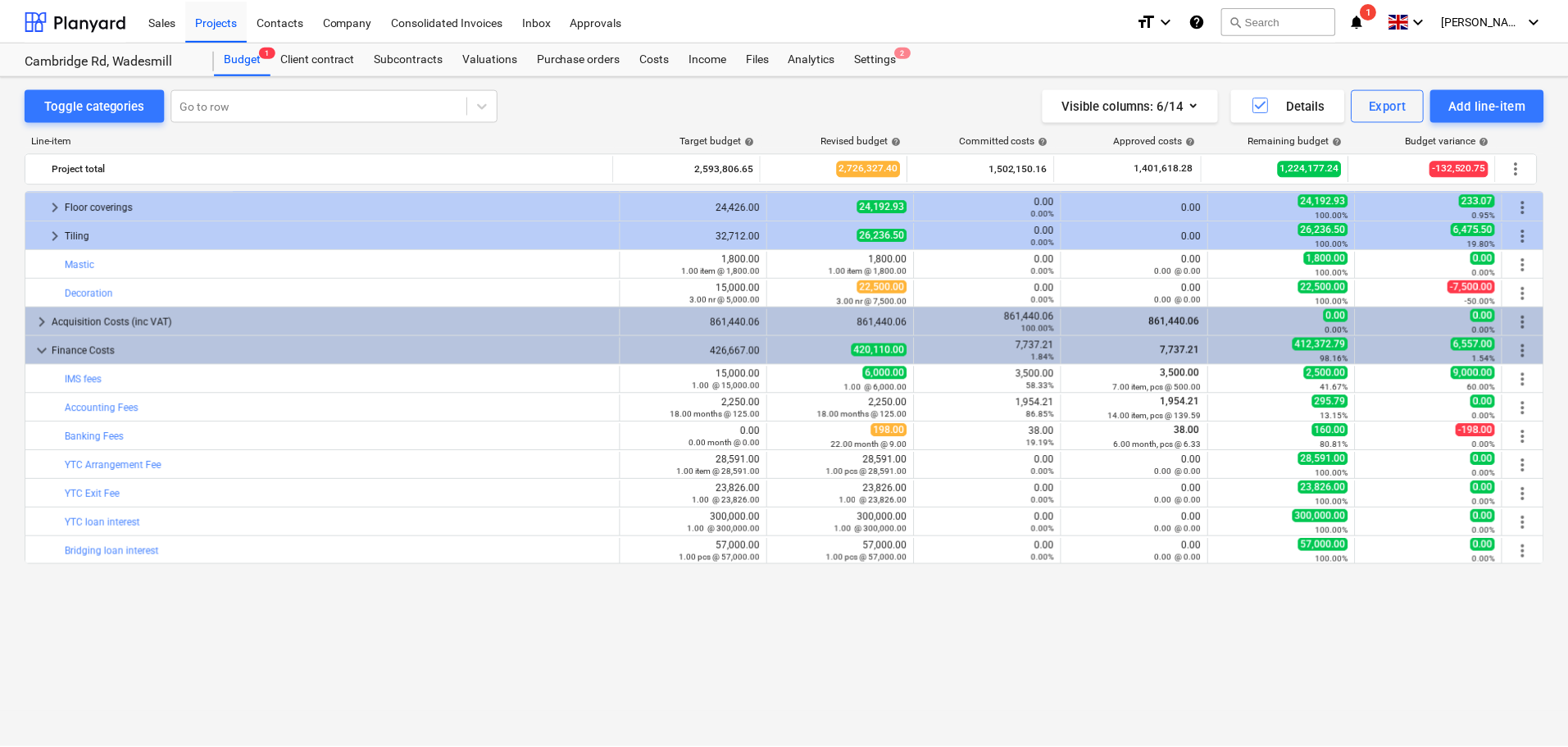
scroll to position [1156, 0]
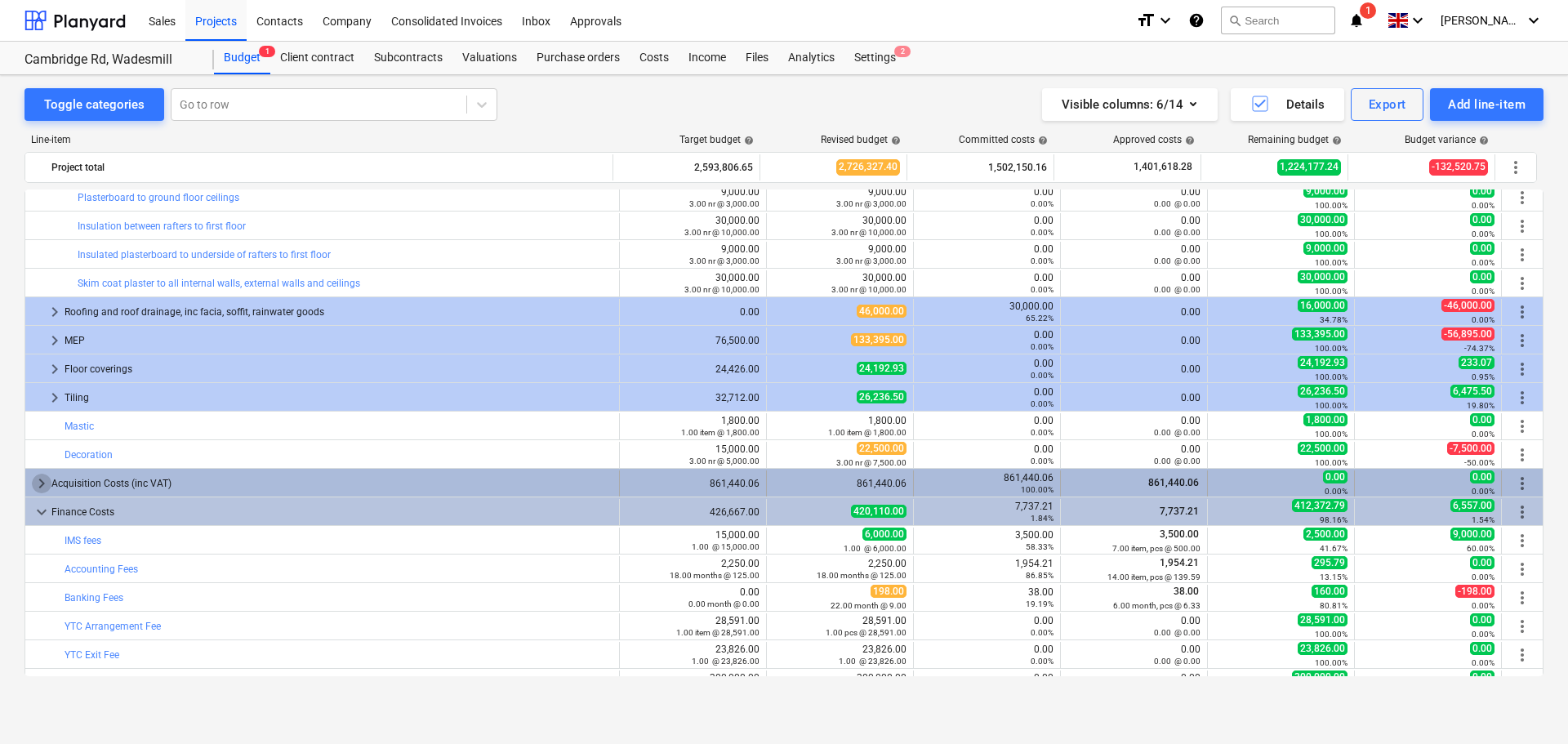
click at [43, 482] on span "keyboard_arrow_right" at bounding box center [41, 483] width 20 height 20
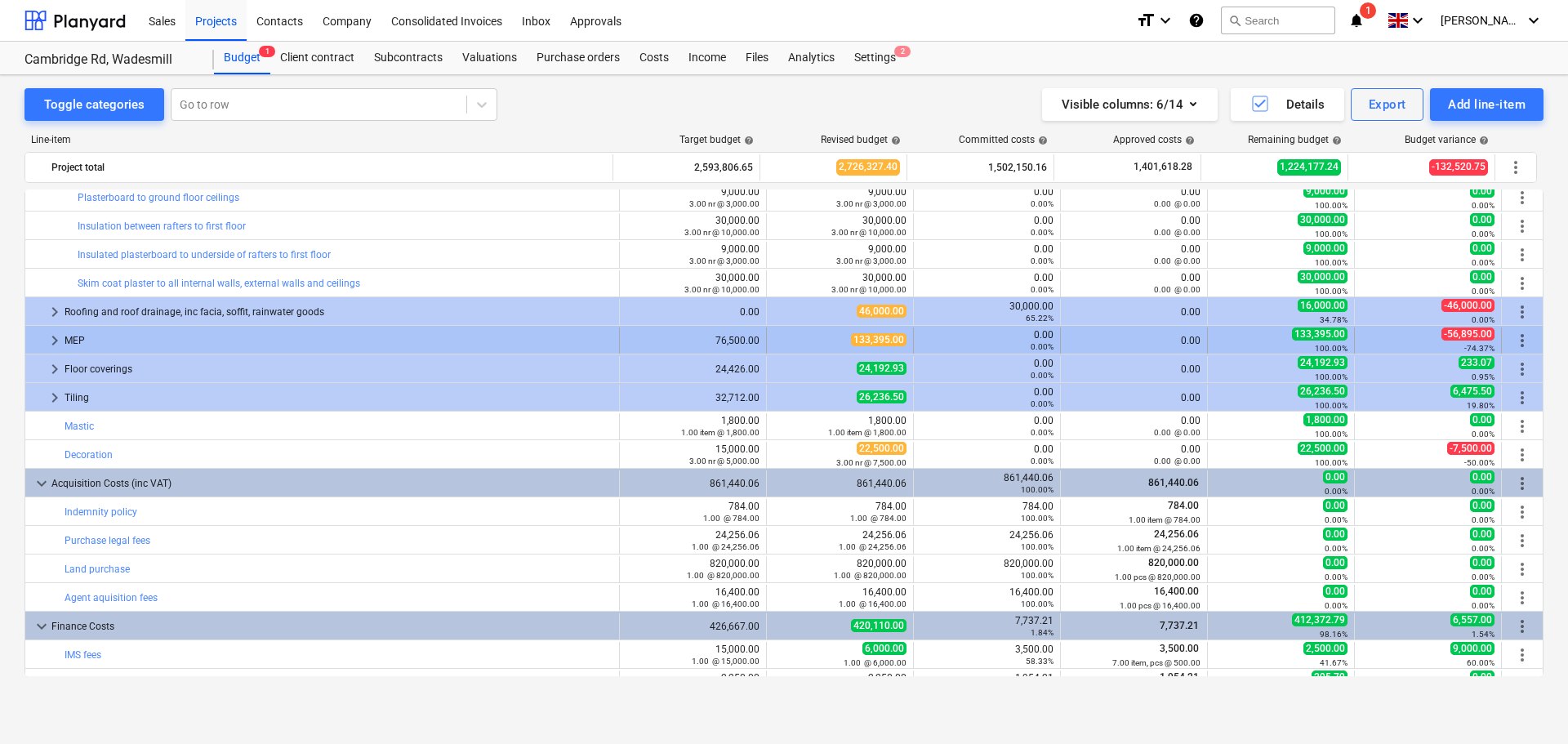
click at [55, 336] on span "keyboard_arrow_right" at bounding box center [55, 341] width 20 height 20
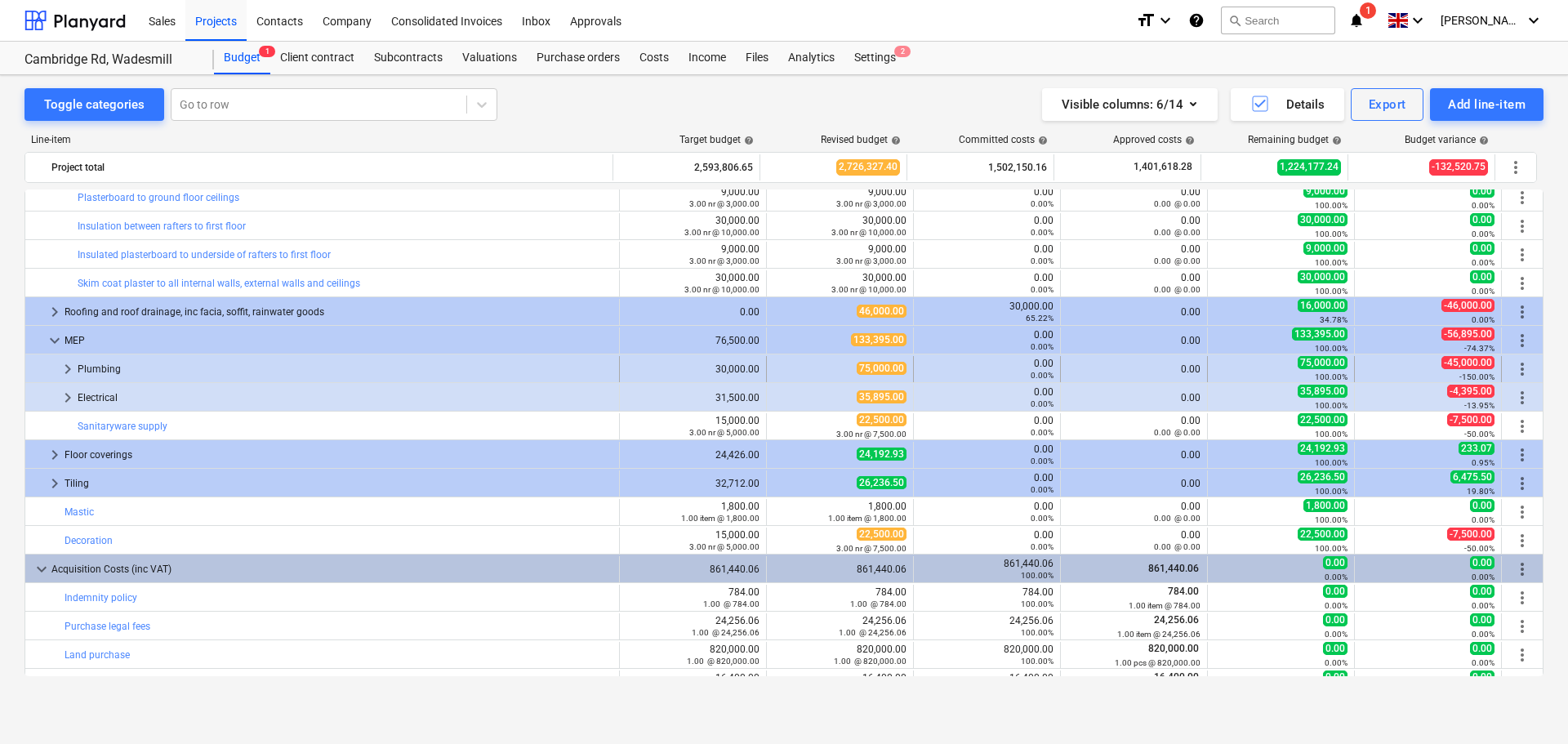
click at [70, 371] on span "keyboard_arrow_right" at bounding box center [68, 369] width 20 height 20
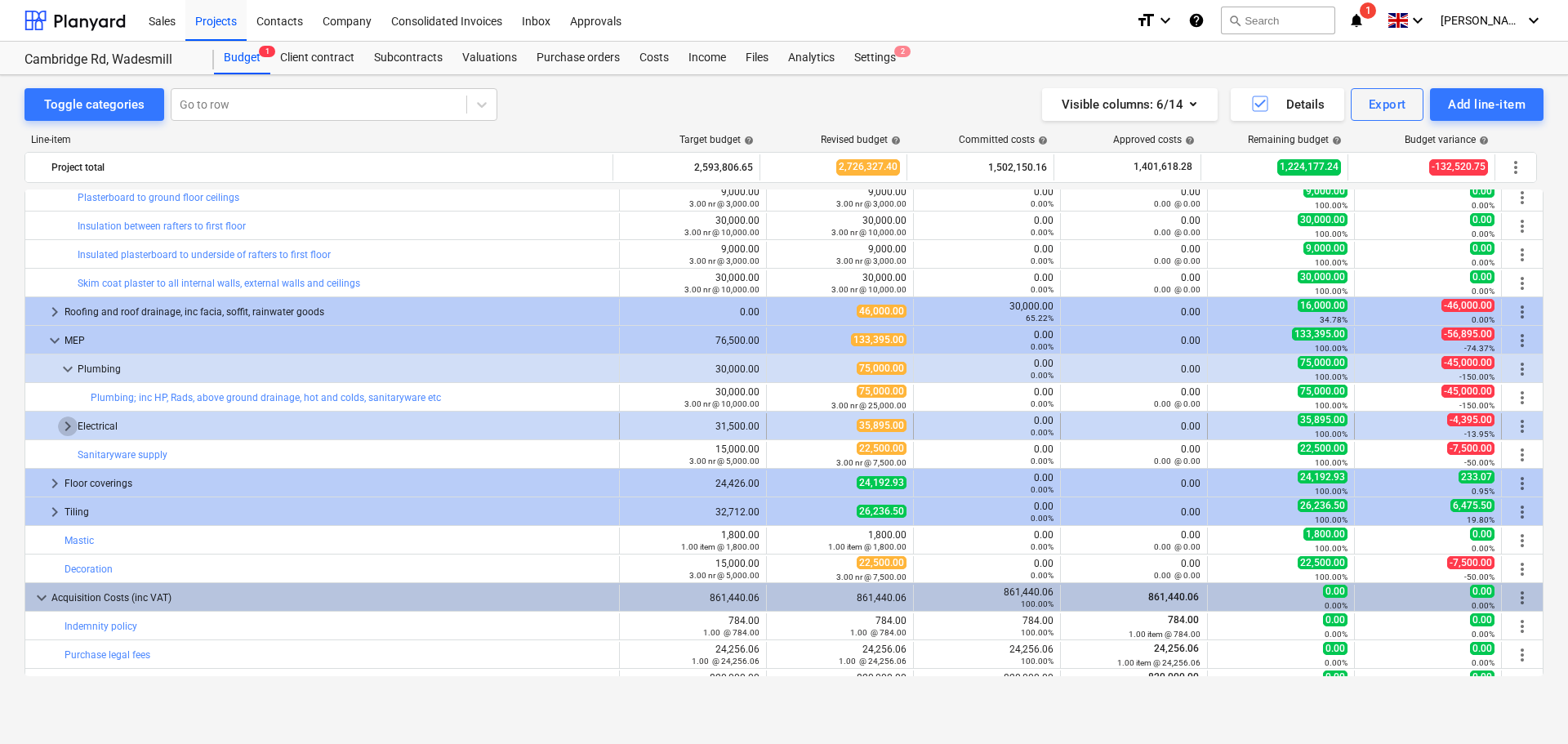
click at [70, 428] on span "keyboard_arrow_right" at bounding box center [68, 426] width 20 height 20
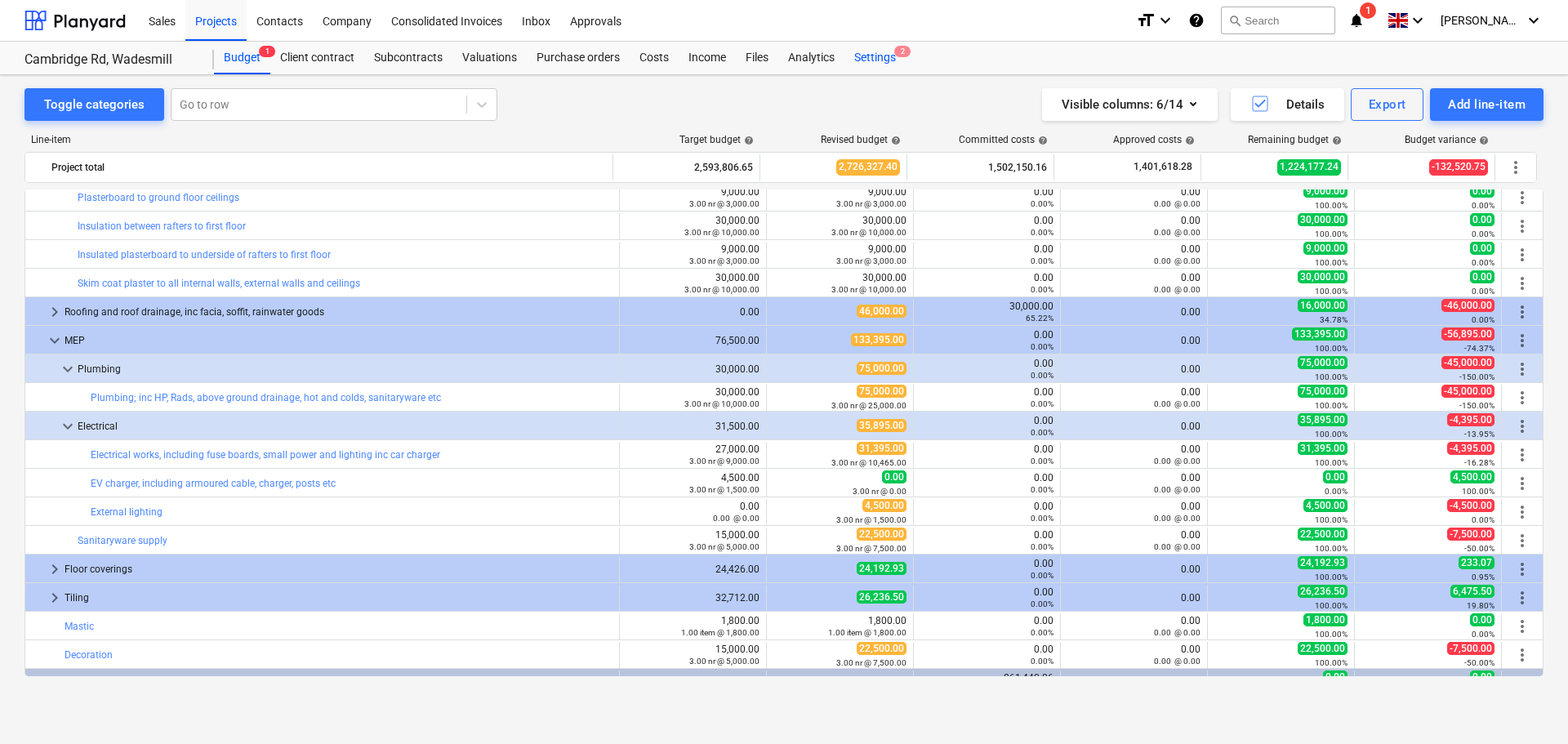
click at [876, 50] on div "Settings 2" at bounding box center [875, 57] width 61 height 32
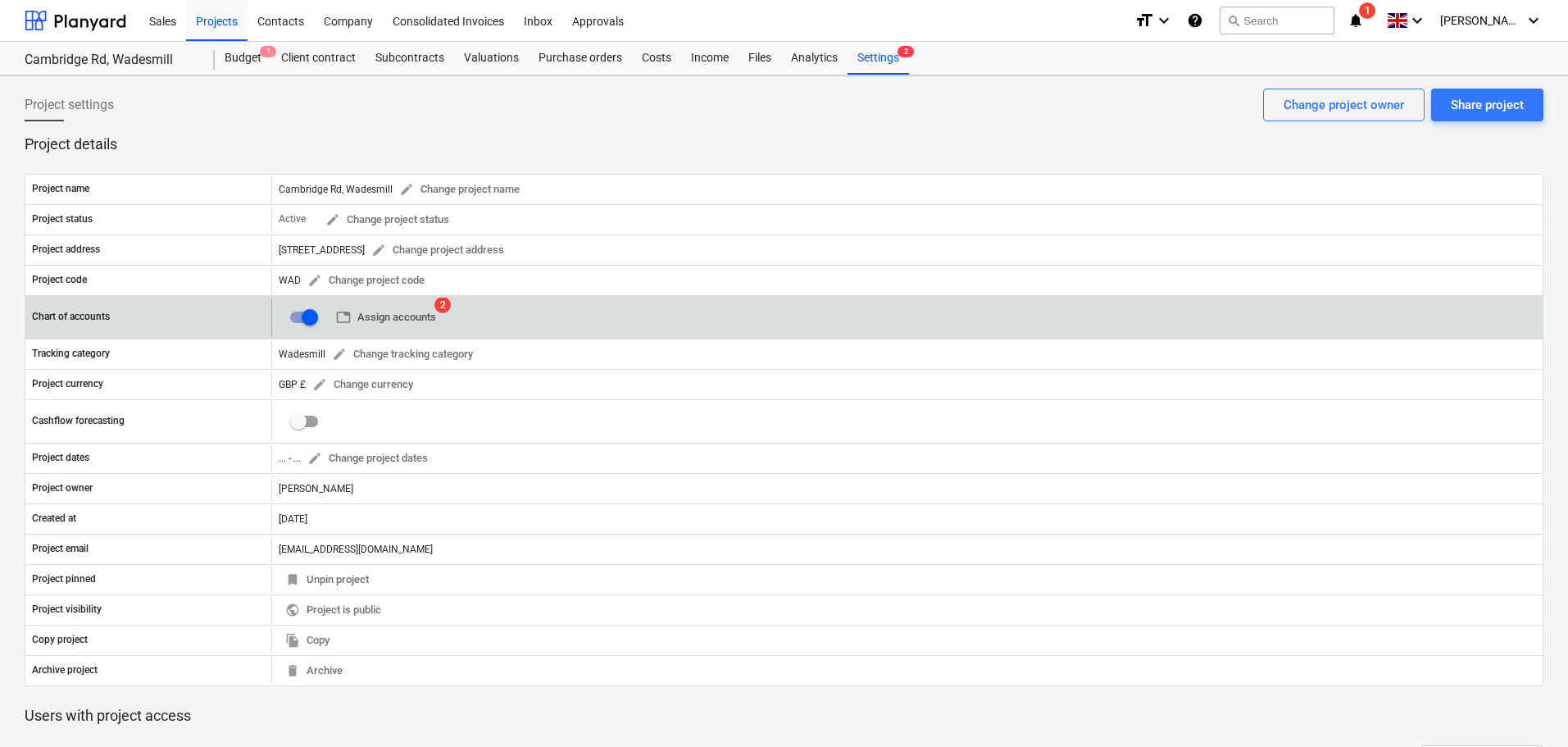
click at [381, 310] on span "table Assign accounts" at bounding box center [386, 317] width 100 height 19
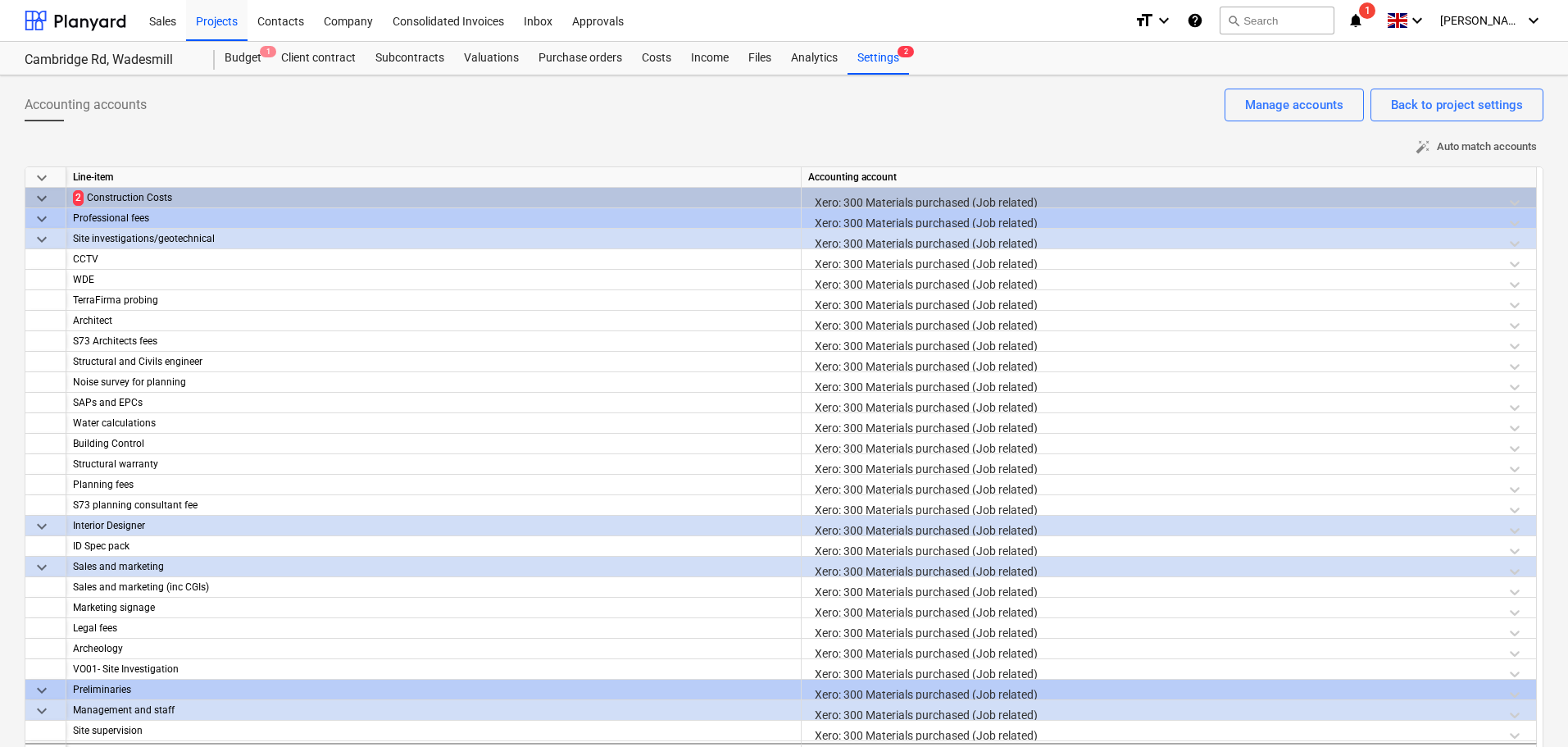
click at [1472, 148] on span "auto_fix_high Auto match accounts" at bounding box center [1476, 147] width 121 height 19
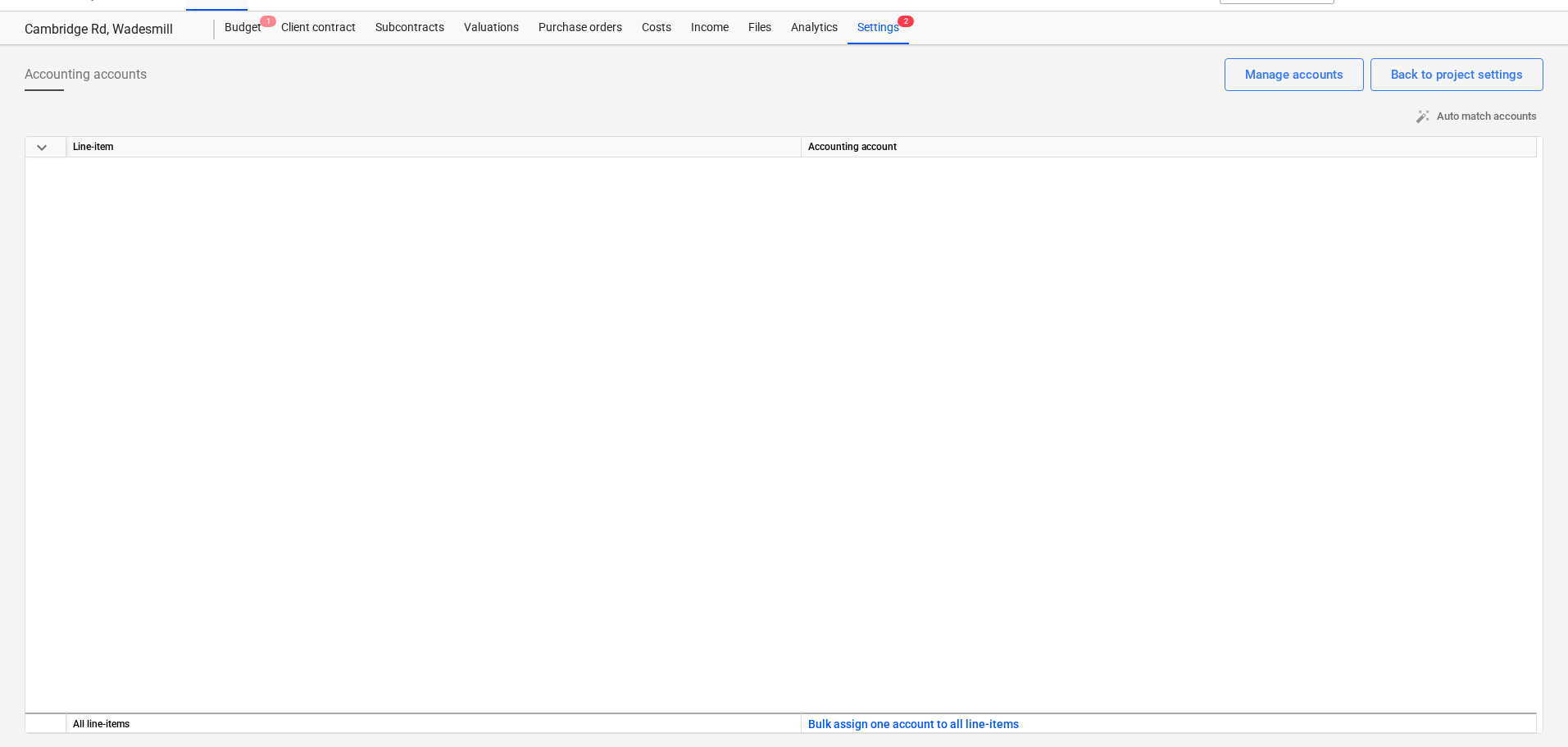
scroll to position [2684, 0]
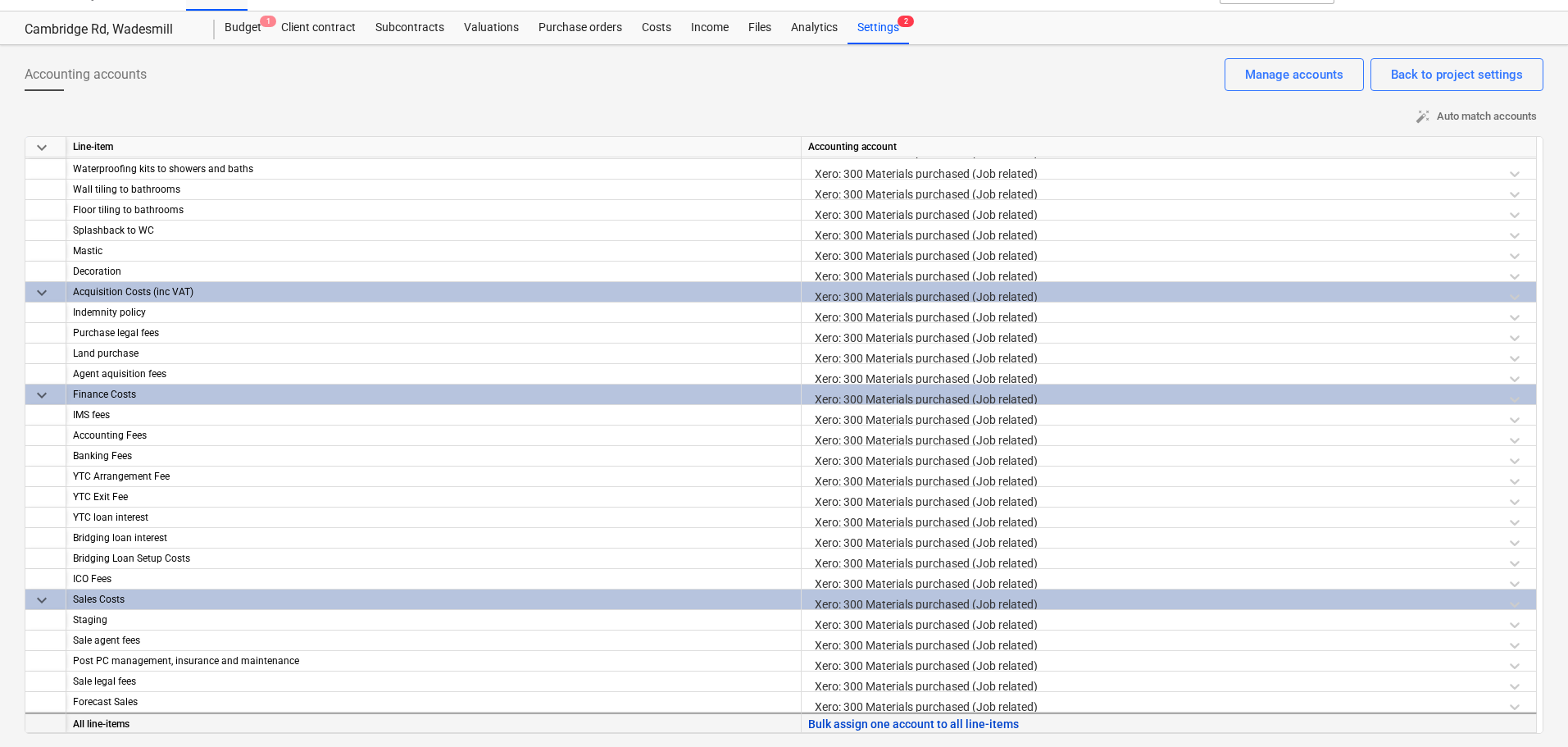
click at [879, 721] on button "Bulk assign one account to all line-items" at bounding box center [914, 725] width 211 height 21
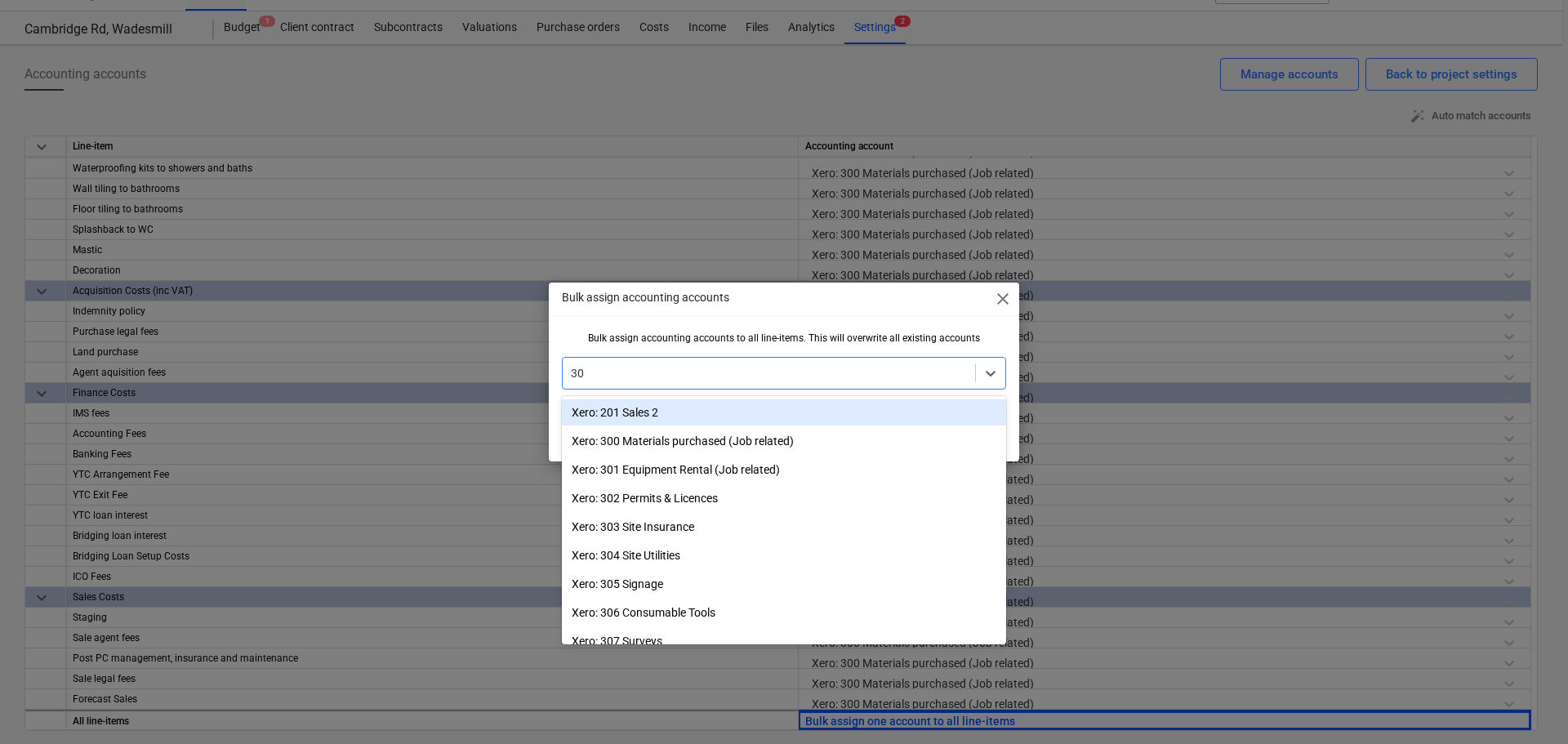
type input "300"
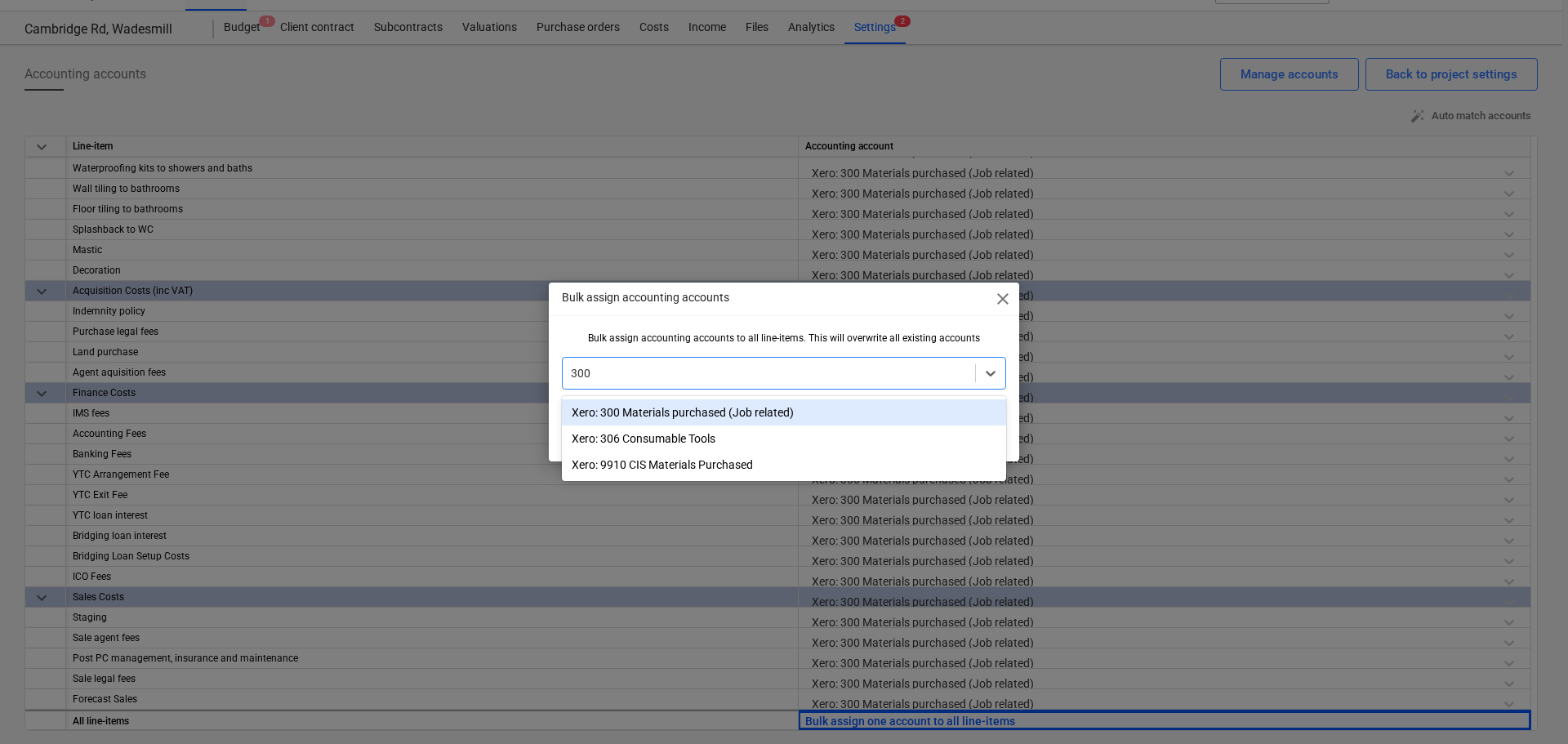
click at [687, 420] on div "Xero: 300 Materials purchased (Job related)" at bounding box center [784, 413] width 444 height 26
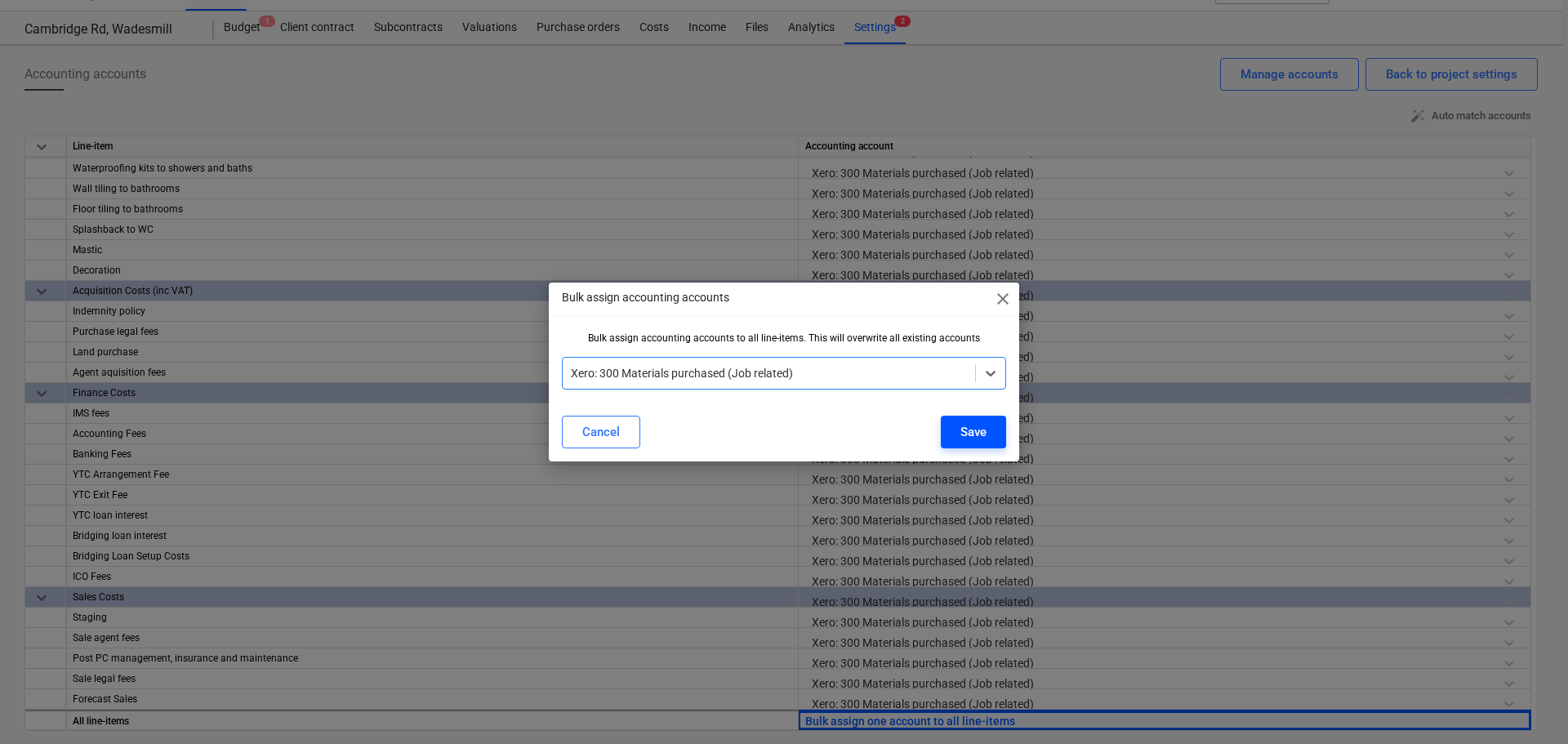
click at [993, 442] on button "Save" at bounding box center [973, 431] width 65 height 32
